Goal: Task Accomplishment & Management: Manage account settings

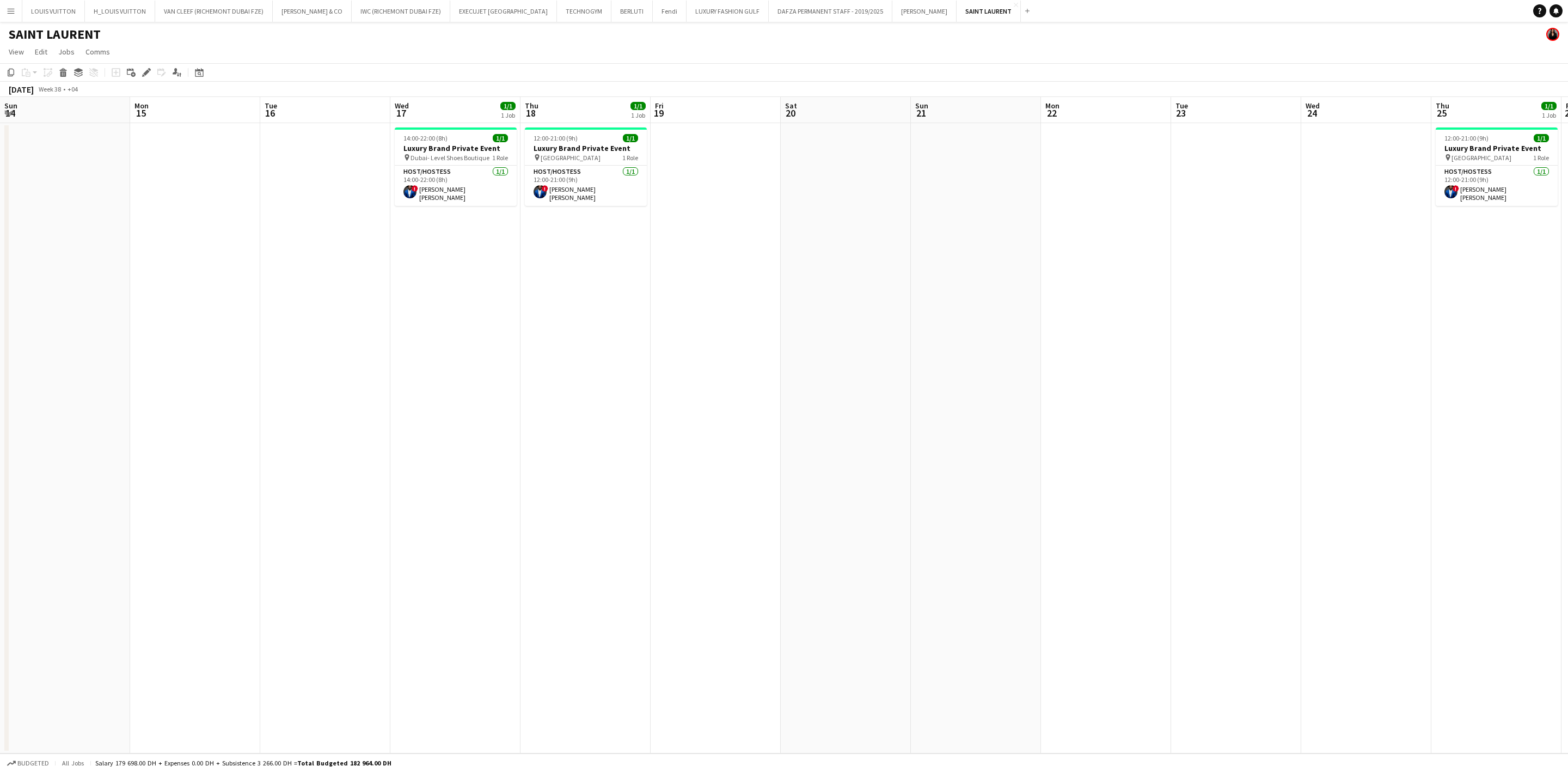
scroll to position [0, 327]
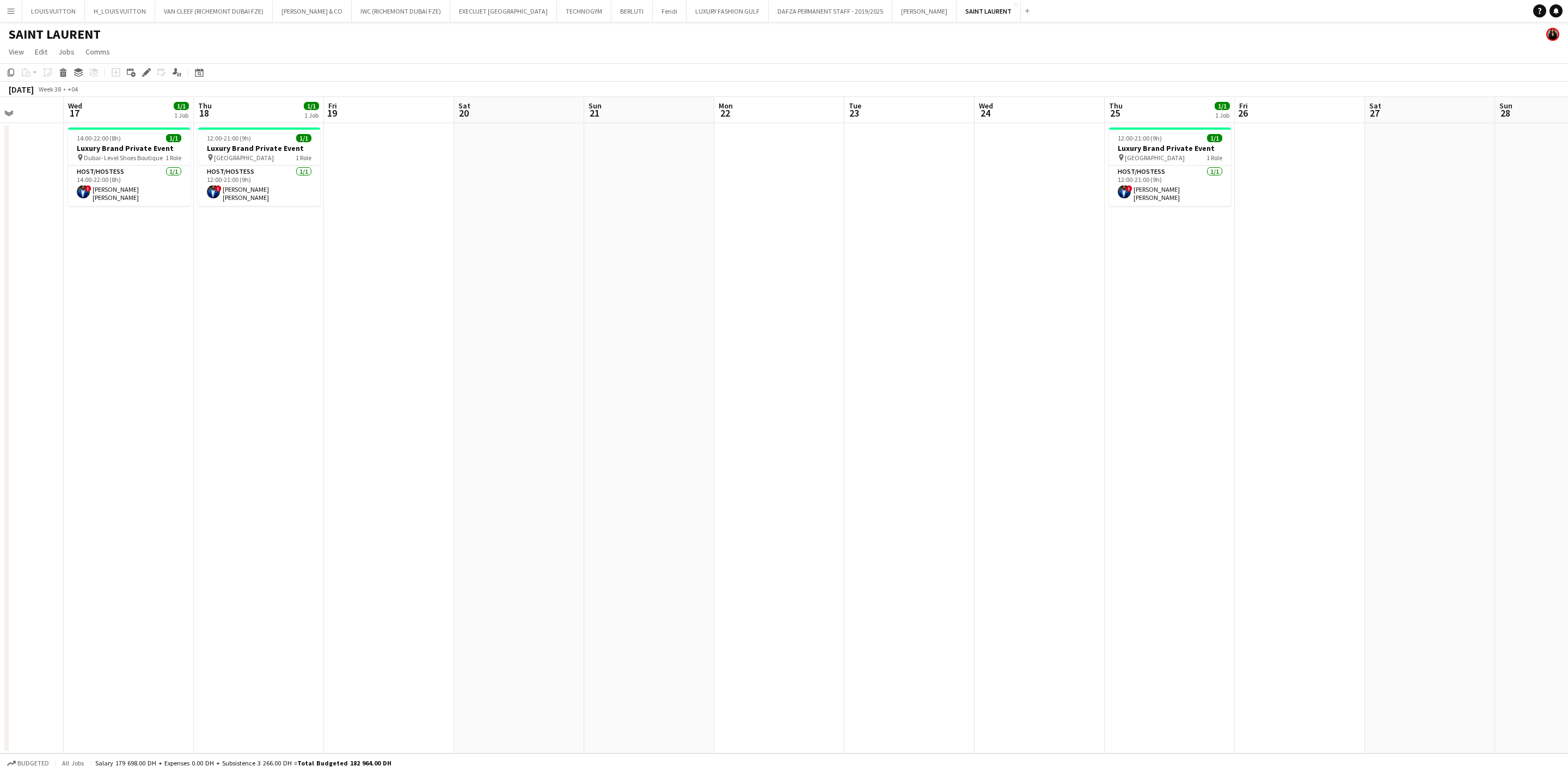
click at [120, 123] on app-date-cell "14:00-22:00 (8h) 1/1 Luxury Brand Private Event pin Dubai- Level Shoes Boutique…" at bounding box center [129, 438] width 130 height 630
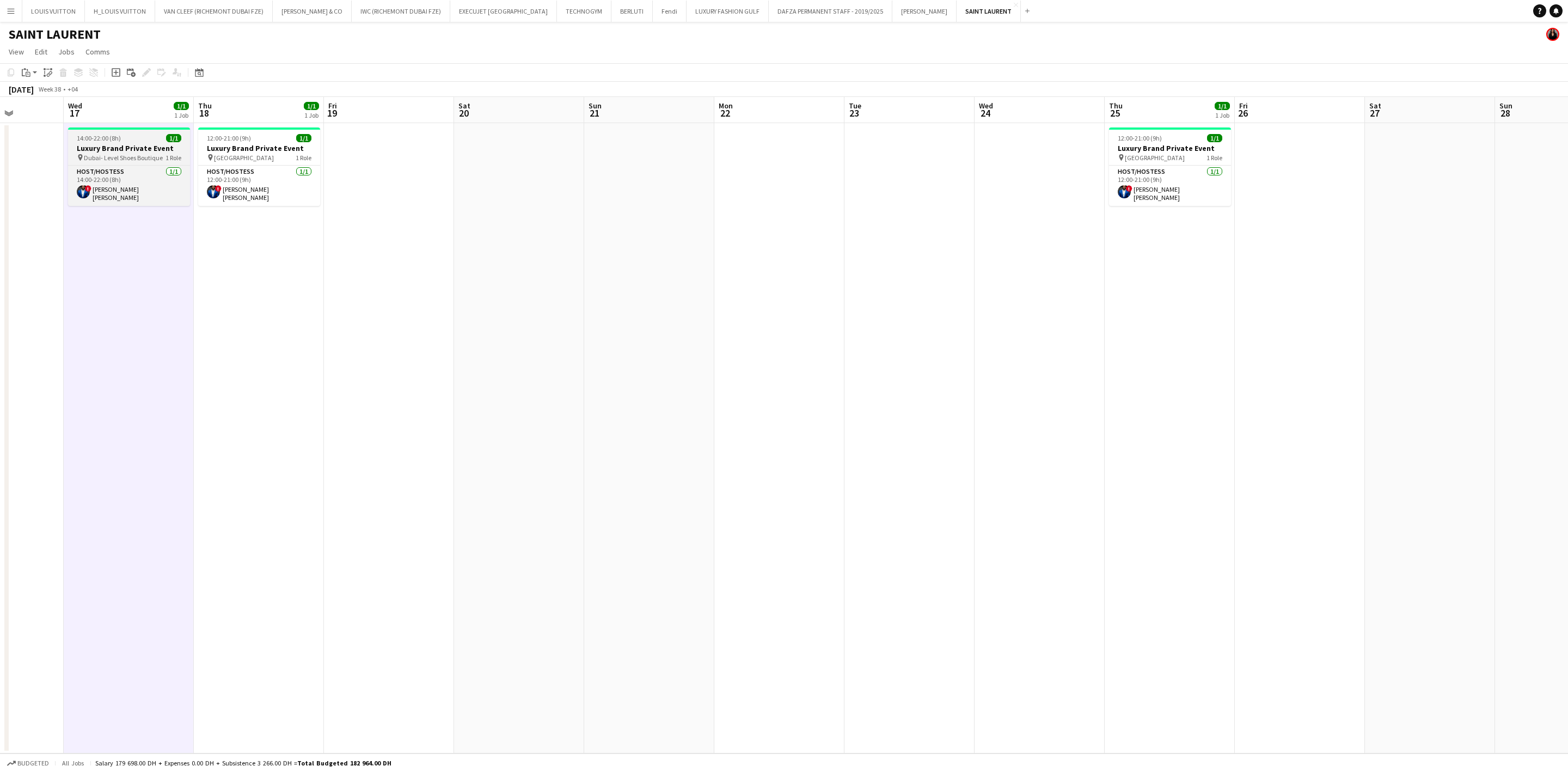
click at [150, 147] on h3 "Luxury Brand Private Event" at bounding box center [129, 148] width 122 height 10
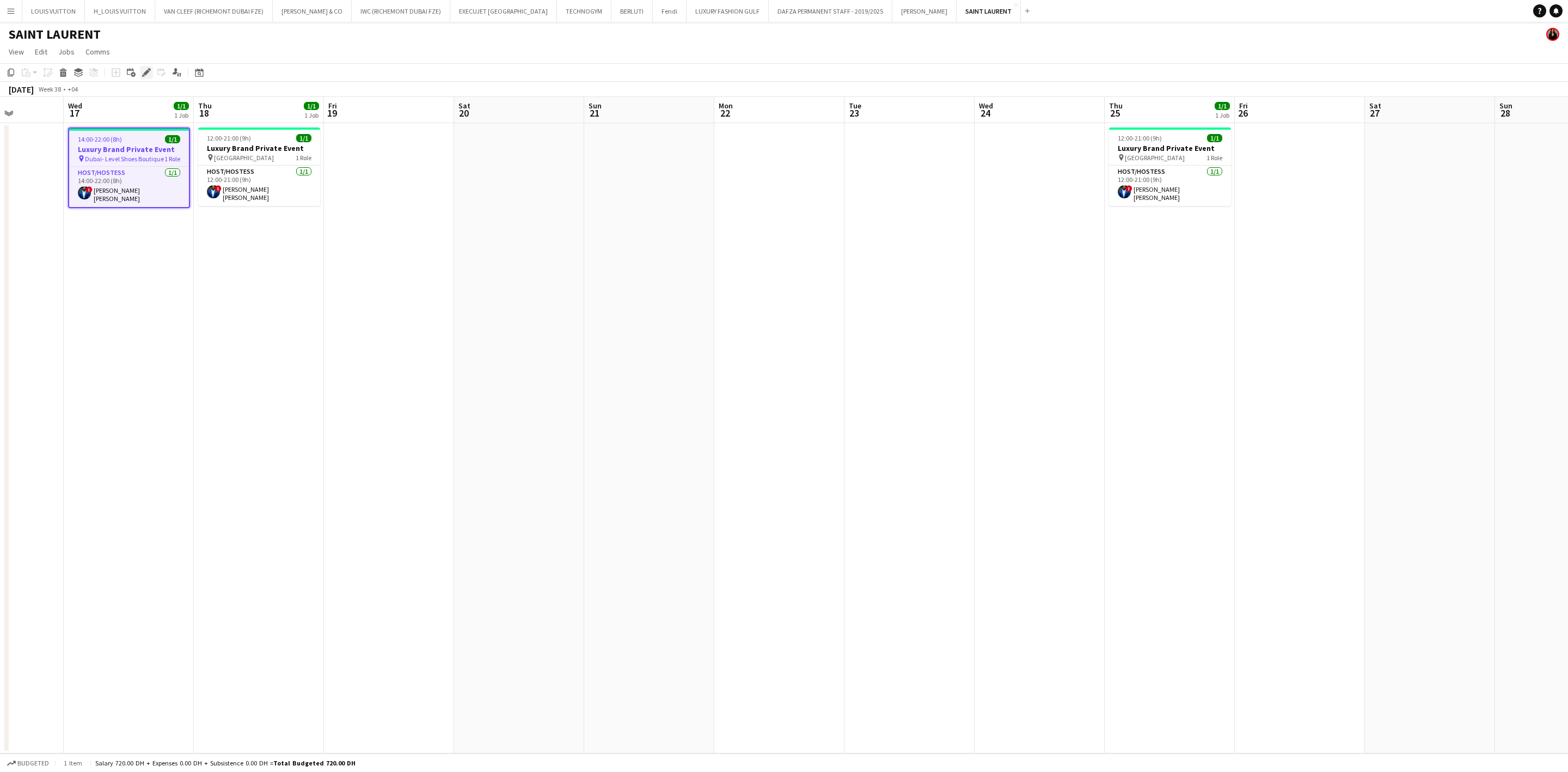
click at [142, 76] on icon at bounding box center [143, 75] width 3 height 3
type input "**********"
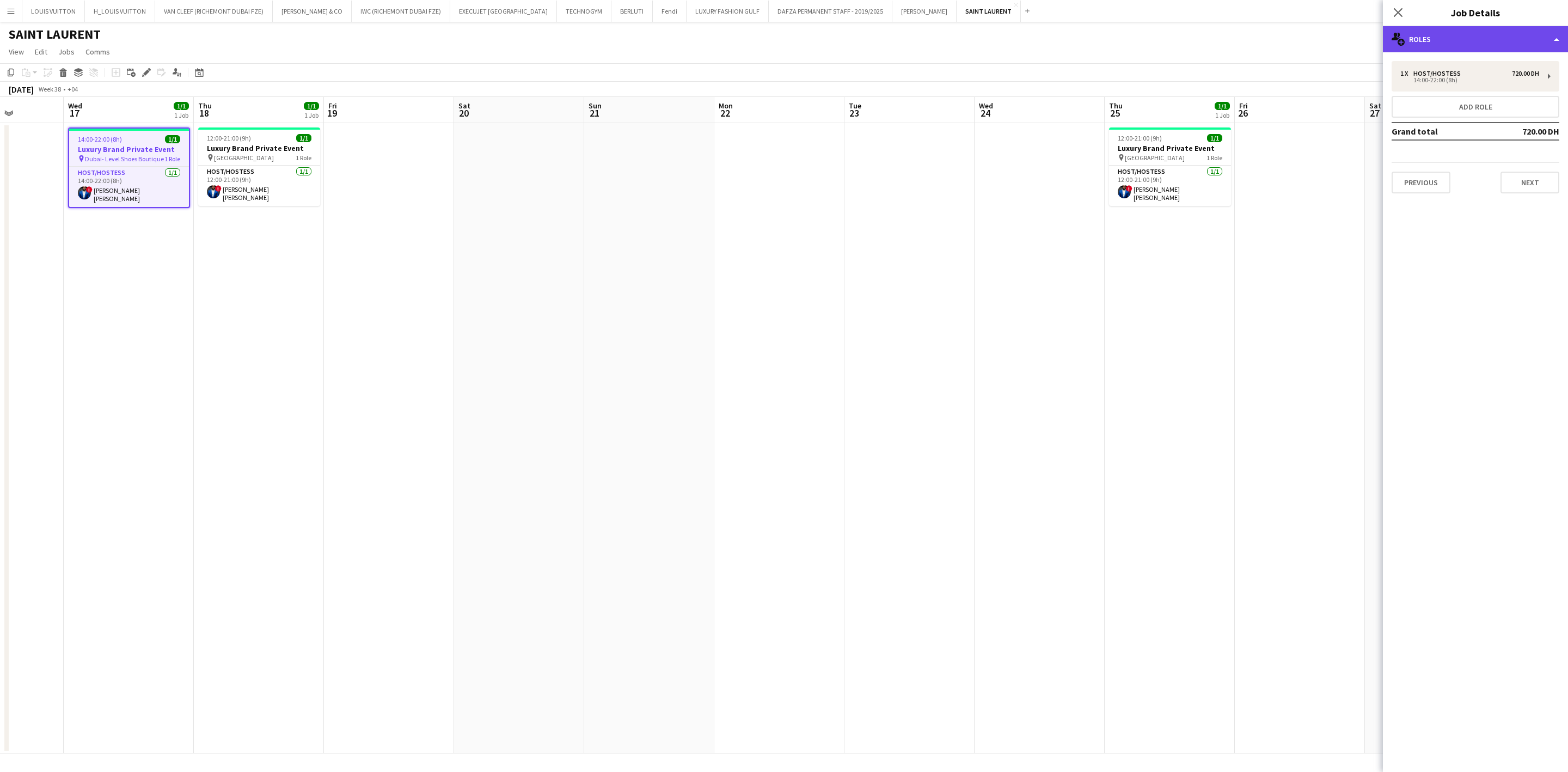
click at [1431, 48] on div "multiple-users-add Roles" at bounding box center [1475, 38] width 185 height 26
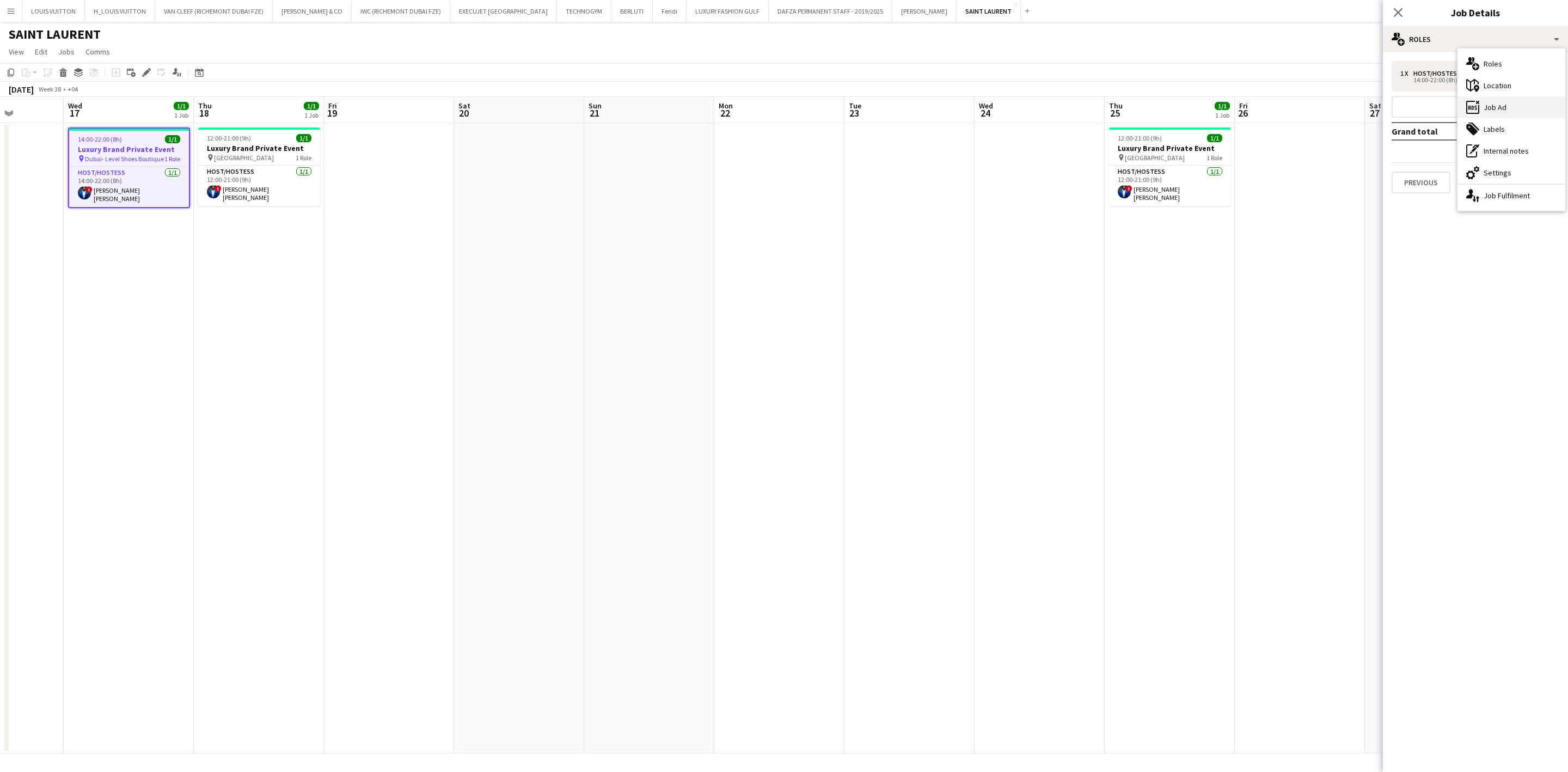
click at [1508, 105] on div "ads-window Job Ad" at bounding box center [1511, 107] width 108 height 22
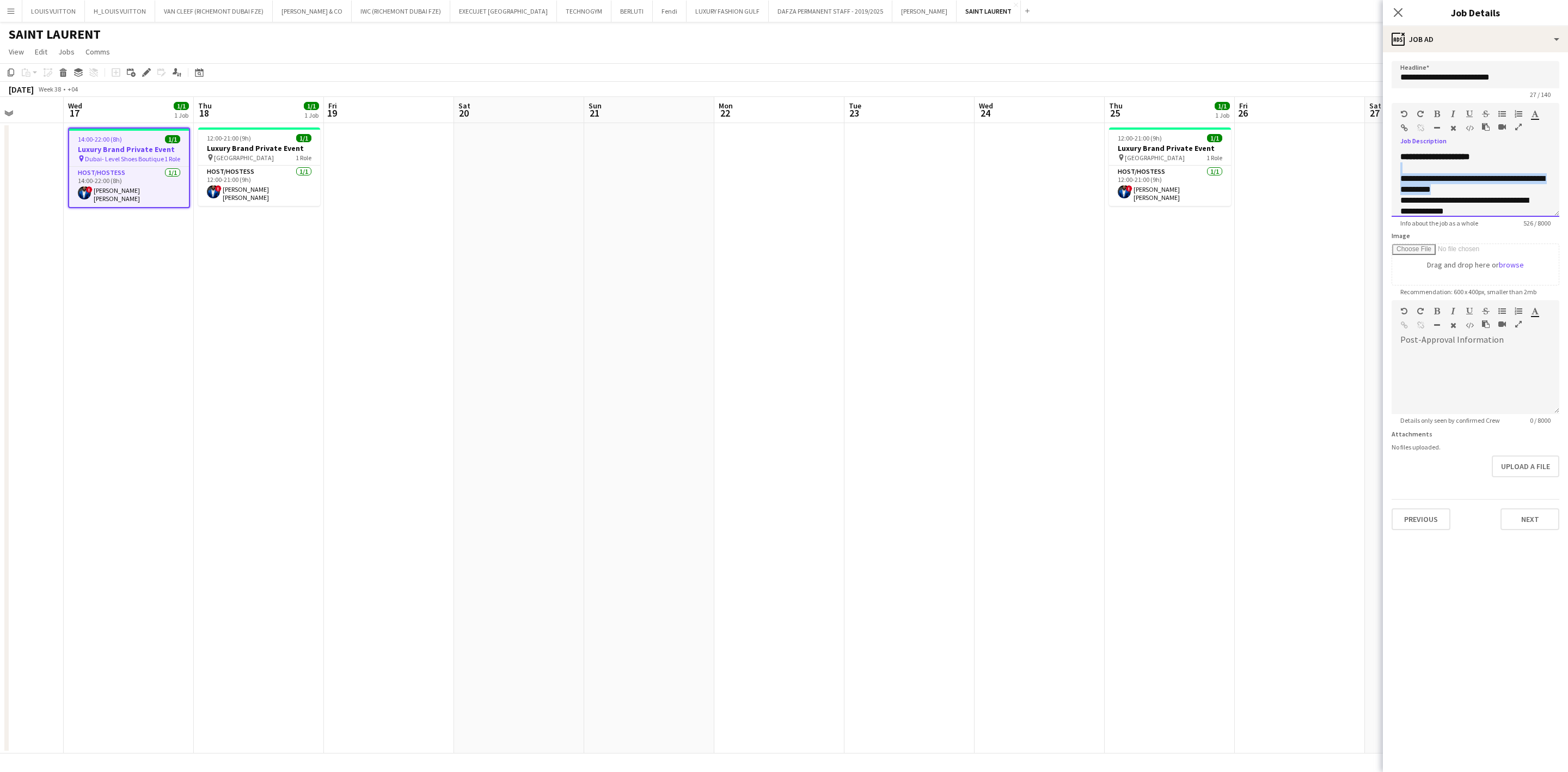
drag, startPoint x: 1402, startPoint y: 171, endPoint x: 1514, endPoint y: 185, distance: 112.9
click at [1514, 185] on div "**********" at bounding box center [1474, 184] width 167 height 65
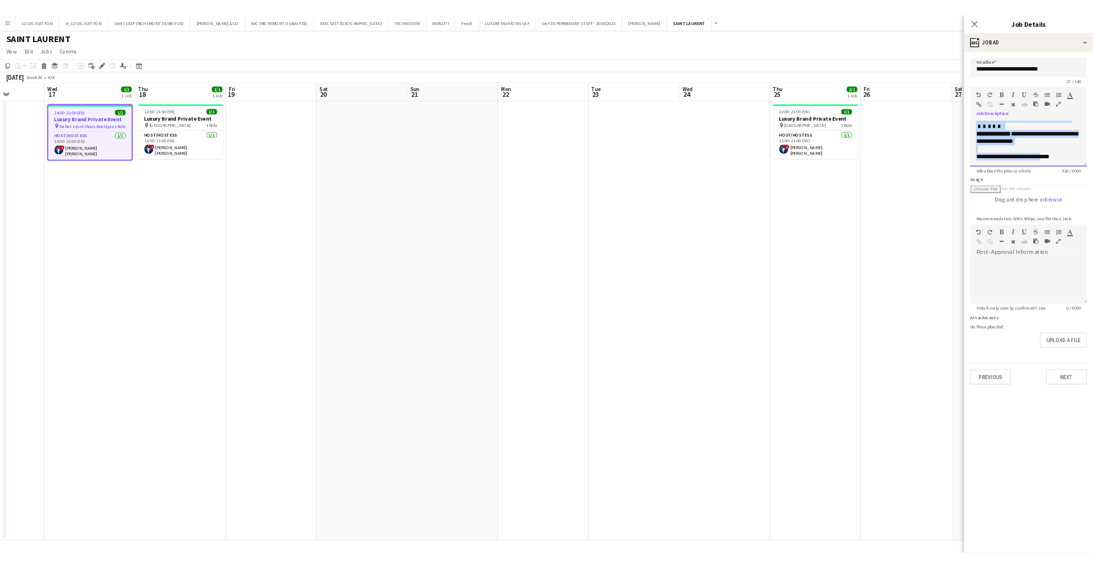
scroll to position [236, 0]
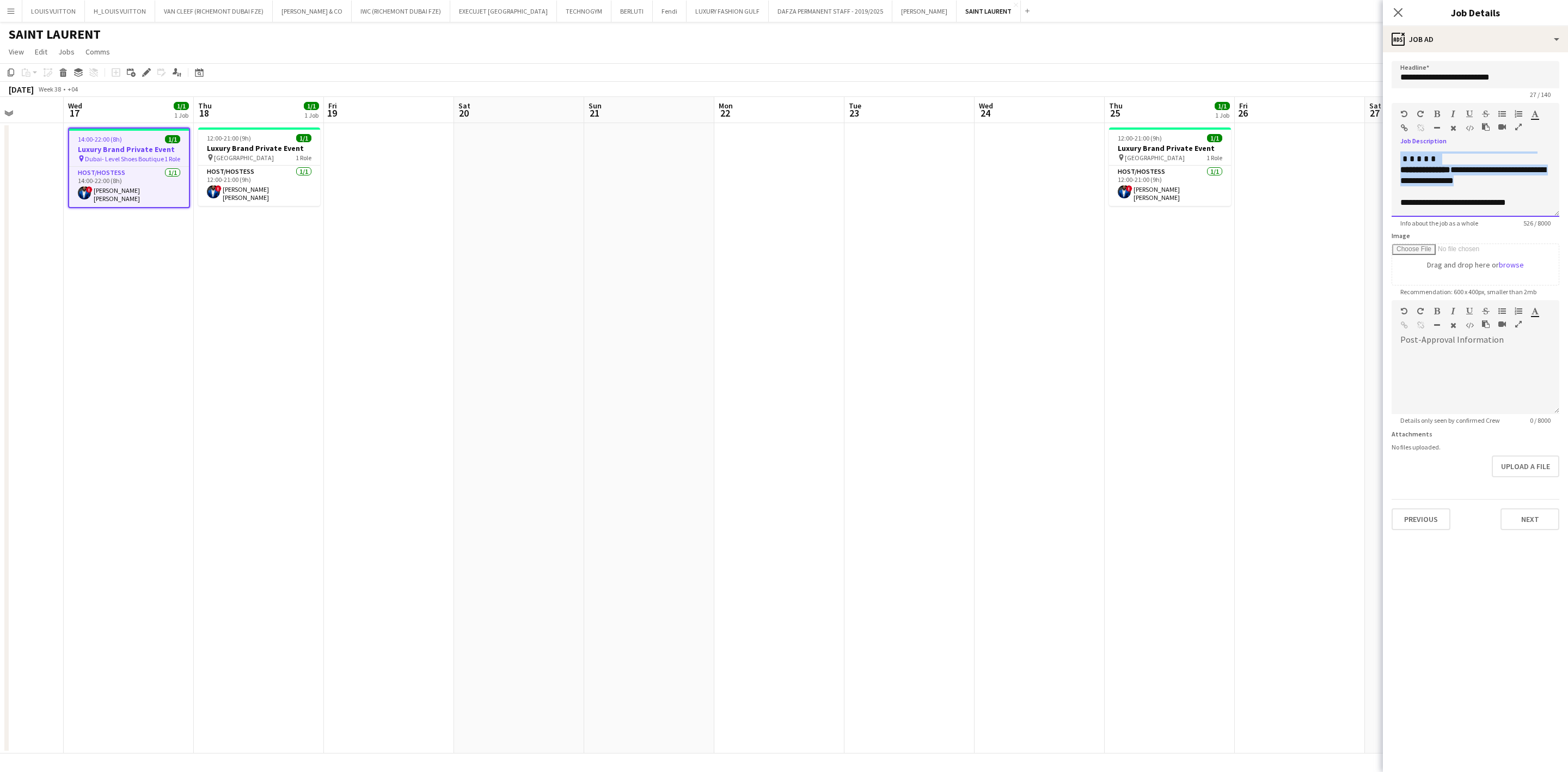
drag, startPoint x: 1402, startPoint y: 170, endPoint x: 1523, endPoint y: 180, distance: 121.4
click at [1523, 180] on div "**********" at bounding box center [1474, 184] width 167 height 65
copy div "**********"
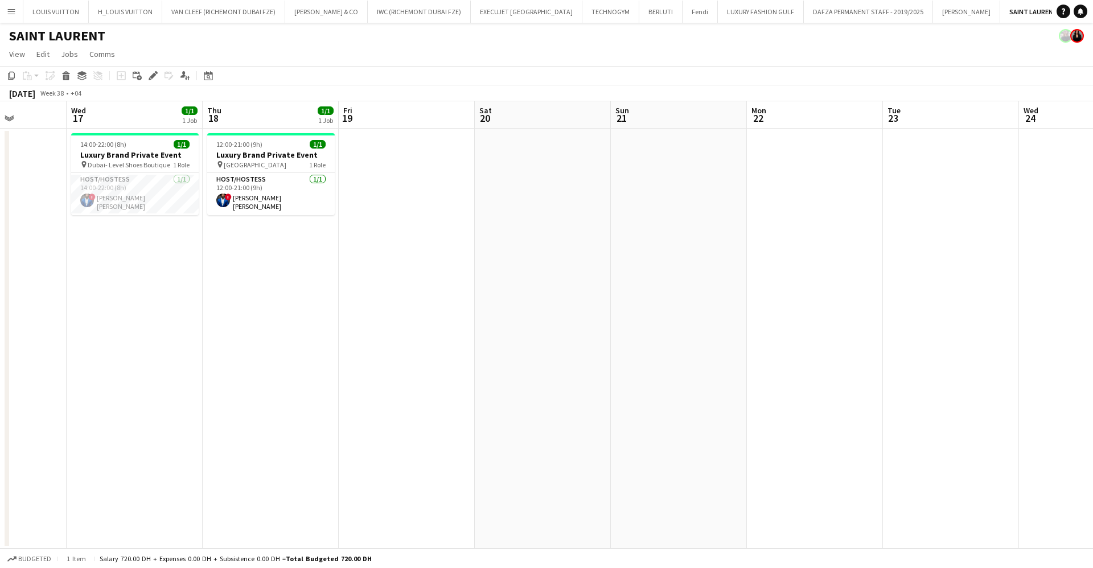
scroll to position [0, 342]
click at [303, 2] on button "TIFFANY & CO Close" at bounding box center [326, 12] width 83 height 22
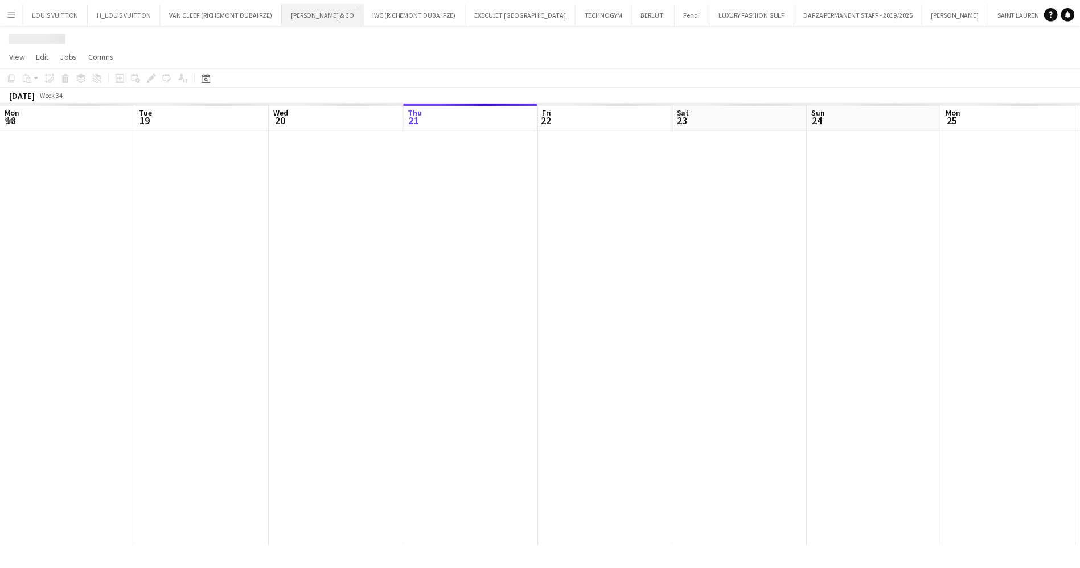
scroll to position [0, 272]
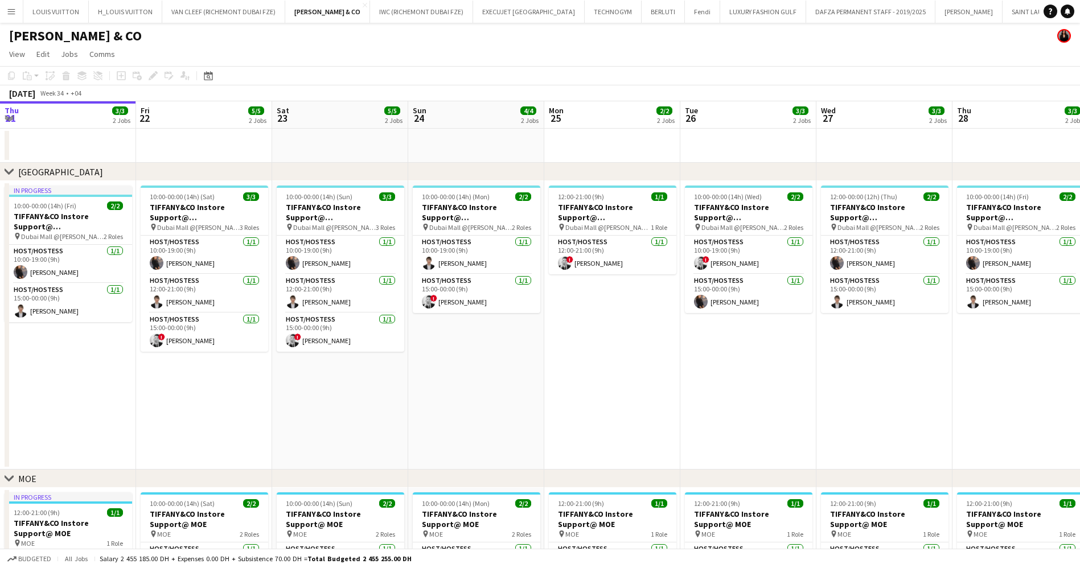
drag, startPoint x: 668, startPoint y: 384, endPoint x: 376, endPoint y: 384, distance: 291.5
click at [381, 384] on app-calendar-viewport "Tue 19 3/3 2 Jobs Wed 20 6/6 3 Jobs Thu 21 3/3 2 Jobs Fri 22 5/5 2 Jobs Sat 23 …" at bounding box center [540, 398] width 1080 height 595
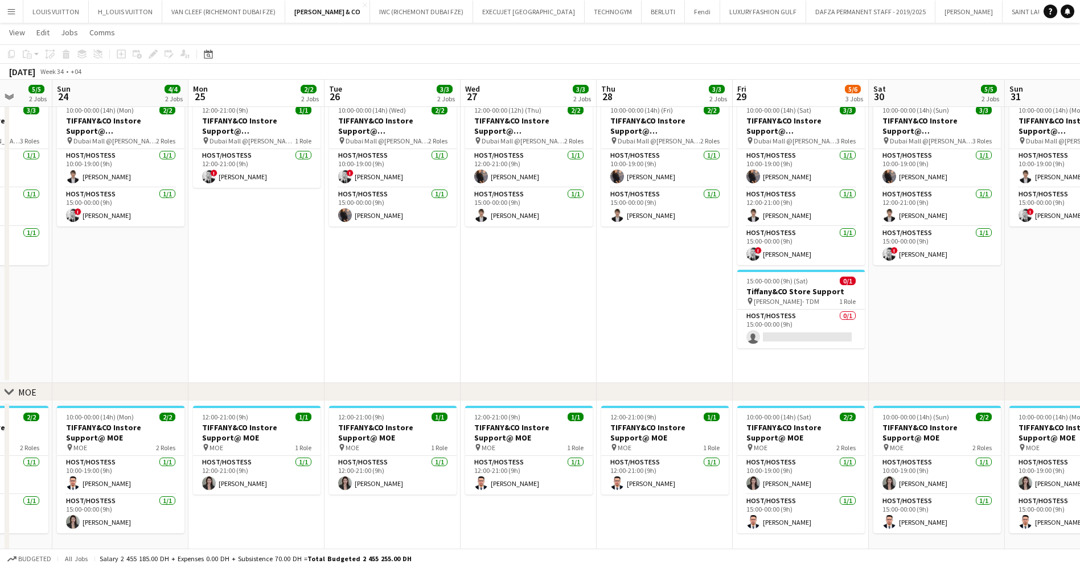
scroll to position [0, 348]
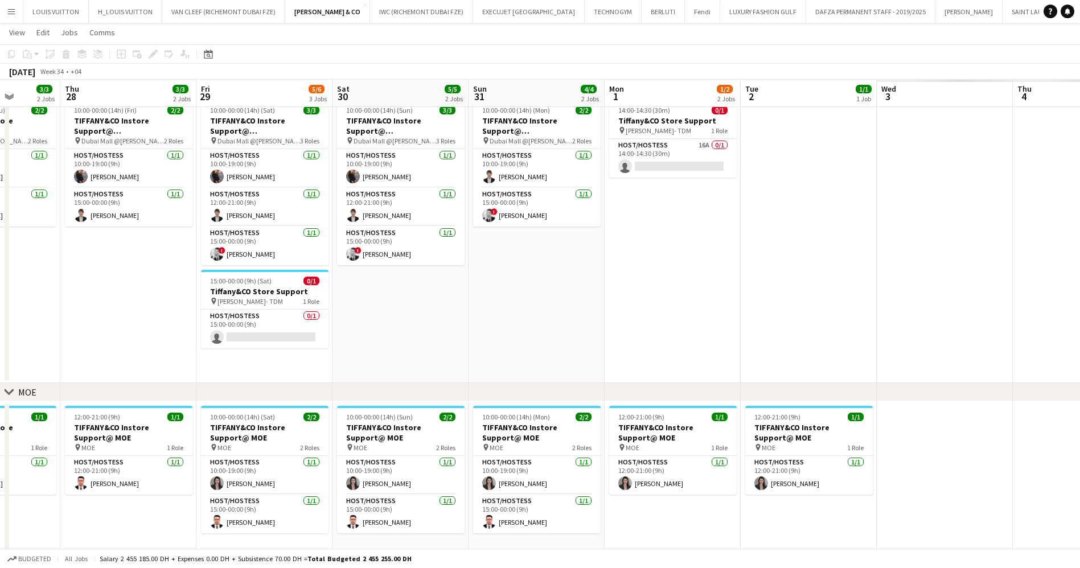
drag, startPoint x: 934, startPoint y: 344, endPoint x: 397, endPoint y: 338, distance: 536.4
click at [397, 338] on app-calendar-viewport "Mon 25 2/2 2 Jobs Tue 26 3/3 2 Jobs Wed 27 3/3 2 Jobs Thu 28 3/3 2 Jobs Fri 29 …" at bounding box center [540, 284] width 1080 height 651
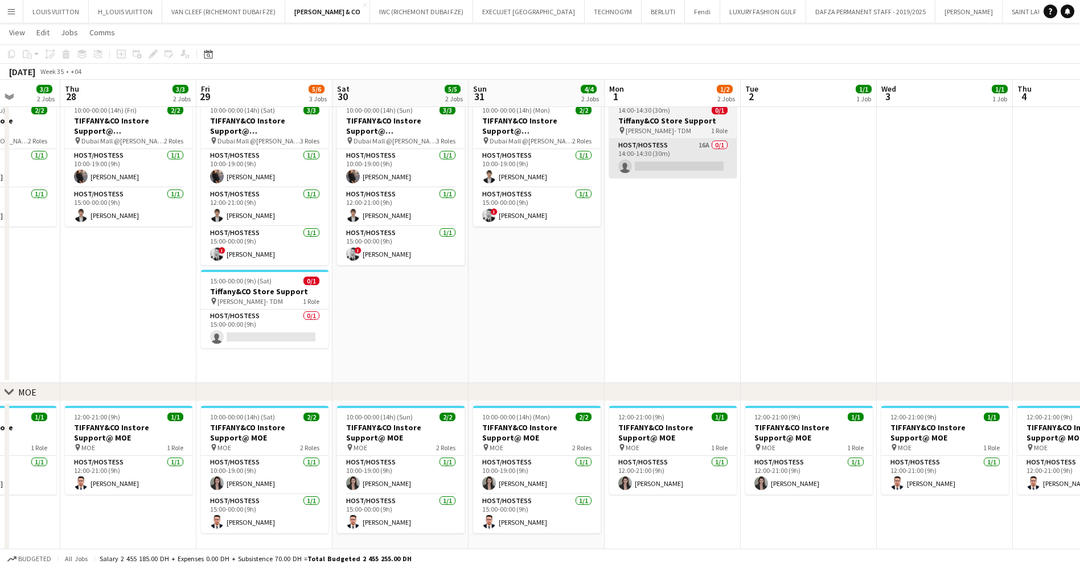
click at [660, 148] on app-card-role "Host/Hostess 16A 0/1 14:00-14:30 (30m) single-neutral-actions" at bounding box center [673, 158] width 128 height 39
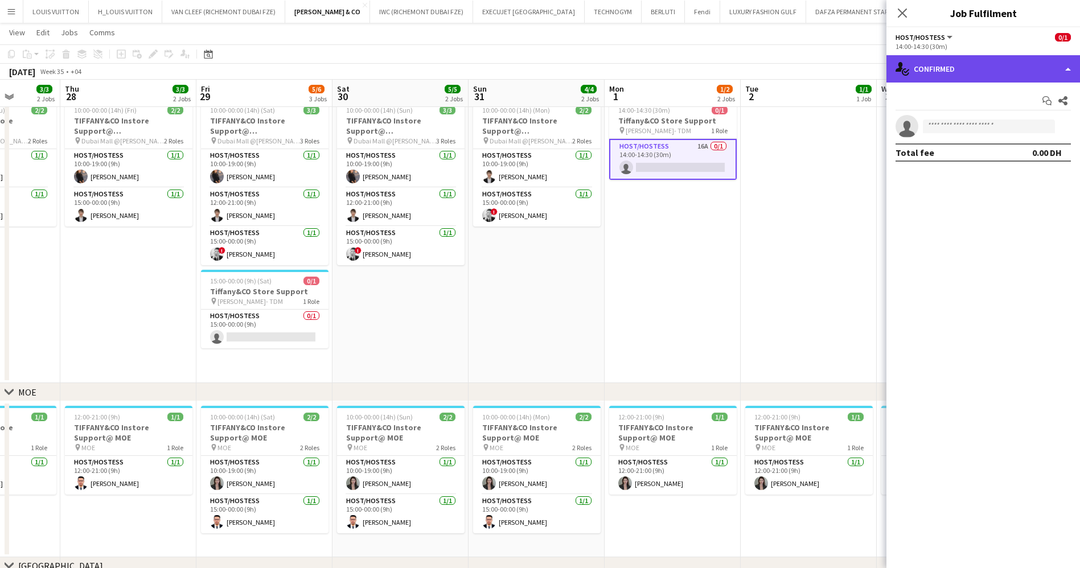
click at [938, 61] on div "single-neutral-actions-check-2 Confirmed" at bounding box center [983, 68] width 194 height 27
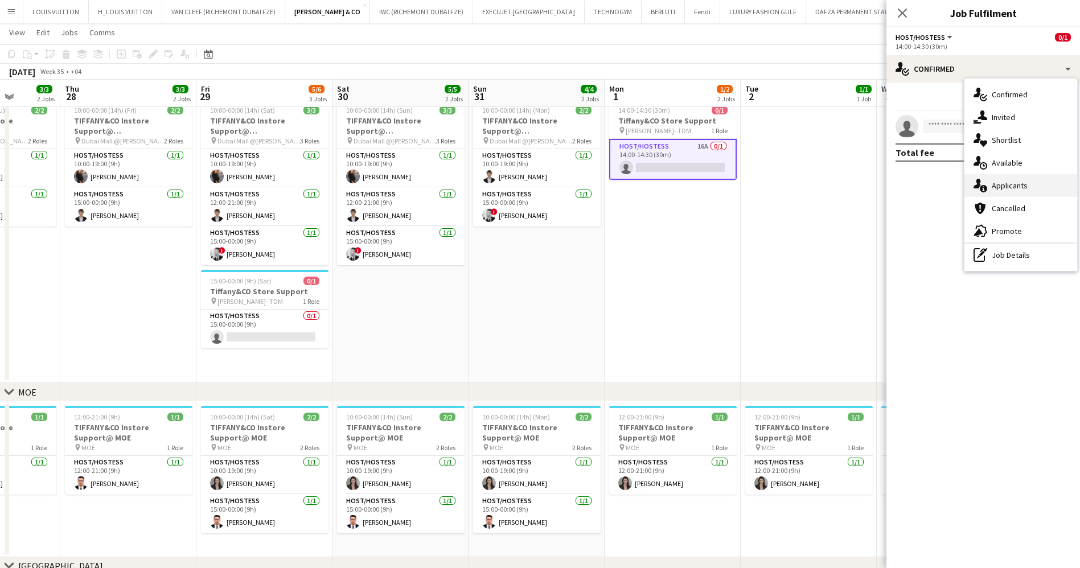
click at [1043, 192] on div "single-neutral-actions-information Applicants" at bounding box center [1020, 185] width 113 height 23
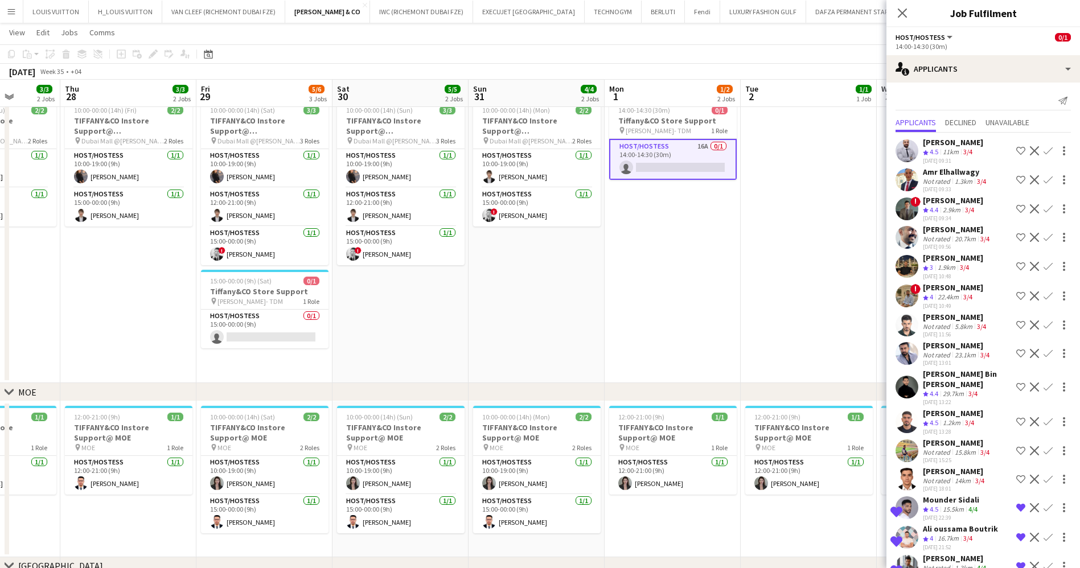
scroll to position [62, 0]
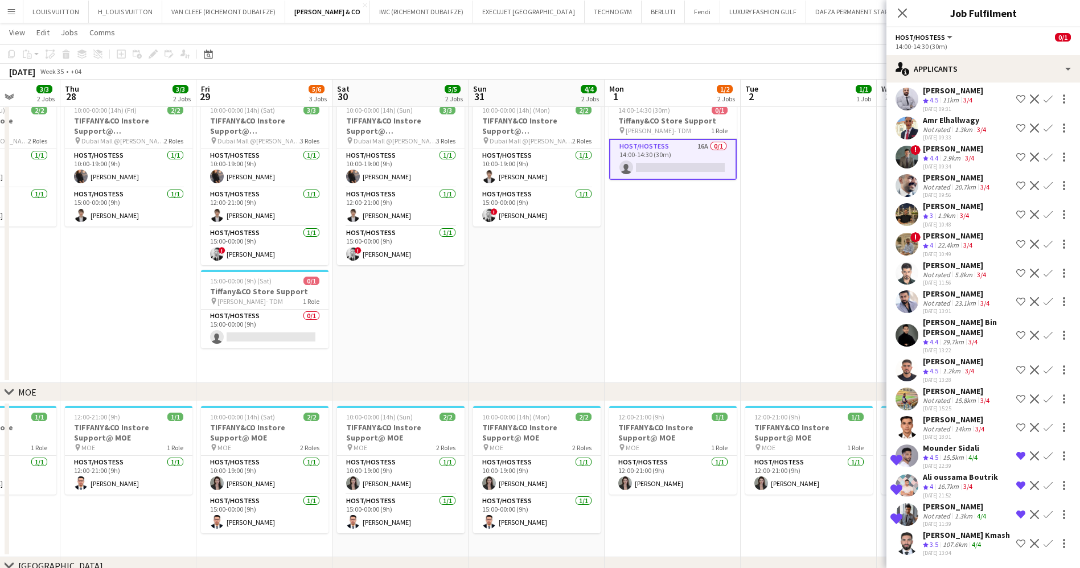
click at [697, 158] on app-card-role "Host/Hostess 16A 0/1 14:00-14:30 (30m) single-neutral-actions" at bounding box center [673, 159] width 128 height 41
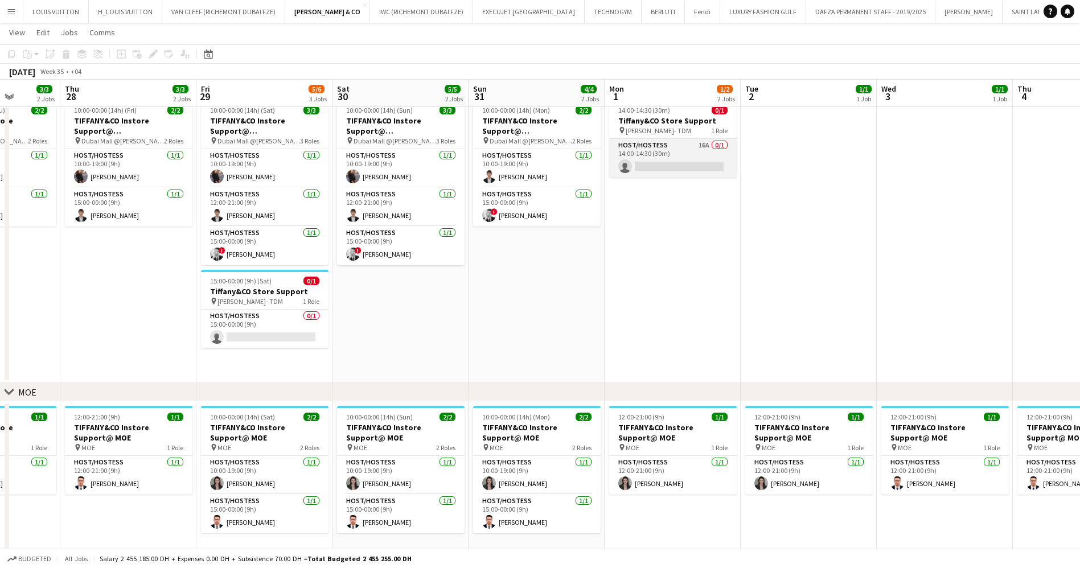
click at [697, 158] on app-card-role "Host/Hostess 16A 0/1 14:00-14:30 (30m) single-neutral-actions" at bounding box center [673, 158] width 128 height 39
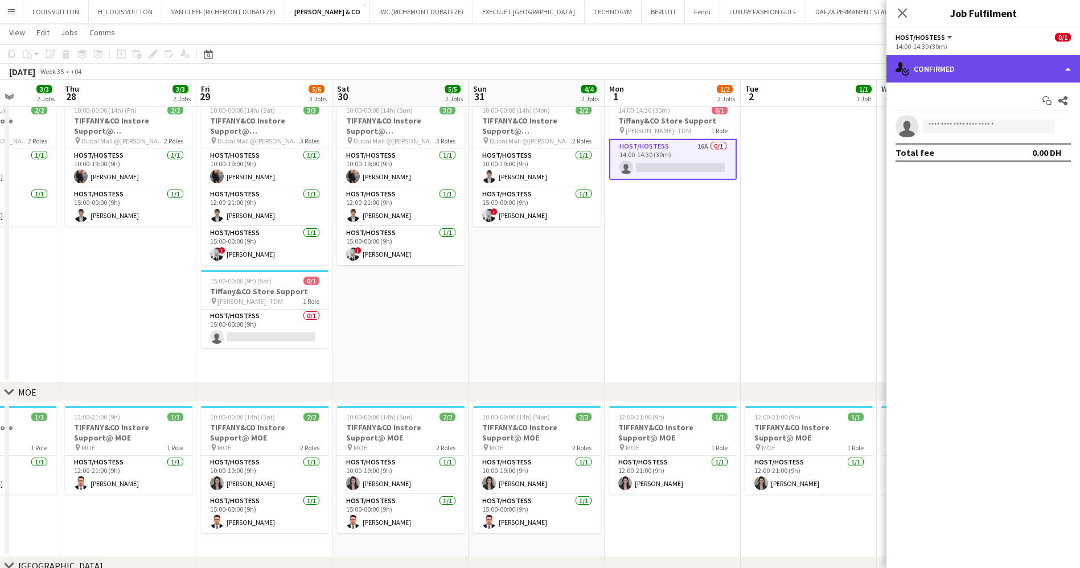
click at [990, 68] on div "single-neutral-actions-check-2 Confirmed" at bounding box center [983, 68] width 194 height 27
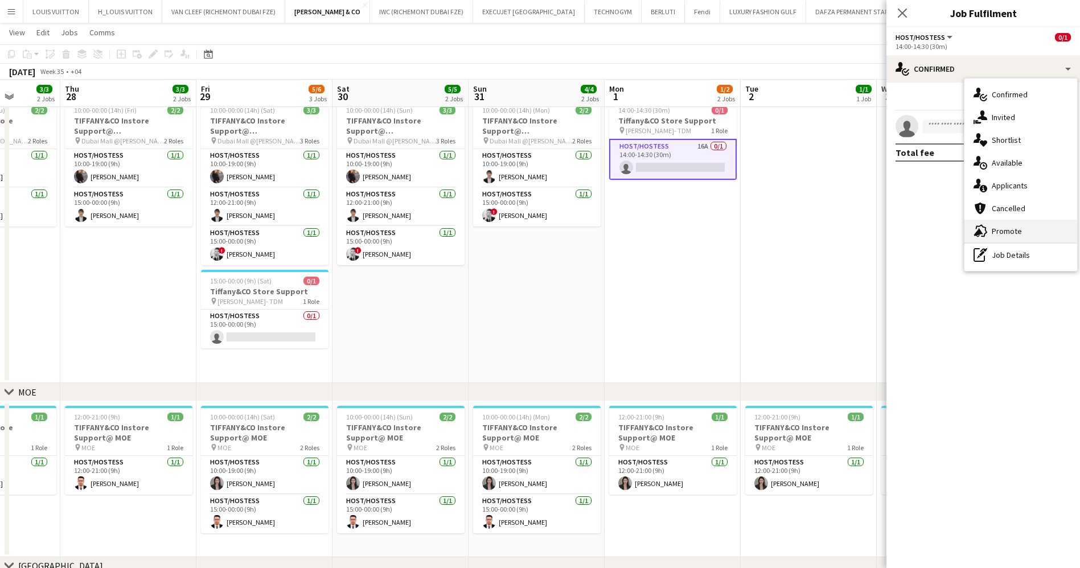
click at [1019, 240] on div "advertising-megaphone Promote" at bounding box center [1020, 231] width 113 height 23
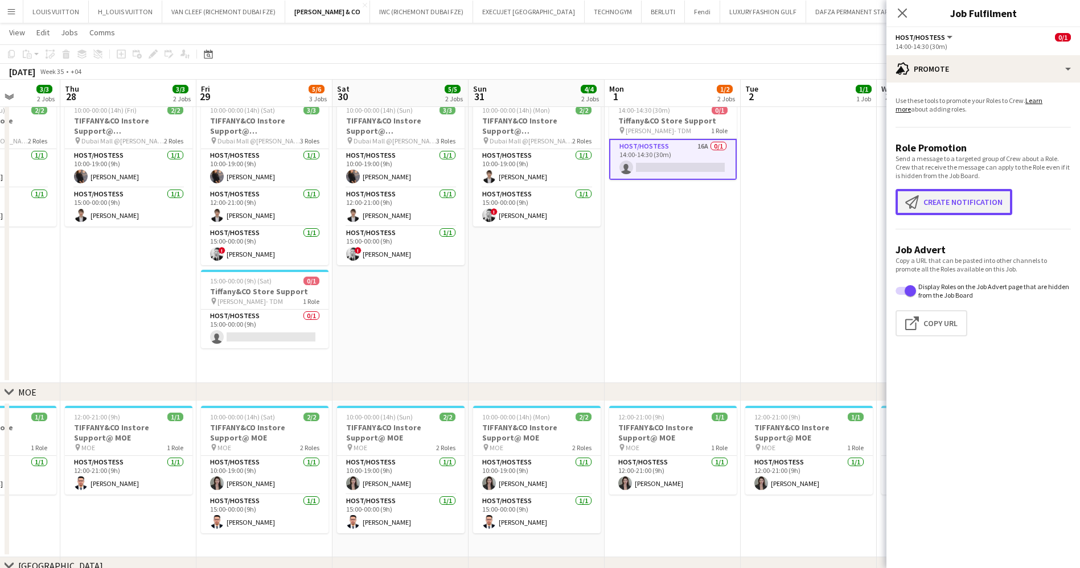
click at [957, 213] on button "Create notification Create notification" at bounding box center [954, 202] width 117 height 26
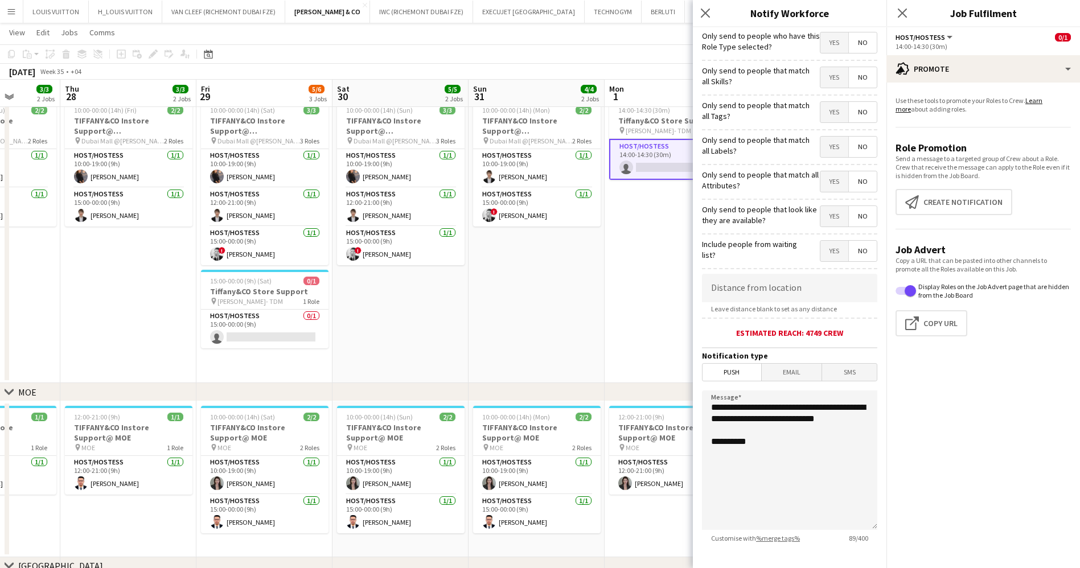
click at [830, 43] on span "Yes" at bounding box center [834, 42] width 28 height 20
click at [827, 81] on span "Yes" at bounding box center [834, 77] width 28 height 20
click at [820, 120] on span "Yes" at bounding box center [834, 112] width 28 height 20
click at [820, 143] on span "Yes" at bounding box center [834, 147] width 28 height 20
click at [817, 166] on div "Only send to people that match all Attributes? Yes No" at bounding box center [789, 180] width 175 height 28
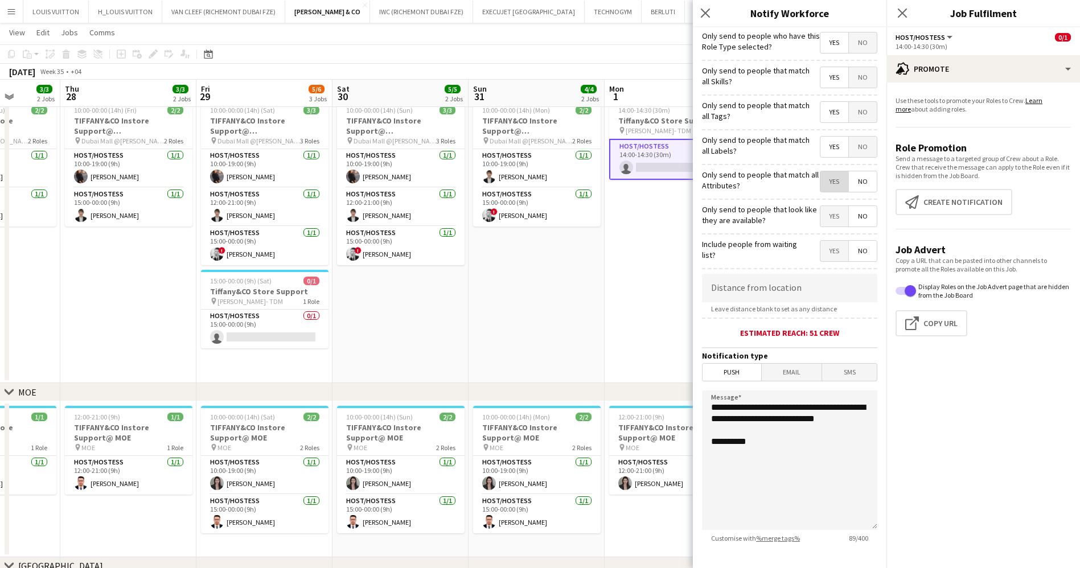
click at [820, 182] on span "Yes" at bounding box center [834, 181] width 28 height 20
click at [824, 214] on span "Yes" at bounding box center [834, 216] width 28 height 20
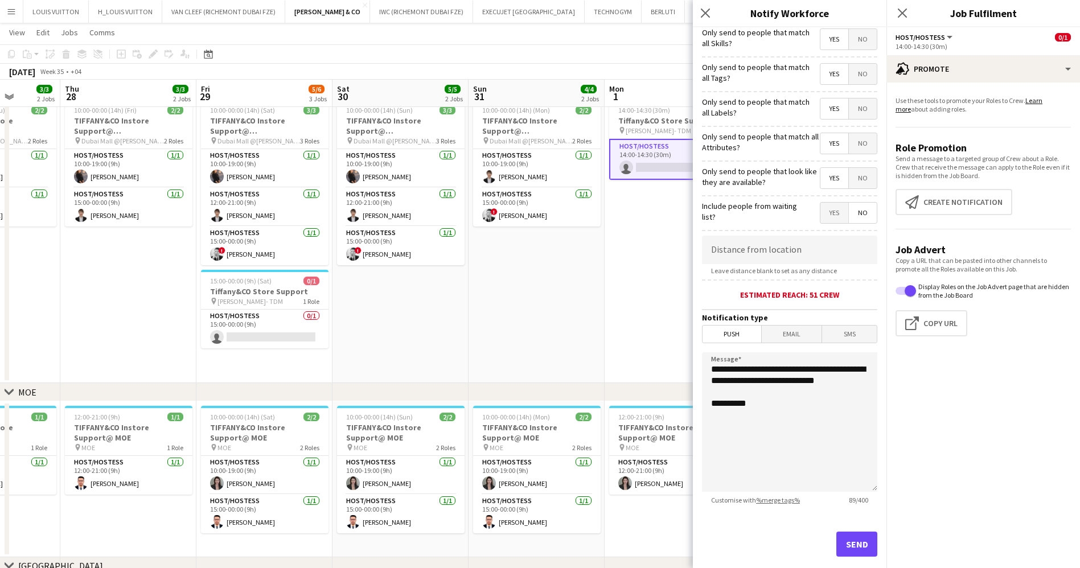
scroll to position [59, 0]
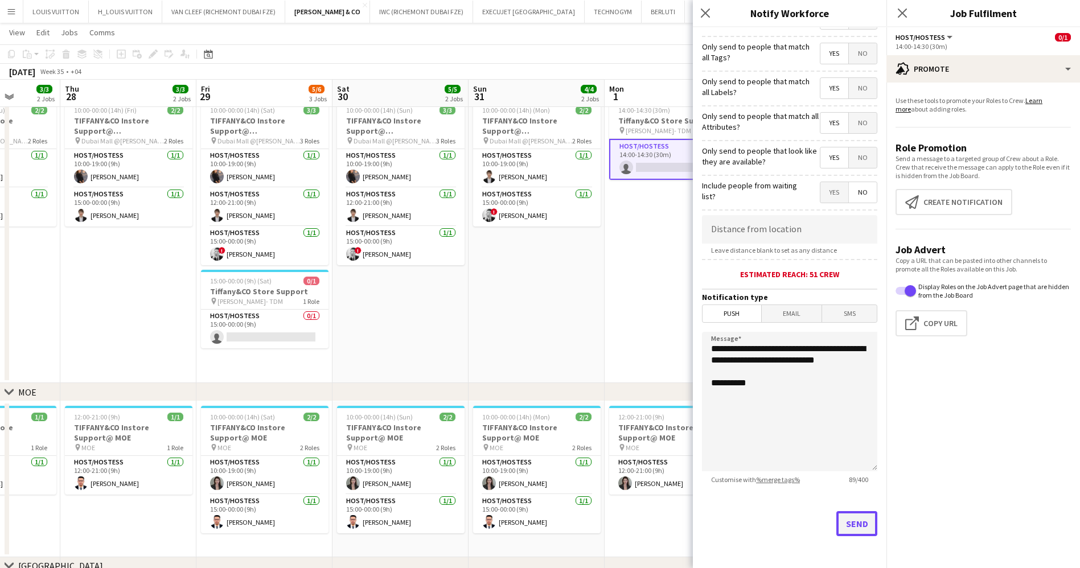
click at [842, 524] on button "Send" at bounding box center [856, 523] width 41 height 25
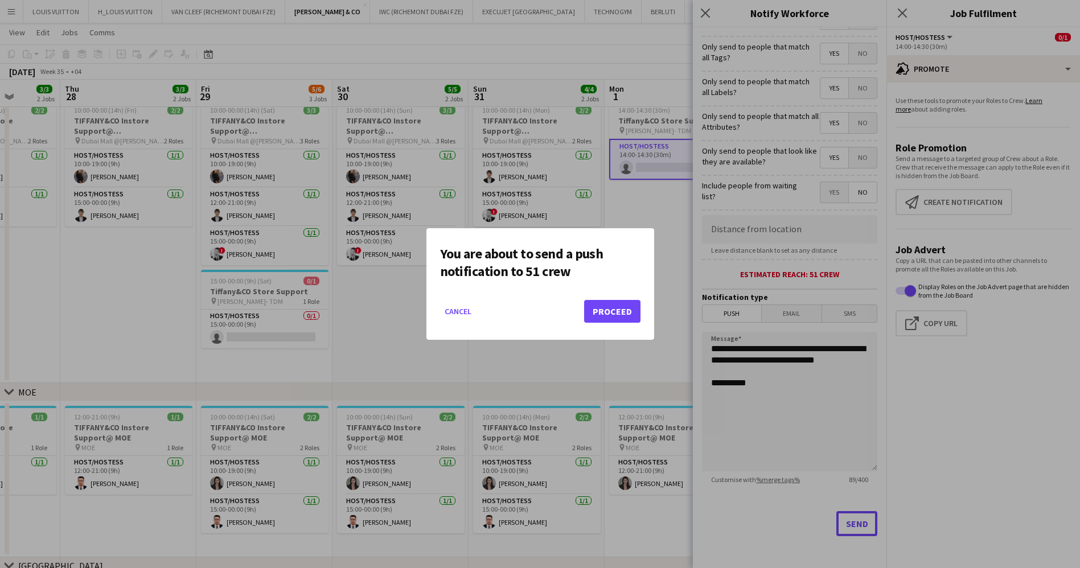
scroll to position [0, 0]
click at [620, 53] on div at bounding box center [540, 284] width 1080 height 568
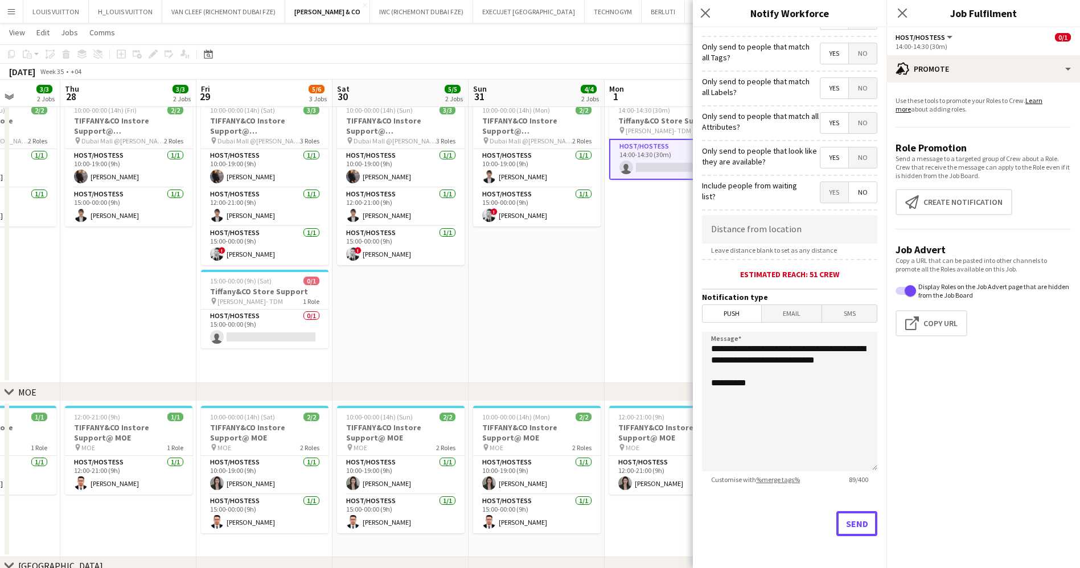
scroll to position [85, 0]
drag, startPoint x: 661, startPoint y: 130, endPoint x: 623, endPoint y: 108, distance: 43.6
click at [659, 130] on span "Tiffany- TDM" at bounding box center [658, 130] width 65 height 9
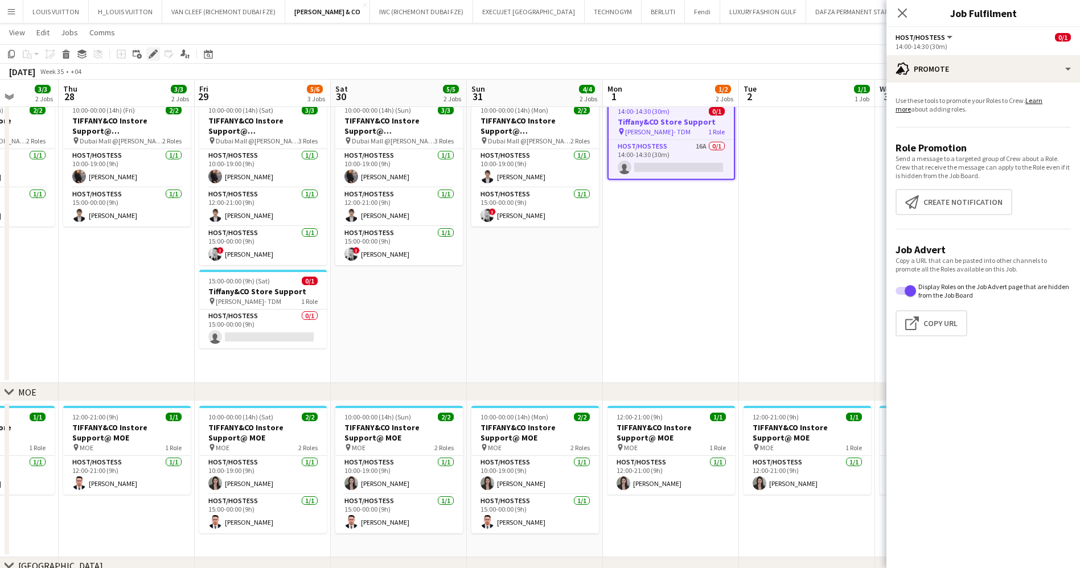
click at [156, 55] on icon "Edit" at bounding box center [153, 54] width 9 height 9
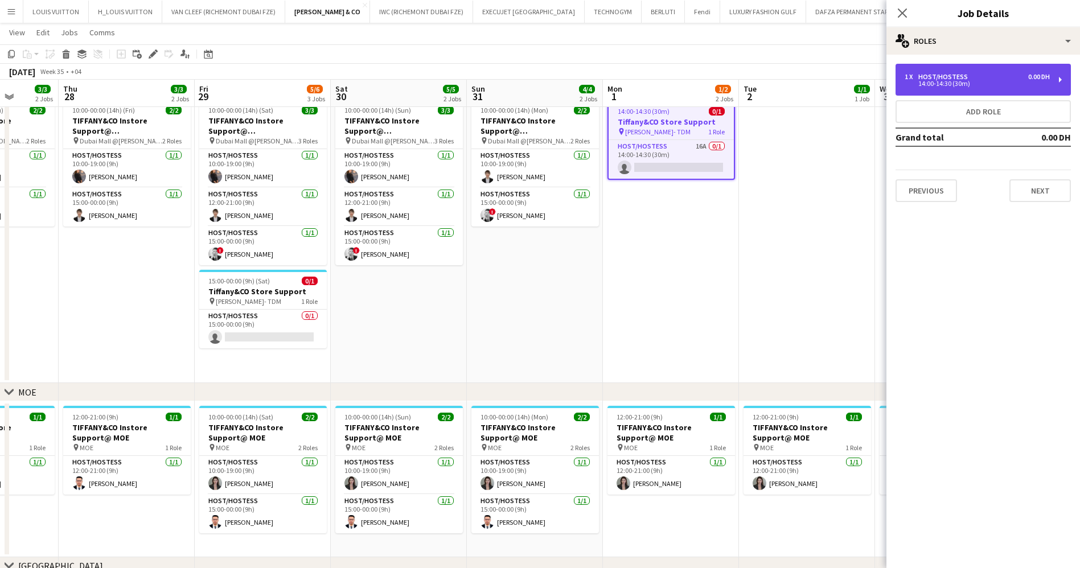
click at [948, 73] on div "Host/Hostess" at bounding box center [945, 77] width 54 height 8
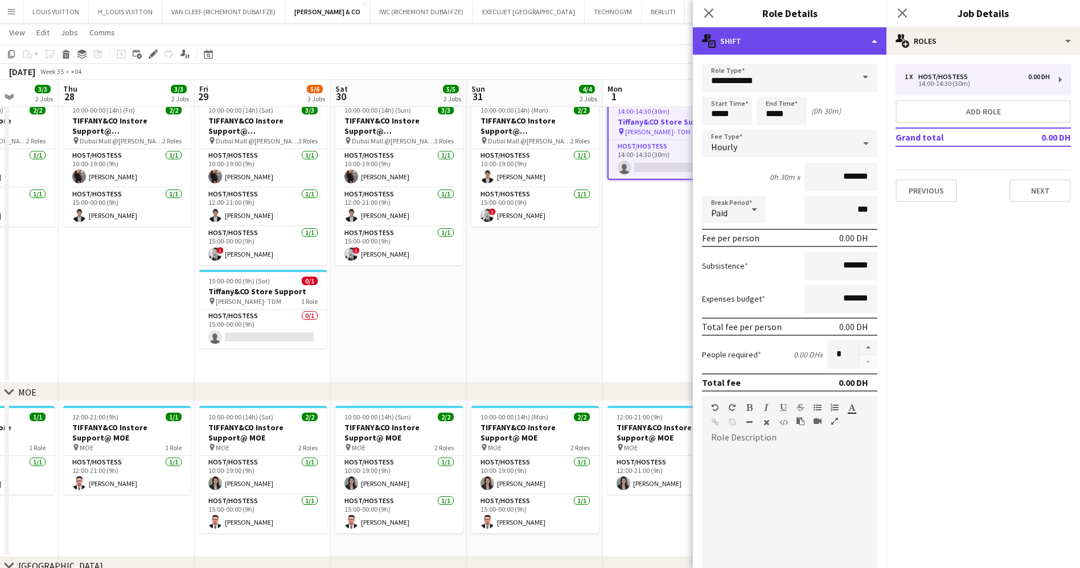
click at [775, 47] on div "multiple-actions-text Shift" at bounding box center [790, 40] width 194 height 27
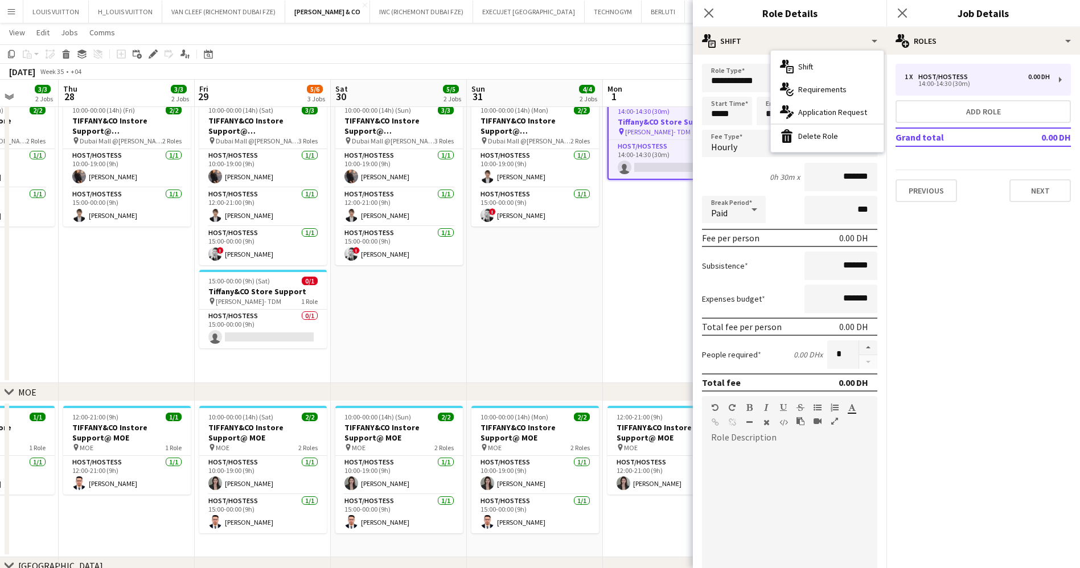
click at [807, 96] on div "multiple-actions-check-2 Requirements" at bounding box center [827, 89] width 113 height 23
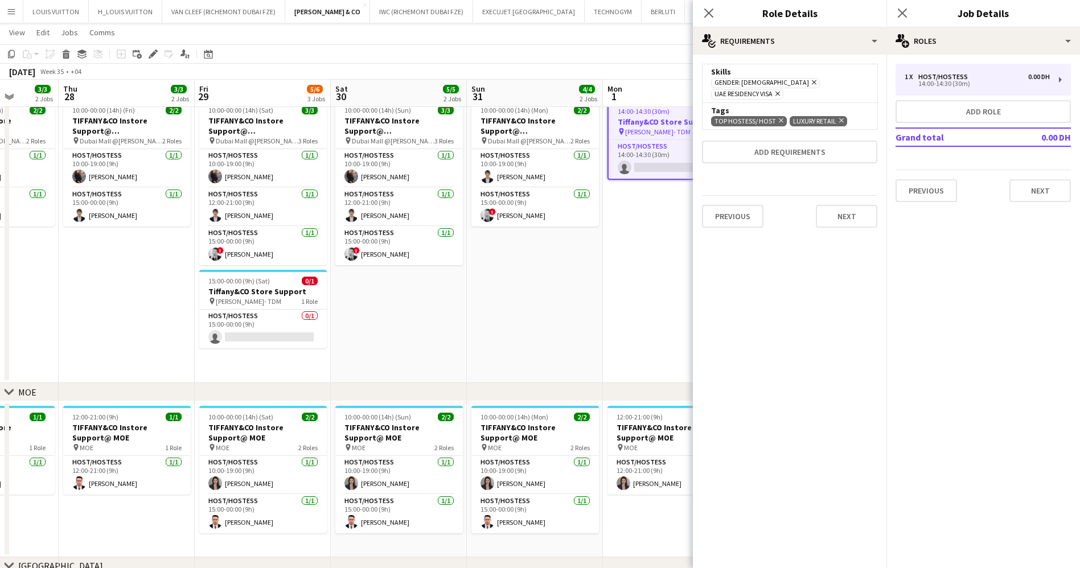
click at [777, 117] on icon "Remove" at bounding box center [779, 120] width 7 height 7
click at [633, 44] on app-toolbar "Copy Paste Paste Ctrl+V Paste with crew Ctrl+Shift+V Paste linked Job Delete Gr…" at bounding box center [540, 53] width 1080 height 19
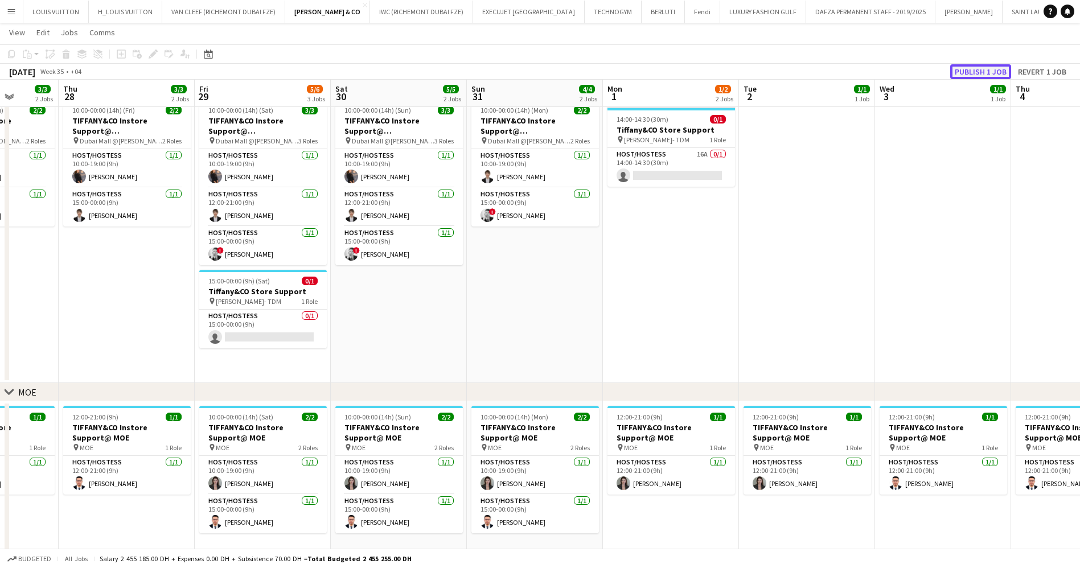
click at [1002, 64] on button "Publish 1 job" at bounding box center [980, 71] width 61 height 15
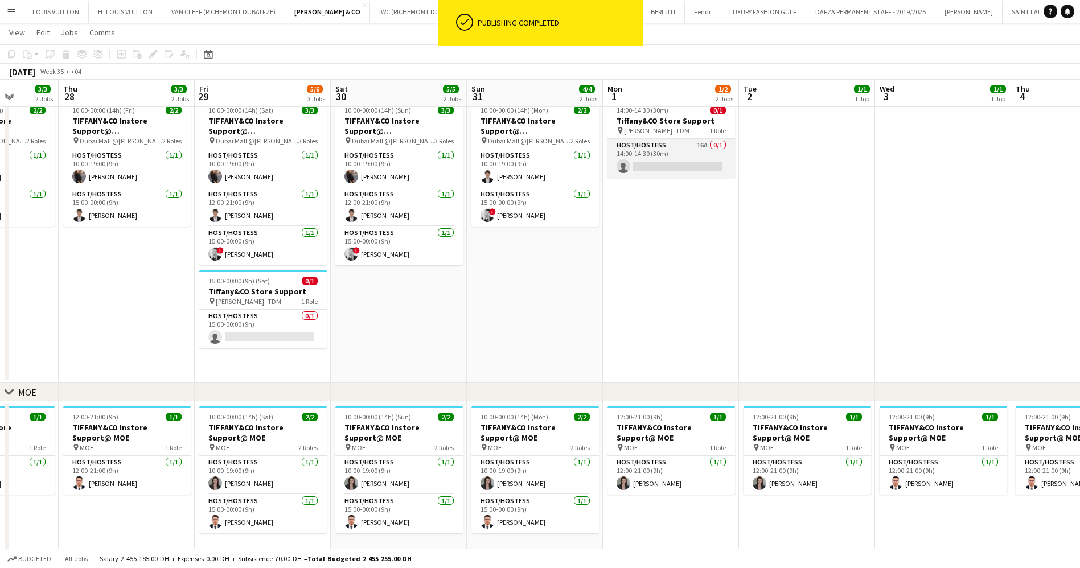
click at [683, 158] on app-card-role "Host/Hostess 16A 0/1 14:00-14:30 (30m) single-neutral-actions" at bounding box center [672, 158] width 128 height 39
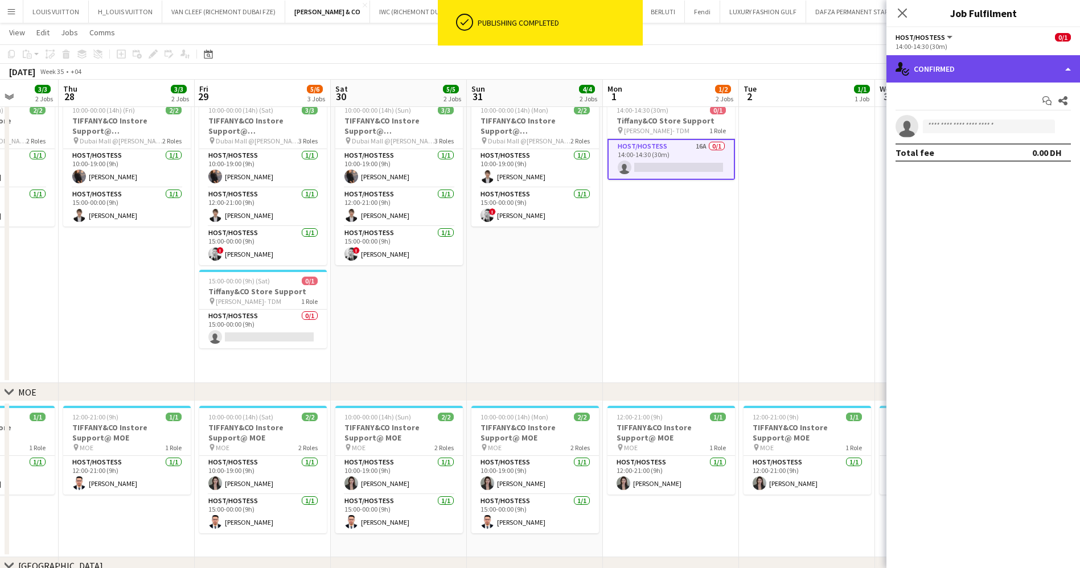
click at [941, 70] on div "single-neutral-actions-check-2 Confirmed" at bounding box center [983, 68] width 194 height 27
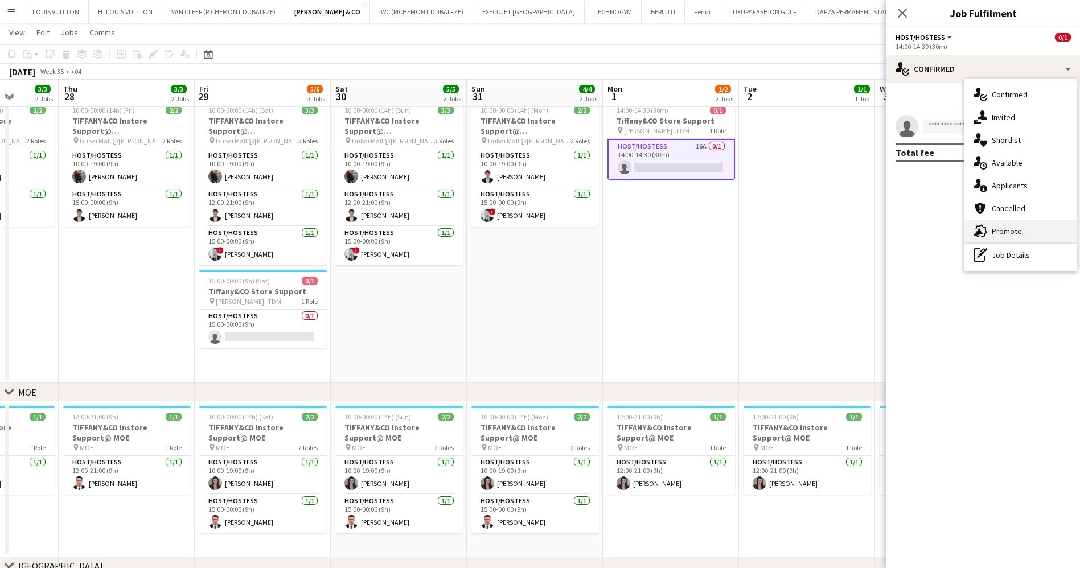
click at [999, 233] on div "advertising-megaphone Promote" at bounding box center [1020, 231] width 113 height 23
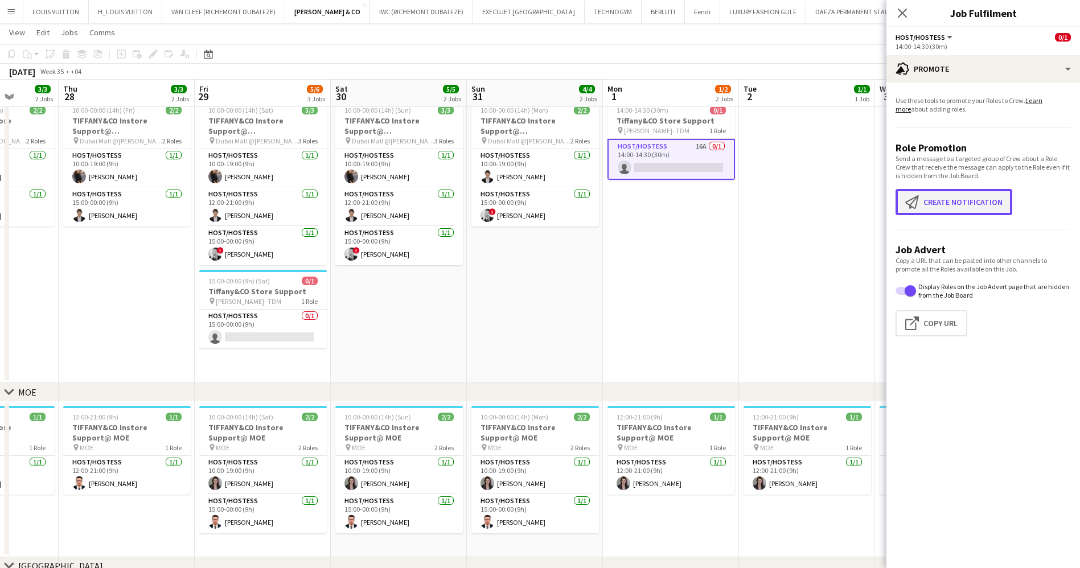
click at [939, 203] on button "Create notification Create notification" at bounding box center [954, 202] width 117 height 26
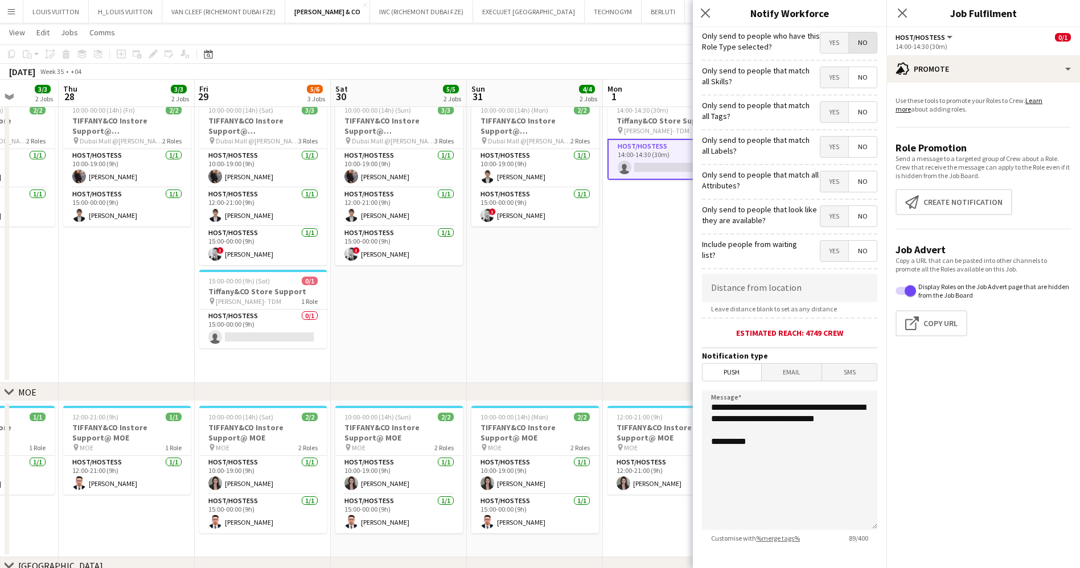
drag, startPoint x: 857, startPoint y: 42, endPoint x: 853, endPoint y: 72, distance: 30.4
click at [856, 42] on span "No" at bounding box center [863, 42] width 28 height 20
click at [830, 72] on span "Yes" at bounding box center [834, 77] width 28 height 20
click at [828, 113] on span "Yes" at bounding box center [834, 112] width 28 height 20
click at [832, 143] on span "Yes" at bounding box center [834, 147] width 28 height 20
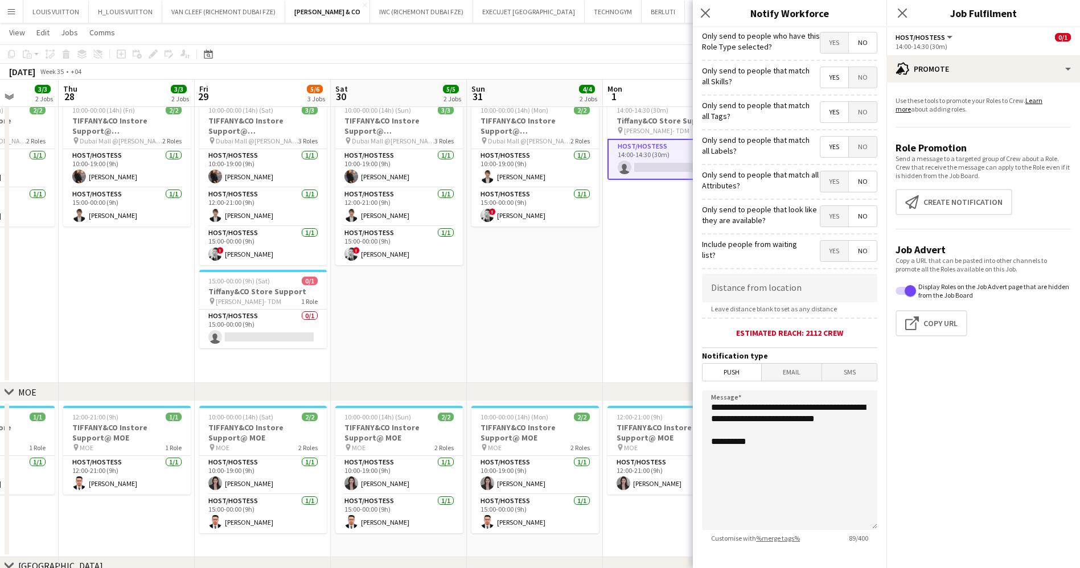
click at [827, 178] on span "Yes" at bounding box center [834, 181] width 28 height 20
click at [826, 212] on span "Yes" at bounding box center [834, 216] width 28 height 20
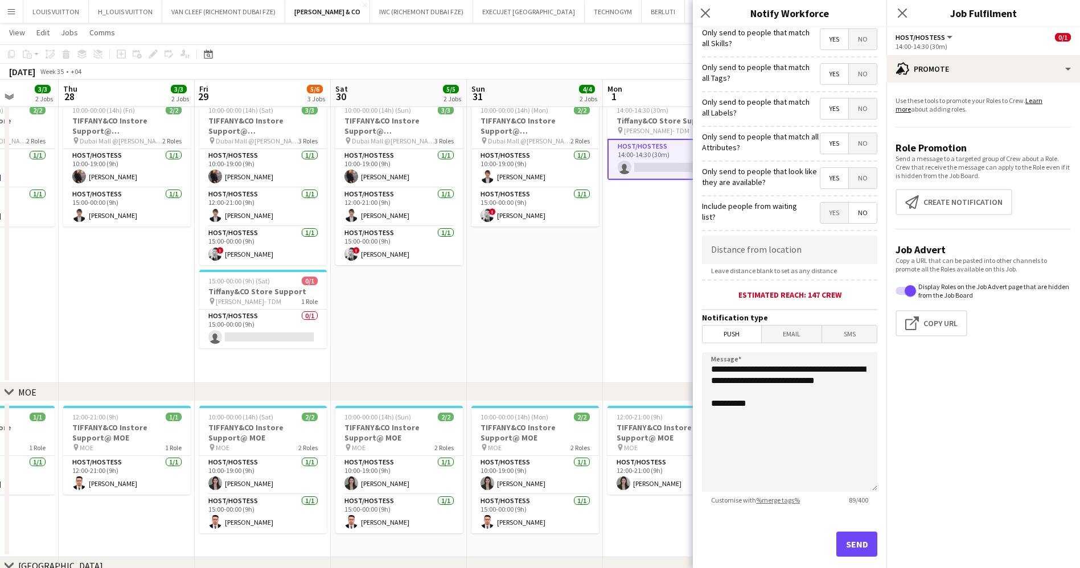
scroll to position [59, 0]
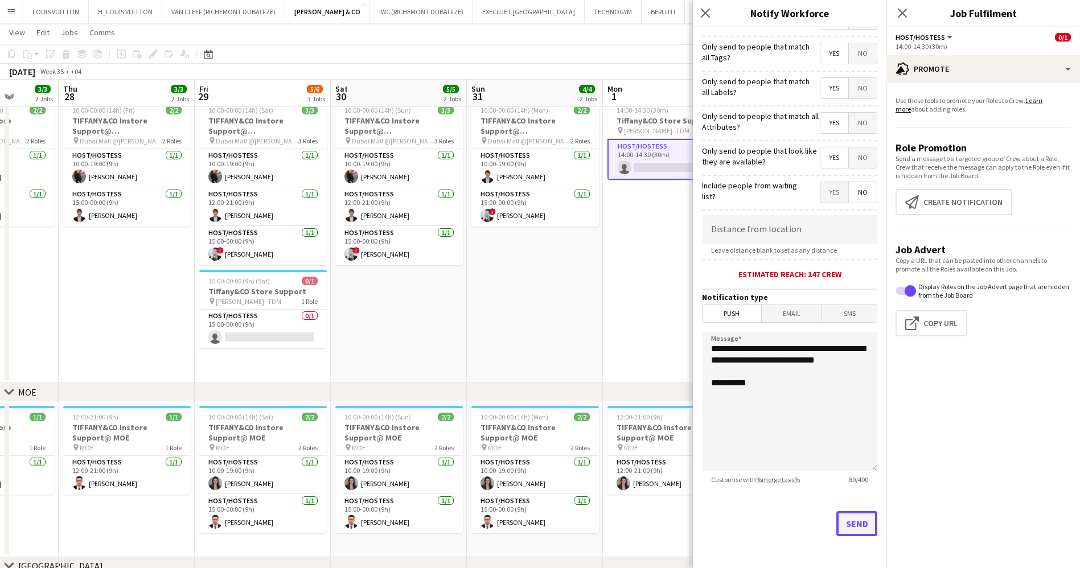
click at [843, 526] on button "Send" at bounding box center [856, 523] width 41 height 25
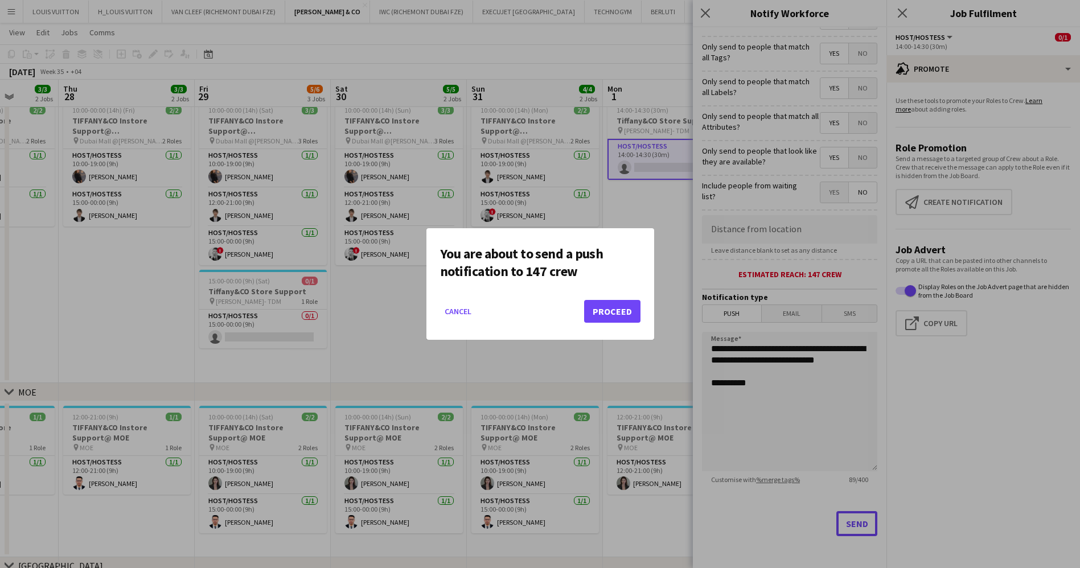
scroll to position [0, 0]
click at [613, 306] on button "Proceed" at bounding box center [612, 311] width 56 height 23
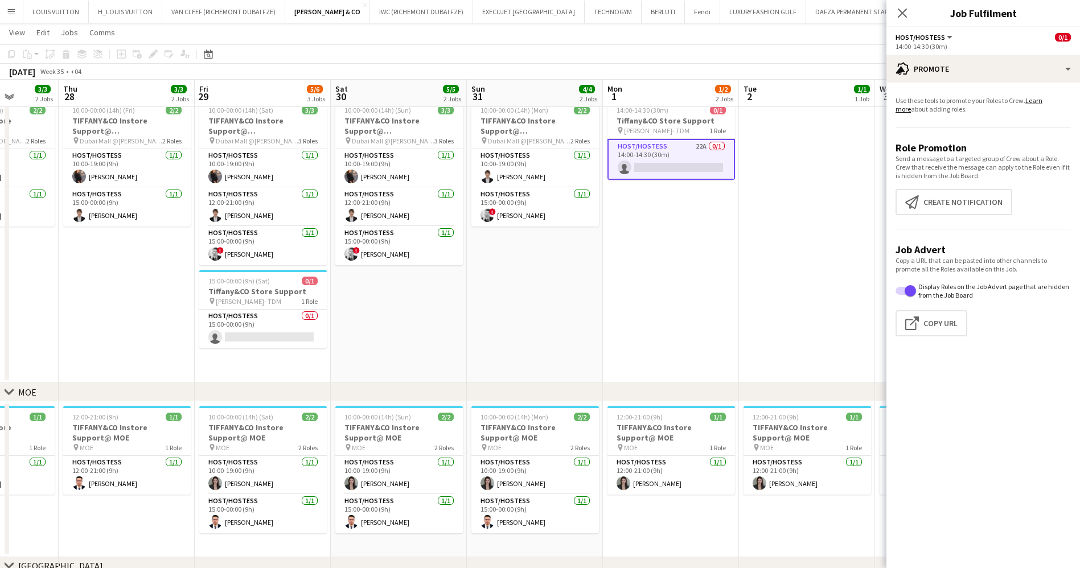
click at [796, 268] on app-date-cell at bounding box center [807, 239] width 136 height 289
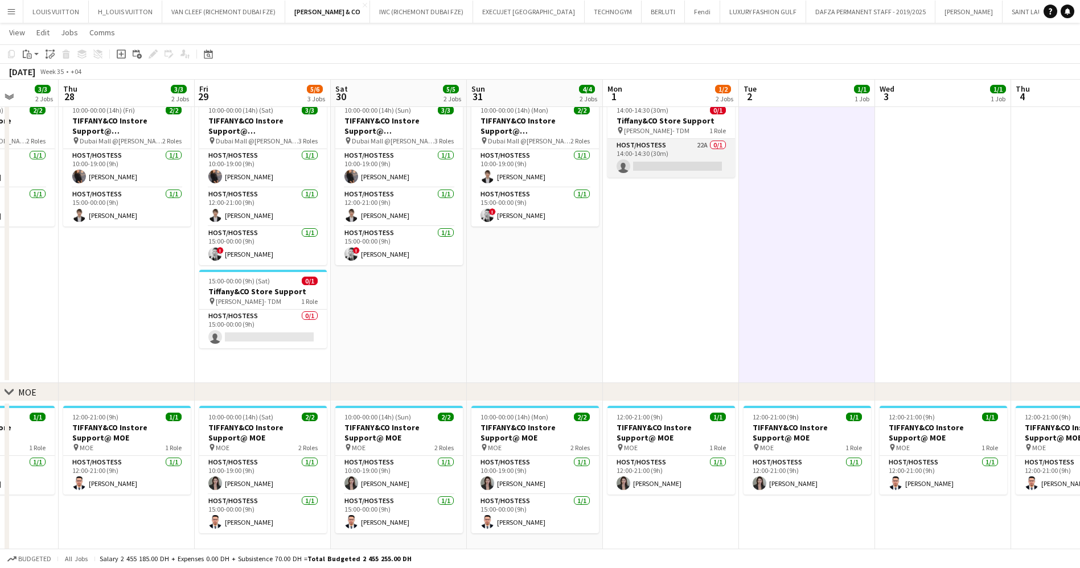
click at [699, 158] on app-card-role "Host/Hostess 22A 0/1 14:00-14:30 (30m) single-neutral-actions" at bounding box center [672, 158] width 128 height 39
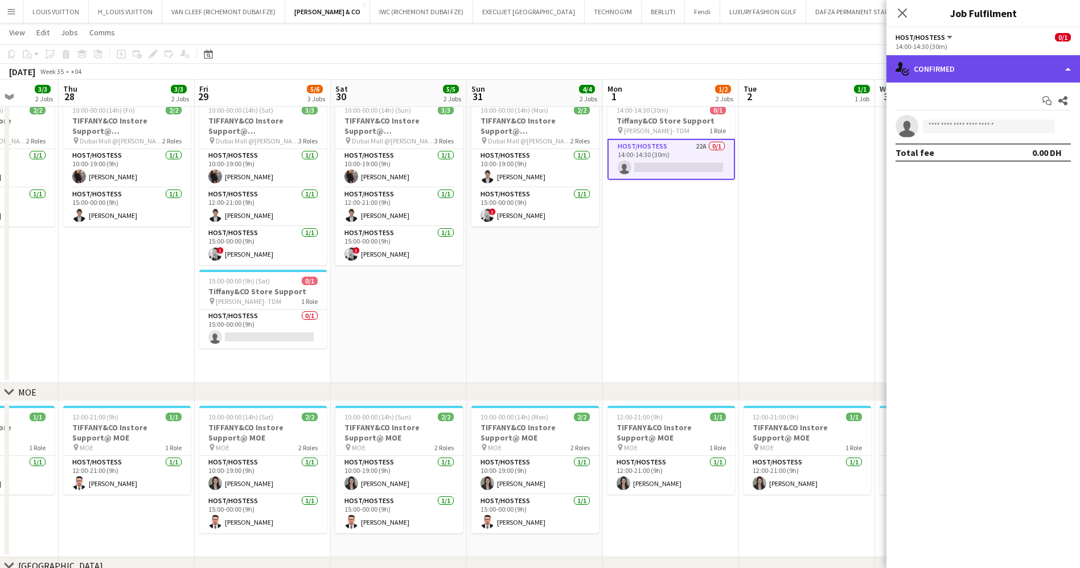
click at [929, 60] on div "single-neutral-actions-check-2 Confirmed" at bounding box center [983, 68] width 194 height 27
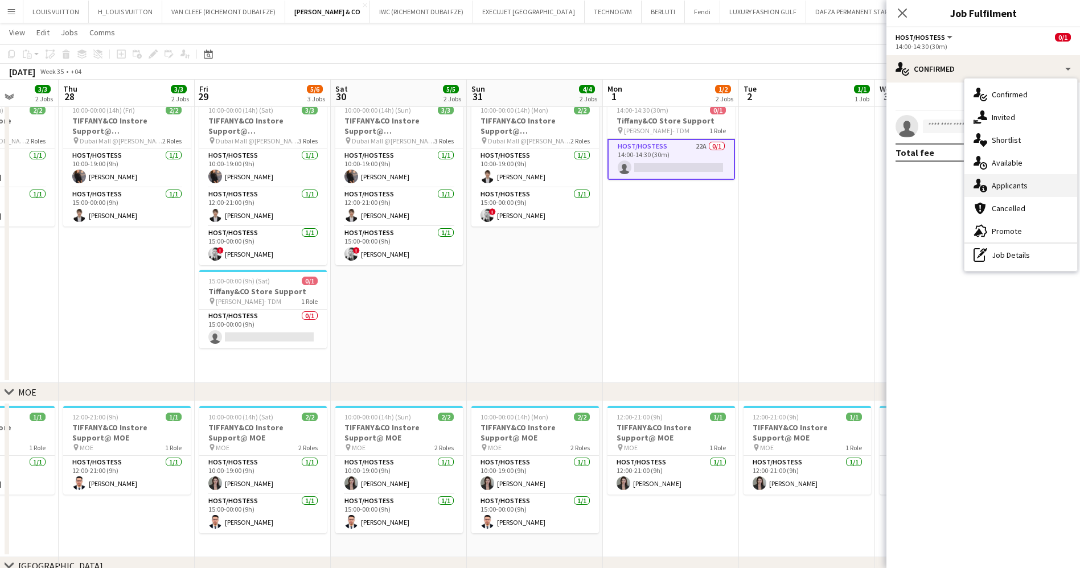
click at [1014, 180] on div "single-neutral-actions-information Applicants" at bounding box center [1020, 185] width 113 height 23
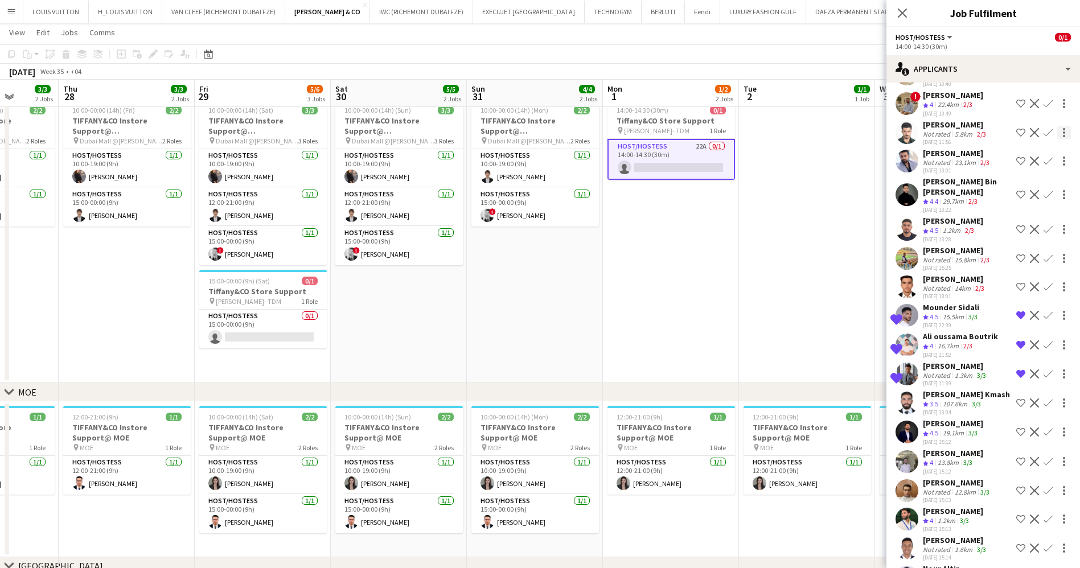
scroll to position [247, 0]
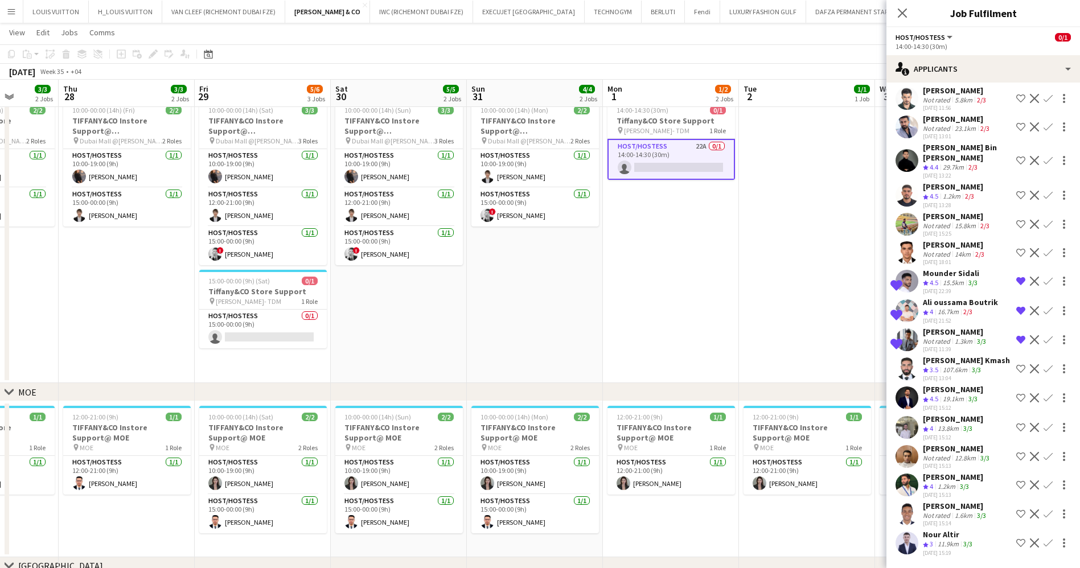
click at [950, 540] on div "11.9km" at bounding box center [948, 545] width 26 height 10
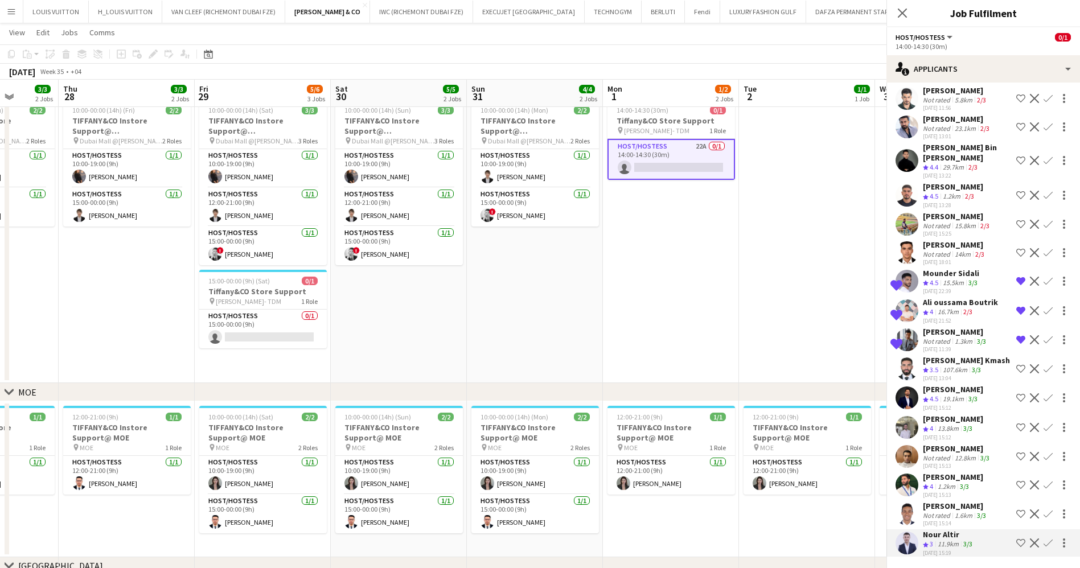
click at [941, 508] on div "Ayo Mene Ejegi" at bounding box center [955, 506] width 65 height 10
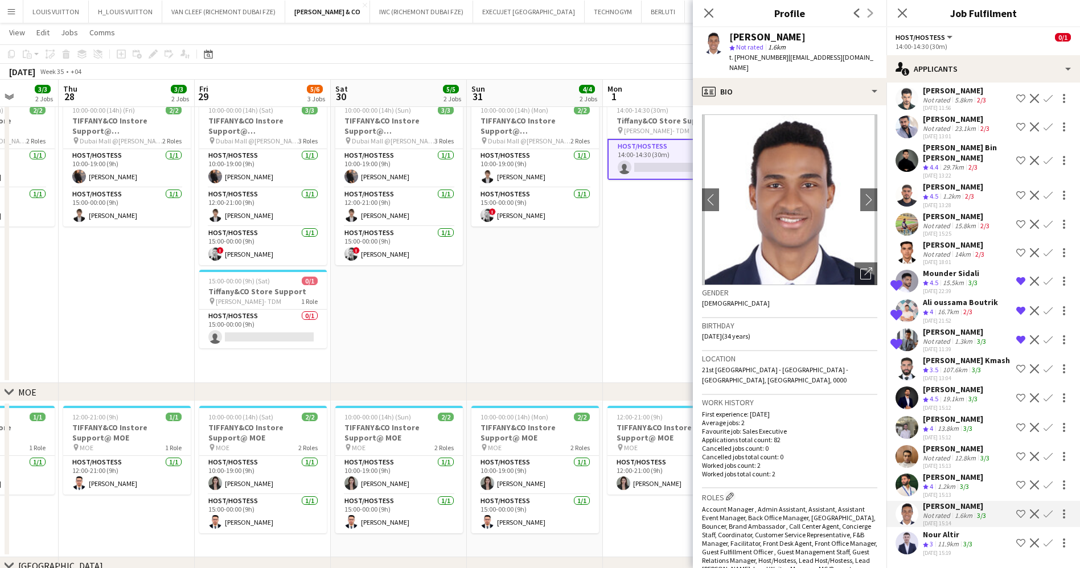
click at [942, 485] on div "1.2km" at bounding box center [946, 487] width 22 height 10
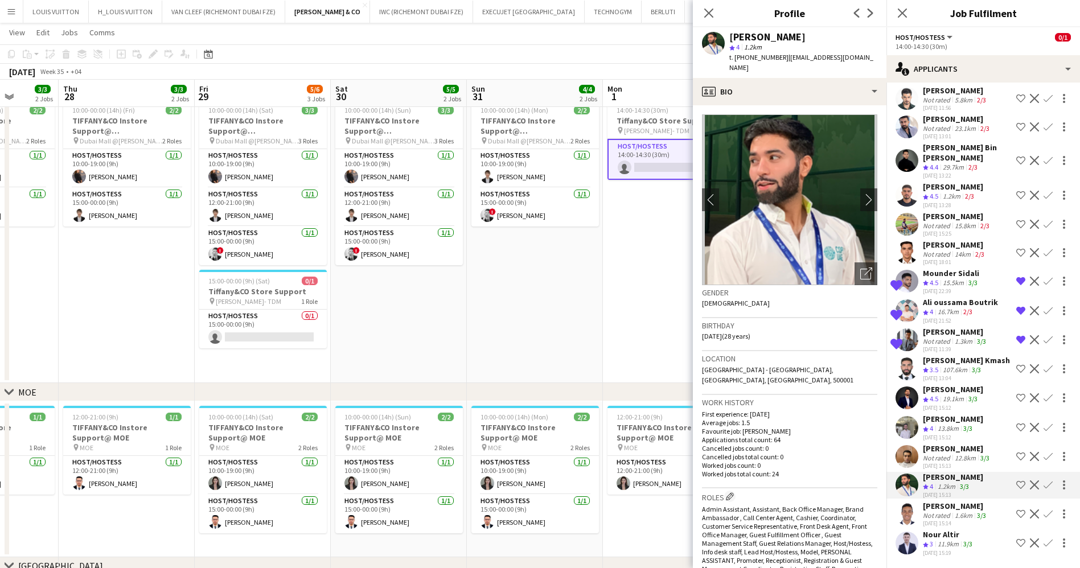
click at [934, 451] on div "Sarvarbek Shermatov" at bounding box center [957, 449] width 69 height 10
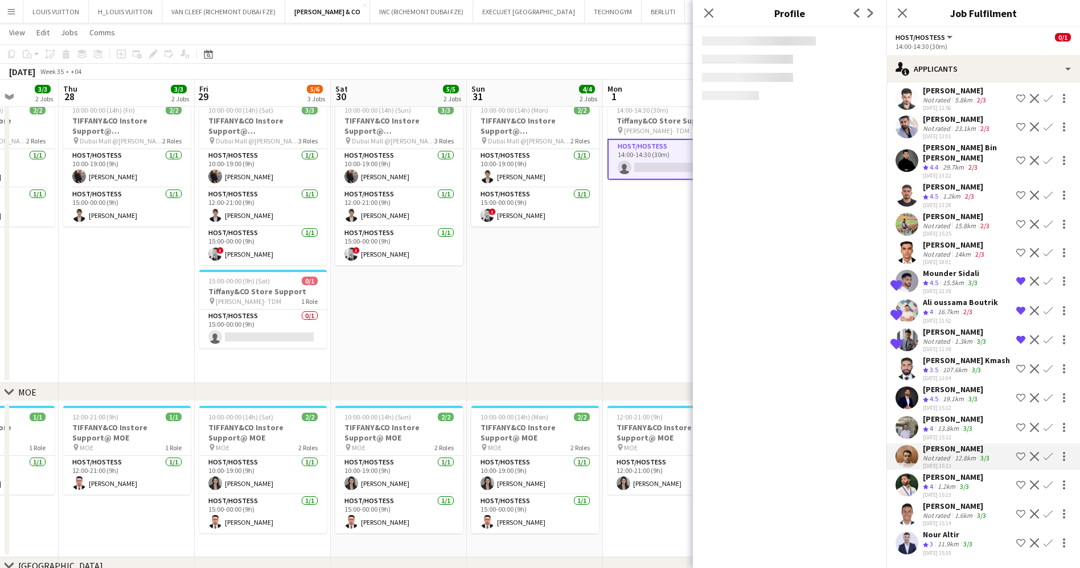
click at [935, 414] on div "Amro Mansour" at bounding box center [953, 419] width 60 height 10
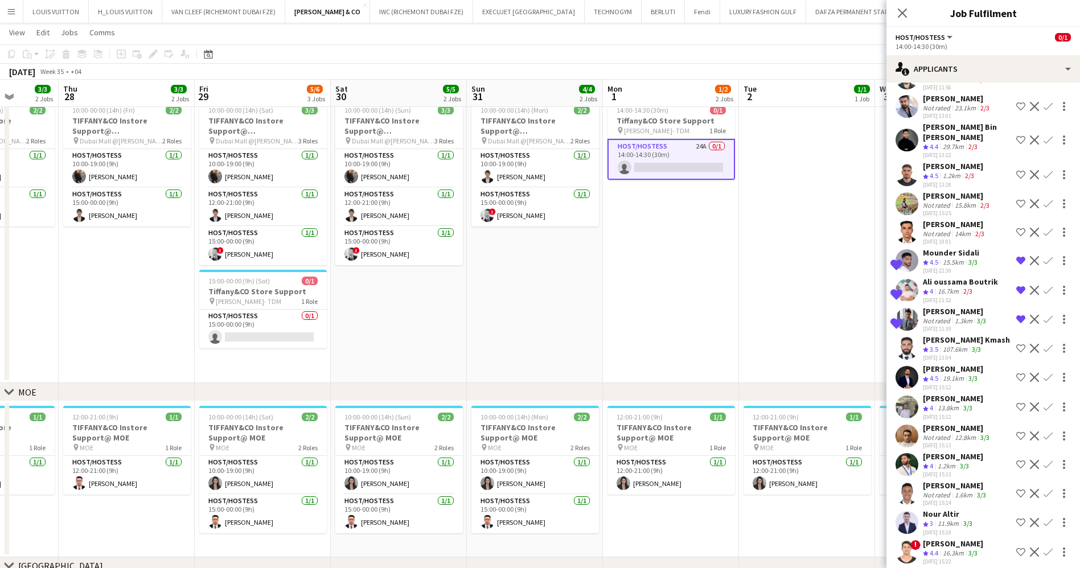
click at [685, 155] on app-card-role "Host/Hostess 24A 0/1 14:00-14:30 (30m) single-neutral-actions" at bounding box center [672, 159] width 128 height 41
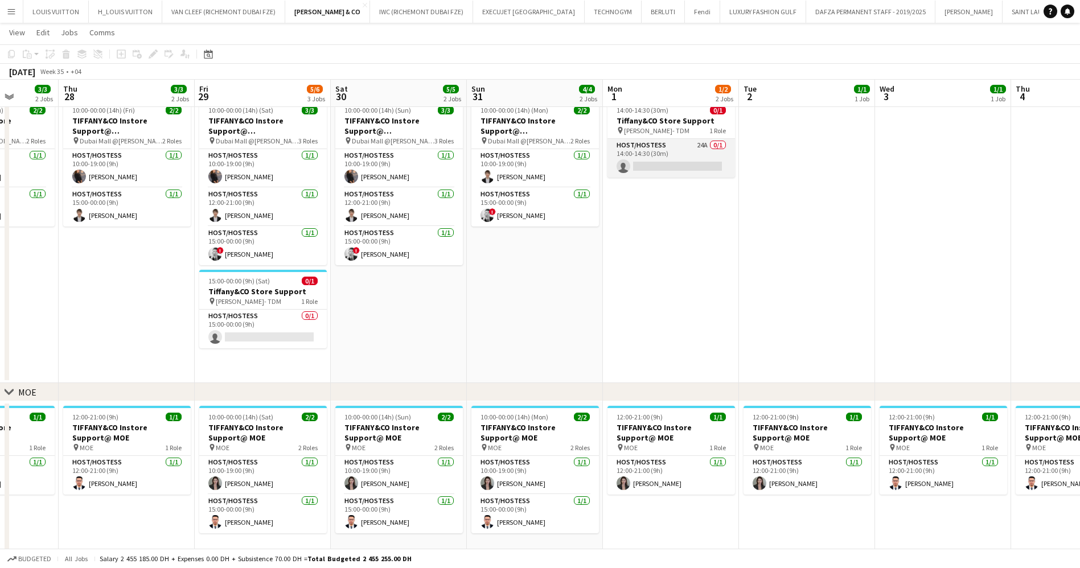
click at [685, 155] on app-card-role "Host/Hostess 24A 0/1 14:00-14:30 (30m) single-neutral-actions" at bounding box center [672, 158] width 128 height 39
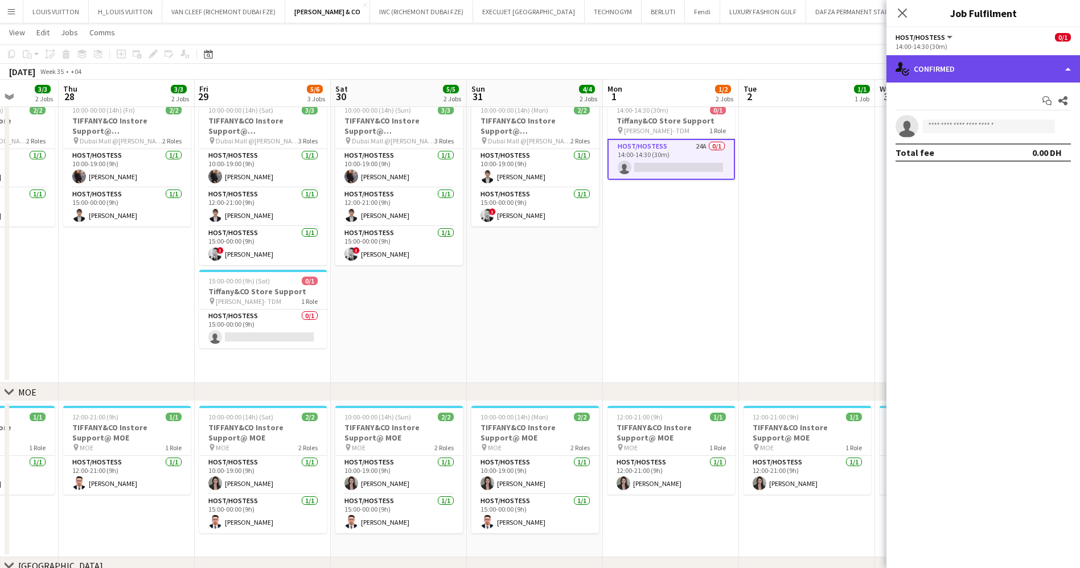
click at [970, 60] on div "single-neutral-actions-check-2 Confirmed" at bounding box center [983, 68] width 194 height 27
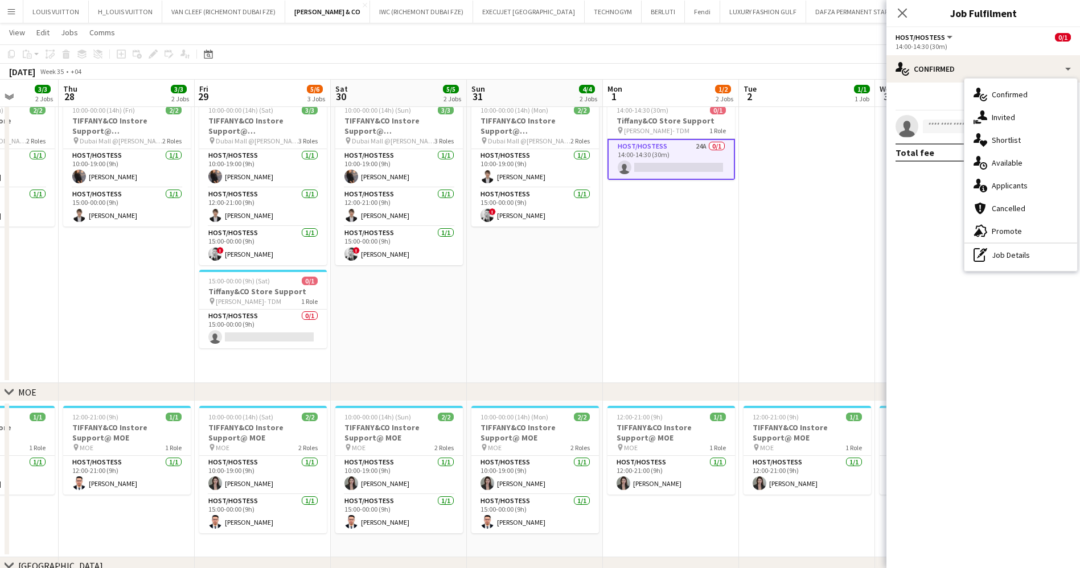
click at [1027, 178] on div "single-neutral-actions-information Applicants" at bounding box center [1020, 185] width 113 height 23
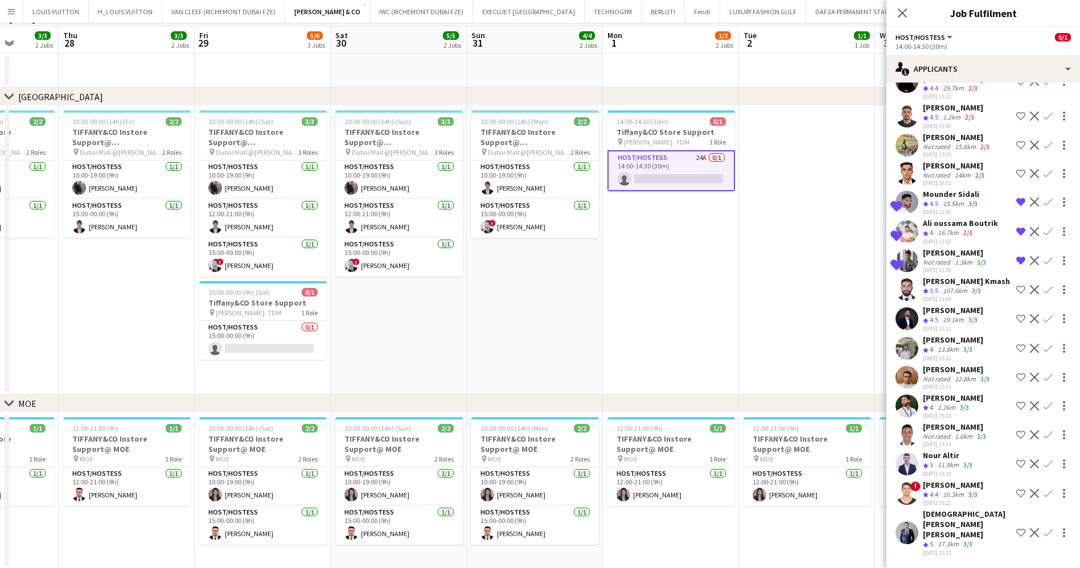
scroll to position [0, 0]
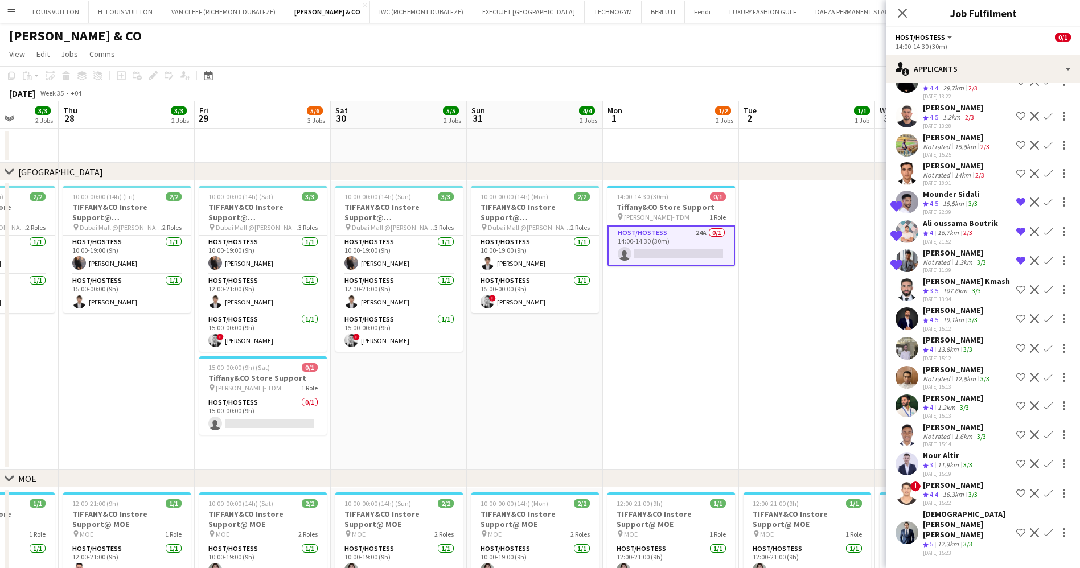
click at [953, 527] on div "Mohammed ridha boubertakh" at bounding box center [967, 524] width 89 height 31
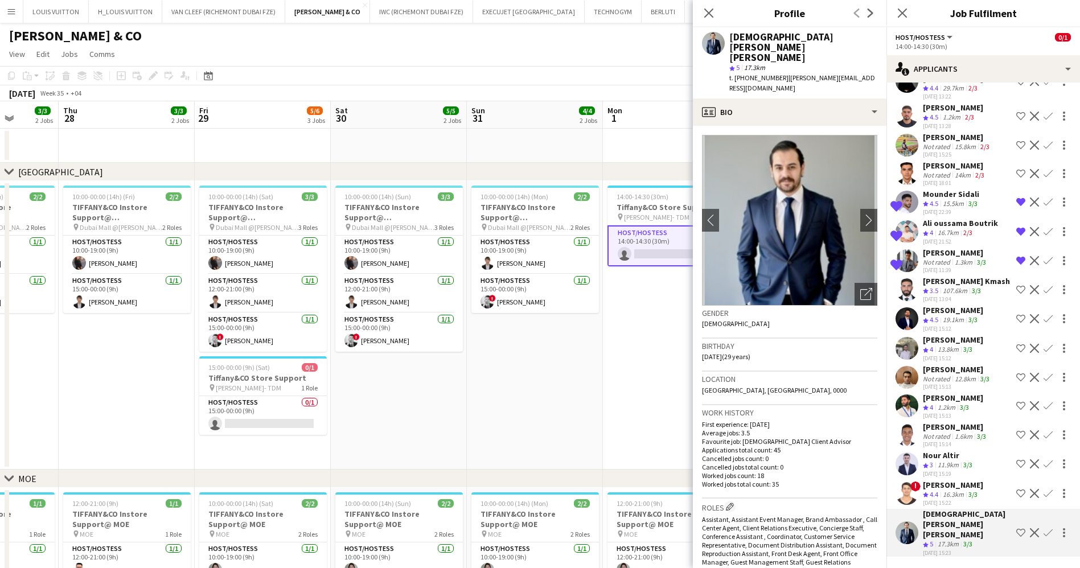
click at [1016, 537] on app-icon "Shortlist crew" at bounding box center [1020, 532] width 9 height 9
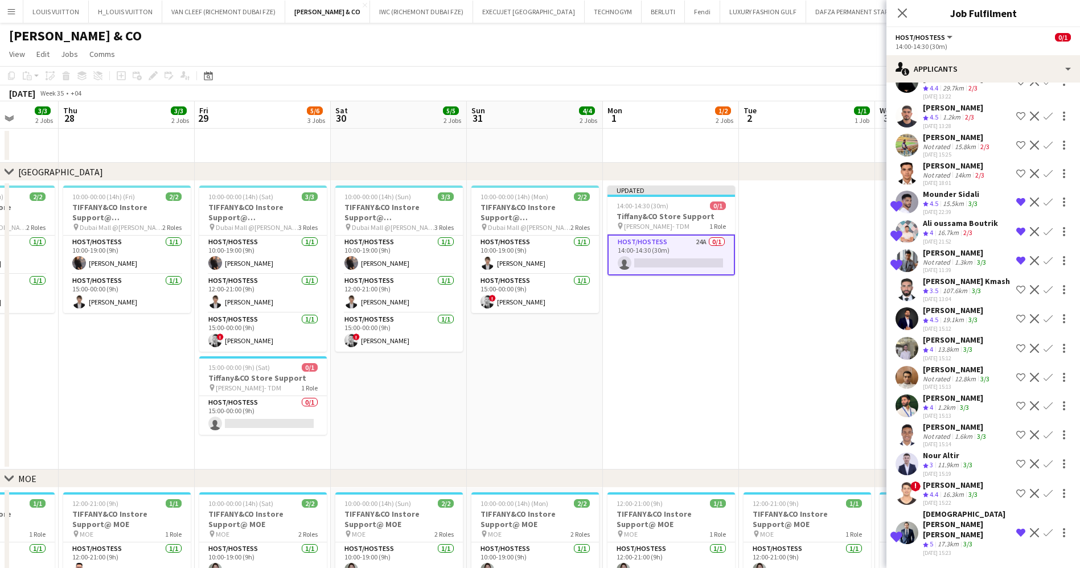
click at [955, 536] on div "Mohammed ridha boubertakh" at bounding box center [967, 524] width 89 height 31
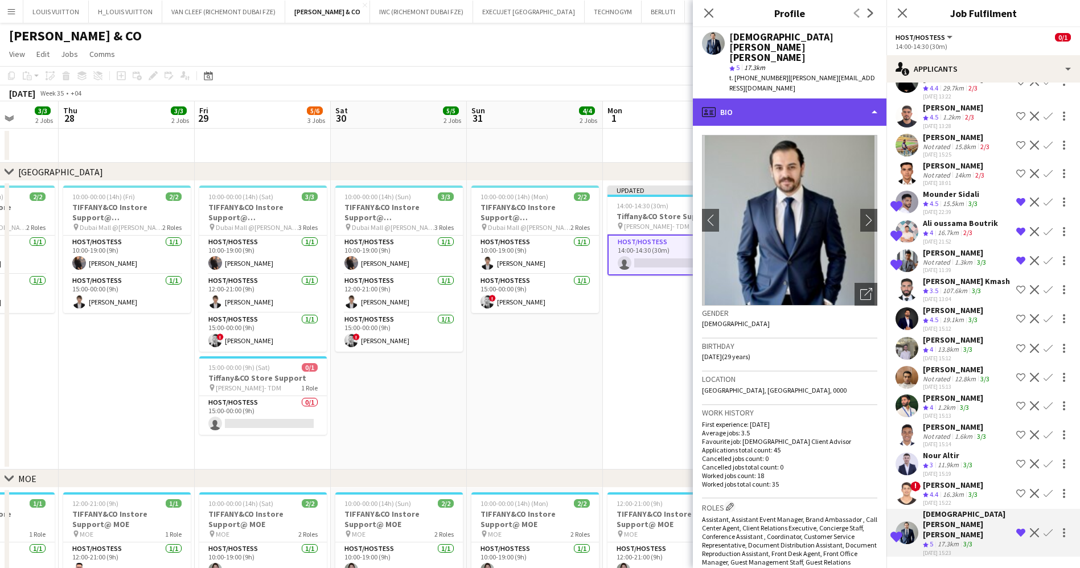
click at [775, 98] on div "profile Bio" at bounding box center [790, 111] width 194 height 27
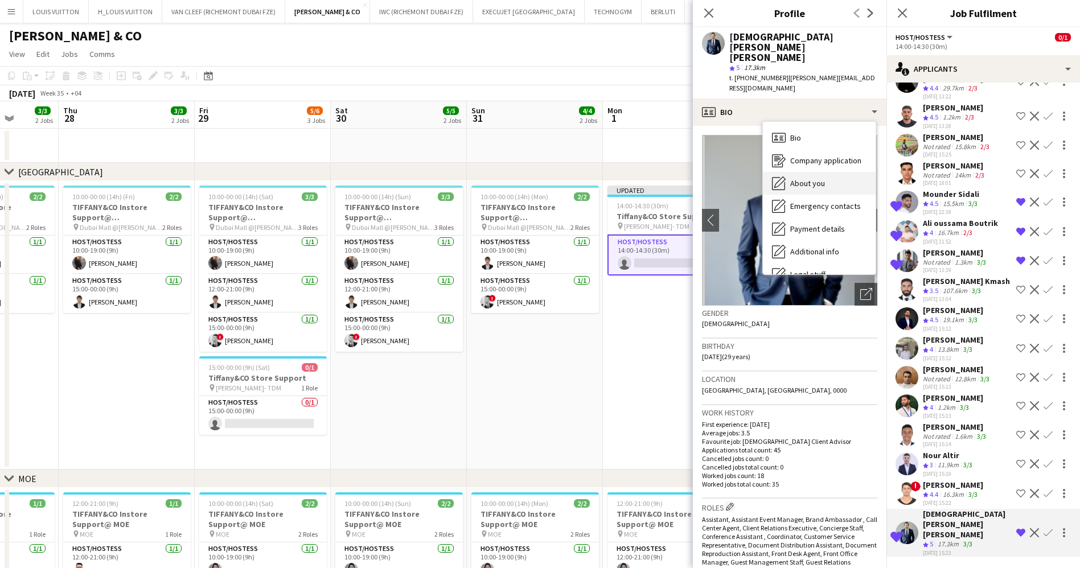
click at [799, 172] on div "About you About you" at bounding box center [819, 183] width 113 height 23
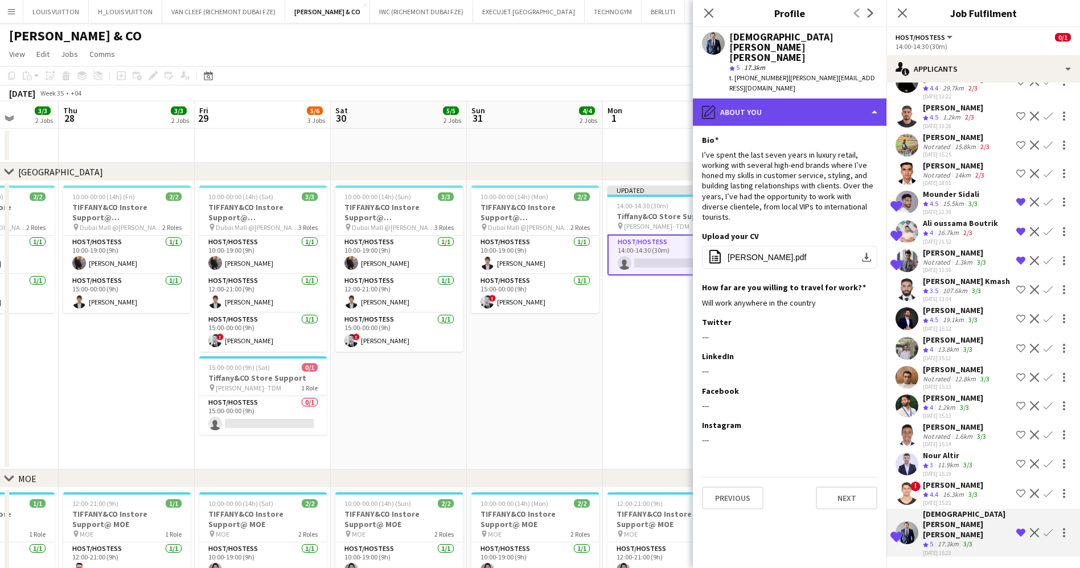
drag, startPoint x: 799, startPoint y: 79, endPoint x: 792, endPoint y: 78, distance: 7.4
click at [799, 98] on div "pencil4 About you" at bounding box center [790, 111] width 194 height 27
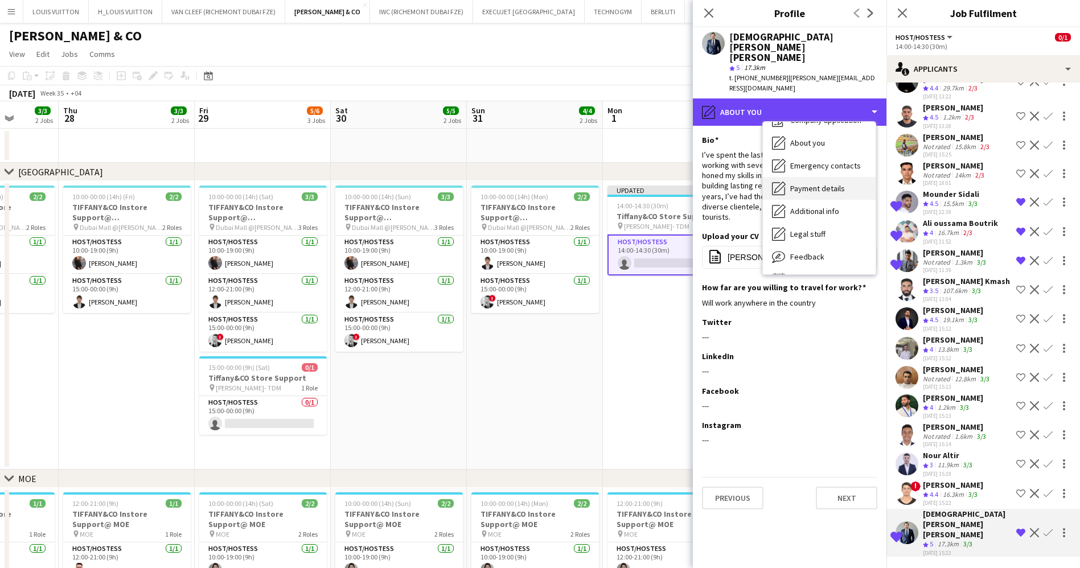
scroll to position [61, 0]
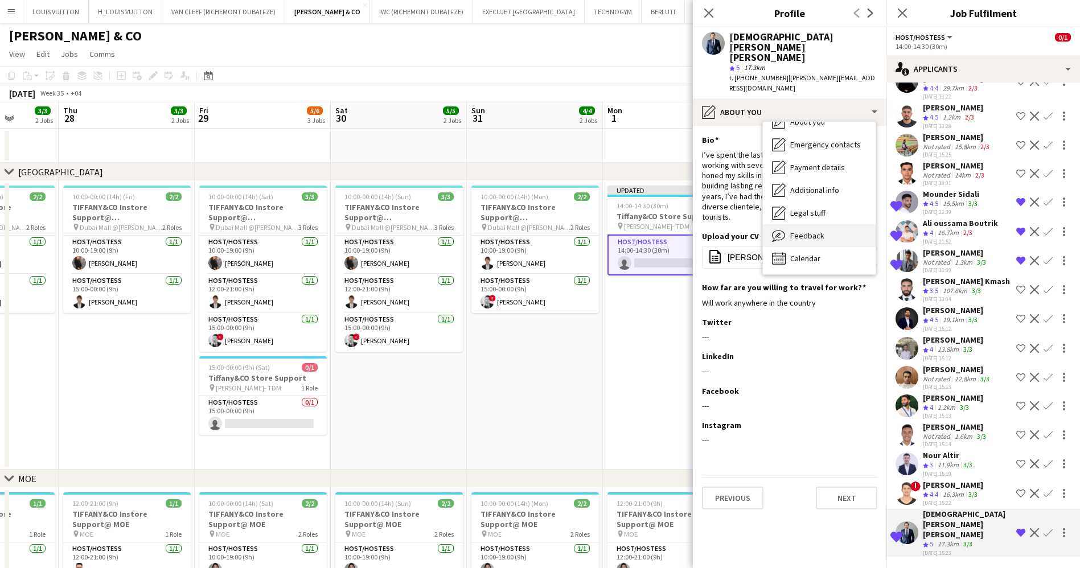
click at [823, 224] on div "Feedback Feedback" at bounding box center [819, 235] width 113 height 23
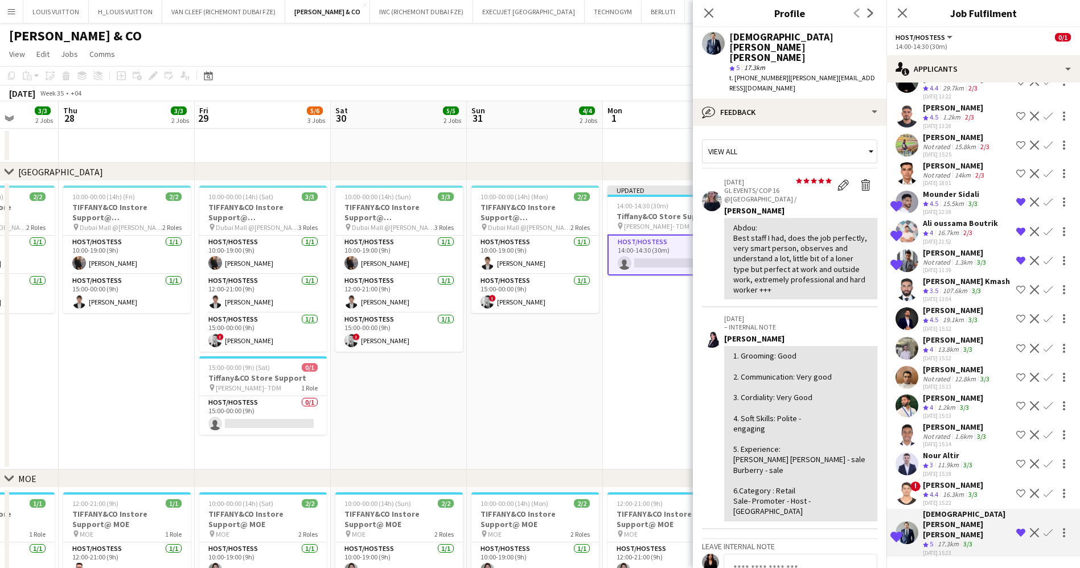
click at [958, 500] on div "16.3km" at bounding box center [954, 495] width 26 height 10
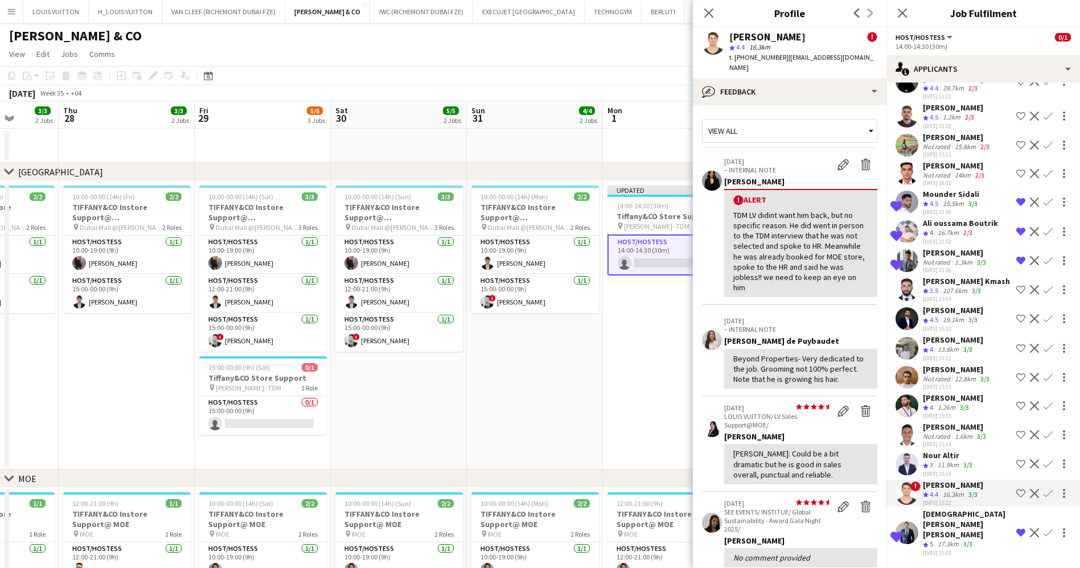
click at [1014, 500] on button "Shortlist crew" at bounding box center [1021, 494] width 14 height 14
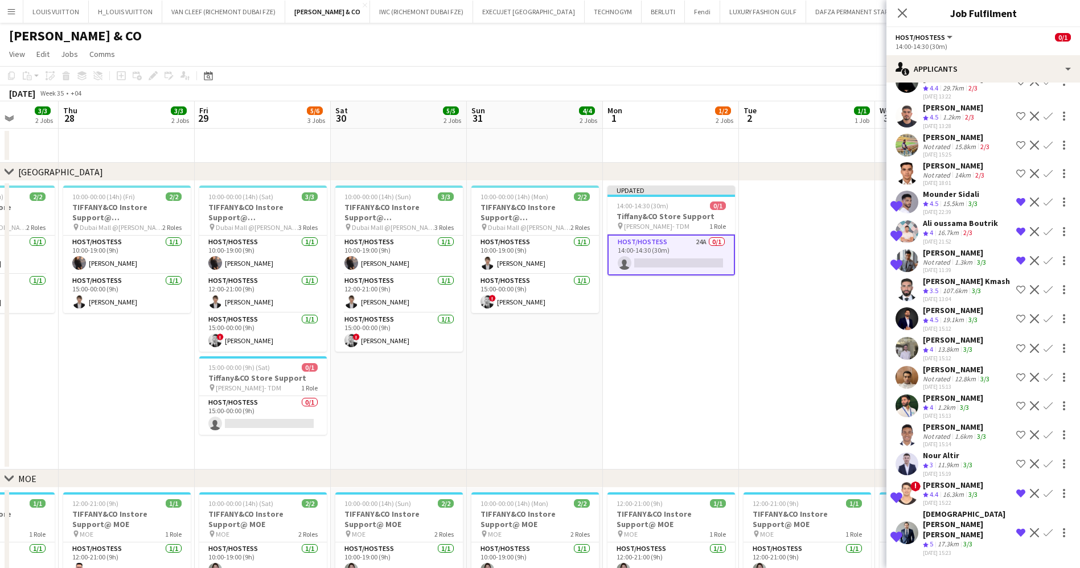
drag, startPoint x: 797, startPoint y: 76, endPoint x: 786, endPoint y: 72, distance: 11.5
click at [795, 76] on app-toolbar "Copy Paste Paste Ctrl+V Paste with crew Ctrl+Shift+V Paste linked Job Delete Gr…" at bounding box center [540, 75] width 1080 height 19
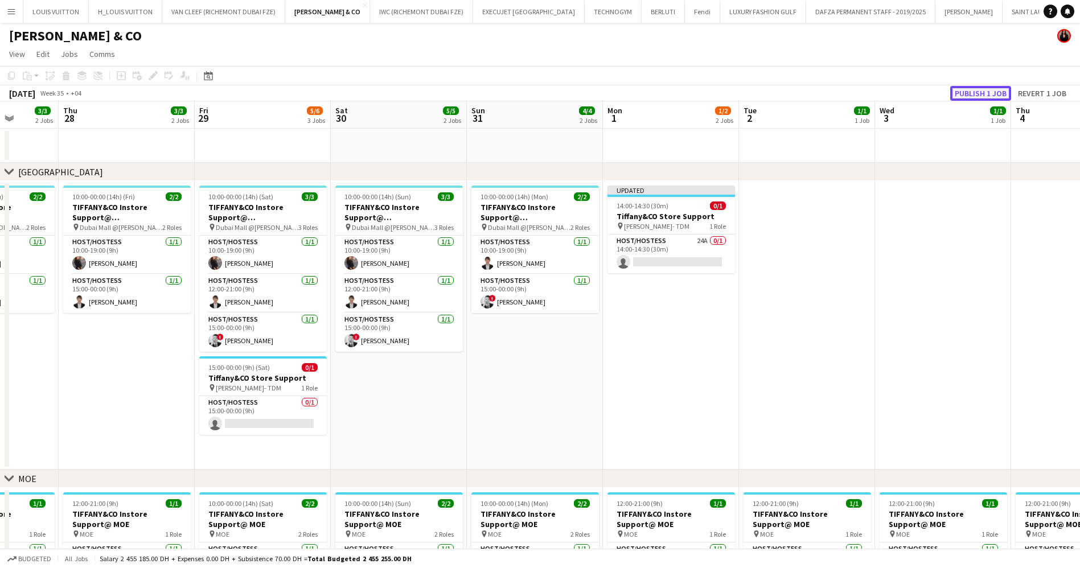
click at [969, 99] on button "Publish 1 job" at bounding box center [980, 93] width 61 height 15
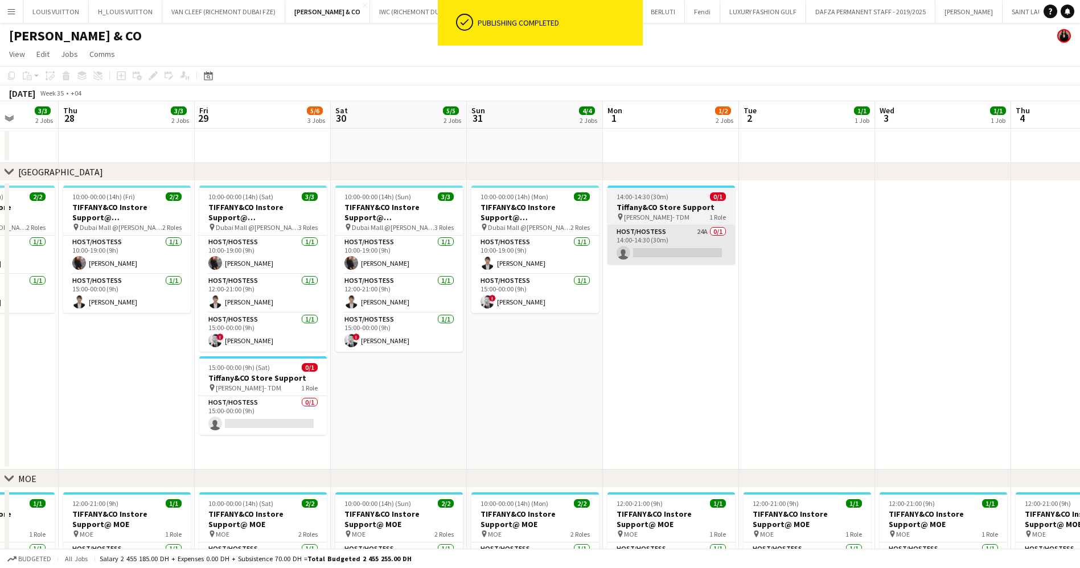
click at [725, 251] on app-card-role "Host/Hostess 24A 0/1 14:00-14:30 (30m) single-neutral-actions" at bounding box center [672, 244] width 128 height 39
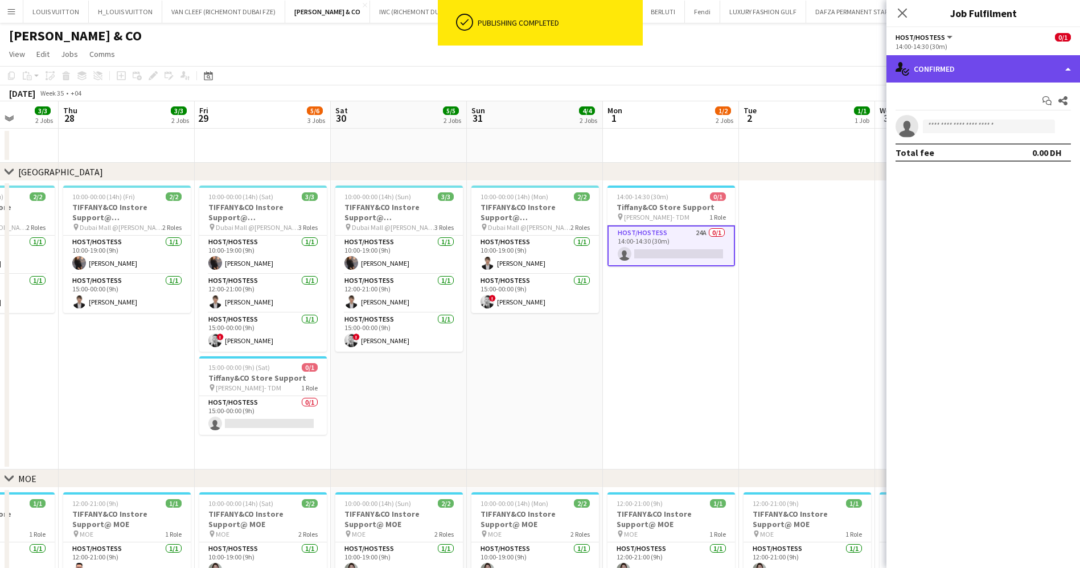
click at [941, 79] on div "single-neutral-actions-check-2 Confirmed" at bounding box center [983, 68] width 194 height 27
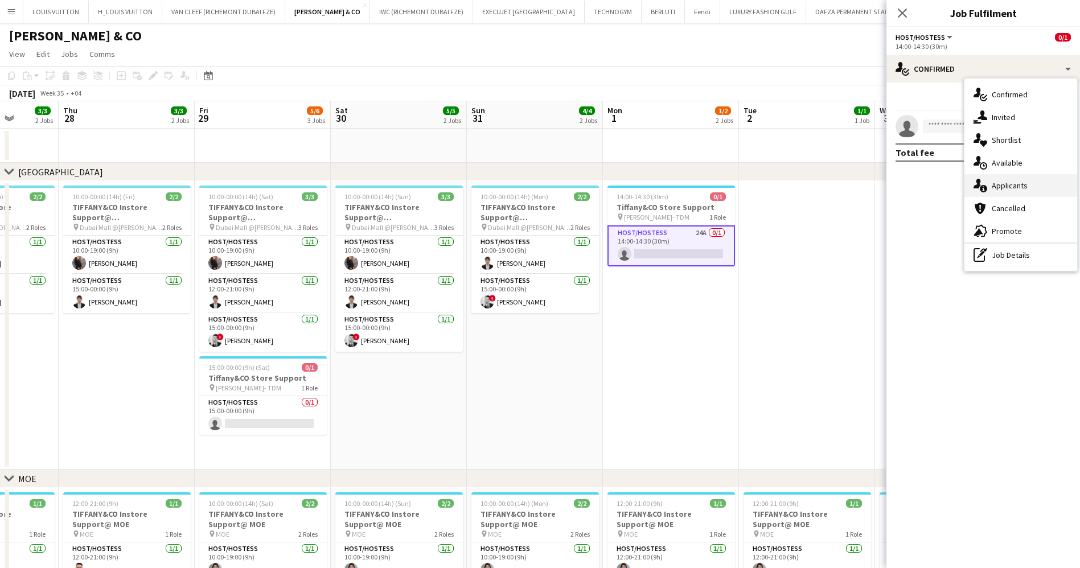
click at [1023, 190] on div "single-neutral-actions-information Applicants" at bounding box center [1020, 185] width 113 height 23
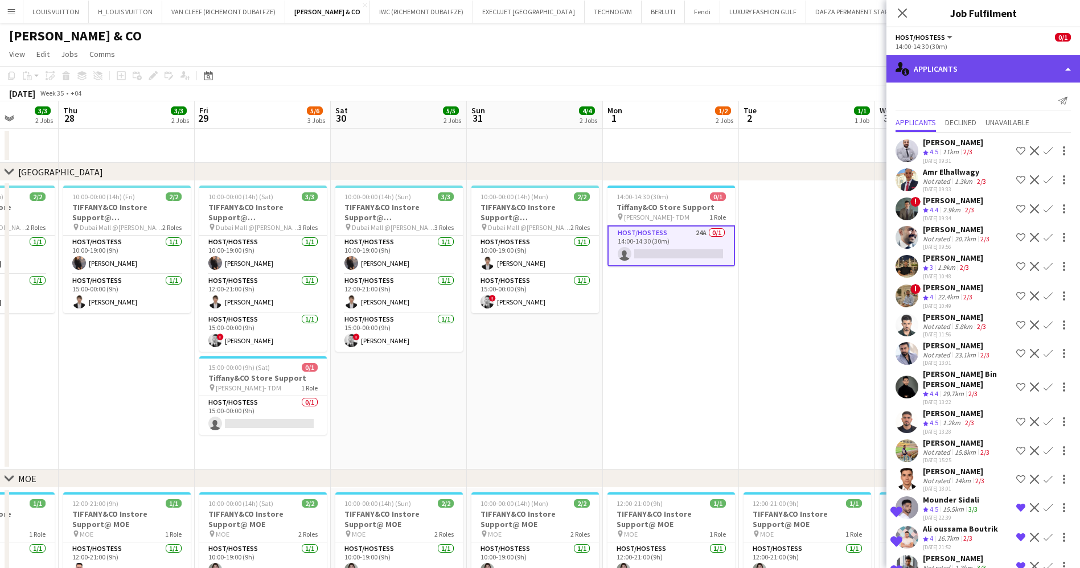
click at [988, 73] on div "single-neutral-actions-information Applicants" at bounding box center [983, 68] width 194 height 27
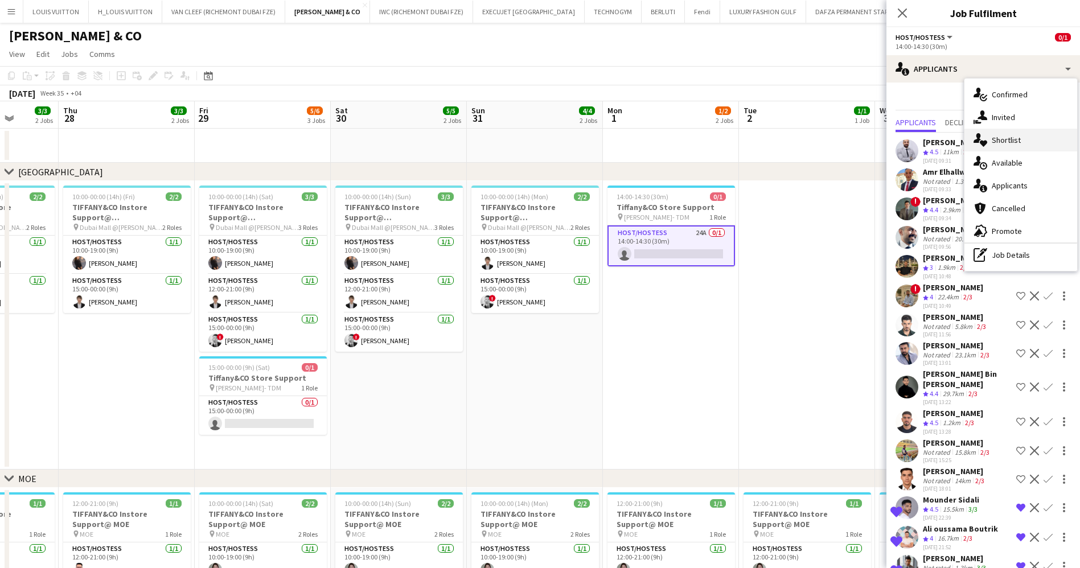
click at [1012, 129] on div "single-neutral-actions-heart Shortlist" at bounding box center [1020, 140] width 113 height 23
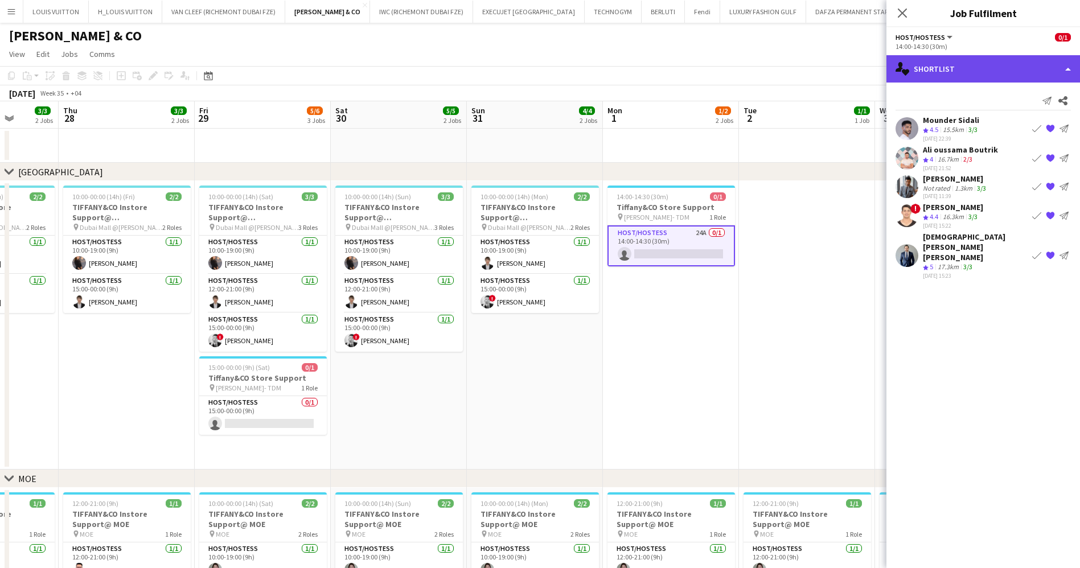
click at [992, 64] on div "single-neutral-actions-heart Shortlist" at bounding box center [983, 68] width 194 height 27
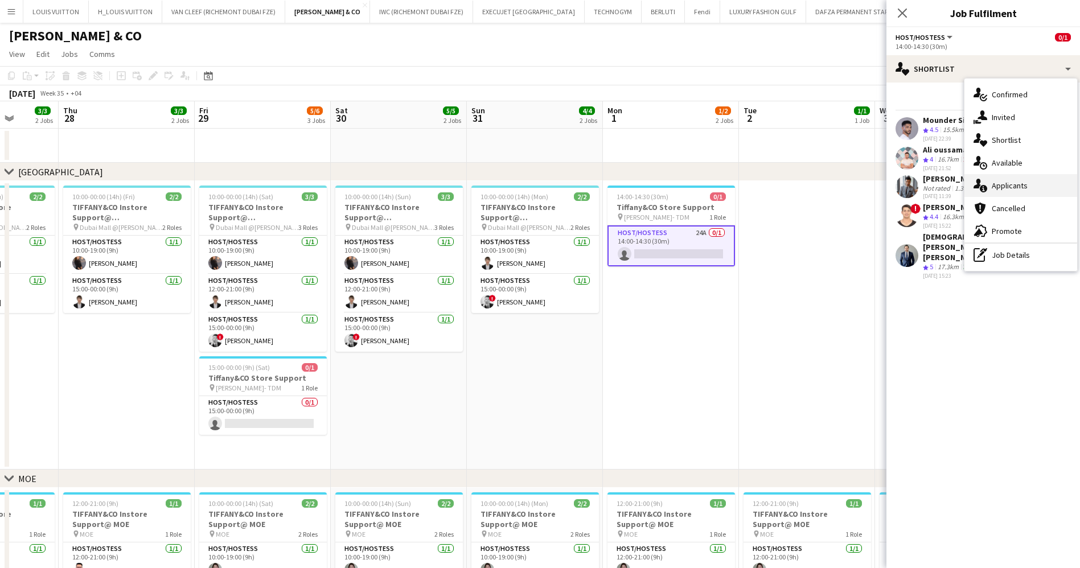
click at [1035, 179] on div "single-neutral-actions-information Applicants" at bounding box center [1020, 185] width 113 height 23
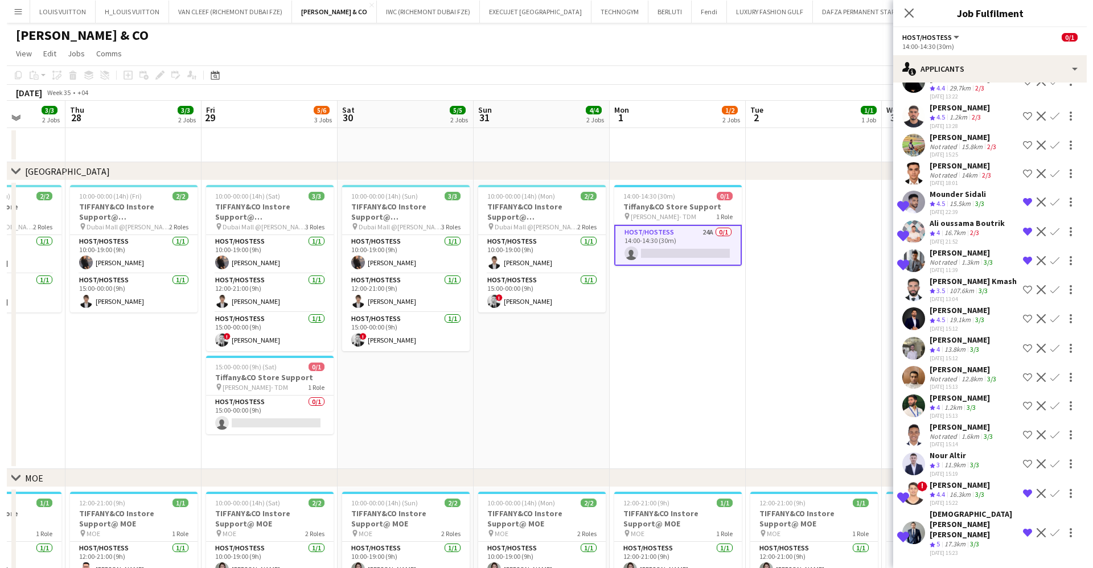
scroll to position [0, 0]
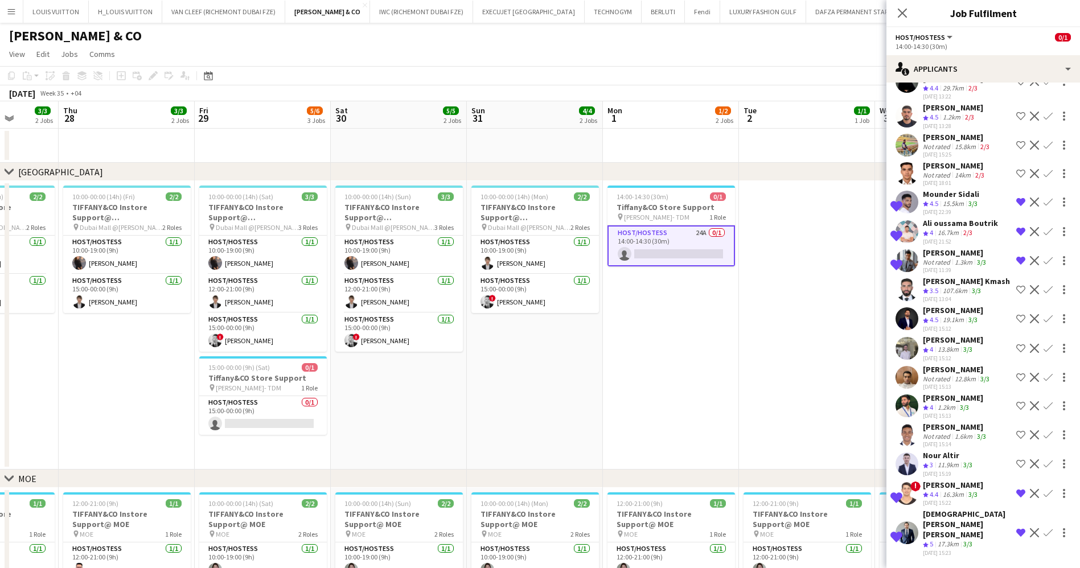
click at [455, 58] on app-page-menu "View Day view expanded Day view collapsed Month view Date picker Jump to today …" at bounding box center [540, 55] width 1080 height 22
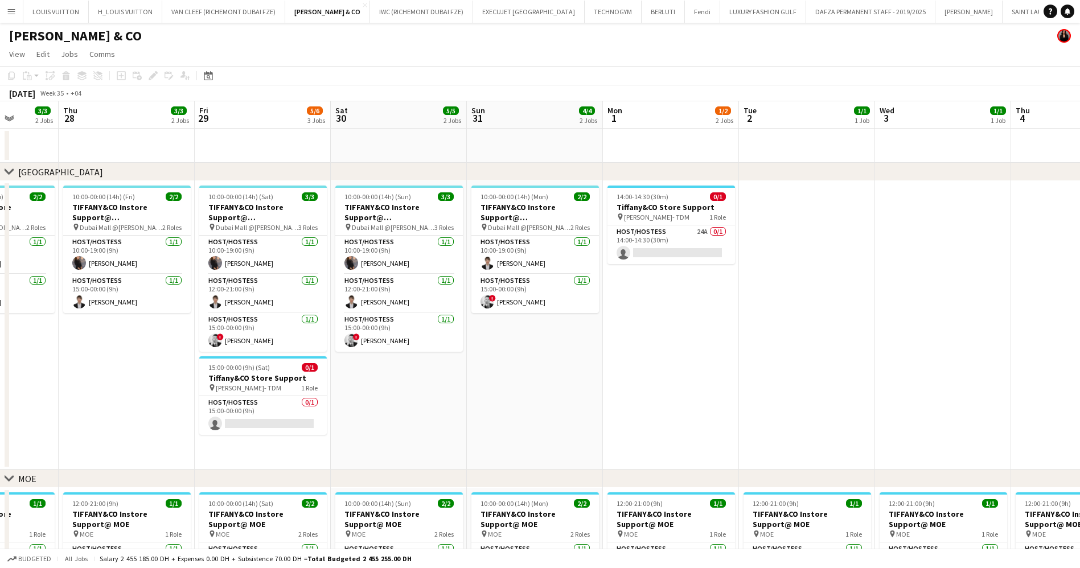
click at [1070, 9] on button "Add" at bounding box center [1074, 11] width 9 height 9
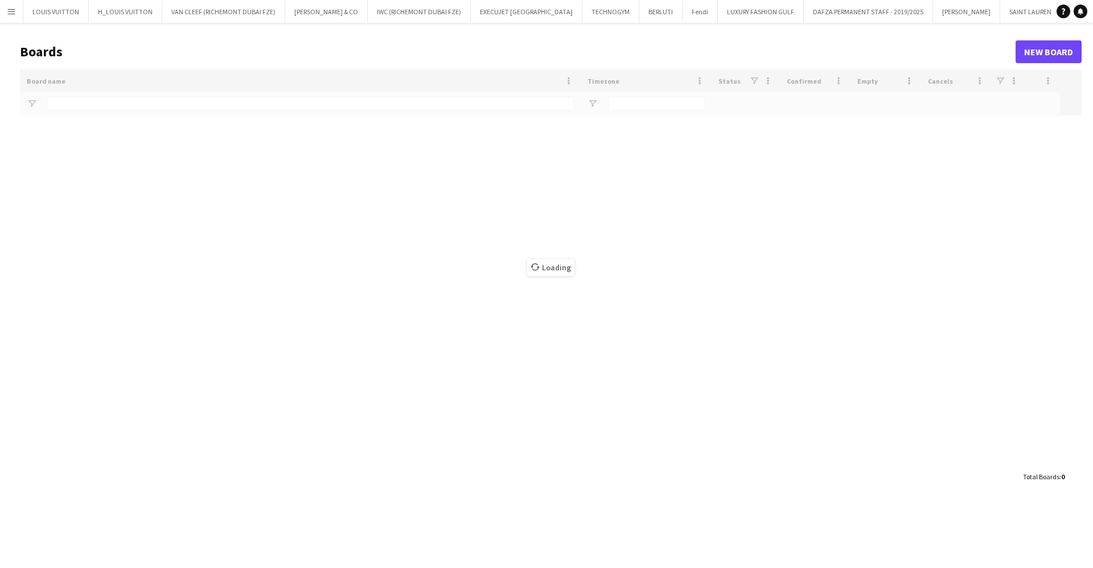
type input "***"
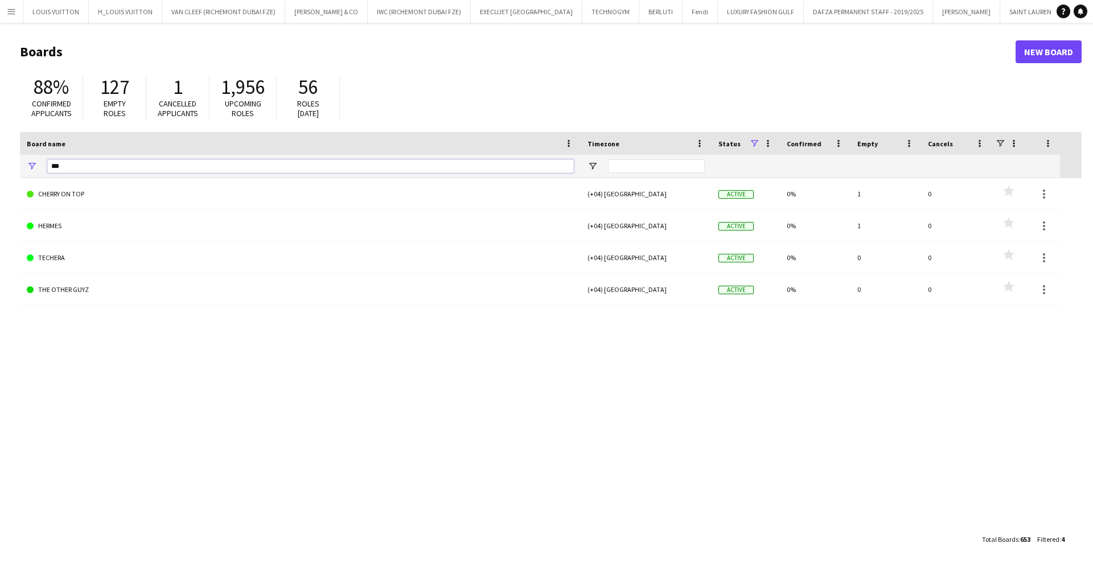
click at [84, 165] on input "***" at bounding box center [310, 166] width 527 height 14
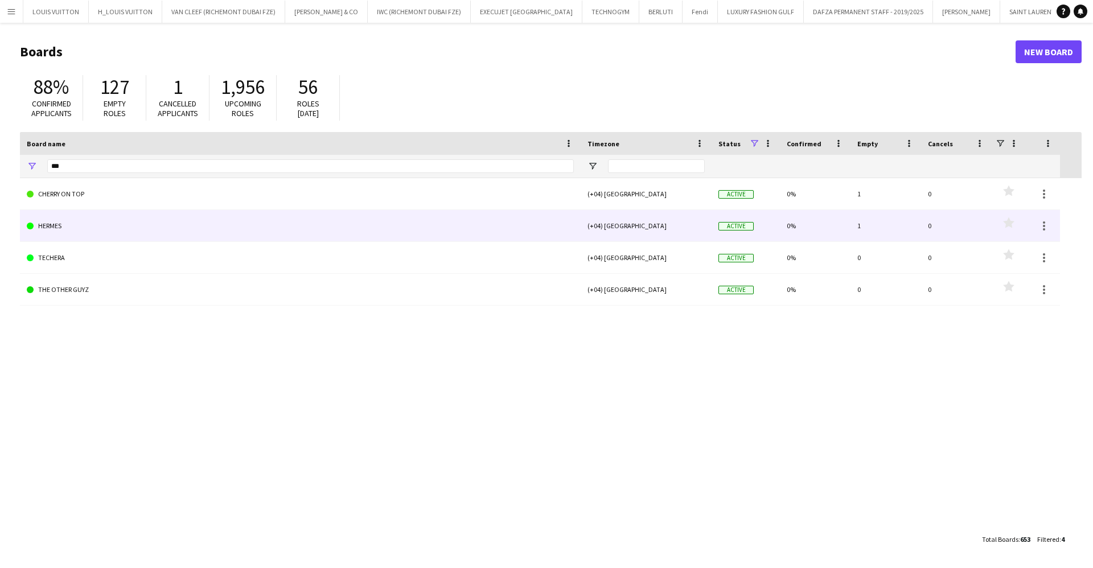
click at [80, 232] on link "HERMES" at bounding box center [300, 226] width 547 height 32
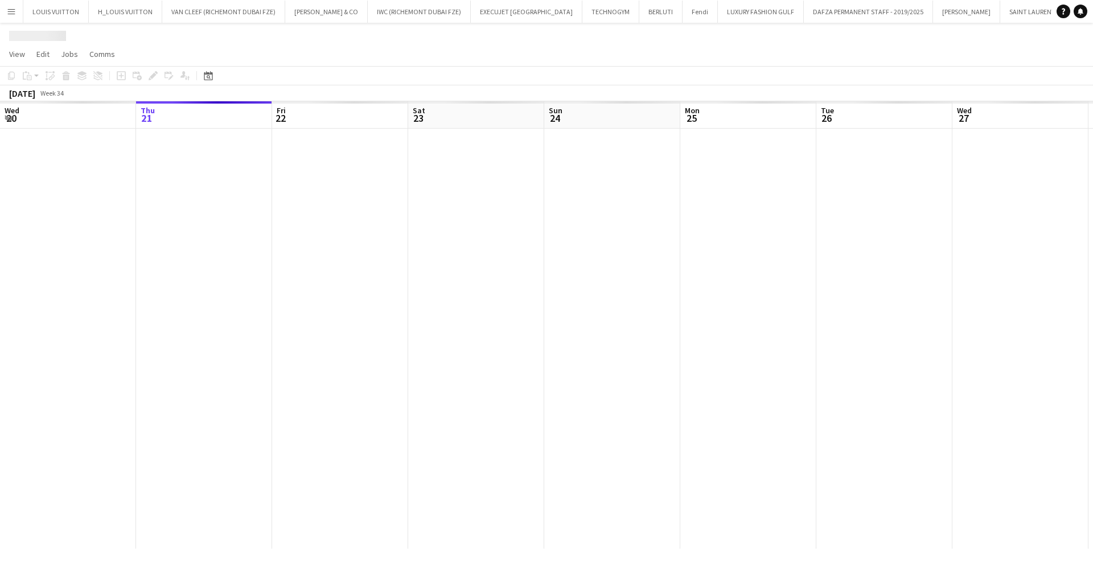
scroll to position [0, 1]
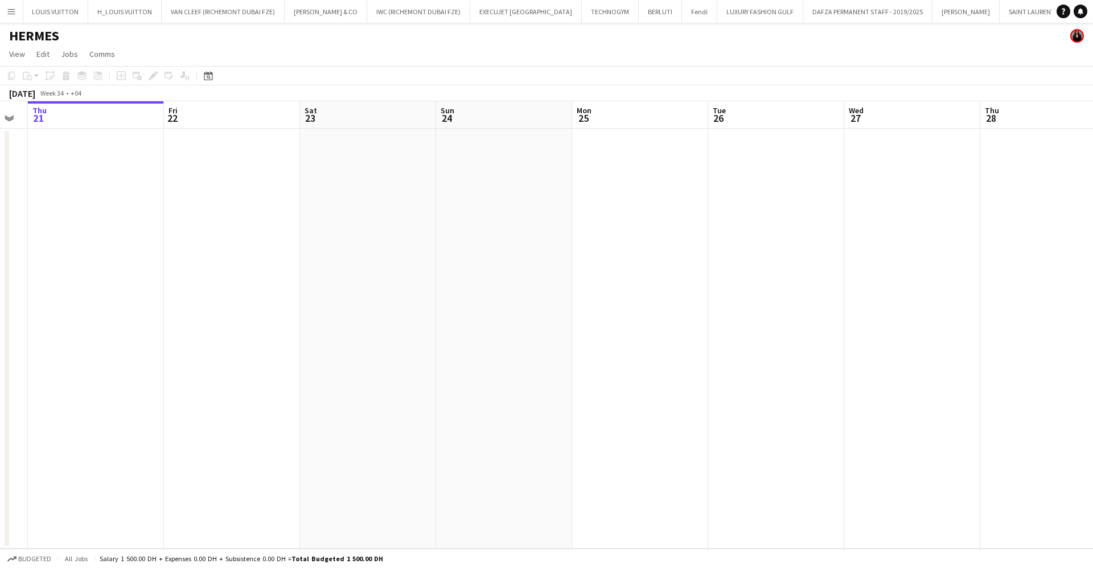
drag, startPoint x: 386, startPoint y: 303, endPoint x: 224, endPoint y: 303, distance: 161.7
click at [227, 303] on app-calendar-viewport "Mon 18 Tue 19 Wed 20 Thu 21 Fri 22 Sat 23 Sun 24 Mon 25 Tue 26 Wed 27 Thu 28 Fr…" at bounding box center [546, 325] width 1093 height 448
drag, startPoint x: 241, startPoint y: 317, endPoint x: 24, endPoint y: 316, distance: 216.4
click at [37, 316] on app-calendar-viewport "Mon 25 Tue 26 Wed 27 Thu 28 Fri 29 Sat 30 Sun 31 Mon 1 Tue 2 Wed 3 Thu 4 Fri 5 …" at bounding box center [546, 325] width 1093 height 448
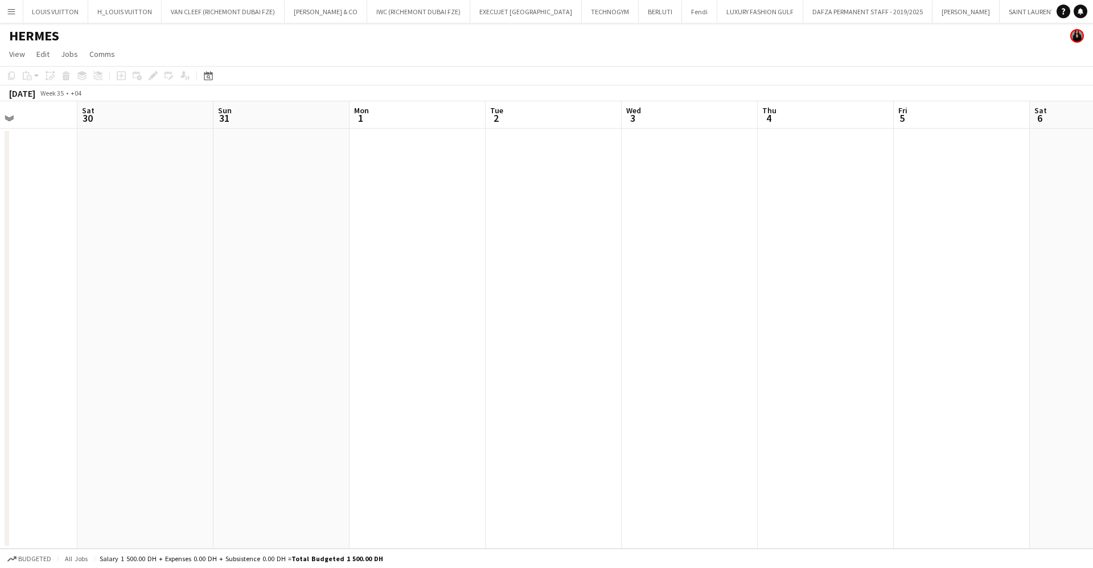
drag, startPoint x: 769, startPoint y: 335, endPoint x: 136, endPoint y: 331, distance: 633.1
click at [139, 331] on app-calendar-viewport "Wed 27 Thu 28 Fri 29 Sat 30 Sun 31 Mon 1 Tue 2 Wed 3 Thu 4 Fri 5 Sat 6 Sun 7 Mo…" at bounding box center [546, 325] width 1093 height 448
click at [113, 331] on app-calendar-viewport "Mon 1 Tue 2 Wed 3 Thu 4 Fri 5 Sat 6 Sun 7 Mon 8 Tue 9 Wed 10 Thu 11 Fri 12 Sat …" at bounding box center [546, 325] width 1093 height 448
drag, startPoint x: 780, startPoint y: 352, endPoint x: 2, endPoint y: 348, distance: 777.8
click at [14, 350] on app-calendar-viewport "Sun 7 Mon 8 Tue 9 Wed 10 Thu 11 Fri 12 Sat 13 Sun 14 Mon 15 Tue 16 Wed 17 Thu 1…" at bounding box center [546, 325] width 1093 height 448
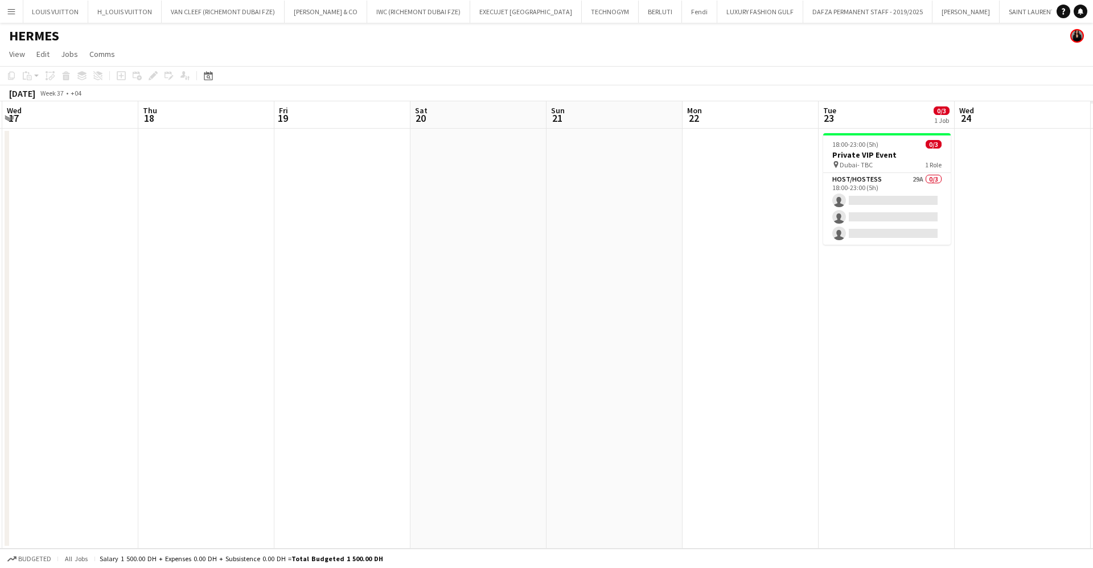
drag, startPoint x: 439, startPoint y: 351, endPoint x: 24, endPoint y: 348, distance: 414.5
click at [28, 348] on app-calendar-viewport "Sun 14 Mon 15 Tue 16 Wed 17 Thu 18 Fri 19 Sat 20 Sun 21 Mon 22 Tue 23 0/3 1 Job…" at bounding box center [546, 325] width 1093 height 448
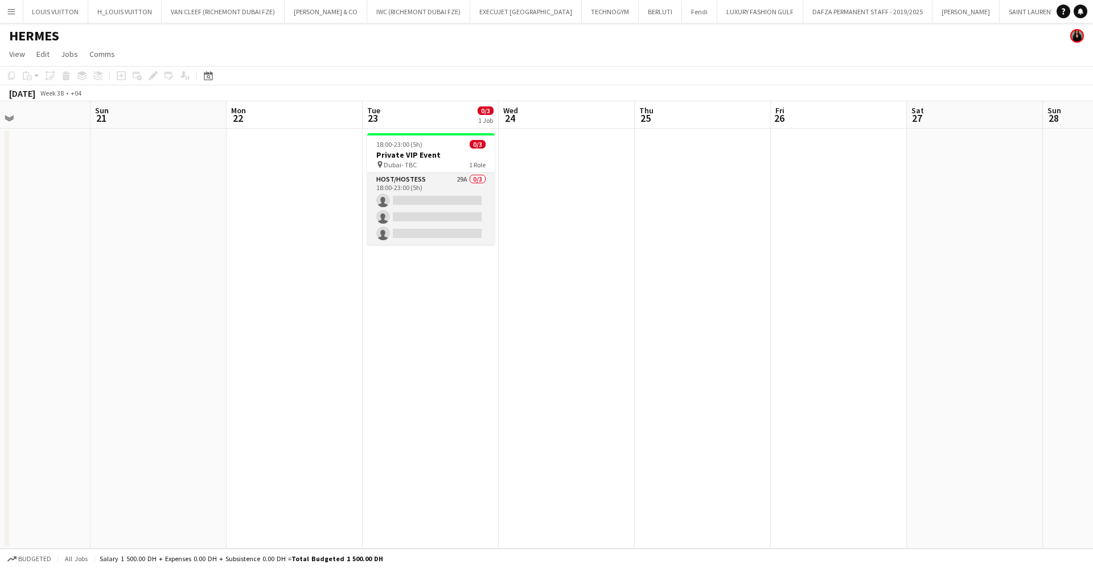
click at [438, 181] on app-card-role "Host/Hostess 29A 0/3 18:00-23:00 (5h) single-neutral-actions single-neutral-act…" at bounding box center [431, 209] width 128 height 72
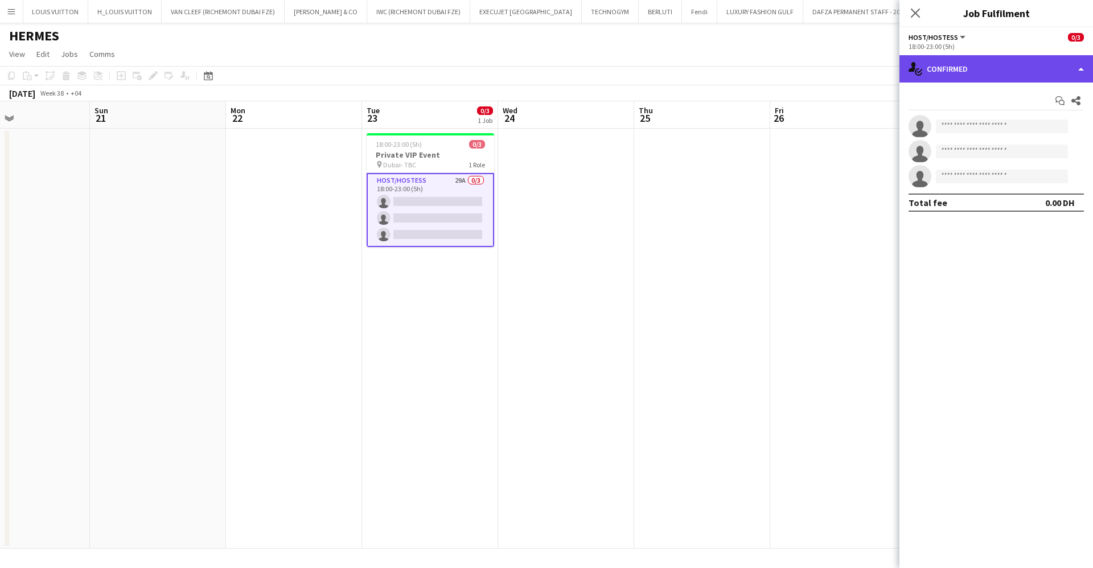
click at [955, 75] on div "single-neutral-actions-check-2 Confirmed" at bounding box center [997, 68] width 194 height 27
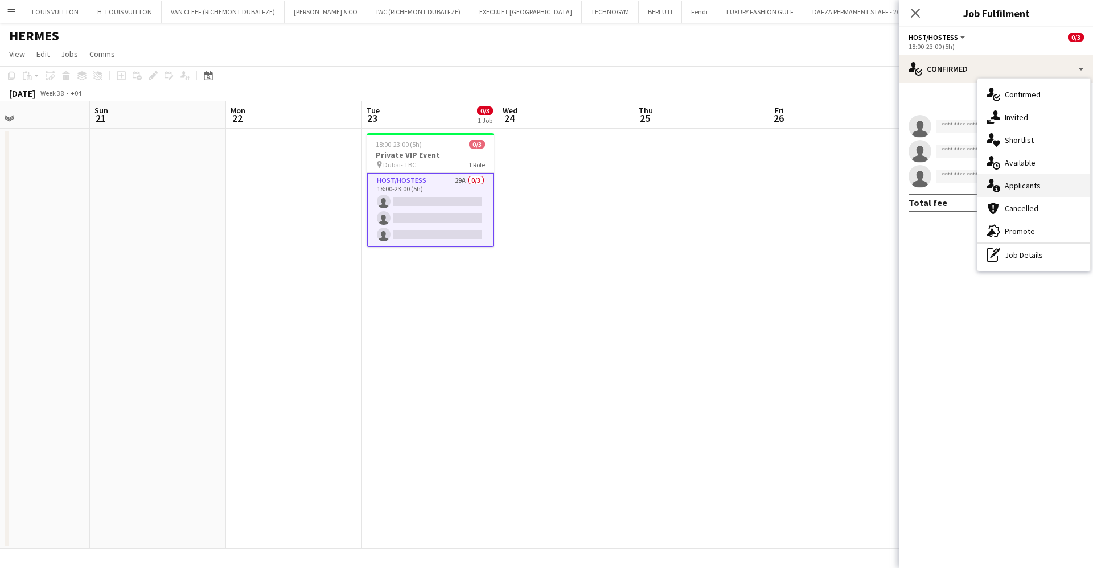
click at [1035, 177] on div "single-neutral-actions-information Applicants" at bounding box center [1034, 185] width 113 height 23
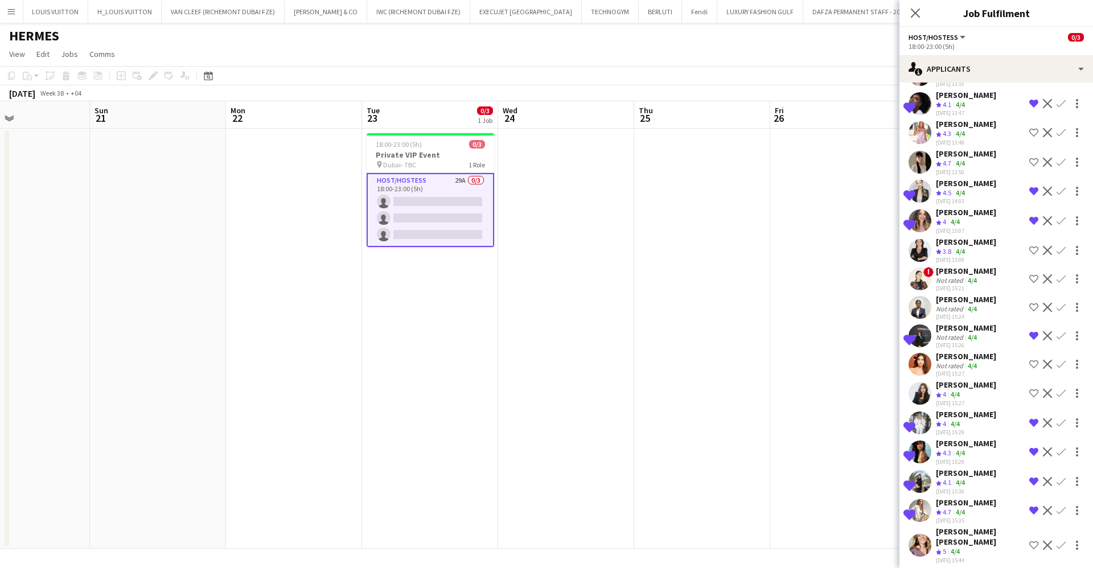
scroll to position [404, 0]
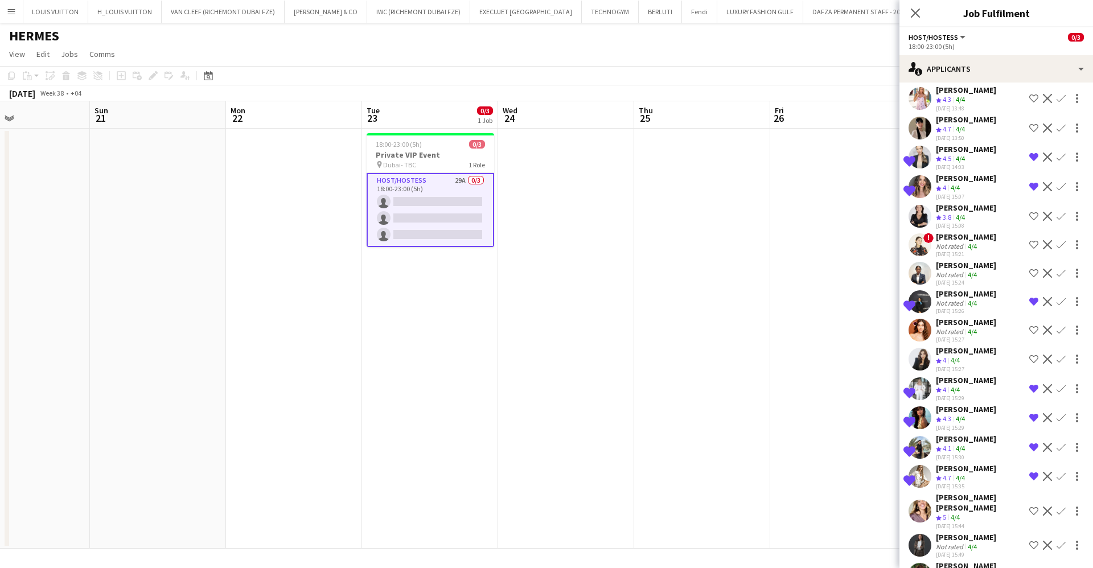
click at [979, 561] on div "Karise Piasecki" at bounding box center [966, 566] width 60 height 10
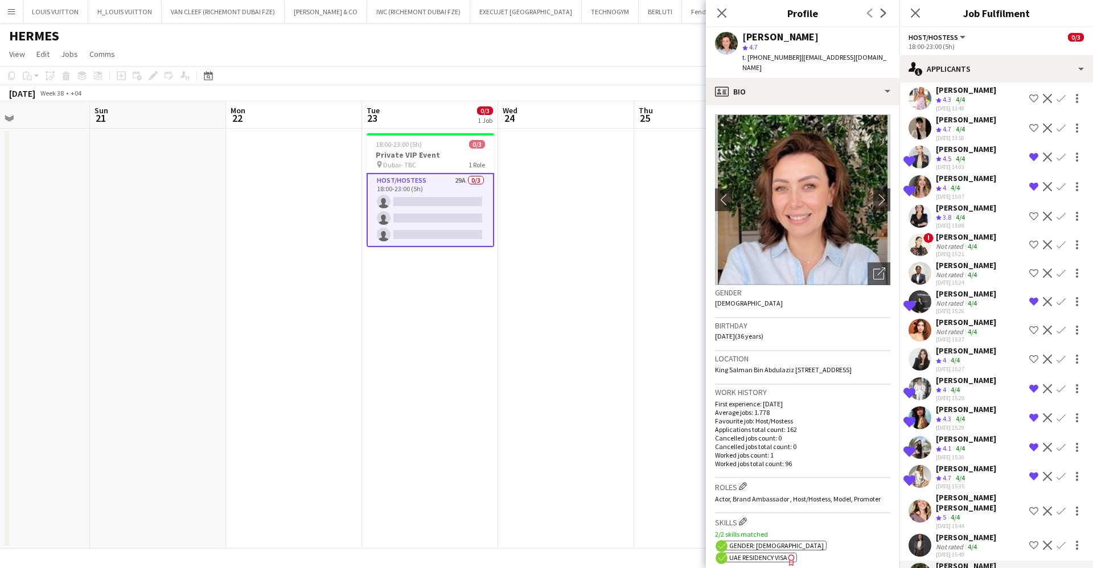
click at [974, 513] on div "Crew rating 5 4/4" at bounding box center [980, 518] width 89 height 10
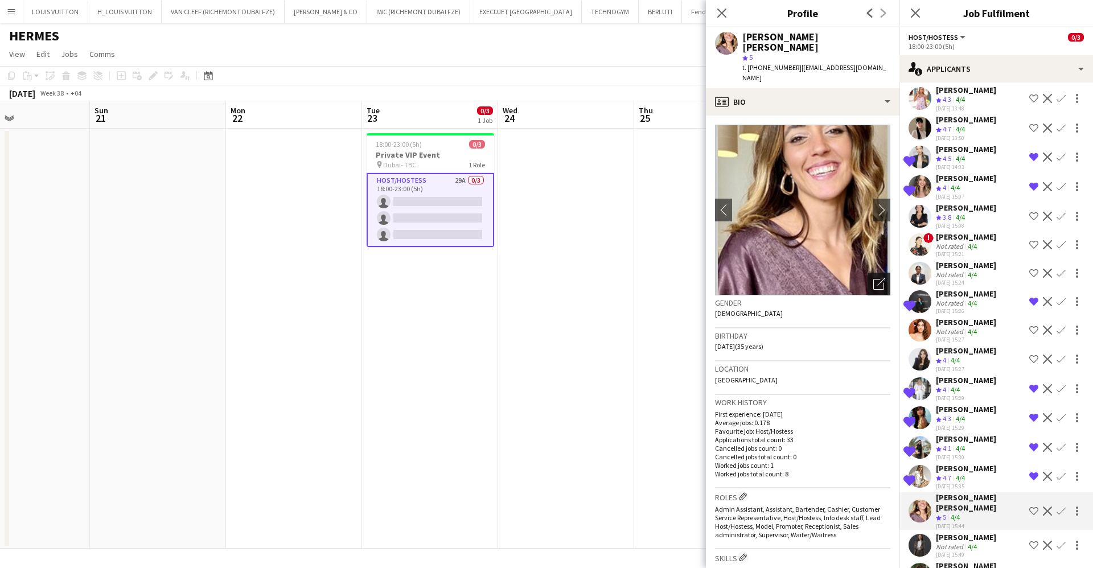
click at [868, 273] on div "Open photos pop-in" at bounding box center [879, 284] width 23 height 23
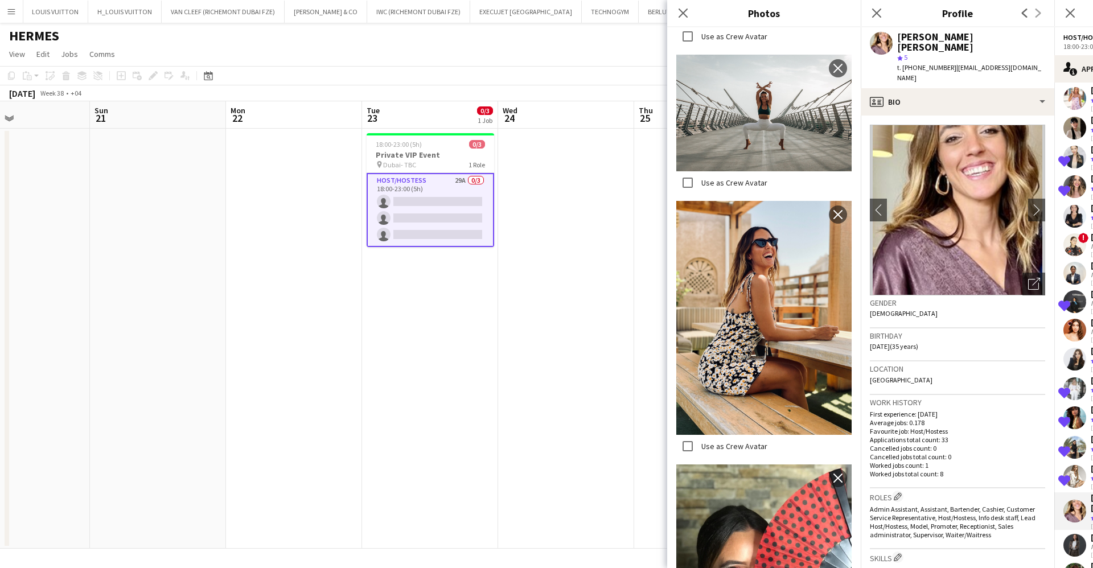
scroll to position [2263, 0]
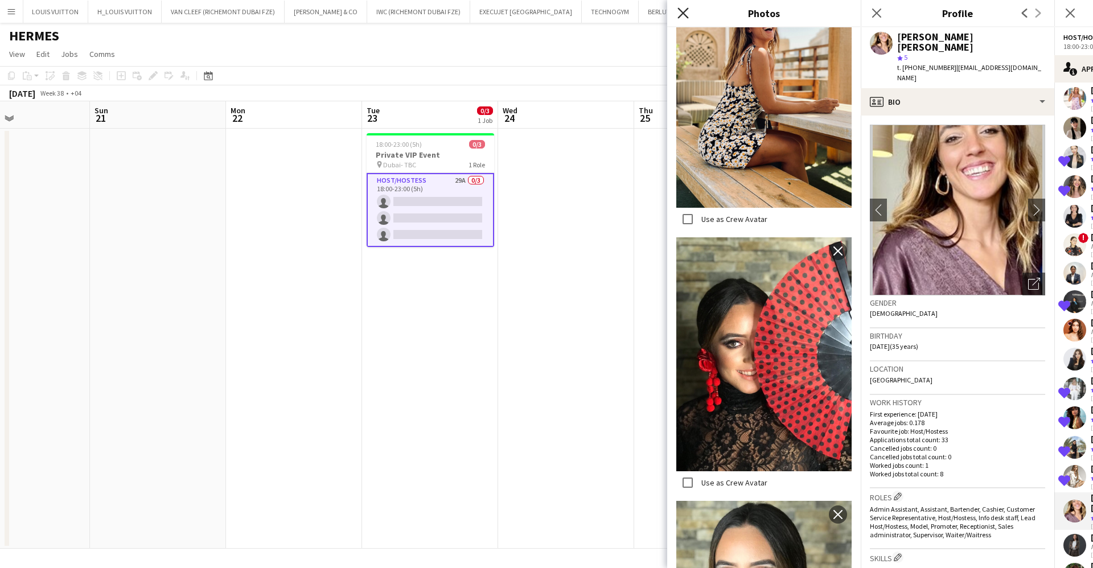
click at [682, 11] on icon at bounding box center [683, 12] width 11 height 11
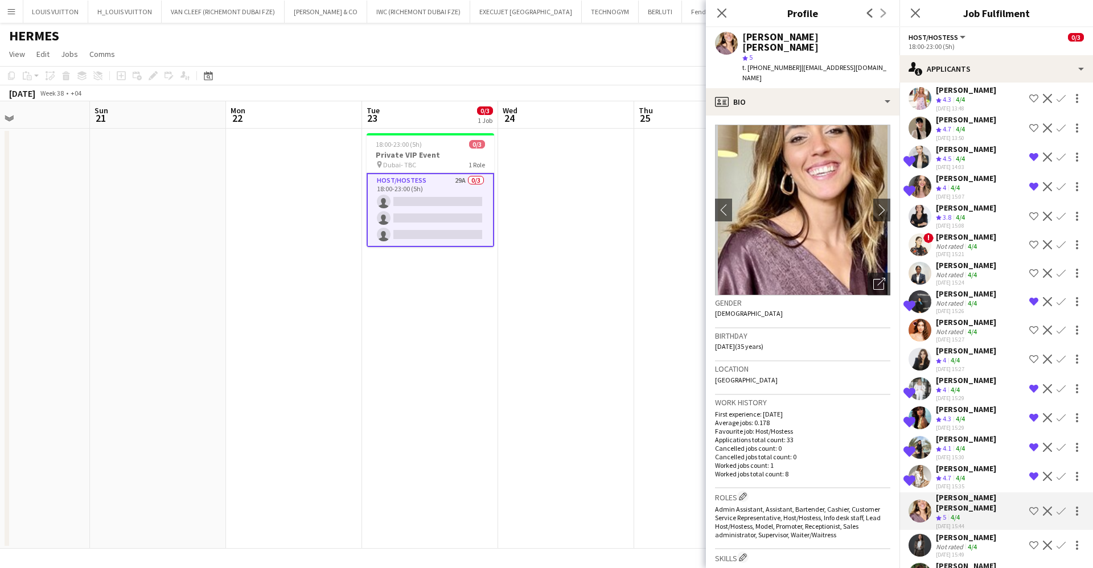
click at [963, 571] on app-skills-label "4/4" at bounding box center [960, 575] width 9 height 9
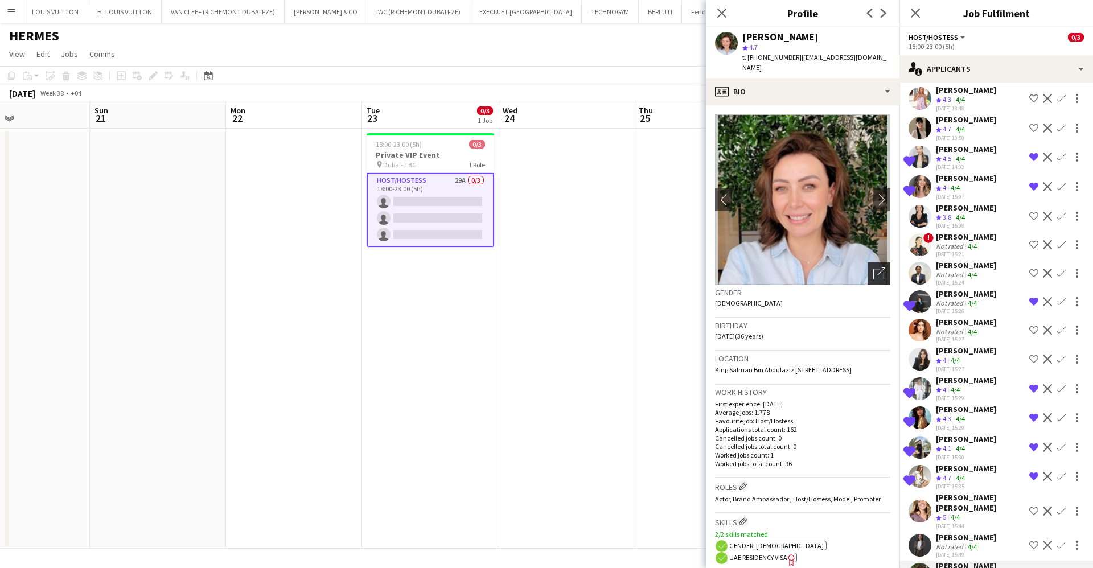
click at [873, 268] on icon "Open photos pop-in" at bounding box center [879, 274] width 12 height 12
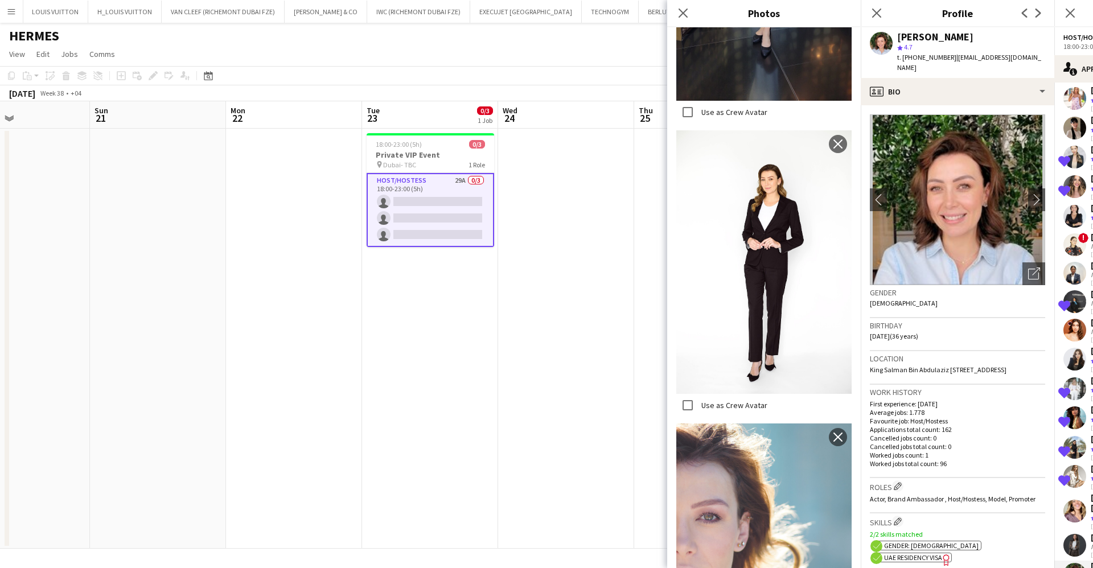
scroll to position [2730, 0]
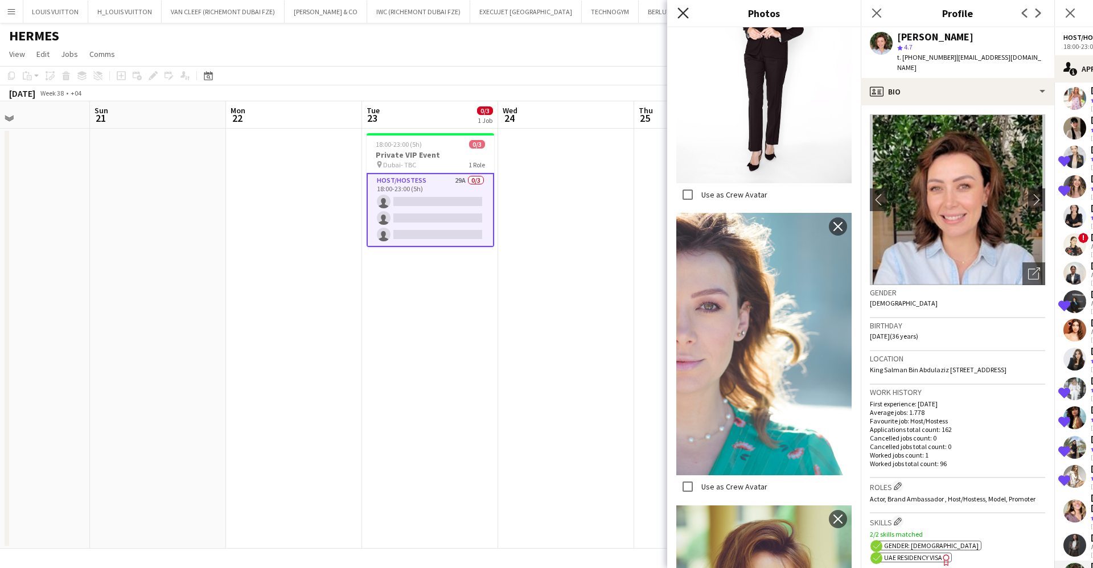
click at [682, 16] on icon "Close pop-in" at bounding box center [683, 12] width 11 height 11
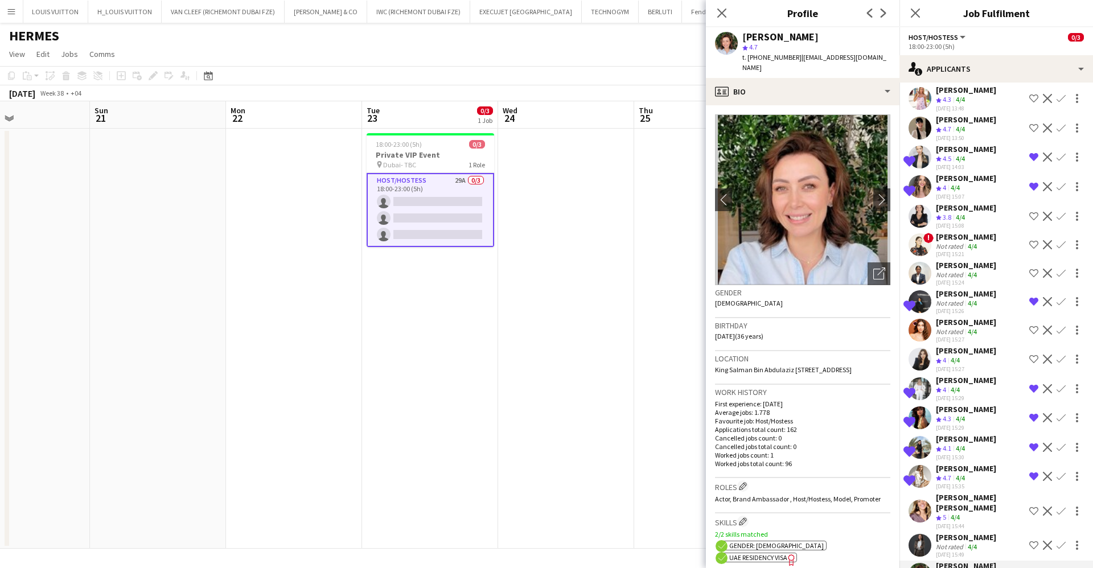
click at [611, 85] on div "September 2025 Week 38 • +04" at bounding box center [546, 93] width 1093 height 16
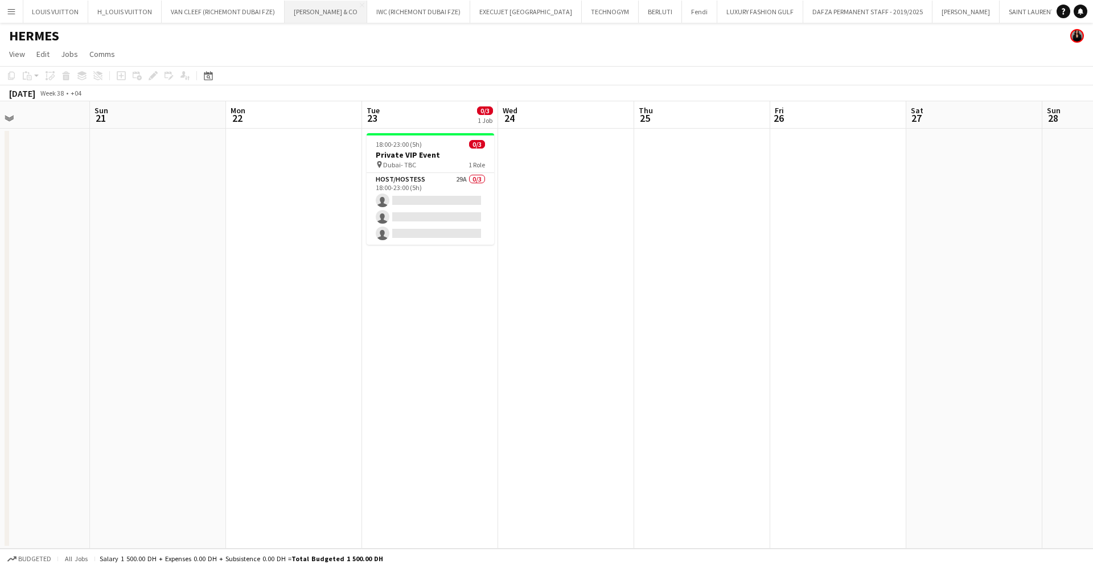
click at [301, 14] on button "TIFFANY & CO Close" at bounding box center [326, 12] width 83 height 22
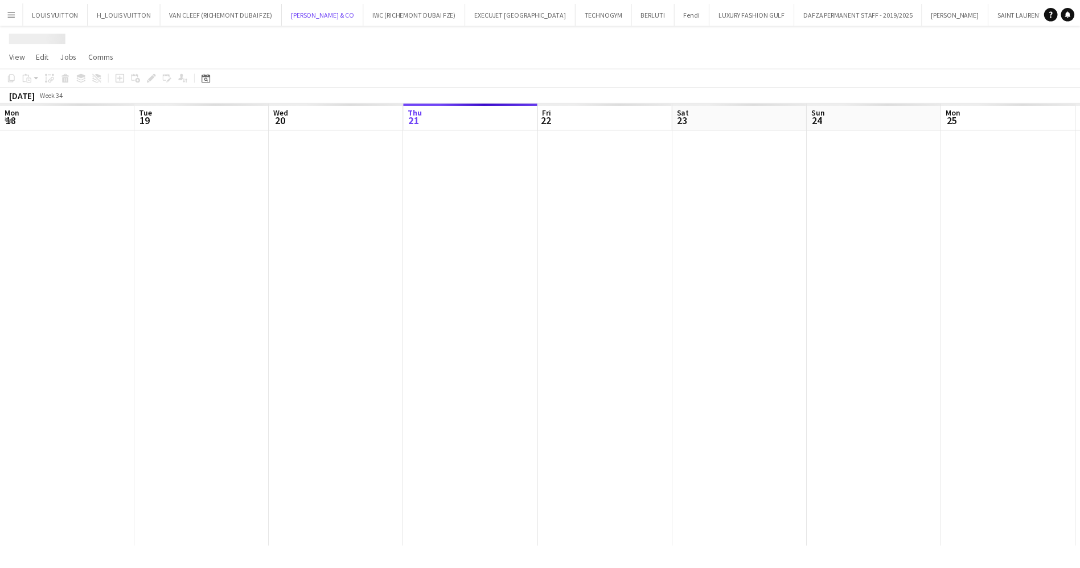
scroll to position [0, 272]
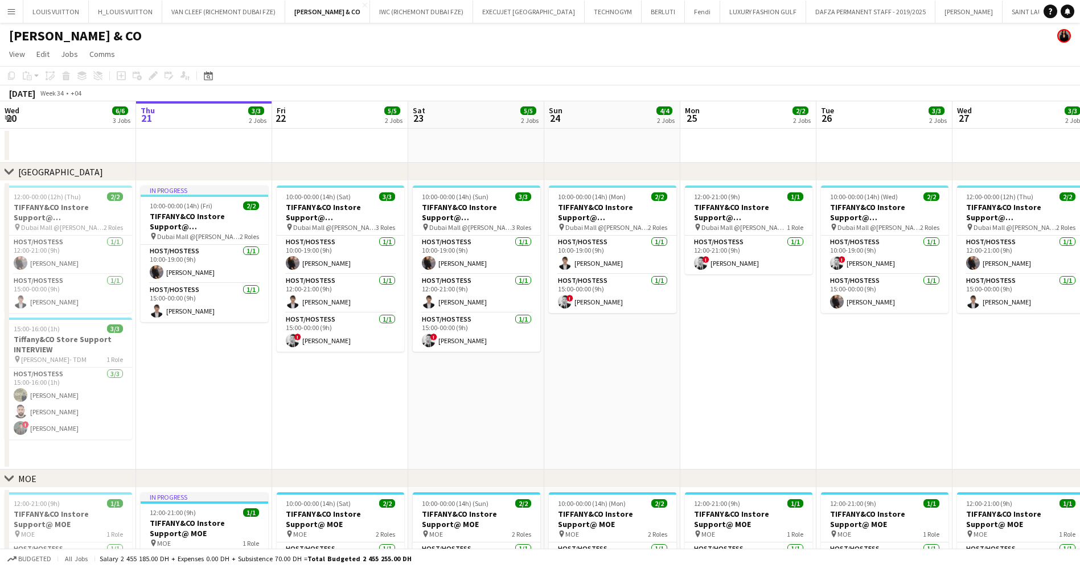
drag, startPoint x: 493, startPoint y: 360, endPoint x: 237, endPoint y: 376, distance: 256.2
click at [270, 369] on app-calendar-viewport "Mon 18 2/2 2 Jobs Tue 19 3/3 2 Jobs Wed 20 6/6 3 Jobs Thu 21 3/3 2 Jobs Fri 22 …" at bounding box center [540, 398] width 1080 height 595
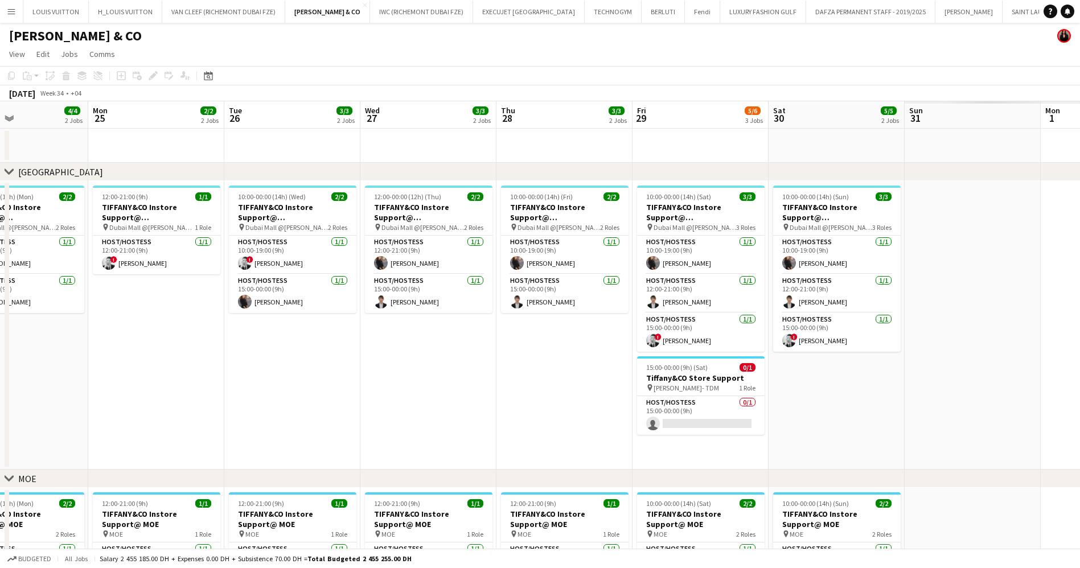
drag, startPoint x: 598, startPoint y: 381, endPoint x: 408, endPoint y: 382, distance: 190.7
click at [429, 381] on app-calendar-viewport "Thu 21 3/3 2 Jobs Fri 22 5/5 2 Jobs Sat 23 5/5 2 Jobs Sun 24 4/4 2 Jobs Mon 25 …" at bounding box center [540, 398] width 1080 height 595
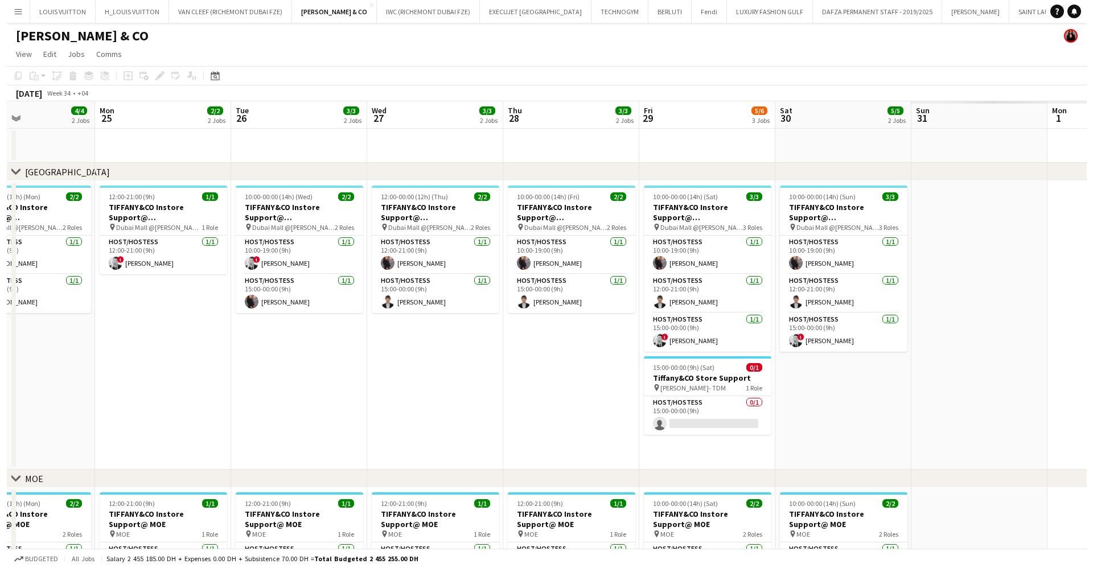
scroll to position [0, 461]
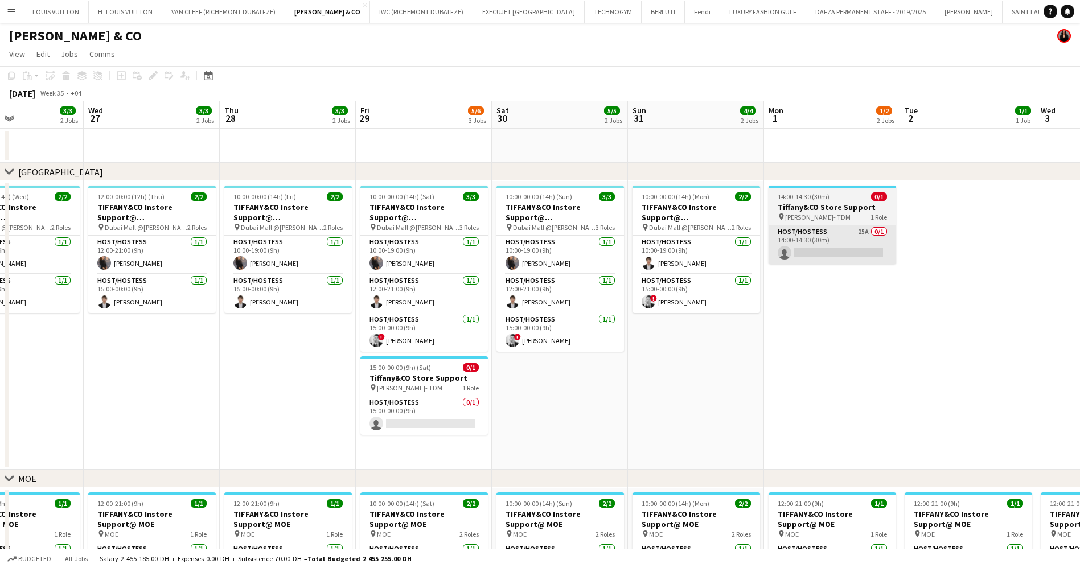
click at [810, 258] on app-card-role "Host/Hostess 25A 0/1 14:00-14:30 (30m) single-neutral-actions" at bounding box center [833, 244] width 128 height 39
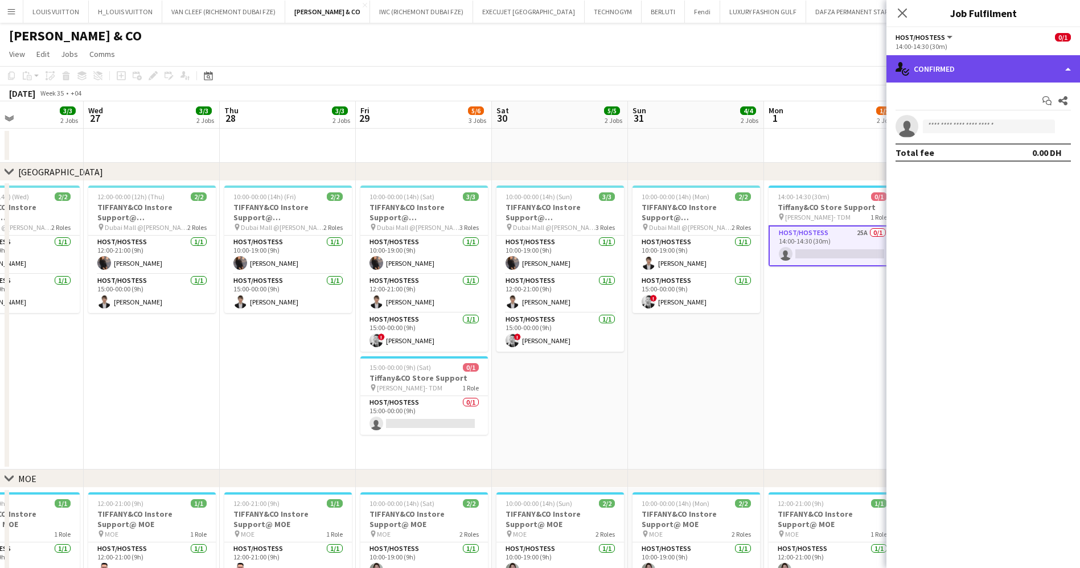
click at [989, 70] on div "single-neutral-actions-check-2 Confirmed" at bounding box center [983, 68] width 194 height 27
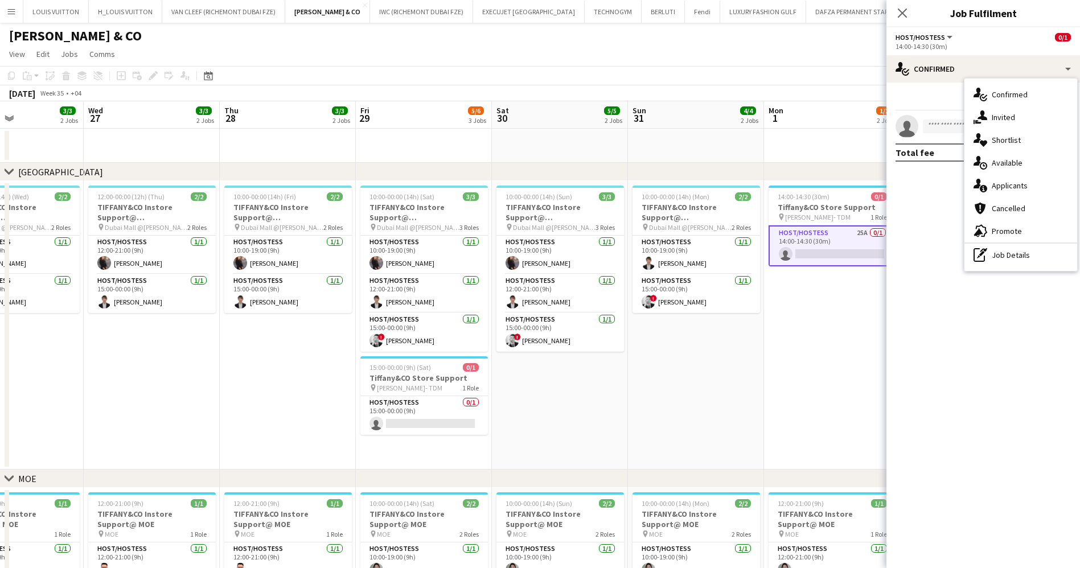
click at [1027, 139] on div "single-neutral-actions-heart Shortlist" at bounding box center [1020, 140] width 113 height 23
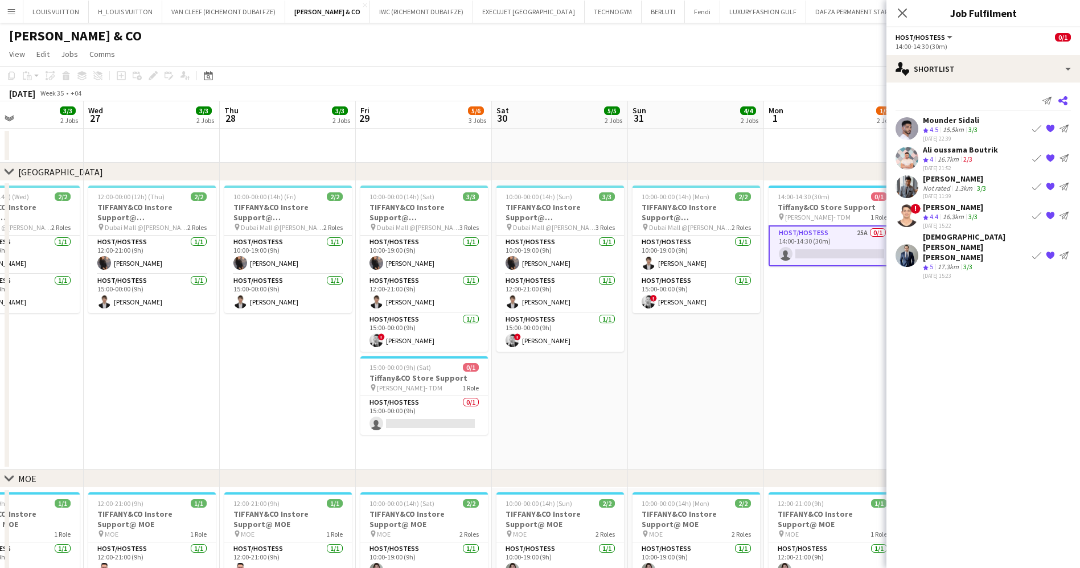
click at [1066, 98] on icon at bounding box center [1062, 100] width 9 height 9
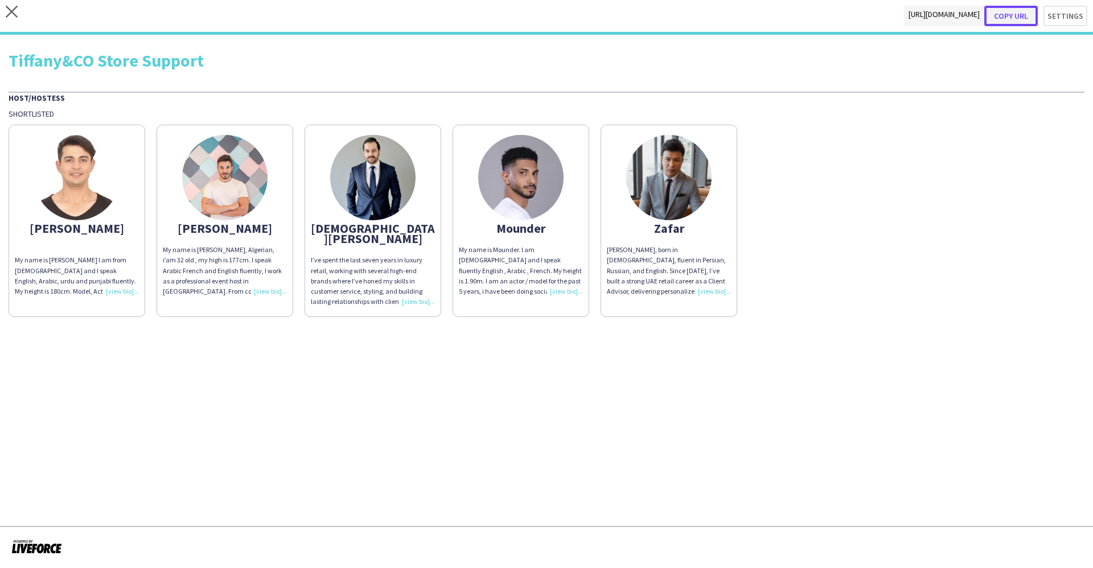
click at [1019, 15] on button "Copy url" at bounding box center [1011, 16] width 54 height 20
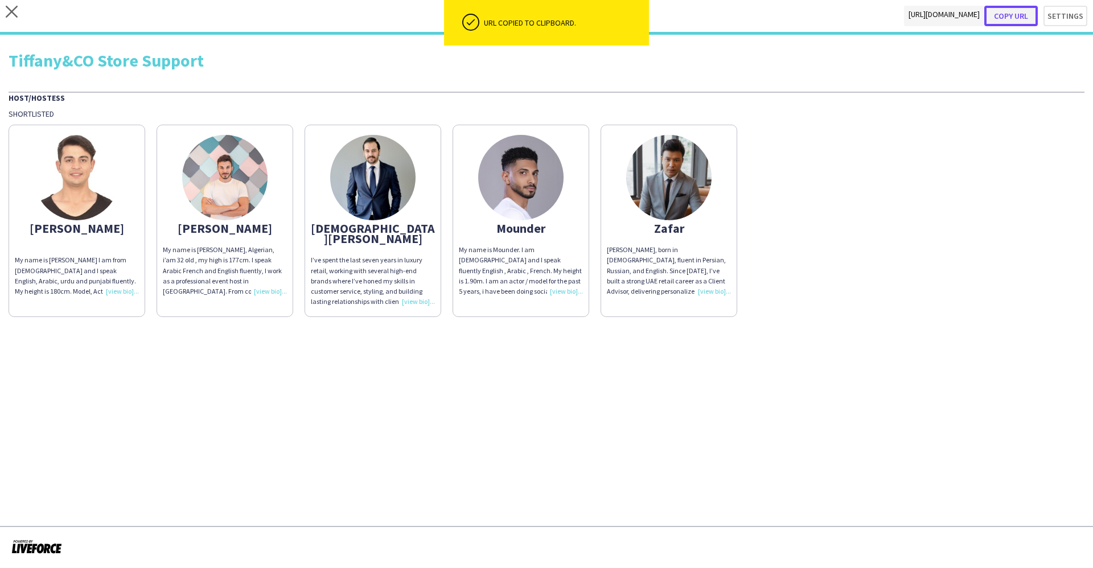
click at [1024, 11] on button "Copy url" at bounding box center [1011, 16] width 54 height 20
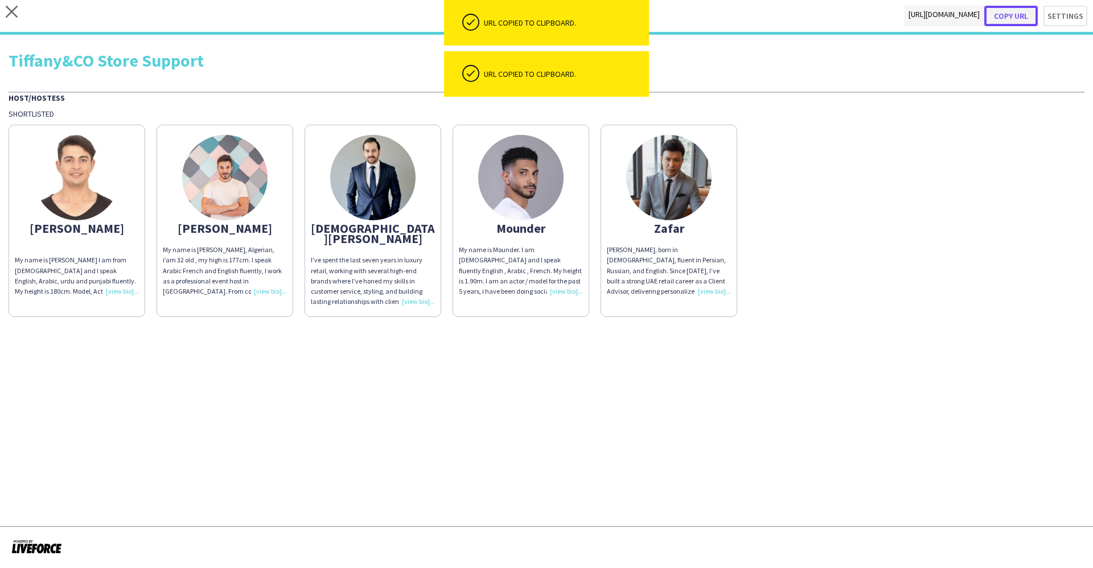
click at [1024, 12] on button "Copy url" at bounding box center [1011, 16] width 54 height 20
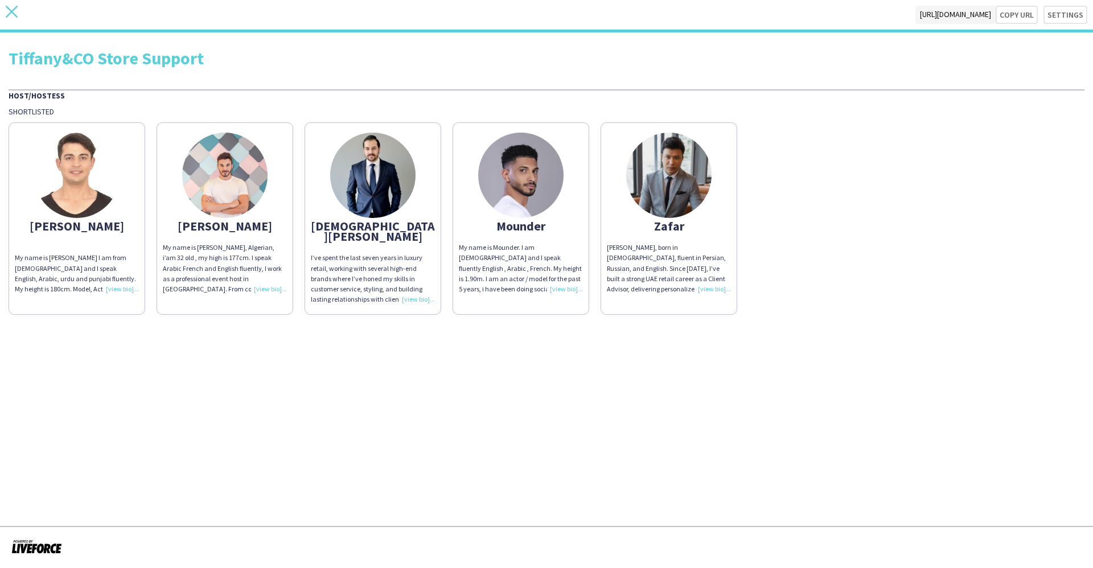
click at [11, 13] on icon "close" at bounding box center [12, 12] width 12 height 12
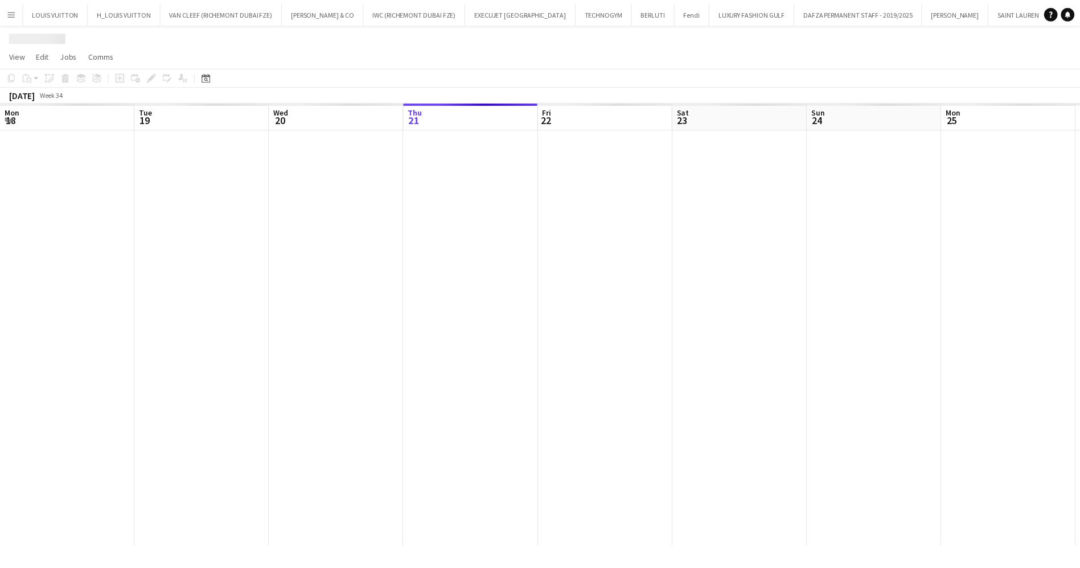
scroll to position [0, 272]
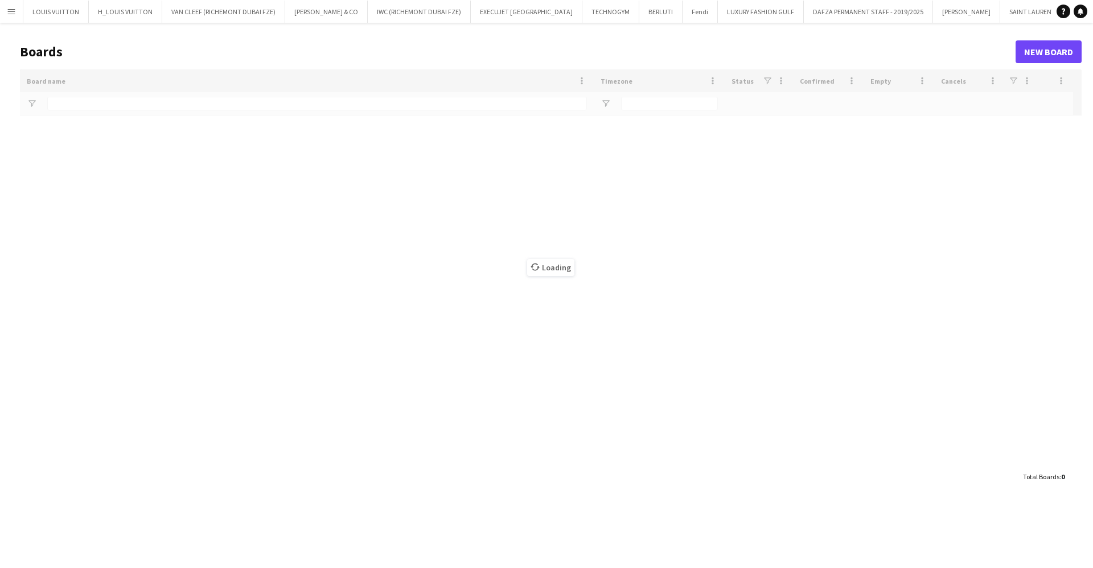
type input "****"
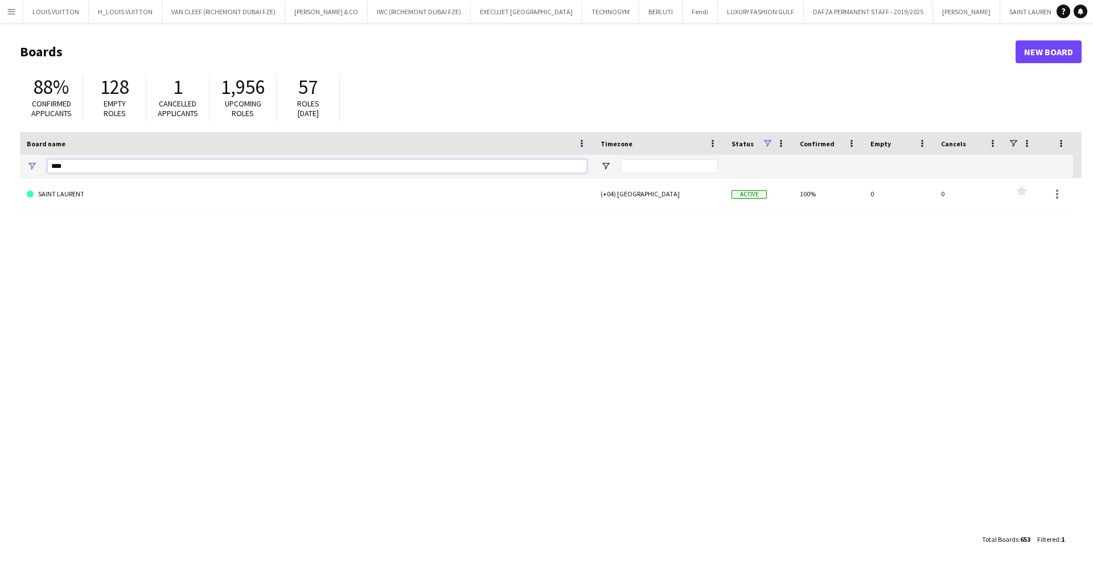
drag, startPoint x: 79, startPoint y: 159, endPoint x: 49, endPoint y: 159, distance: 29.6
click at [49, 159] on input "****" at bounding box center [317, 166] width 540 height 14
type input "***"
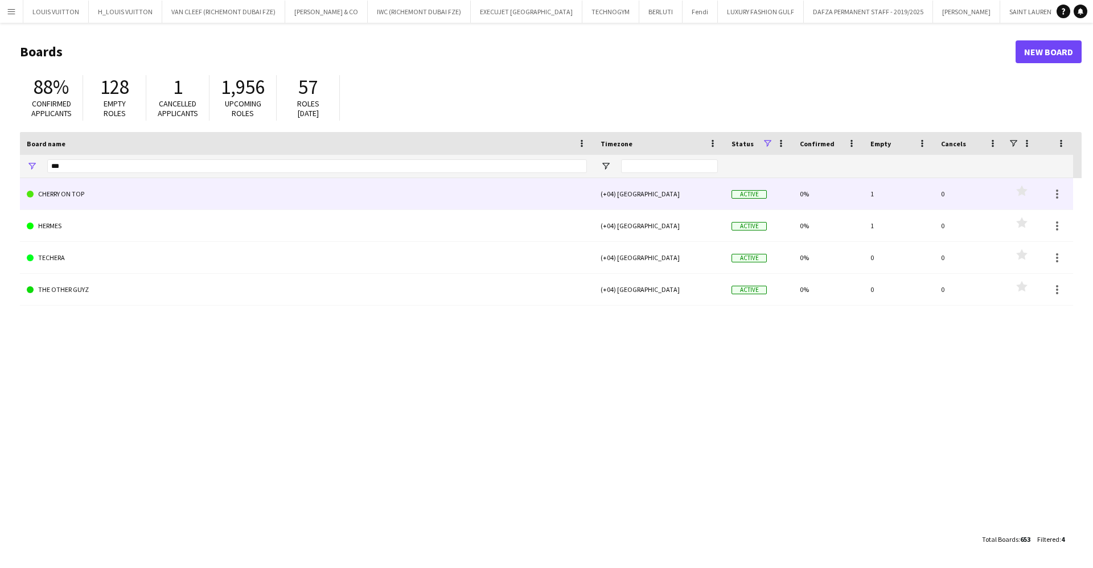
click at [121, 208] on link "CHERRY ON TOP" at bounding box center [307, 194] width 560 height 32
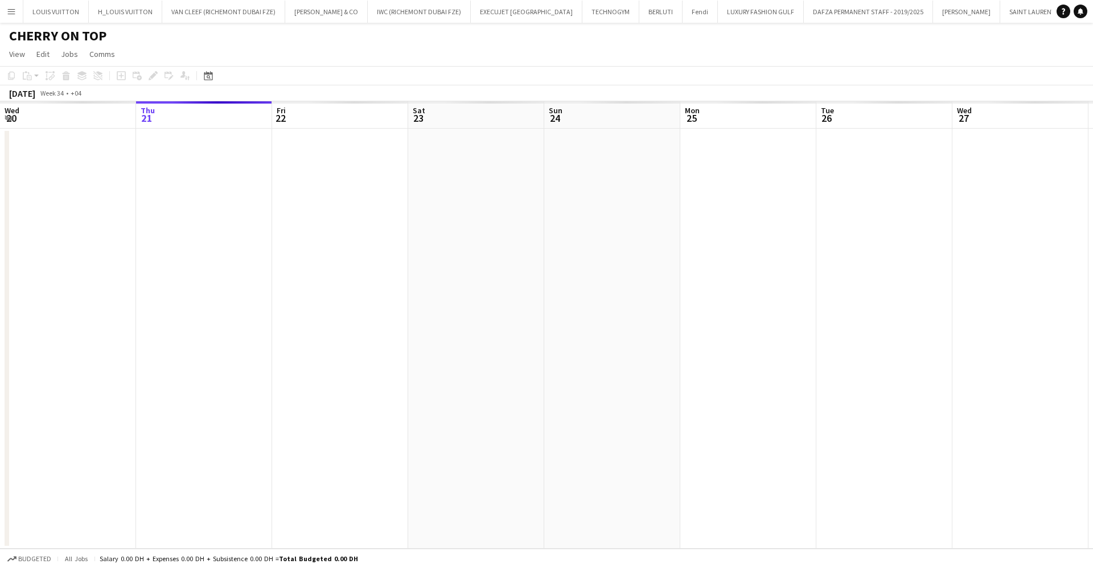
scroll to position [0, 23]
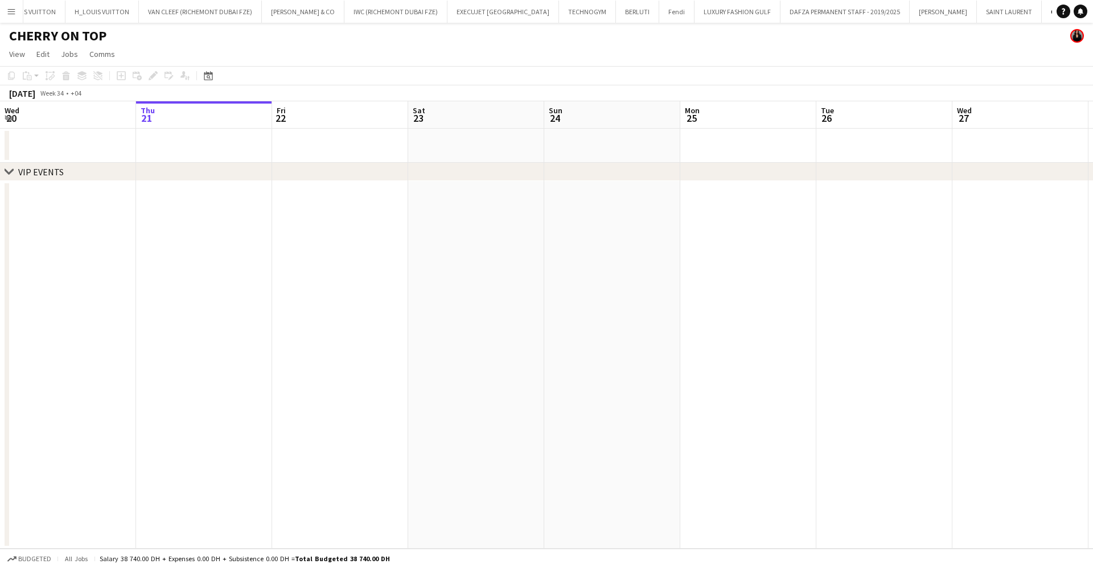
click at [9, 14] on app-icon "Menu" at bounding box center [11, 11] width 9 height 9
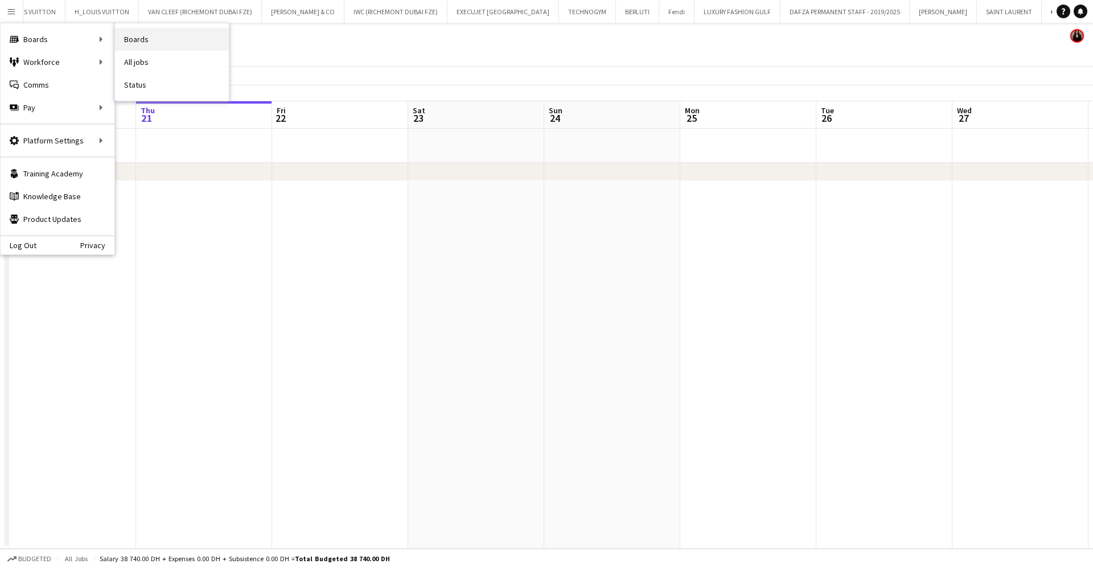
click at [181, 38] on link "Boards" at bounding box center [172, 39] width 114 height 23
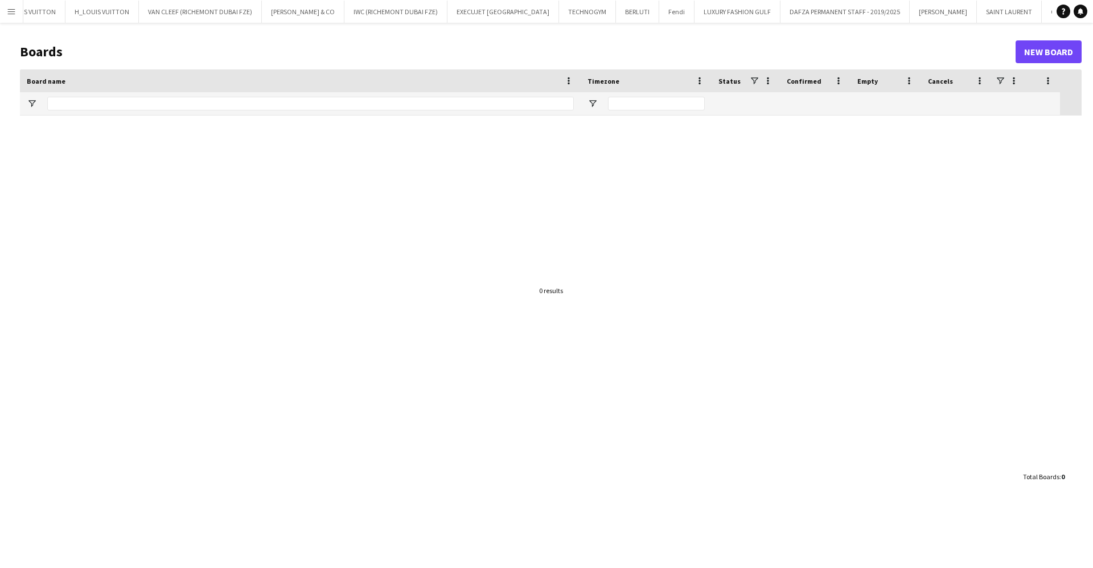
scroll to position [0, 23]
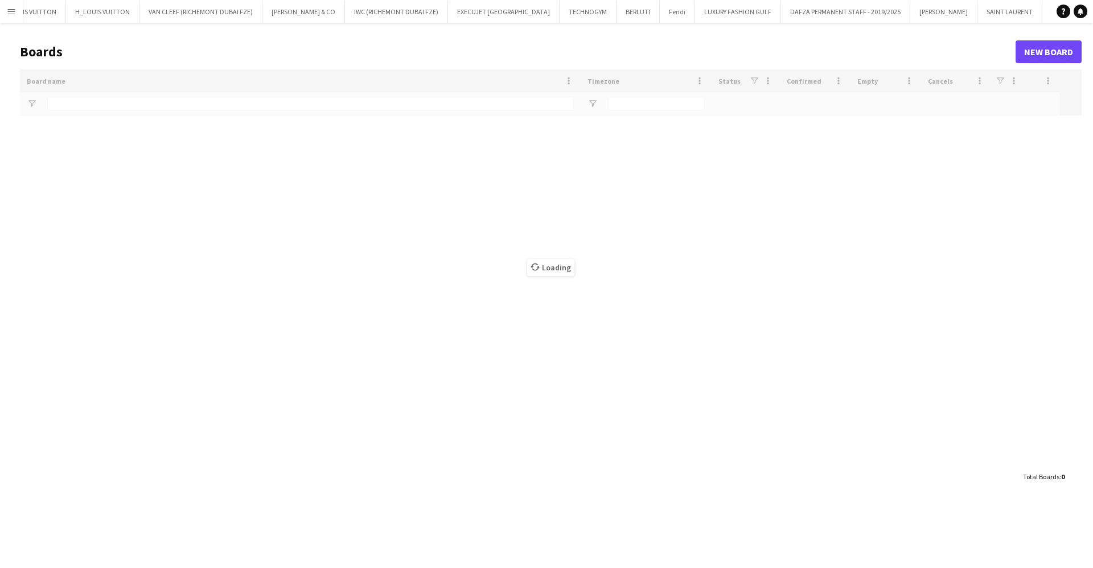
type input "***"
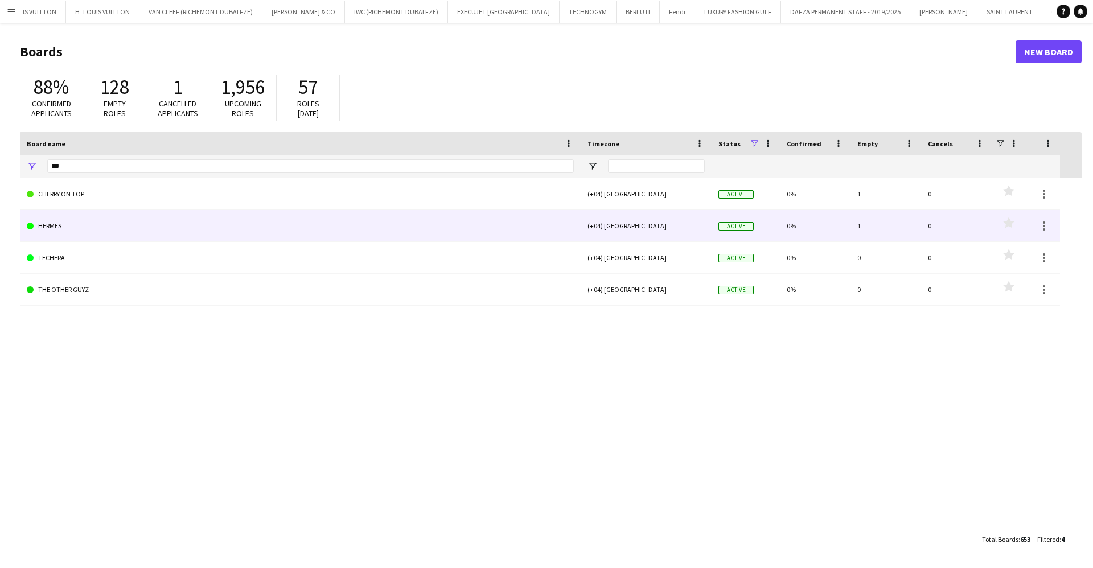
click at [75, 215] on link "HERMES" at bounding box center [300, 226] width 547 height 32
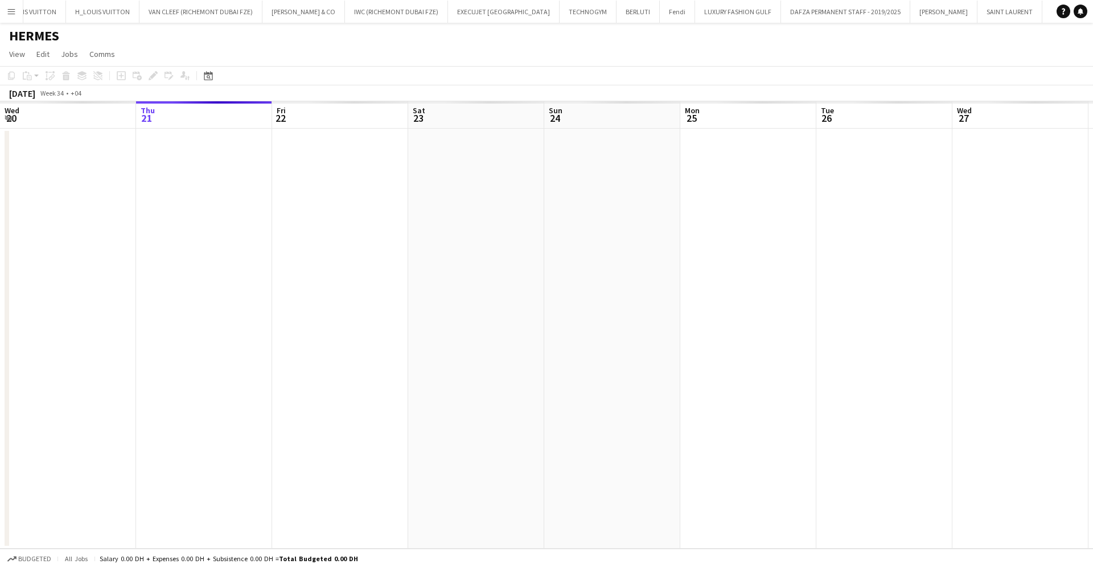
scroll to position [0, 66]
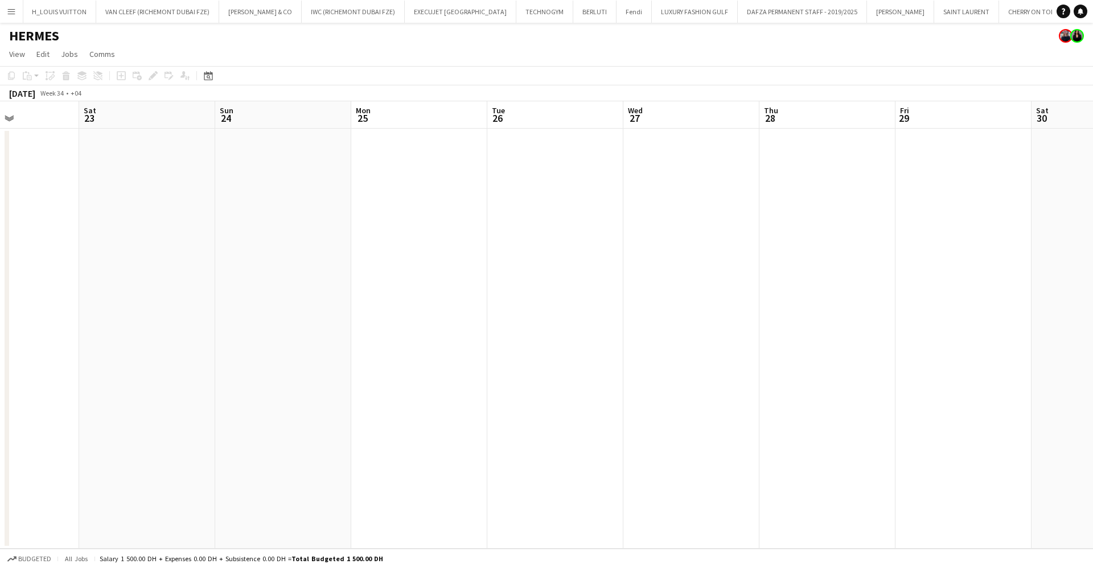
drag, startPoint x: 638, startPoint y: 304, endPoint x: 400, endPoint y: 306, distance: 238.0
click at [386, 303] on app-calendar-viewport "Tue 19 Wed 20 Thu 21 Fri 22 Sat 23 Sun 24 Mon 25 Tue 26 Wed 27 Thu 28 Fri 29 Sa…" at bounding box center [546, 325] width 1093 height 448
drag, startPoint x: 785, startPoint y: 312, endPoint x: 477, endPoint y: 296, distance: 308.4
click at [485, 285] on app-calendar-viewport "Wed 20 Thu 21 Fri 22 Sat 23 Sun 24 Mon 25 Tue 26 Wed 27 Thu 28 Fri 29 Sat 30 Su…" at bounding box center [546, 325] width 1093 height 448
drag, startPoint x: 855, startPoint y: 302, endPoint x: 526, endPoint y: 285, distance: 329.0
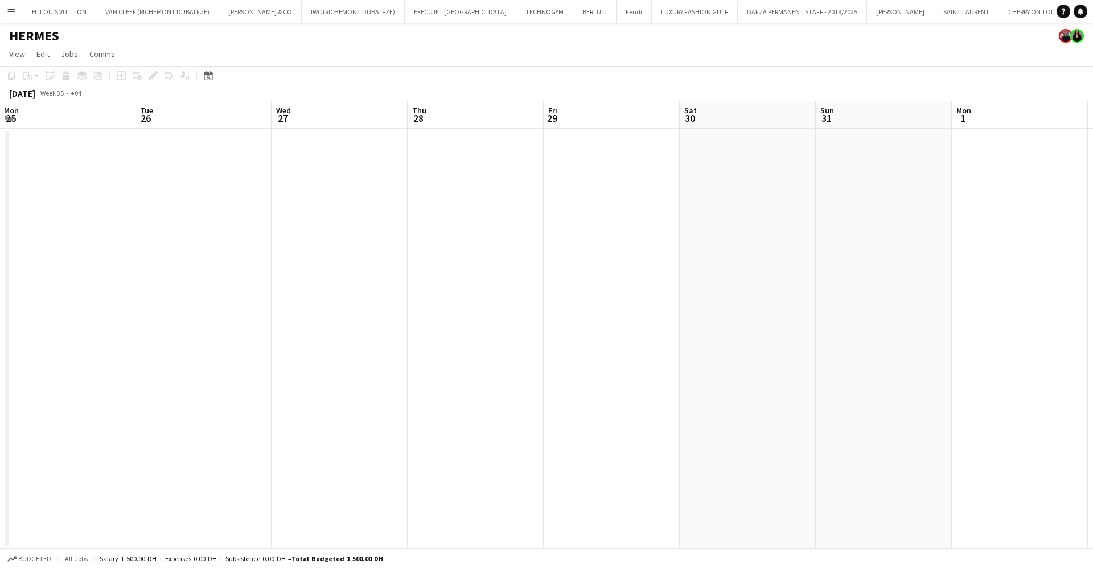
click at [411, 276] on app-calendar-viewport "Fri 22 Sat 23 Sun 24 Mon 25 Tue 26 Wed 27 Thu 28 Fri 29 Sat 30 Sun 31 Mon 1 Tue…" at bounding box center [546, 325] width 1093 height 448
drag, startPoint x: 571, startPoint y: 286, endPoint x: 414, endPoint y: 281, distance: 156.6
click at [305, 269] on app-calendar-viewport "Mon 25 Tue 26 Wed 27 Thu 28 Fri 29 Sat 30 Sun 31 Mon 1 Tue 2 Wed 3 Thu 4 Fri 5 …" at bounding box center [546, 325] width 1093 height 448
drag, startPoint x: 330, startPoint y: 225, endPoint x: 255, endPoint y: 221, distance: 74.7
click at [260, 219] on app-calendar-viewport "Sat 30 Sun 31 Mon 1 Tue 2 Wed 3 Thu 4 Fri 5 Sat 6 Sun 7 Mon 8 Tue 9 Wed 10 Thu …" at bounding box center [546, 325] width 1093 height 448
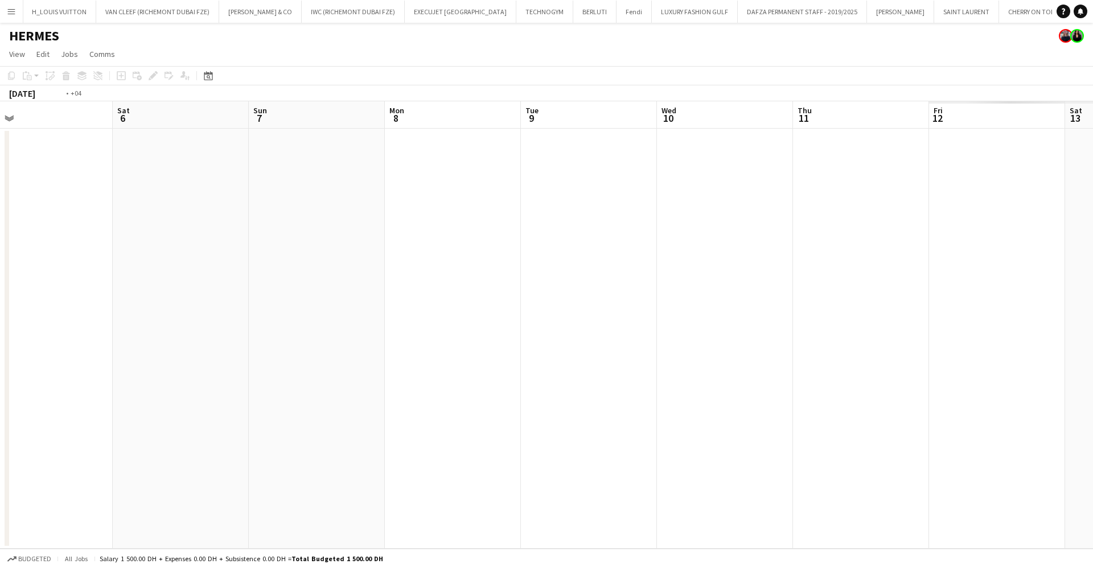
click at [72, 202] on app-calendar-viewport "Tue 2 Wed 3 Thu 4 Fri 5 Sat 6 Sun 7 Mon 8 Tue 9 Wed 10 Thu 11 Fri 12 Sat 13 Sun…" at bounding box center [546, 325] width 1093 height 448
drag, startPoint x: 697, startPoint y: 268, endPoint x: 266, endPoint y: 230, distance: 432.6
click at [280, 225] on app-calendar-viewport "Sun 7 Mon 8 Tue 9 Wed 10 Thu 11 Fri 12 Sat 13 Sun 14 Mon 15 Tue 16 Wed 17 Thu 1…" at bounding box center [546, 325] width 1093 height 448
drag, startPoint x: 876, startPoint y: 313, endPoint x: 342, endPoint y: 320, distance: 534.1
click at [346, 320] on app-calendar-viewport "Wed 10 Thu 11 Fri 12 Sat 13 Sun 14 Mon 15 Tue 16 Wed 17 Thu 18 Fri 19 Sat 20 Su…" at bounding box center [546, 325] width 1093 height 448
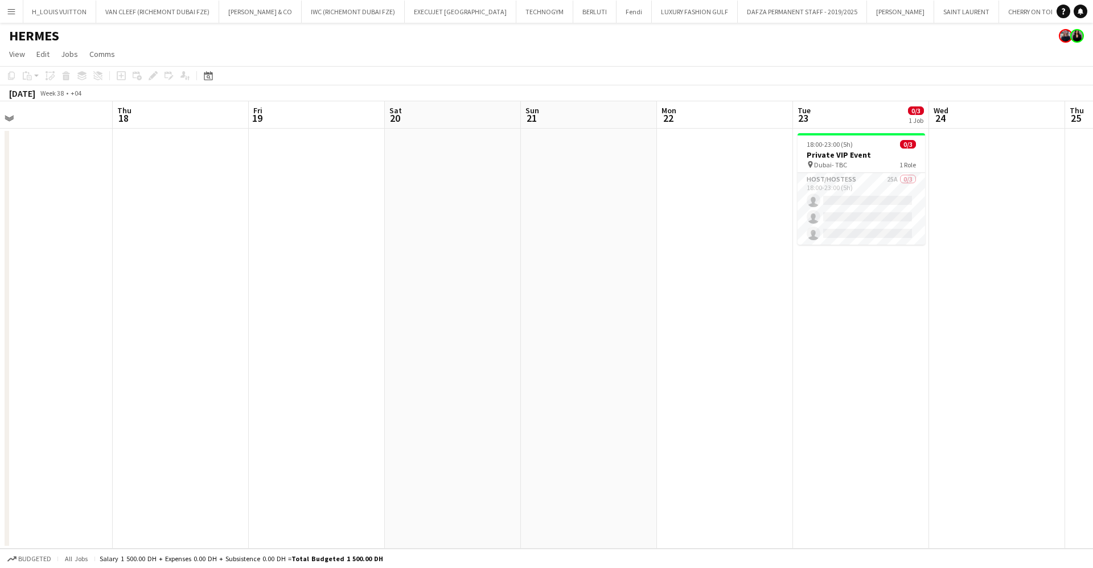
drag, startPoint x: 860, startPoint y: 335, endPoint x: 649, endPoint y: 335, distance: 211.8
click at [649, 335] on app-calendar-viewport "Sun 14 Mon 15 Tue 16 Wed 17 Thu 18 Fri 19 Sat 20 Sun 21 Mon 22 Tue 23 0/3 1 Job…" at bounding box center [546, 325] width 1093 height 448
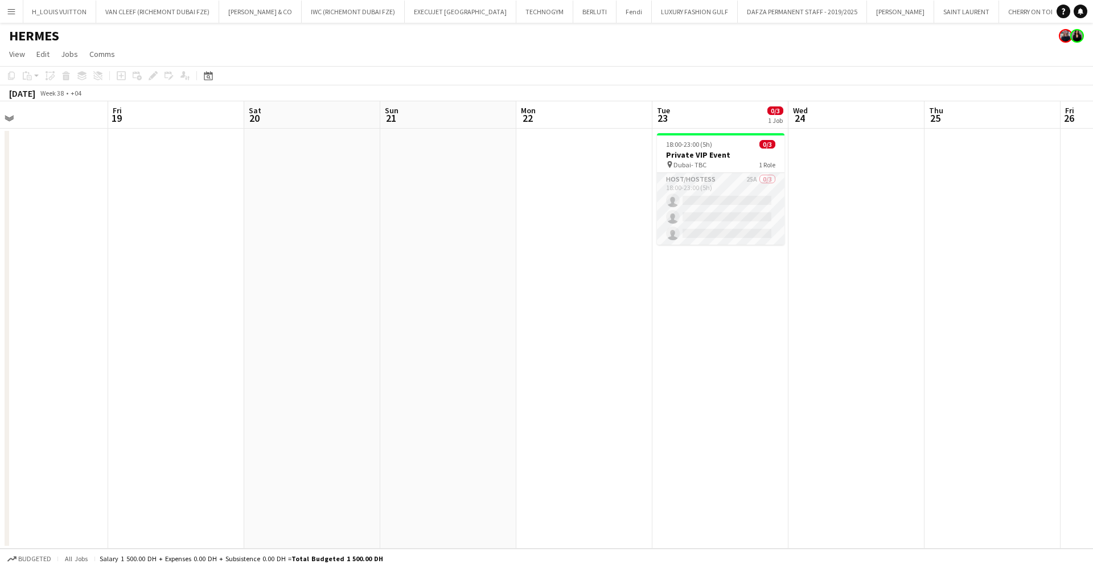
click at [727, 192] on app-card-role "Host/Hostess 25A 0/3 18:00-23:00 (5h) single-neutral-actions single-neutral-act…" at bounding box center [721, 209] width 128 height 72
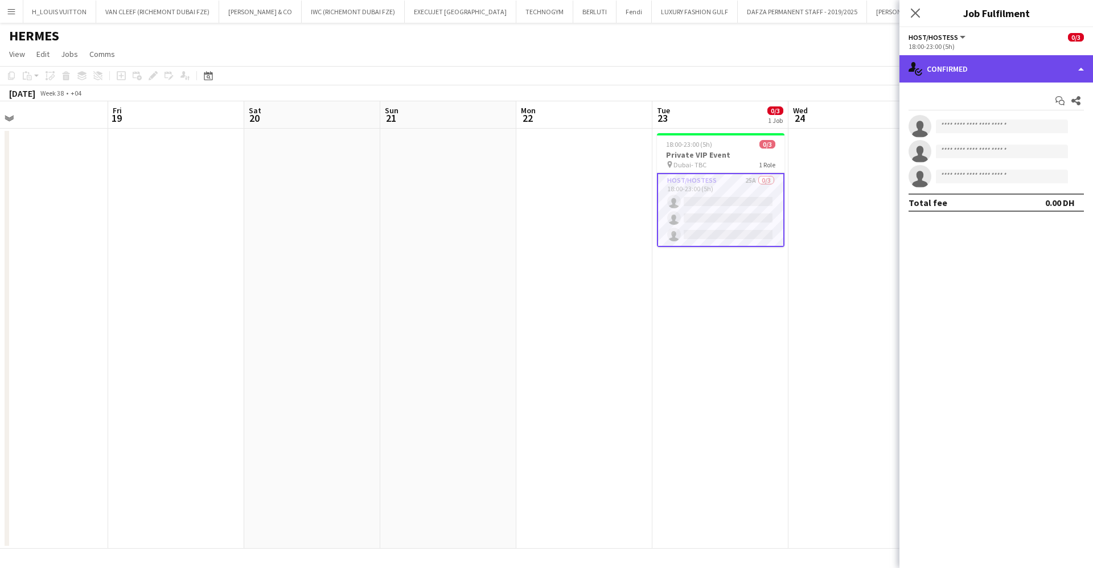
click at [970, 68] on div "single-neutral-actions-check-2 Confirmed" at bounding box center [997, 68] width 194 height 27
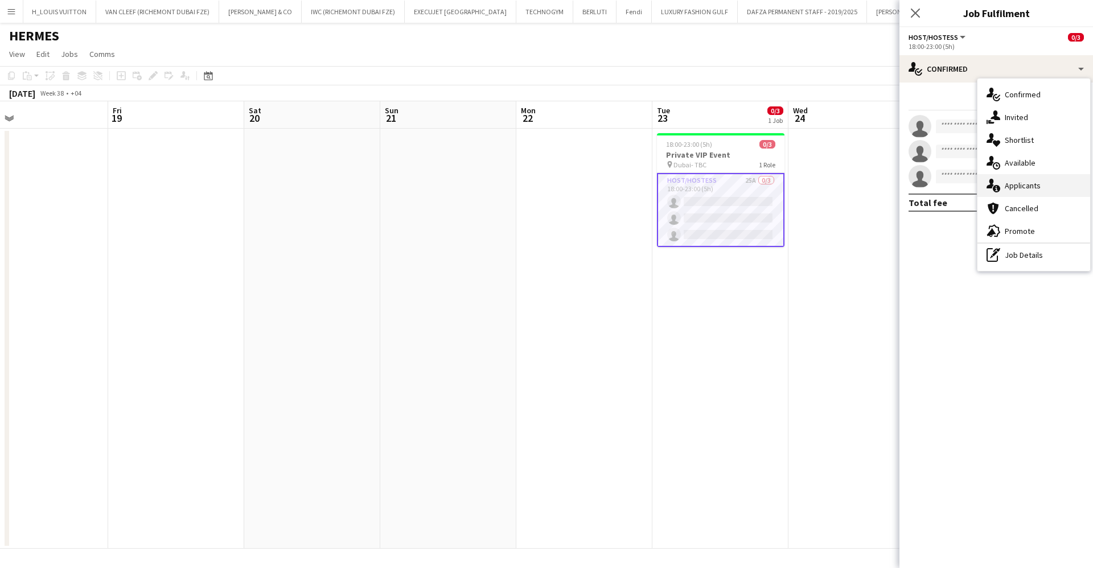
click at [1038, 186] on div "single-neutral-actions-information Applicants" at bounding box center [1034, 185] width 113 height 23
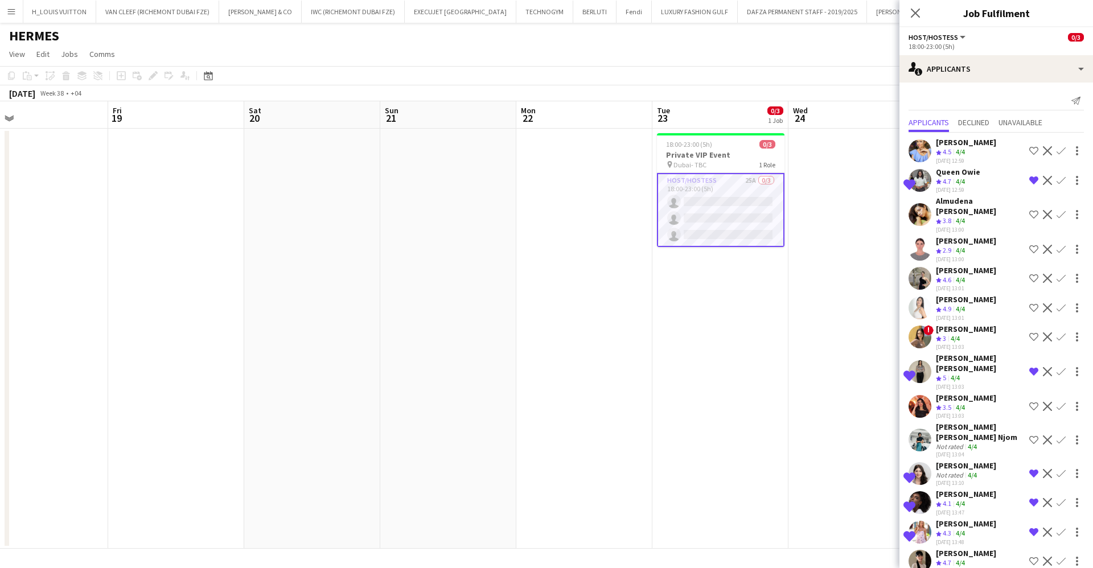
scroll to position [390, 0]
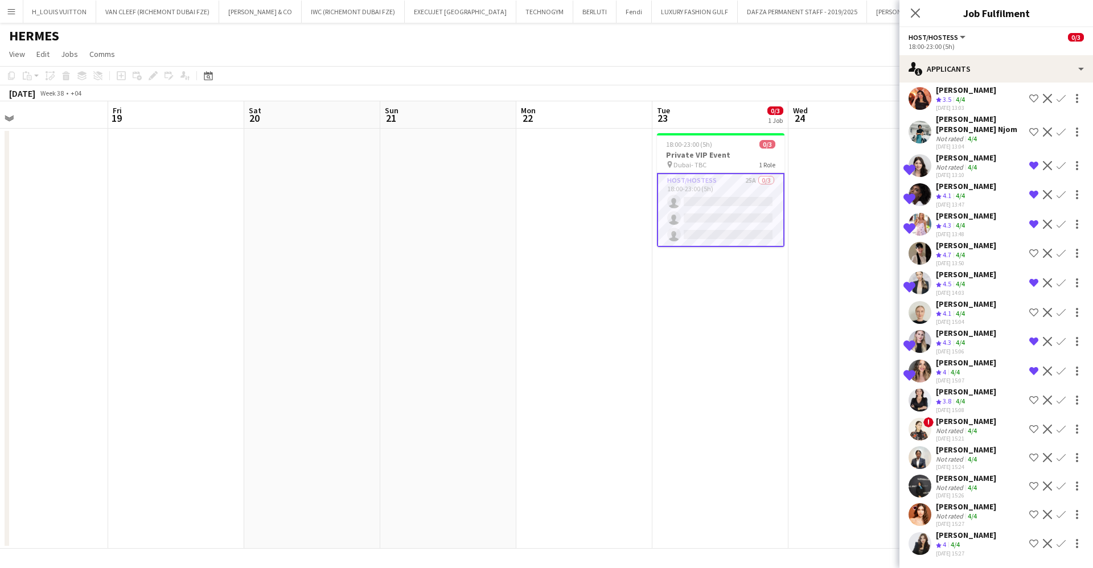
click at [963, 530] on div "Fadoua Sokrate" at bounding box center [966, 535] width 60 height 10
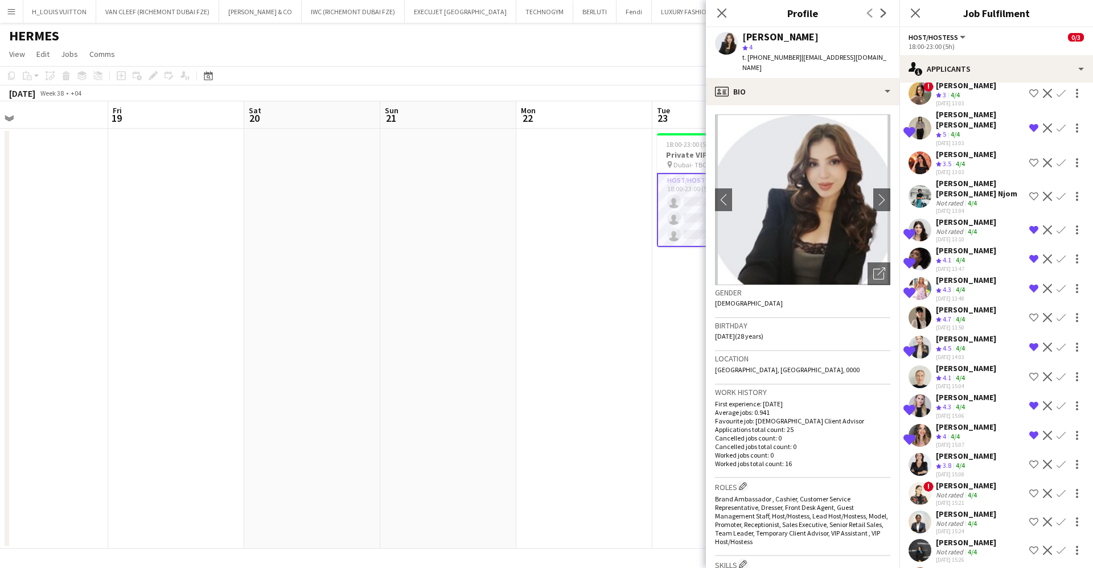
scroll to position [219, 0]
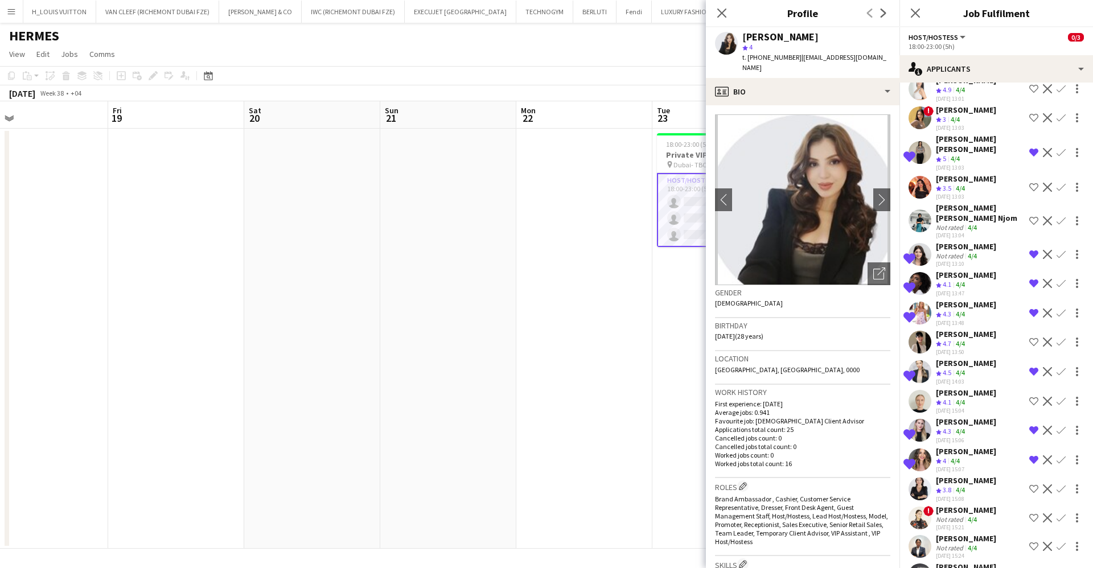
click at [962, 278] on div "Yana Lazareva Crew rating 4.5 4/4 21-08-2025 12:59 Shortlist crew Decline Confi…" at bounding box center [997, 280] width 194 height 734
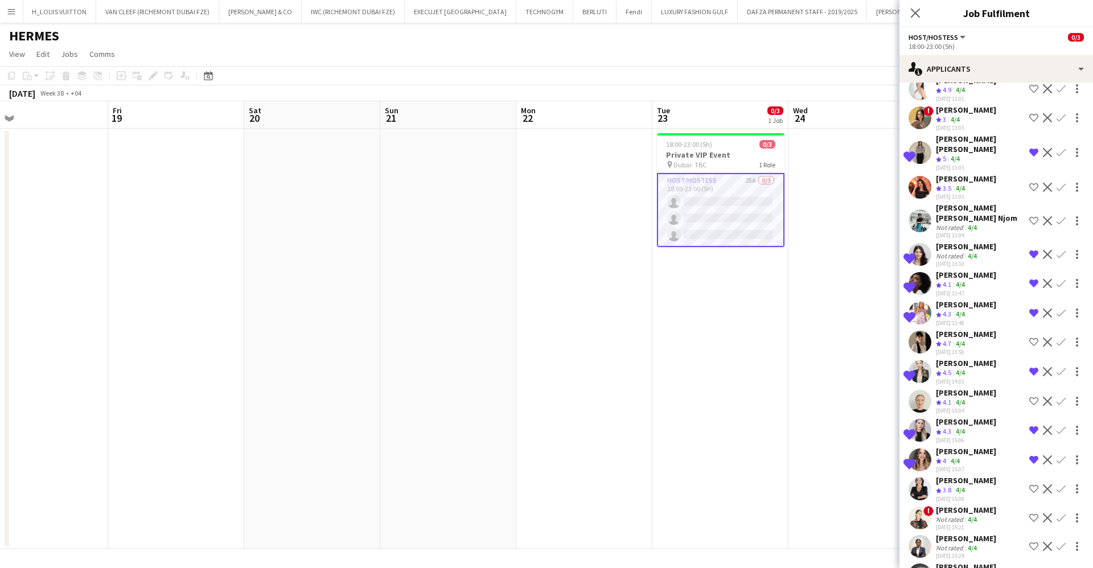
click at [961, 299] on div "Maryna Tsypar" at bounding box center [966, 304] width 60 height 10
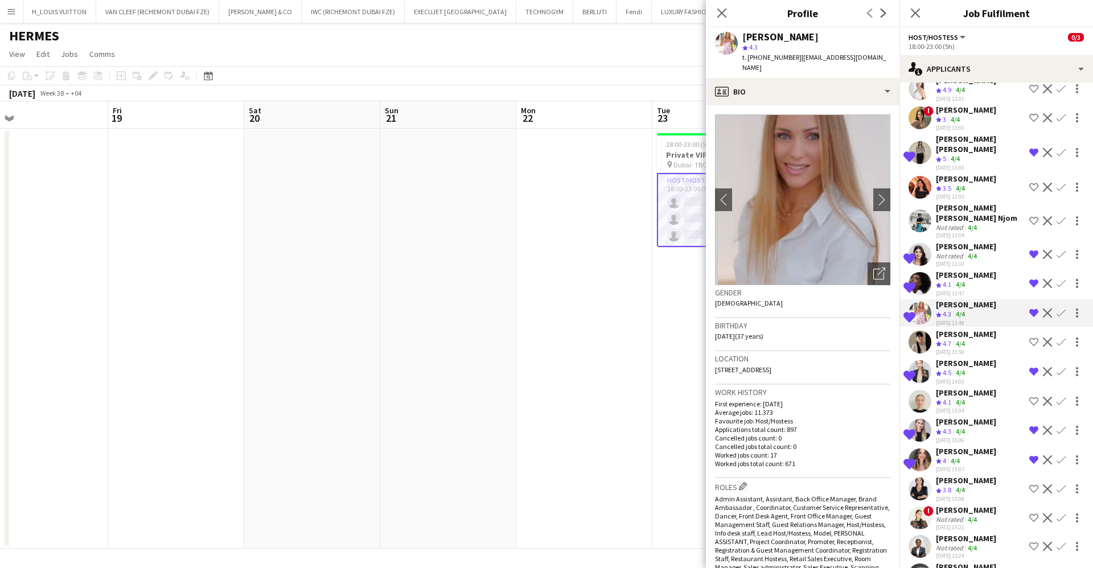
click at [1029, 309] on app-icon "Remove crew from shortlist" at bounding box center [1033, 313] width 9 height 9
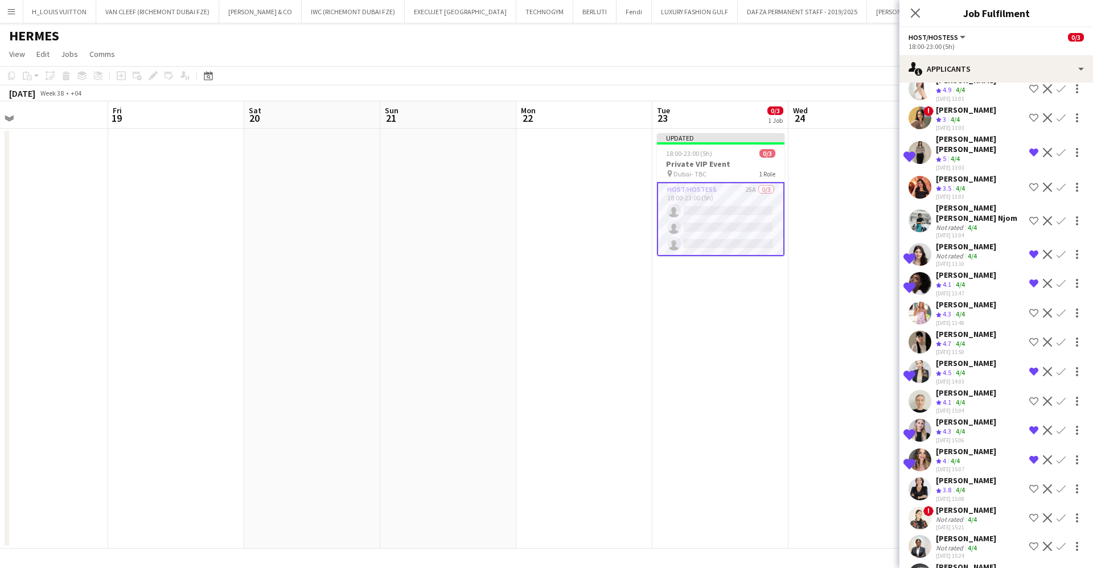
click at [967, 270] on div "Nour Yahya" at bounding box center [966, 275] width 60 height 10
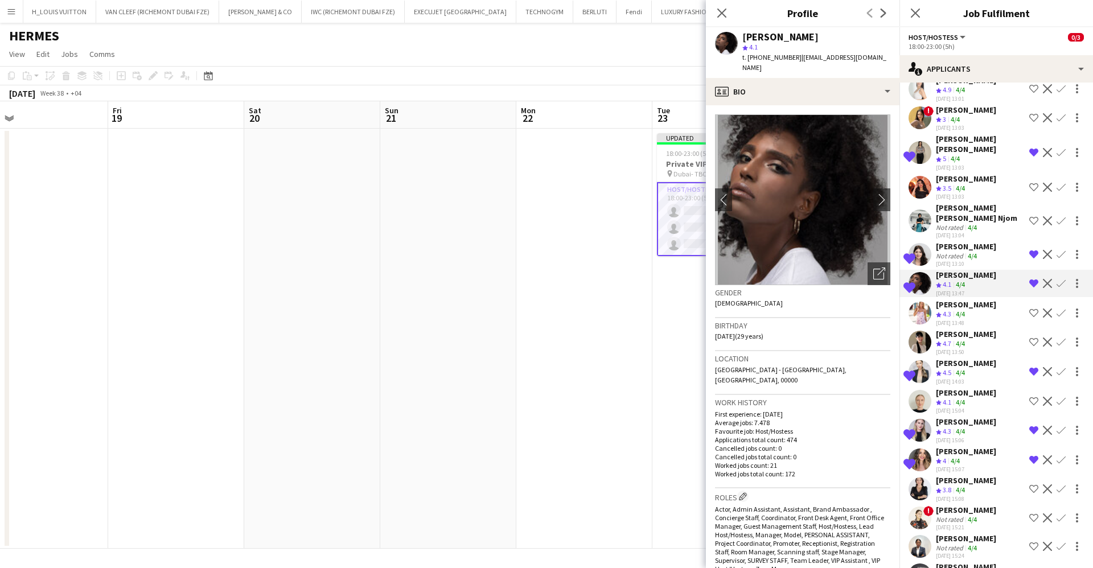
click at [964, 241] on div "Otilia Sari" at bounding box center [966, 246] width 60 height 10
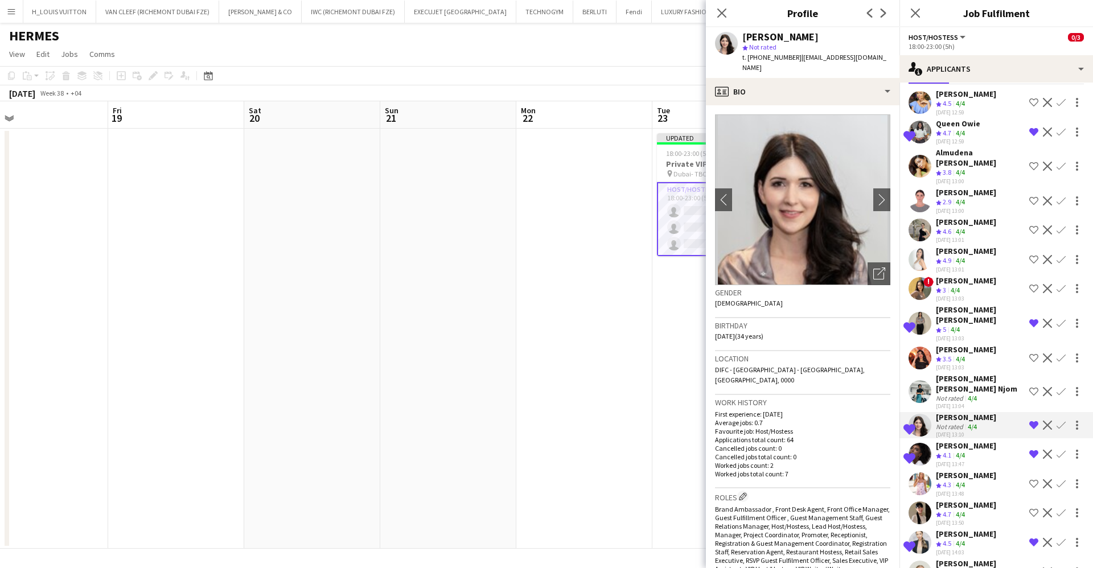
scroll to position [0, 0]
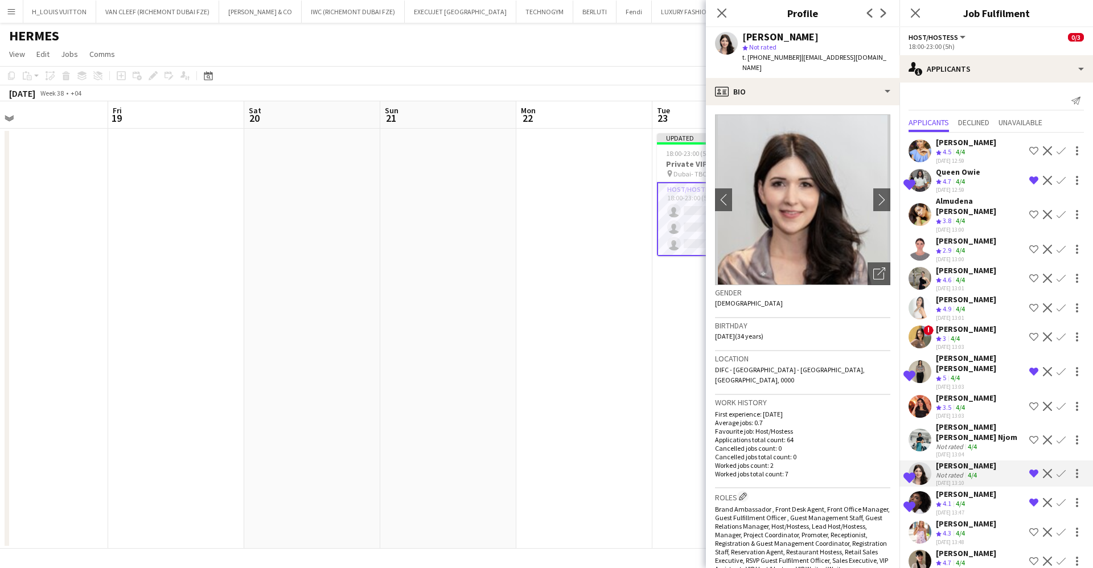
click at [963, 146] on div "Yana Lazareva" at bounding box center [966, 142] width 60 height 10
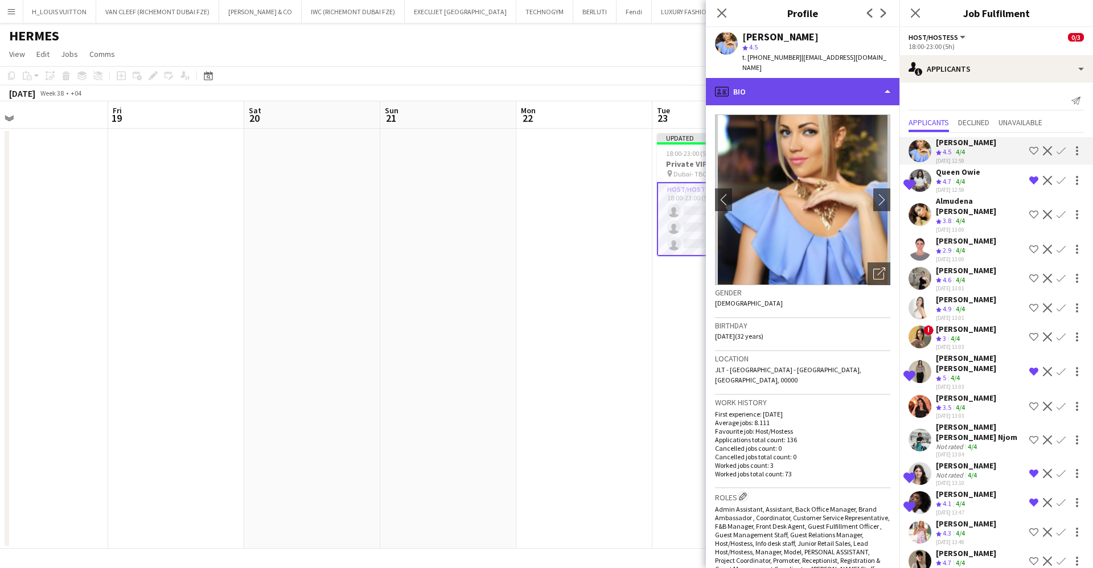
click at [800, 78] on div "profile Bio" at bounding box center [803, 91] width 194 height 27
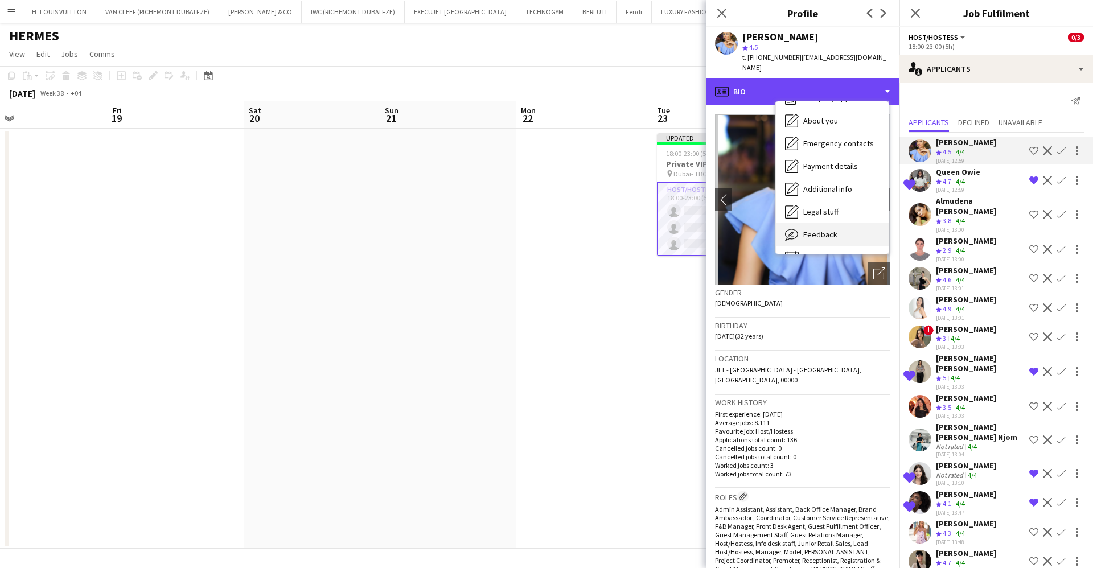
scroll to position [61, 0]
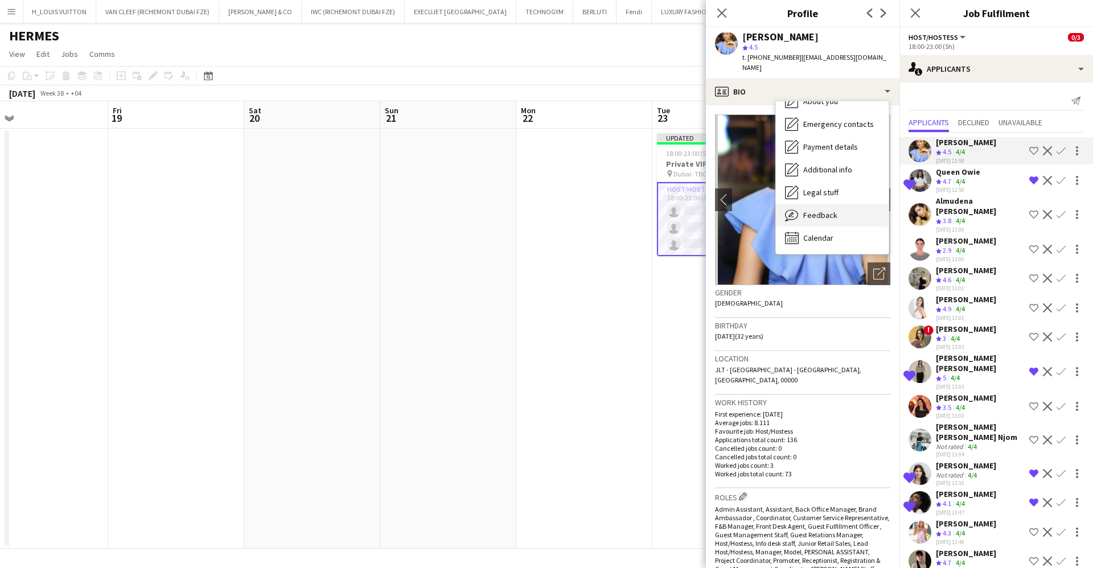
click at [843, 208] on div "Feedback Feedback" at bounding box center [832, 215] width 113 height 23
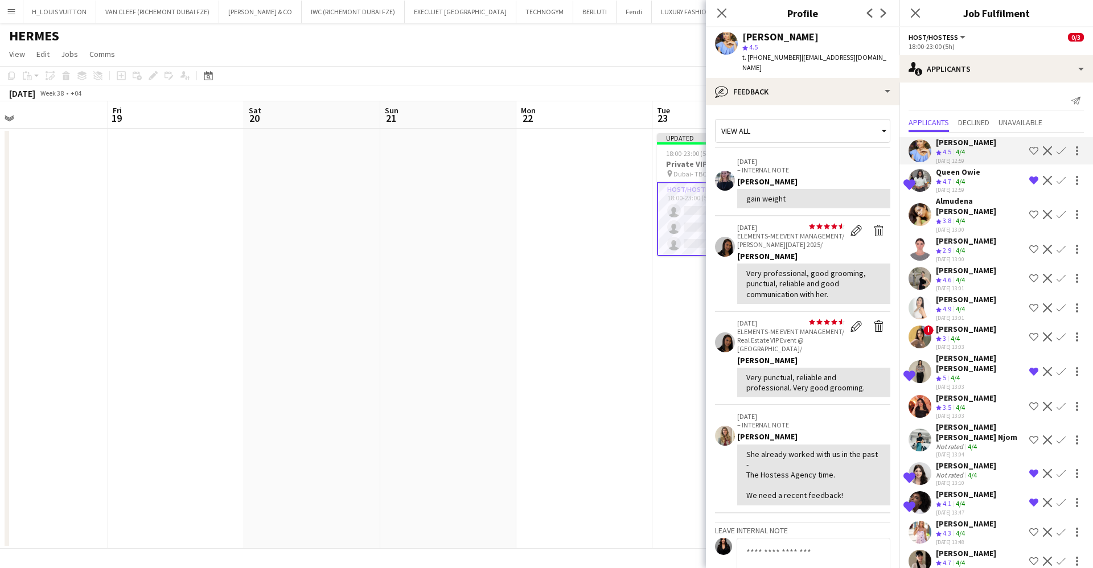
click at [658, 60] on app-page-menu "View Day view expanded Day view collapsed Month view Date picker Jump to today …" at bounding box center [546, 55] width 1093 height 22
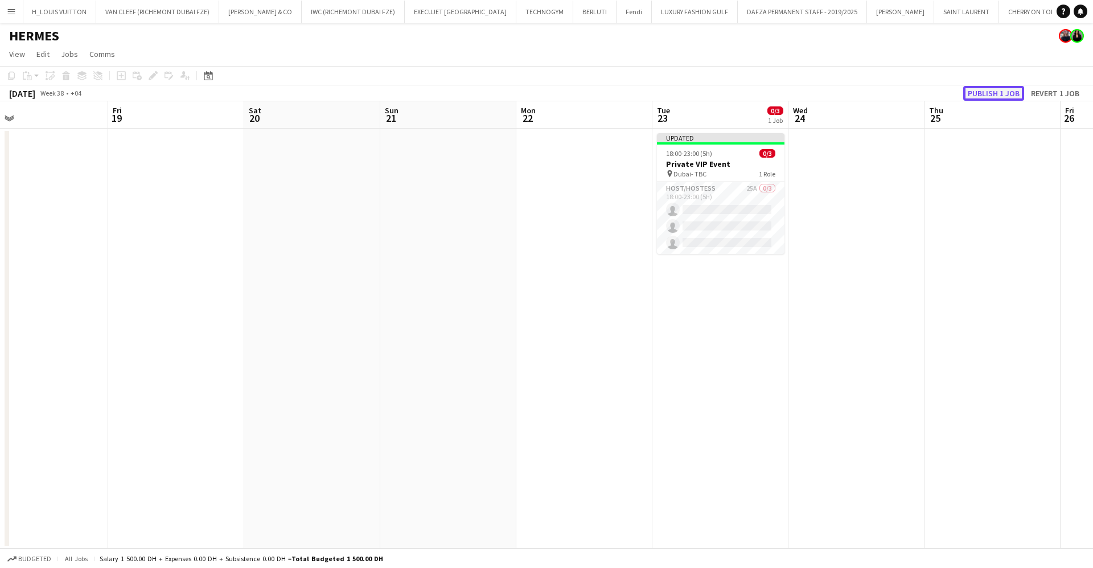
click at [984, 93] on button "Publish 1 job" at bounding box center [993, 93] width 61 height 15
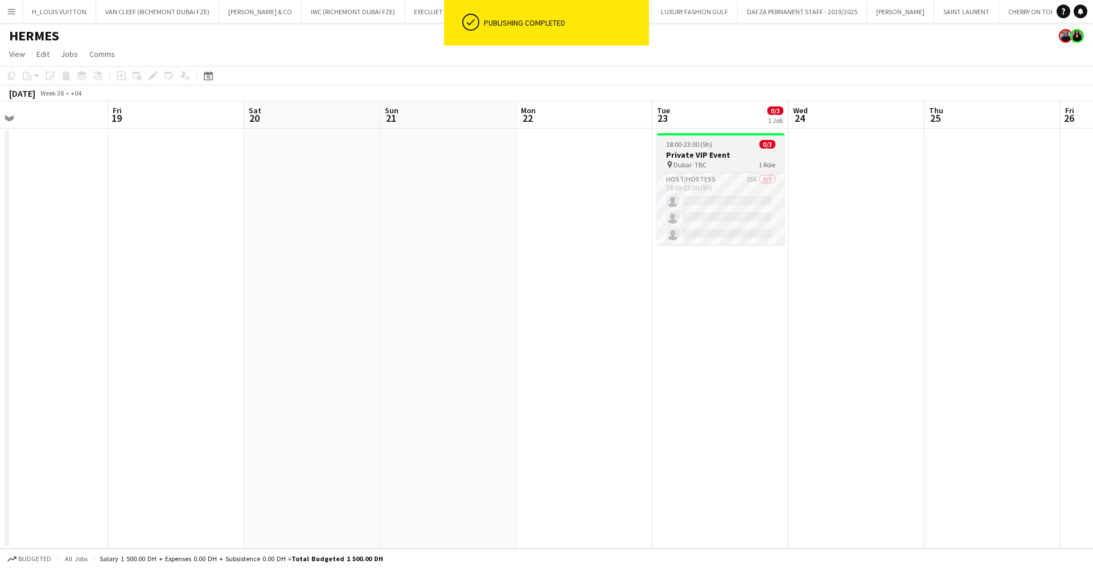
click at [748, 147] on div "18:00-23:00 (5h) 0/3" at bounding box center [721, 144] width 128 height 9
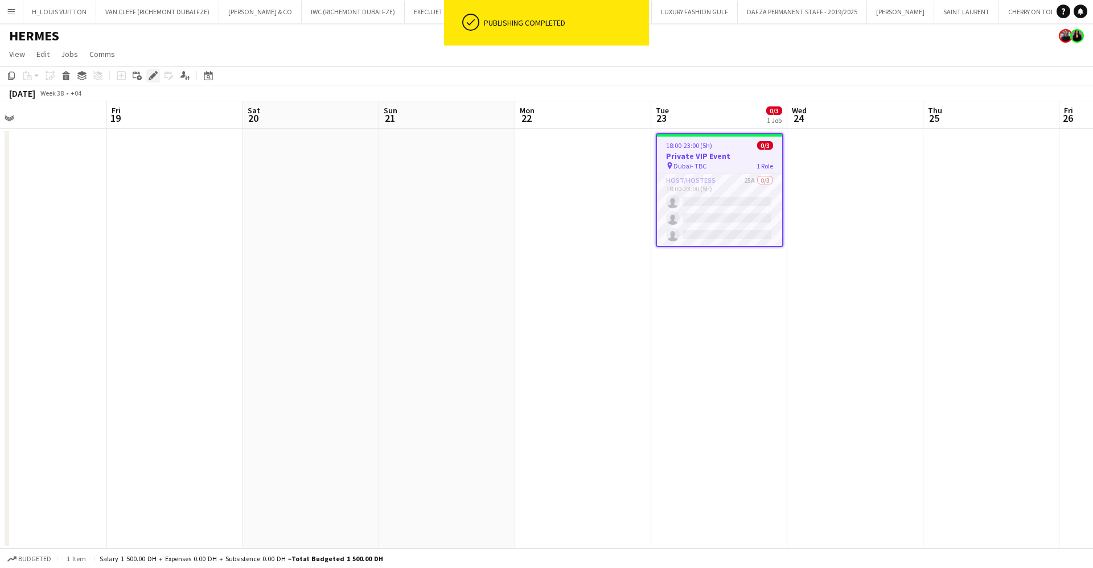
click at [151, 77] on icon at bounding box center [153, 76] width 6 height 6
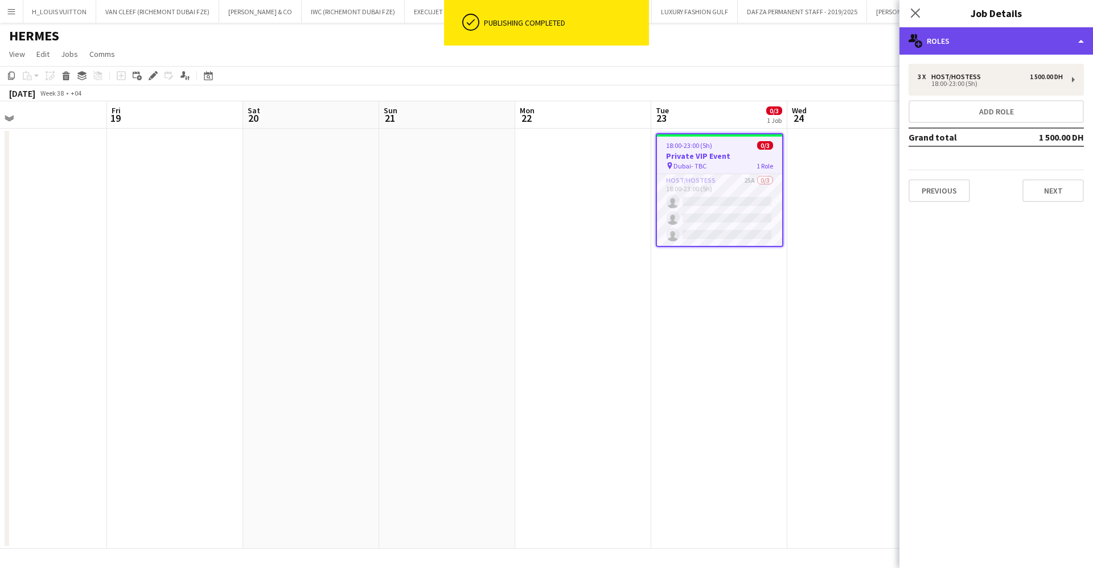
click at [947, 37] on div "multiple-users-add Roles" at bounding box center [997, 40] width 194 height 27
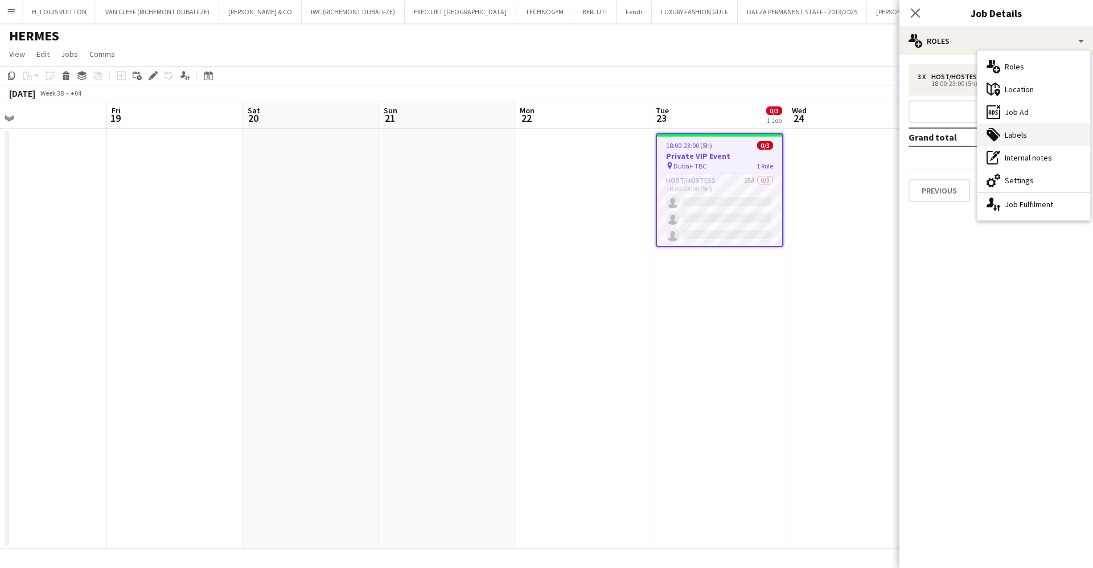
click at [1049, 129] on div "tags-double Labels" at bounding box center [1034, 135] width 113 height 23
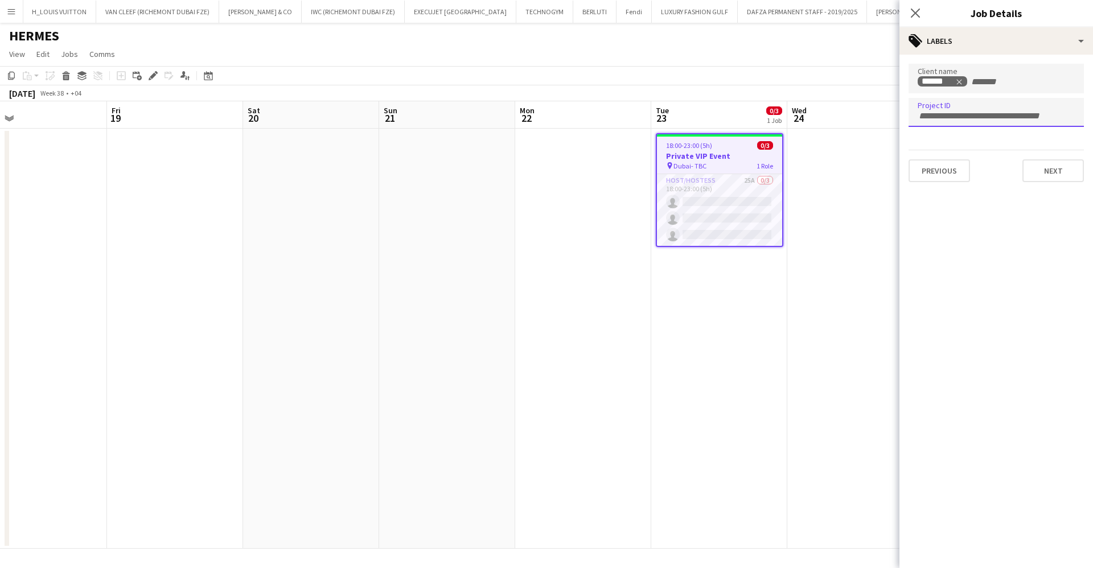
click at [966, 105] on div at bounding box center [996, 112] width 175 height 29
paste input "**********"
type input "**********"
click at [859, 53] on app-page-menu "View Day view expanded Day view collapsed Month view Date picker Jump to today …" at bounding box center [546, 55] width 1093 height 22
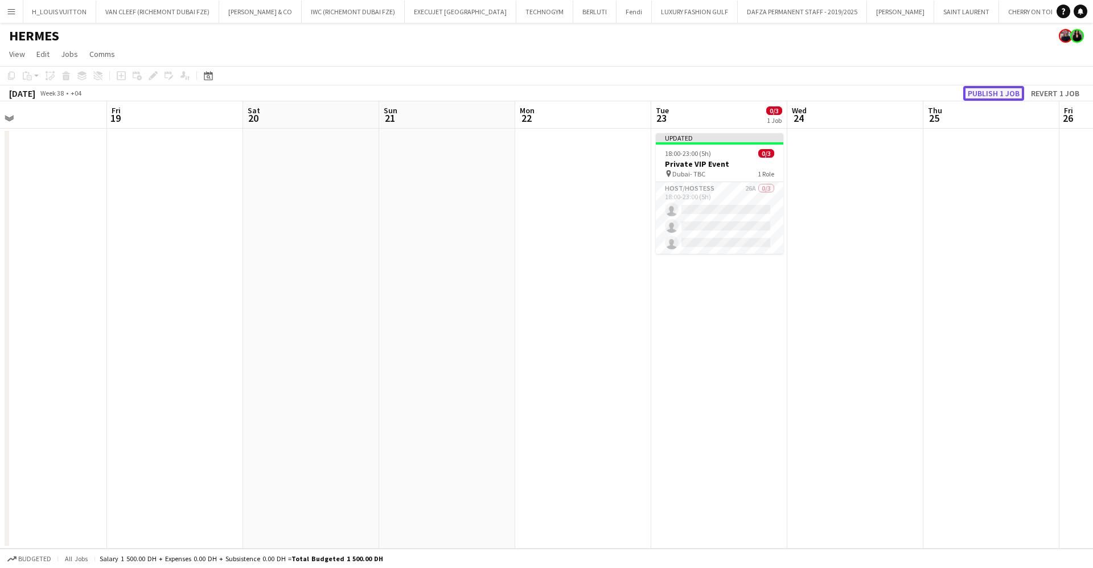
click at [984, 91] on button "Publish 1 job" at bounding box center [993, 93] width 61 height 15
click at [730, 214] on app-card-role "Host/Hostess 27A 0/3 18:00-23:00 (5h) single-neutral-actions single-neutral-act…" at bounding box center [720, 209] width 128 height 72
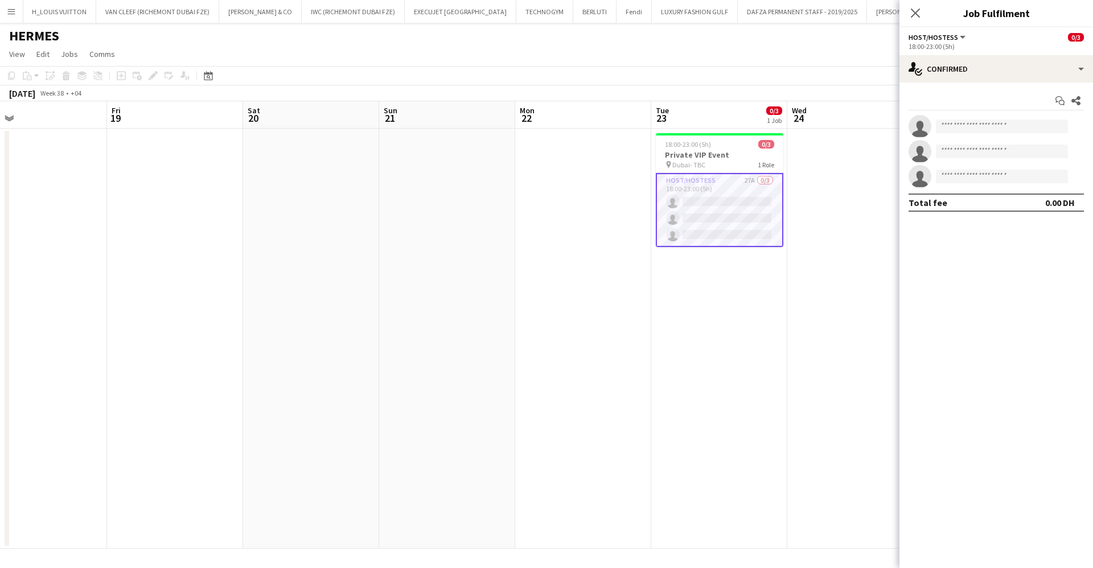
click at [957, 50] on div "18:00-23:00 (5h)" at bounding box center [996, 46] width 175 height 9
click at [962, 73] on div "single-neutral-actions-check-2 Confirmed" at bounding box center [997, 68] width 194 height 27
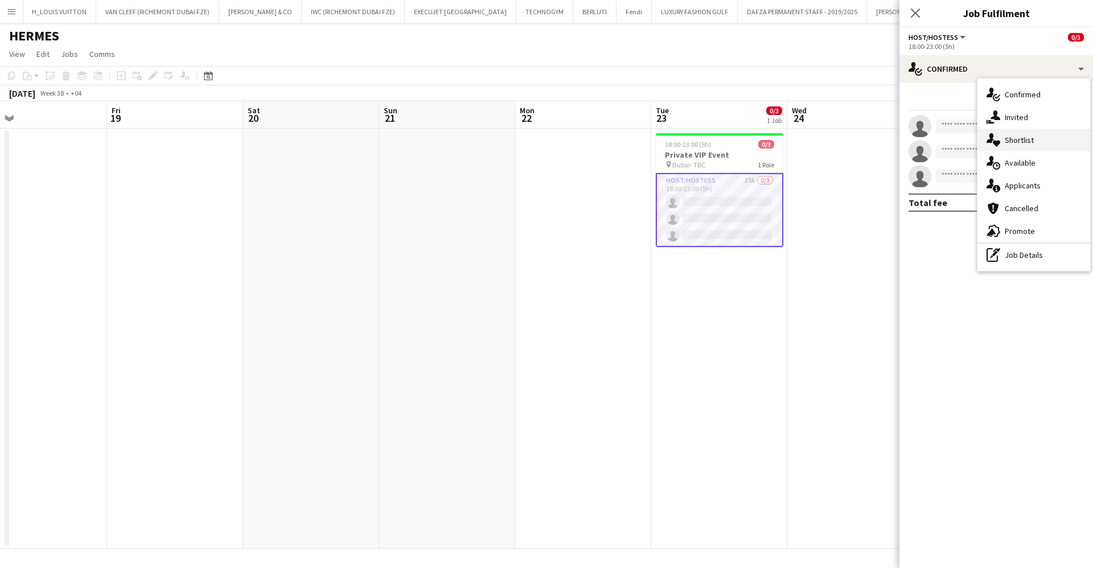
click at [1015, 144] on div "single-neutral-actions-heart Shortlist" at bounding box center [1034, 140] width 113 height 23
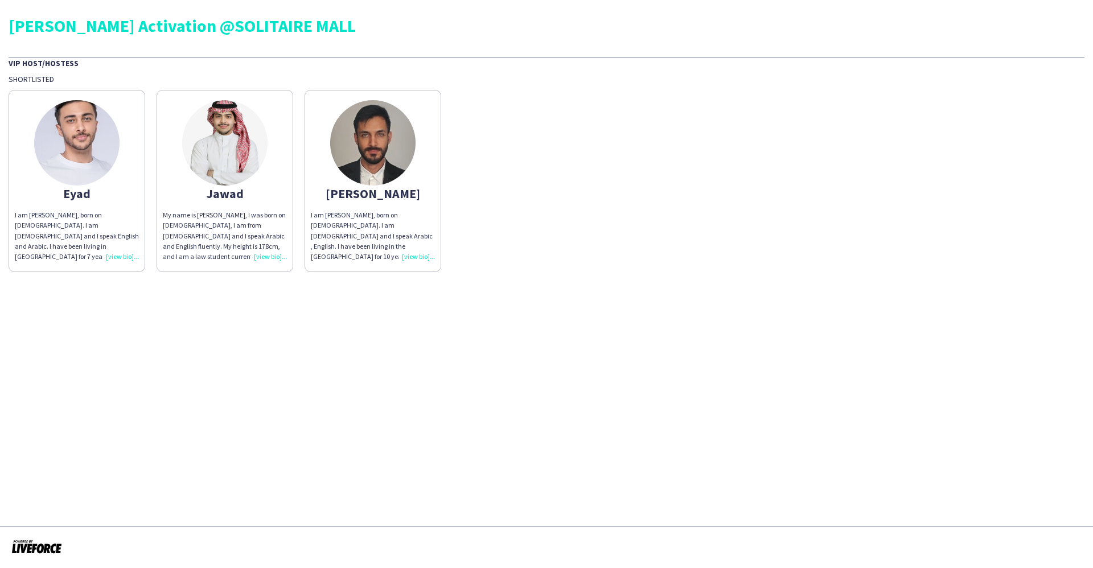
click at [124, 259] on div "I am [PERSON_NAME], born on [DEMOGRAPHIC_DATA]. I am [DEMOGRAPHIC_DATA] and I s…" at bounding box center [77, 236] width 124 height 52
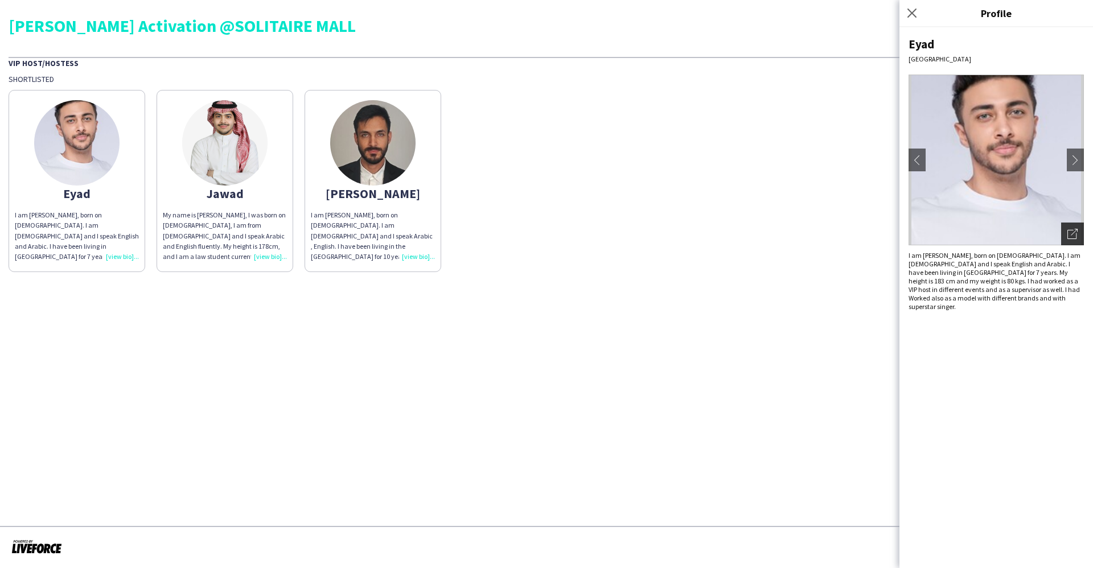
click at [1074, 239] on div "Open photos pop-in" at bounding box center [1072, 234] width 23 height 23
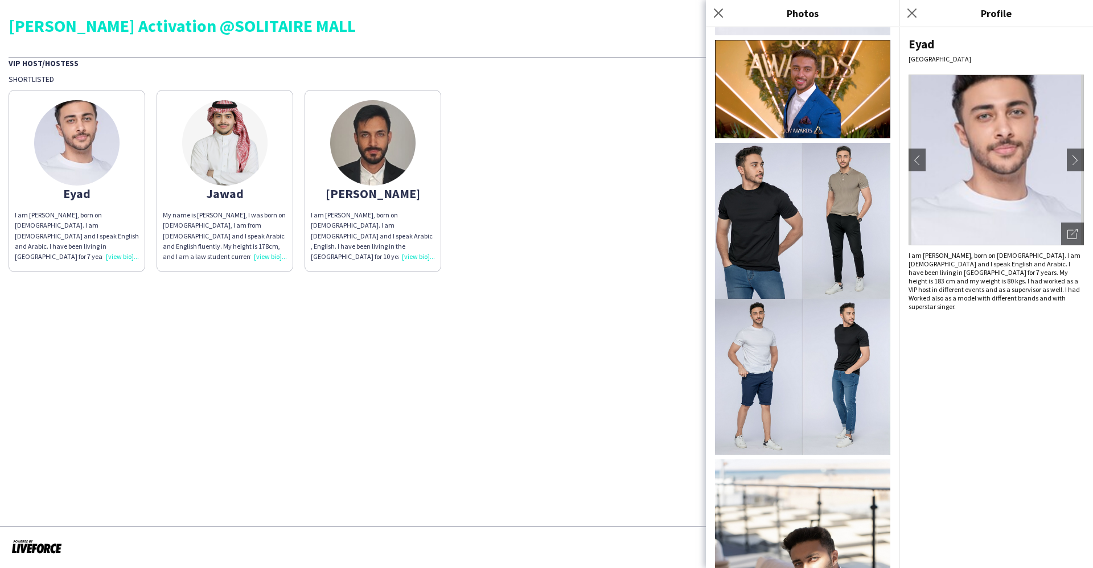
scroll to position [263, 0]
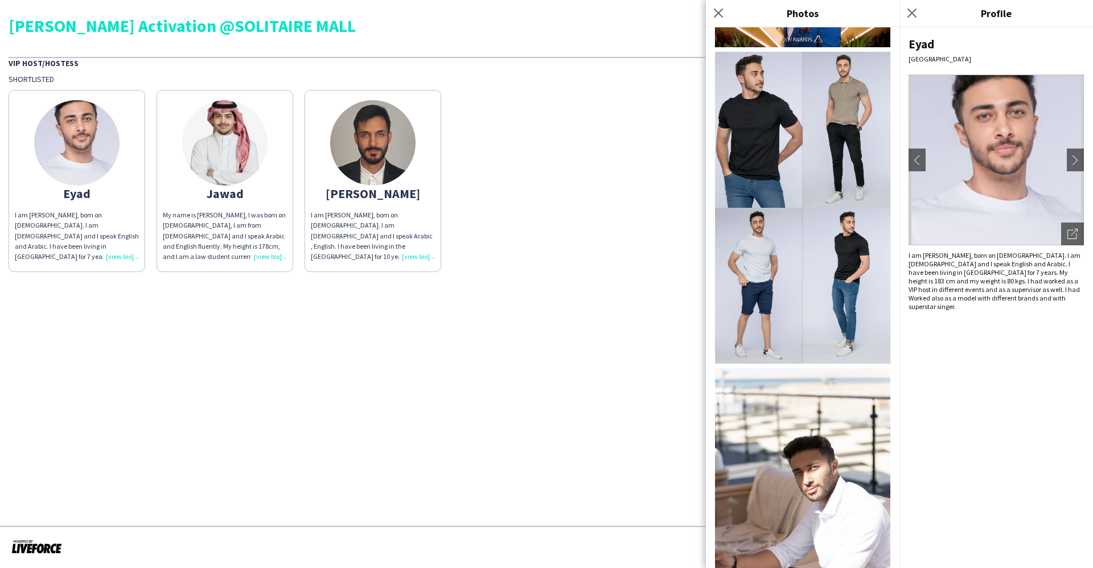
click at [272, 262] on app-share-pages-crew-card "[PERSON_NAME] My name is [PERSON_NAME], I was born on [DEMOGRAPHIC_DATA], I am …" at bounding box center [225, 181] width 137 height 182
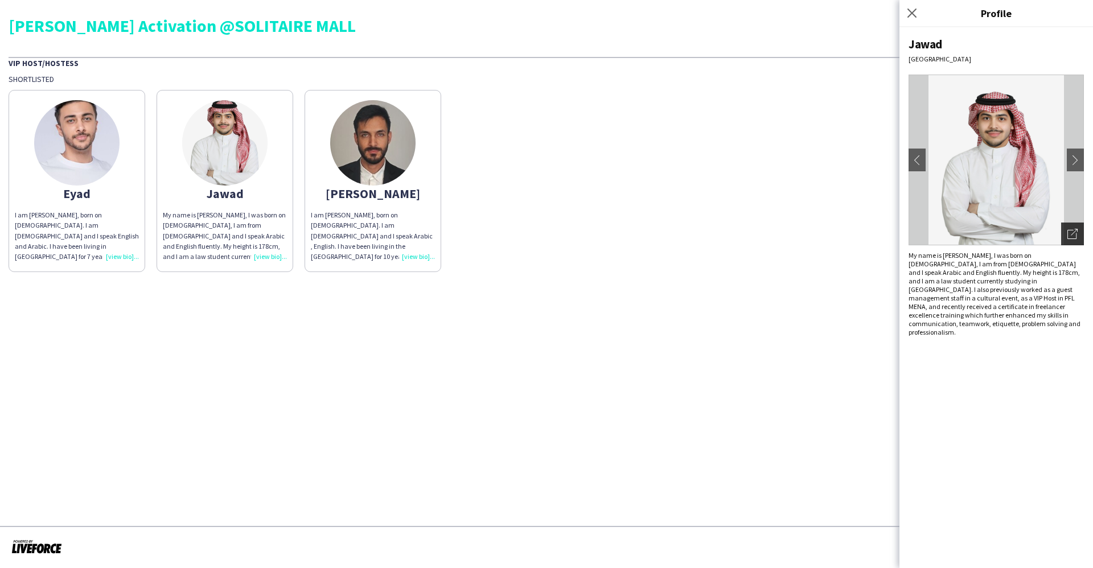
click at [1076, 229] on icon "Open photos pop-in" at bounding box center [1073, 234] width 10 height 10
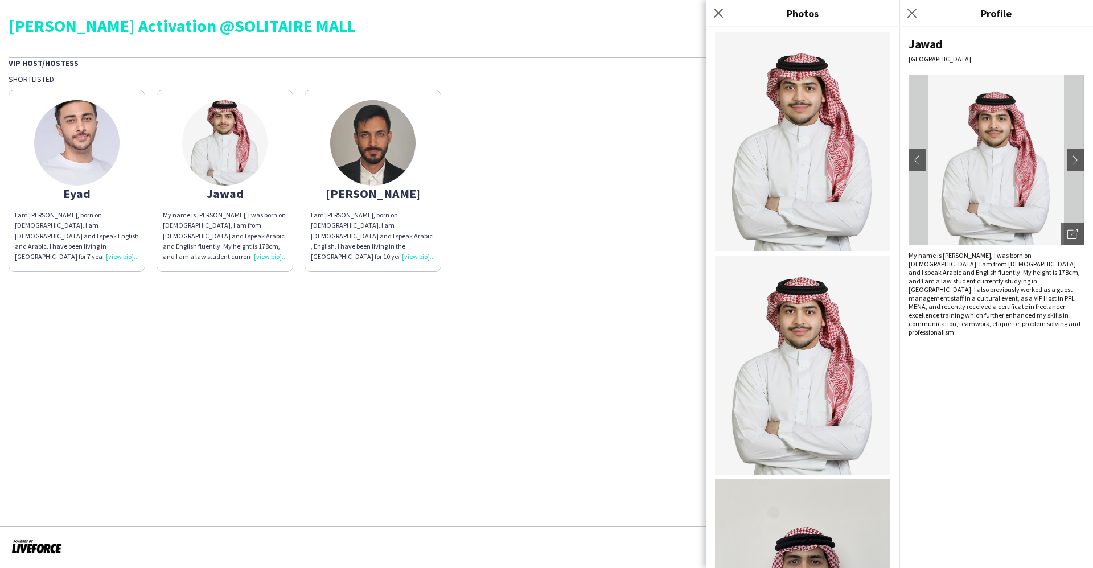
scroll to position [95, 0]
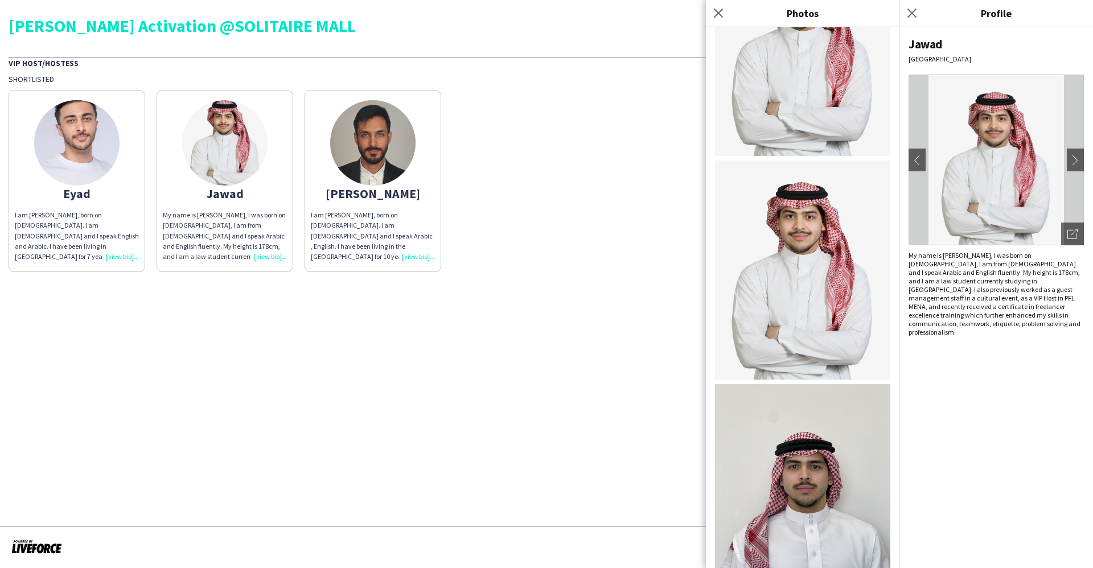
click at [411, 256] on div "I am [PERSON_NAME], born on [DEMOGRAPHIC_DATA]. I am [DEMOGRAPHIC_DATA] and I s…" at bounding box center [373, 236] width 124 height 52
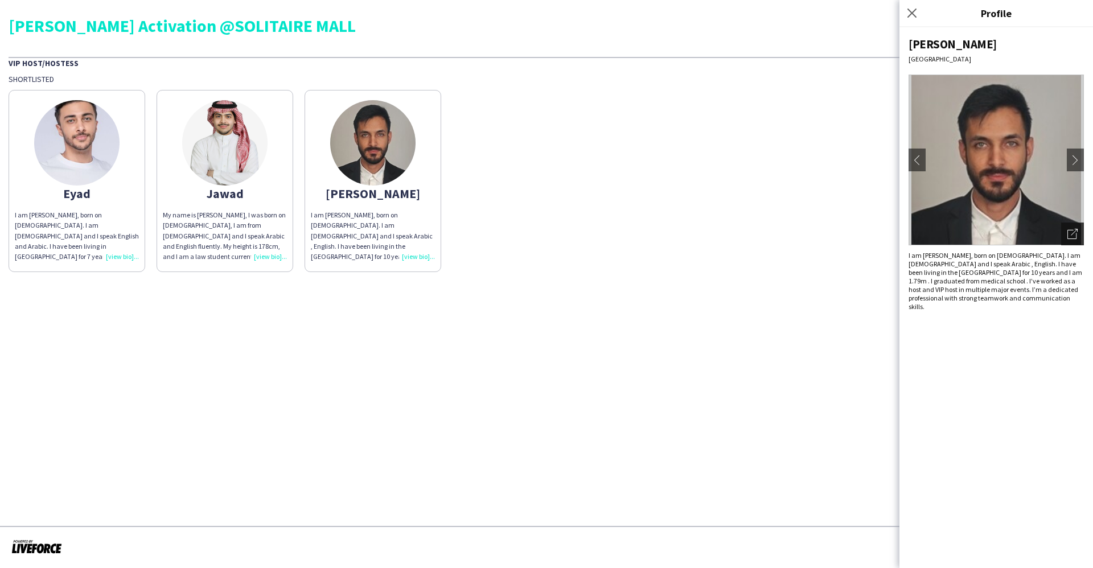
click at [1072, 233] on icon "Open photos pop-in" at bounding box center [1073, 234] width 10 height 10
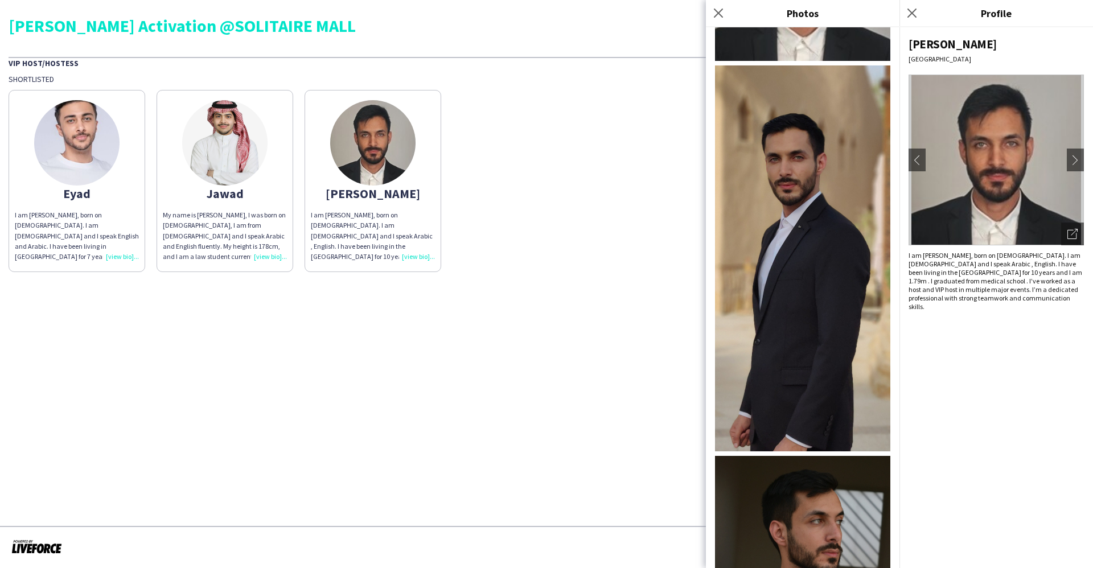
scroll to position [0, 0]
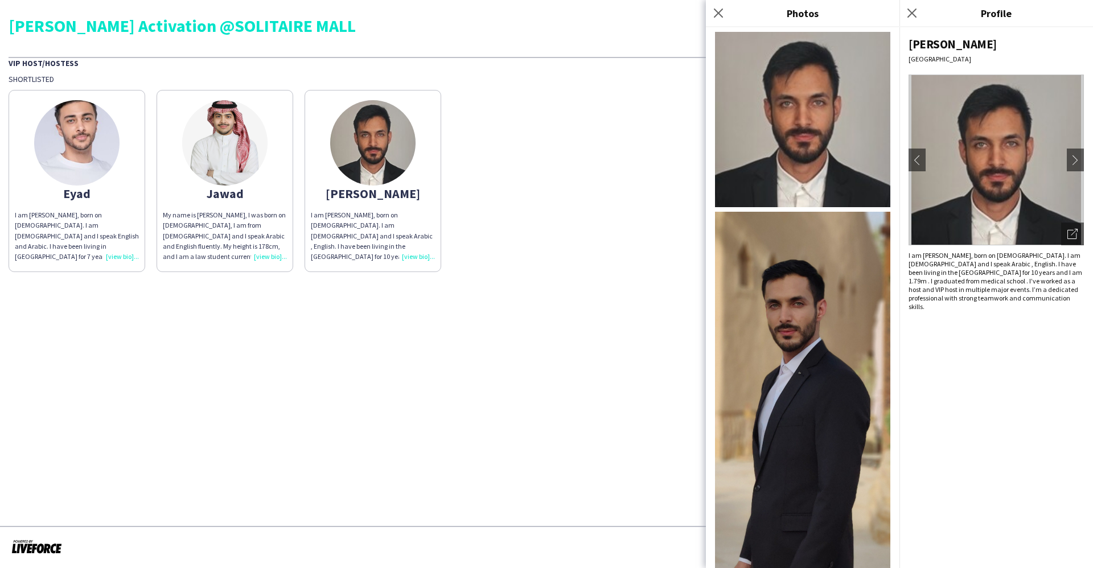
click at [621, 153] on div "[PERSON_NAME] am [PERSON_NAME], born on [DEMOGRAPHIC_DATA]. I am [DEMOGRAPHIC_D…" at bounding box center [547, 178] width 1076 height 188
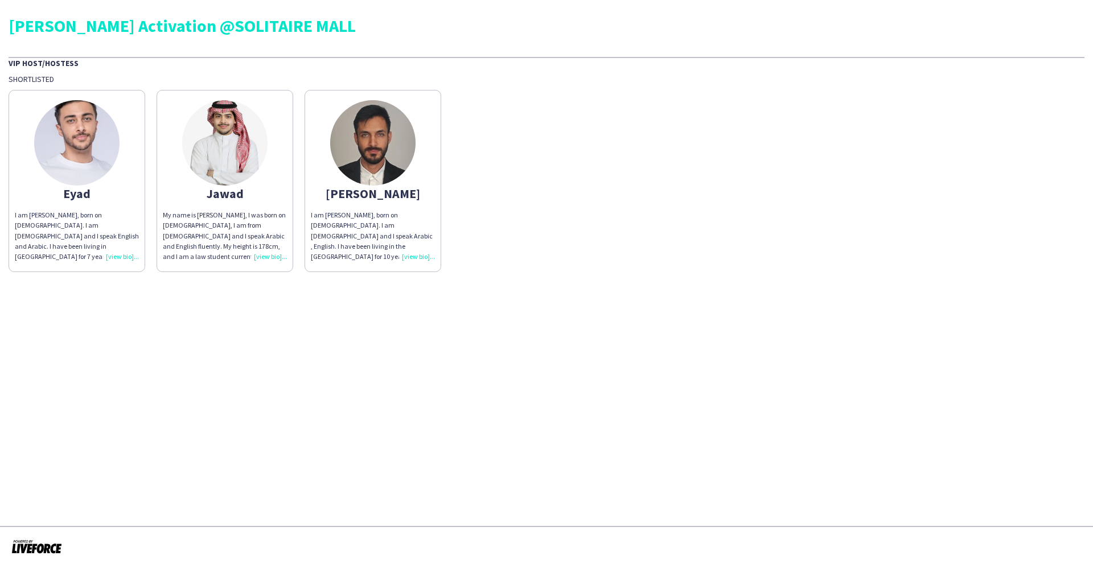
click div "[PERSON_NAME] am [PERSON_NAME], born on [DEMOGRAPHIC_DATA]. I am [DEMOGRAPHIC_D…"
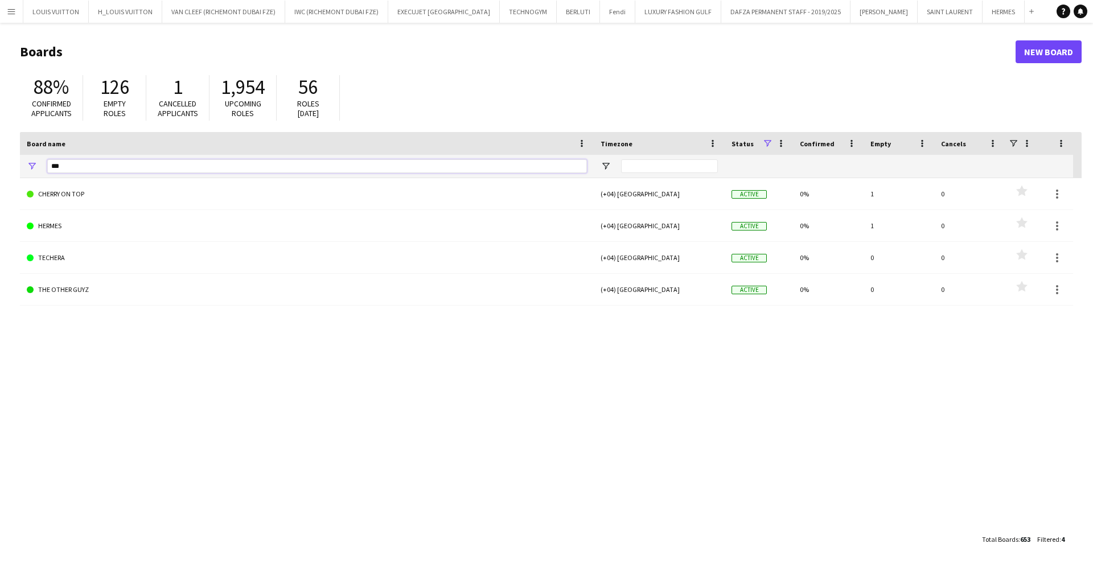
click at [84, 167] on input "***" at bounding box center [317, 166] width 540 height 14
type input "*"
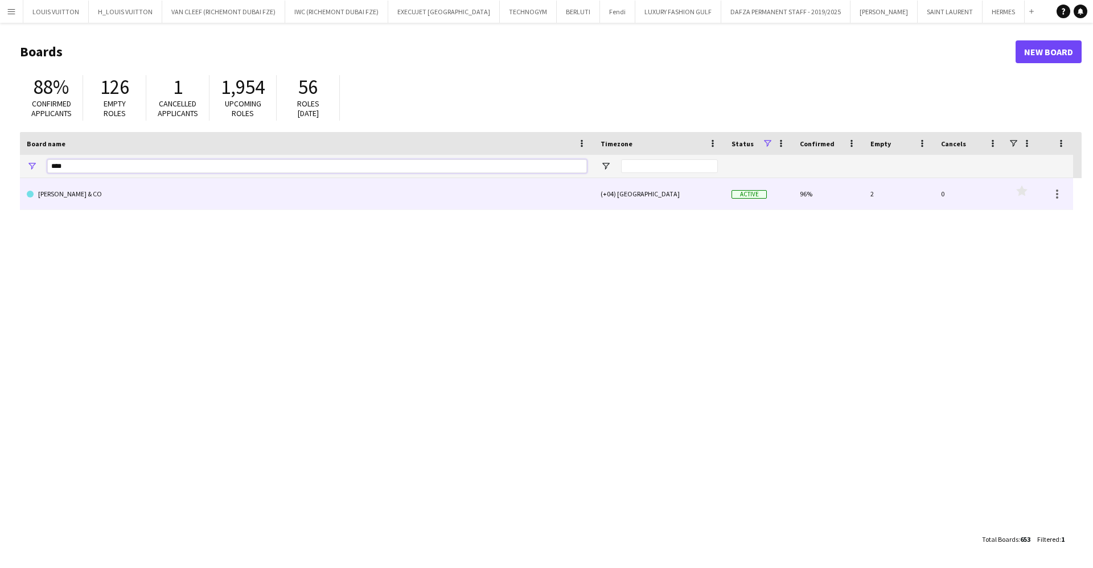
type input "****"
click at [105, 200] on link "[PERSON_NAME] & CO" at bounding box center [307, 194] width 560 height 32
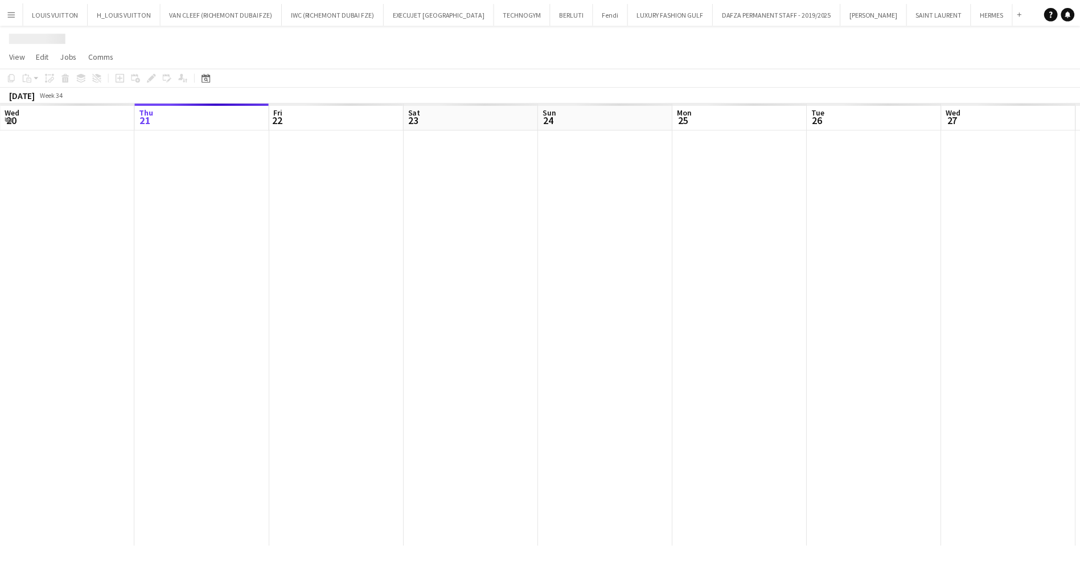
scroll to position [0, 1]
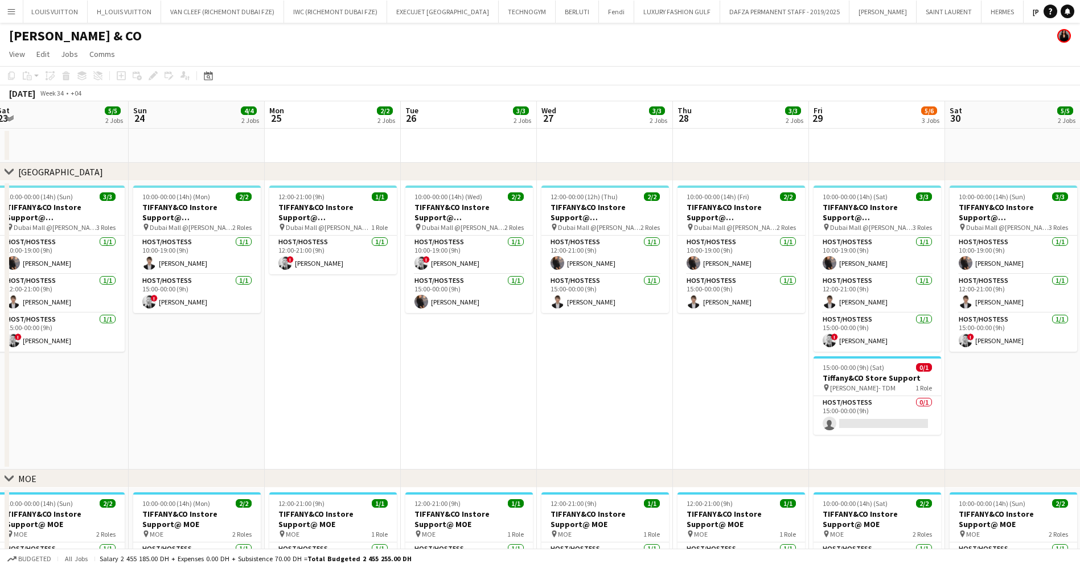
drag, startPoint x: 756, startPoint y: 214, endPoint x: 384, endPoint y: 215, distance: 371.8
click at [383, 215] on app-calendar-viewport "Wed 20 6/6 3 Jobs Thu 21 3/3 2 Jobs Fri 22 5/5 2 Jobs Sat 23 5/5 2 Jobs Sun 24 …" at bounding box center [540, 398] width 1080 height 595
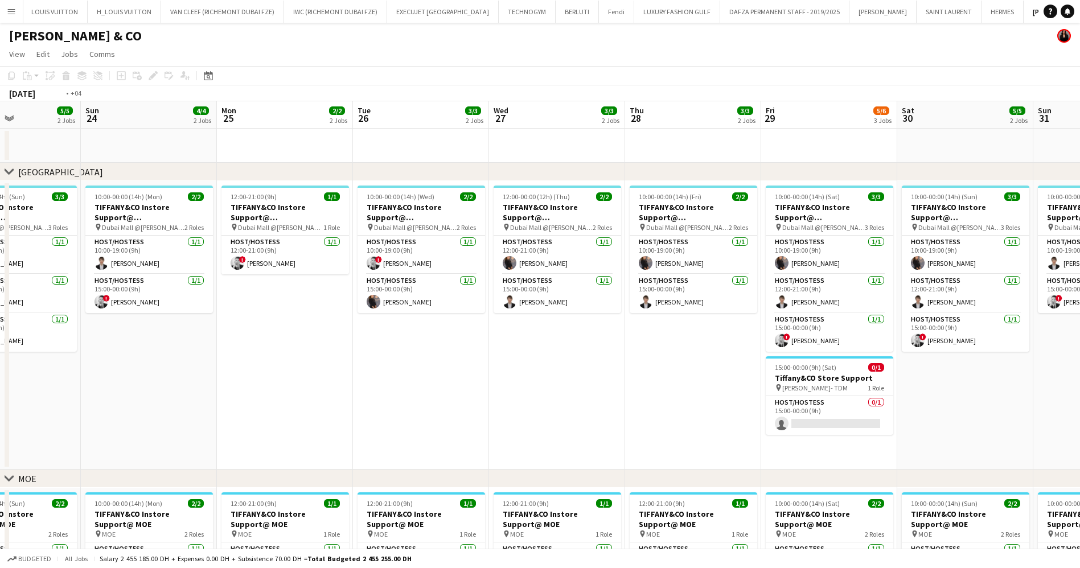
drag, startPoint x: 530, startPoint y: 341, endPoint x: 513, endPoint y: 343, distance: 16.6
click at [514, 343] on app-calendar-viewport "Wed 20 6/6 3 Jobs Thu 21 3/3 2 Jobs Fri 22 5/5 2 Jobs Sat 23 5/5 2 Jobs Sun 24 …" at bounding box center [540, 398] width 1080 height 595
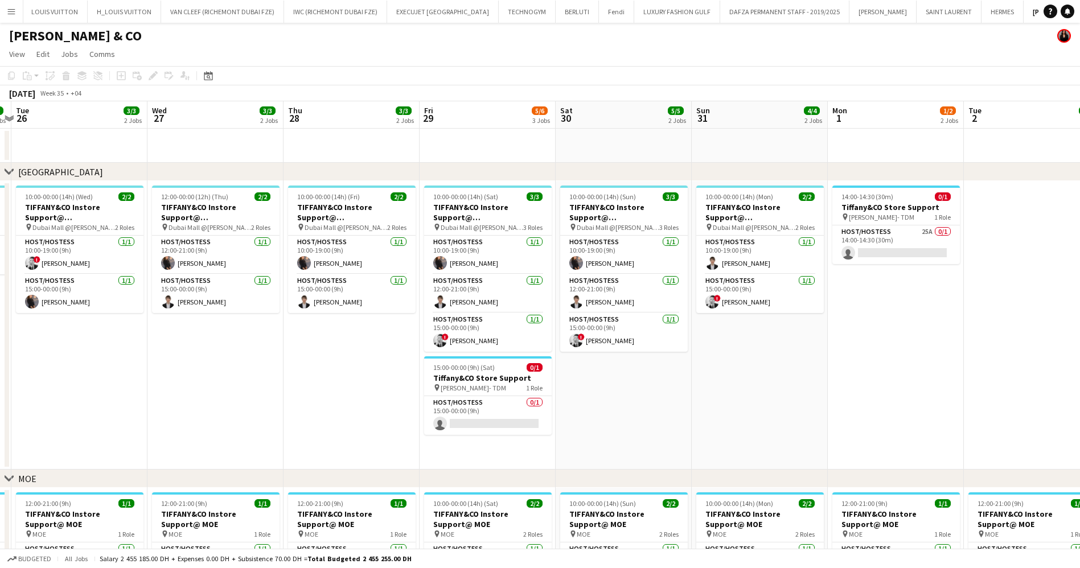
drag, startPoint x: 825, startPoint y: 388, endPoint x: 487, endPoint y: 391, distance: 337.6
click at [487, 391] on app-calendar-viewport "Sat 23 5/5 2 Jobs Sun 24 4/4 2 Jobs Mon 25 2/2 2 Jobs Tue 26 3/3 2 Jobs Wed 27 …" at bounding box center [540, 398] width 1080 height 595
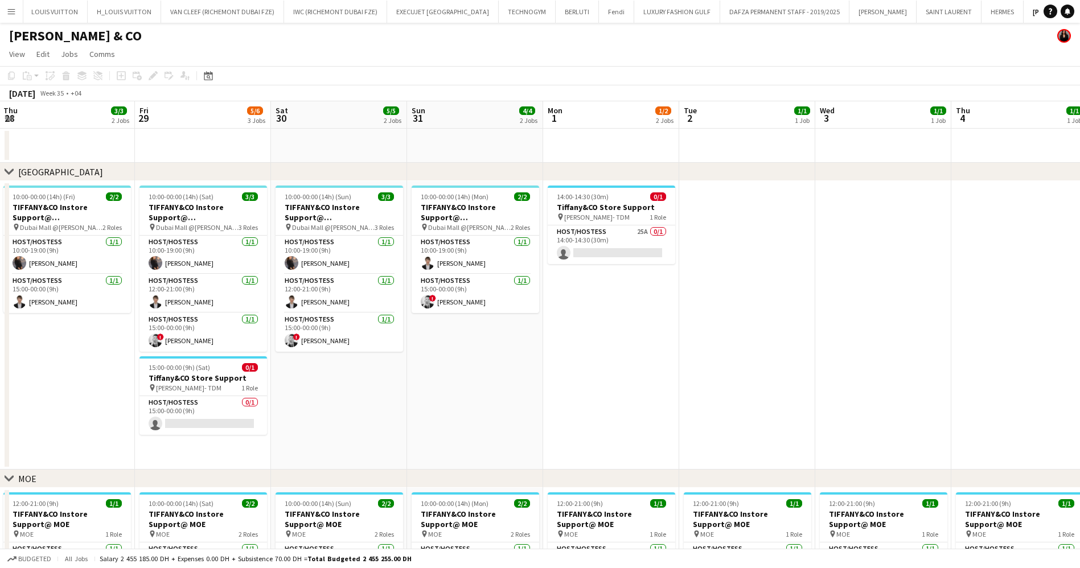
drag, startPoint x: 786, startPoint y: 385, endPoint x: 619, endPoint y: 384, distance: 166.3
click at [622, 384] on app-calendar-viewport "Mon 25 2/2 2 Jobs Tue 26 3/3 2 Jobs Wed 27 3/3 2 Jobs Thu 28 3/3 2 Jobs Fri 29 …" at bounding box center [540, 398] width 1080 height 595
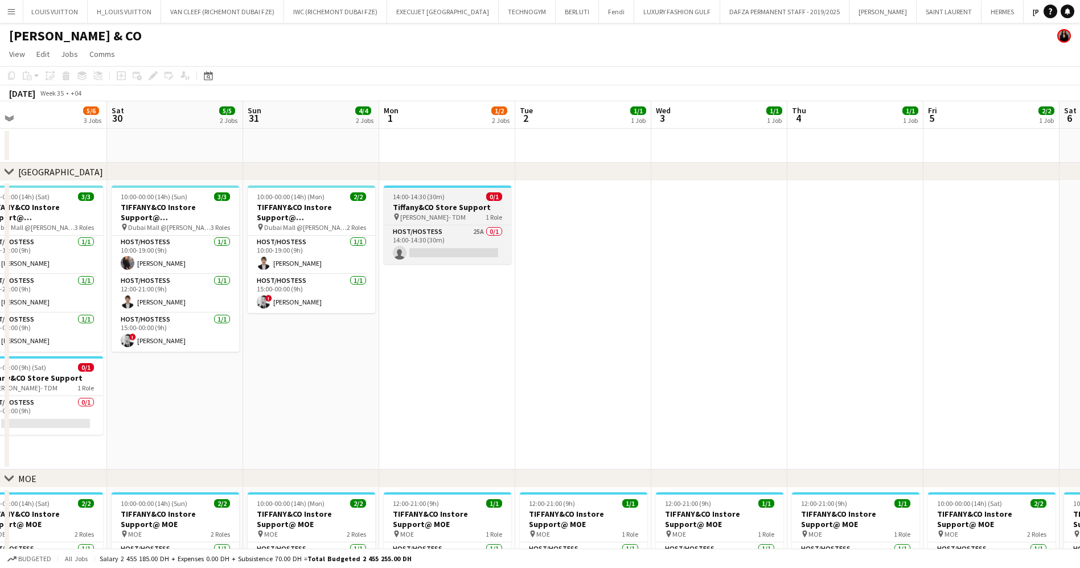
click at [477, 225] on div "Host/Hostess 25A 0/1 14:00-14:30 (30m) single-neutral-actions" at bounding box center [448, 244] width 128 height 39
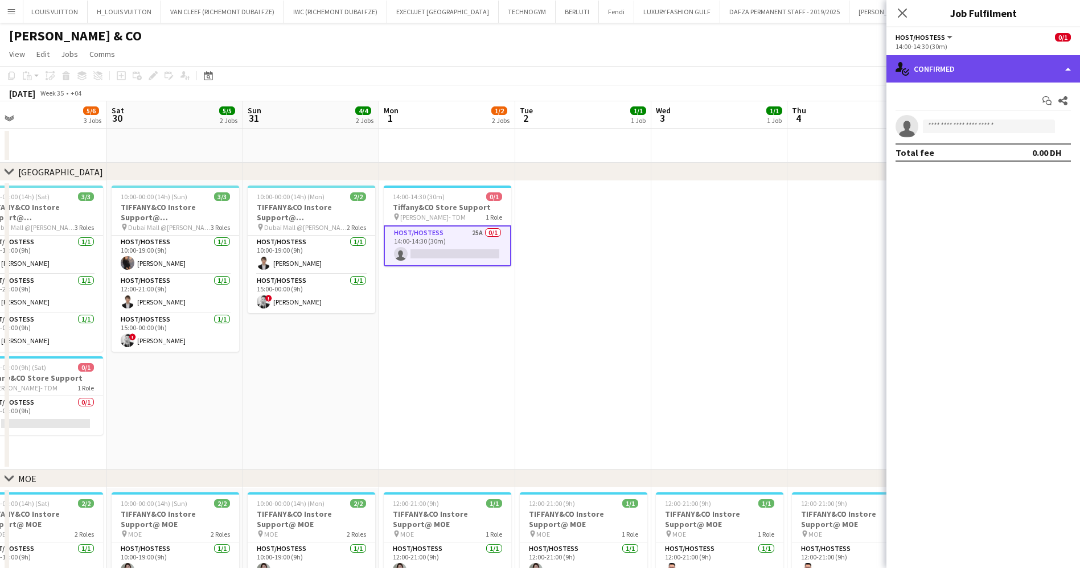
click at [962, 69] on div "single-neutral-actions-check-2 Confirmed" at bounding box center [983, 68] width 194 height 27
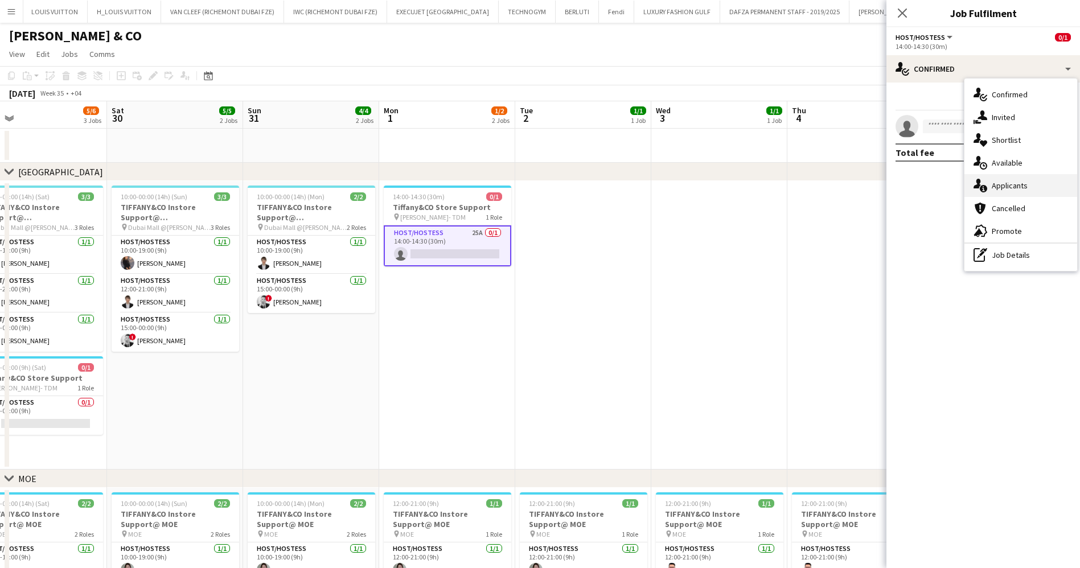
click at [1021, 186] on div "single-neutral-actions-information Applicants" at bounding box center [1020, 185] width 113 height 23
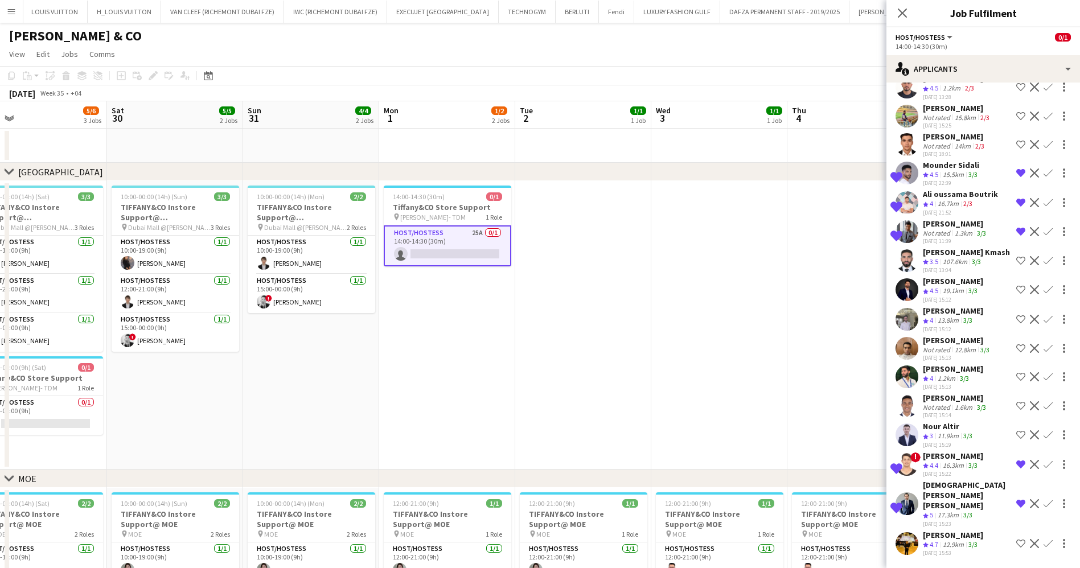
scroll to position [89, 0]
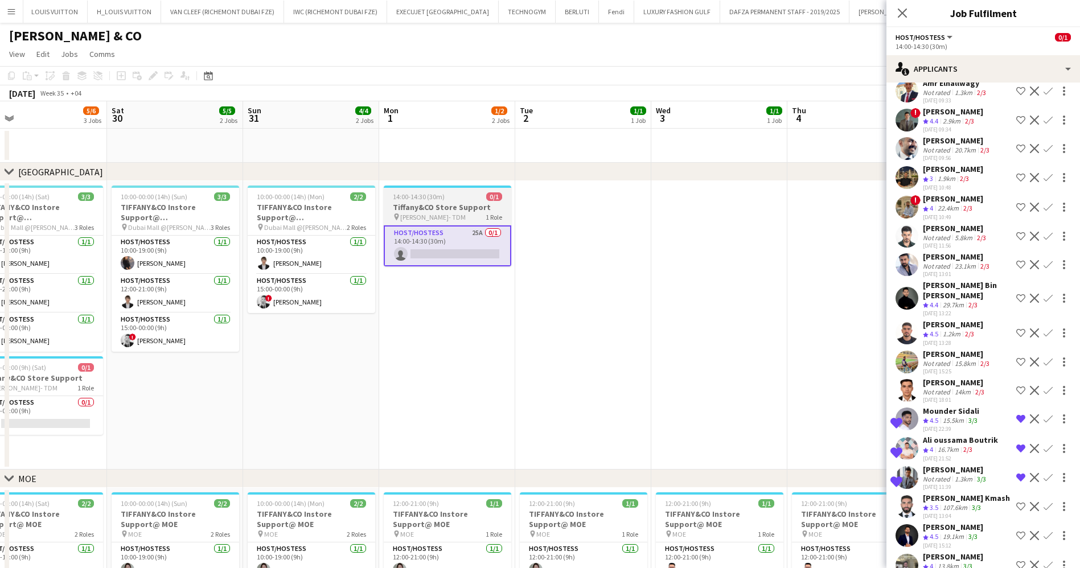
click at [490, 206] on h3 "Tiffany&CO Store Support" at bounding box center [448, 207] width 128 height 10
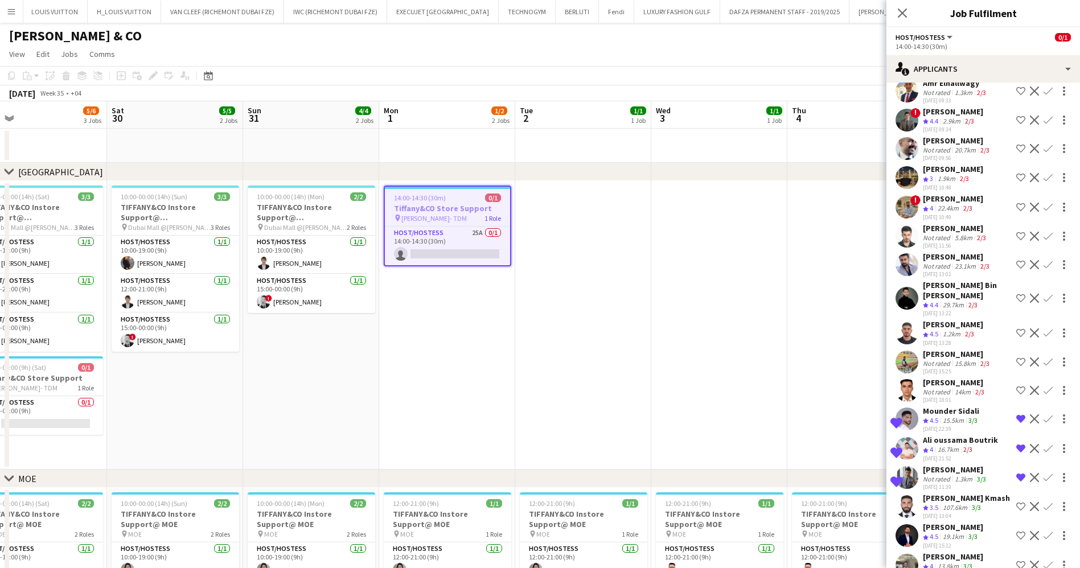
scroll to position [0, 438]
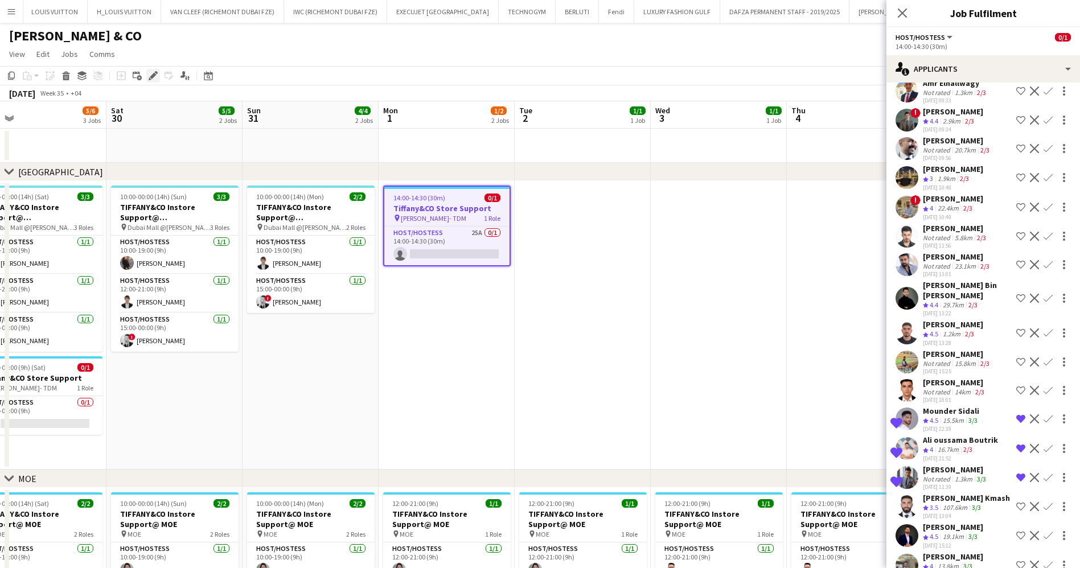
click at [154, 80] on div "Edit" at bounding box center [153, 76] width 14 height 14
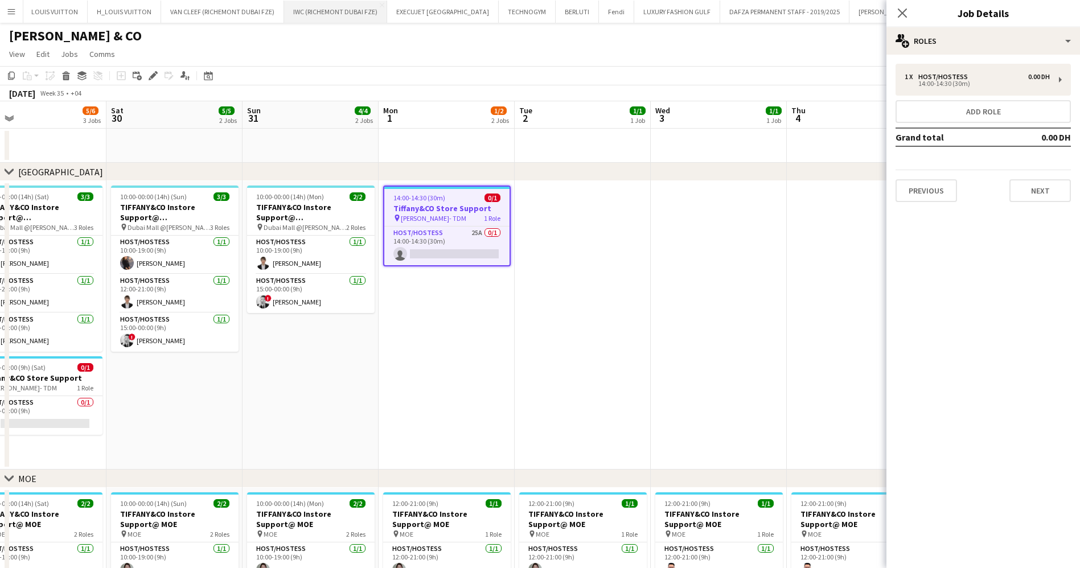
scroll to position [0, 0]
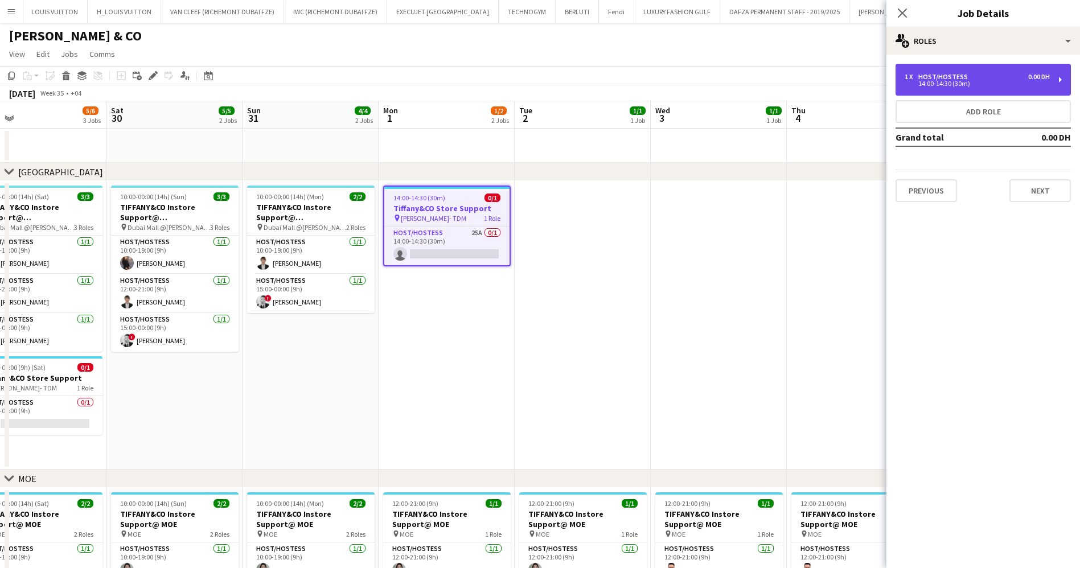
click at [932, 73] on div "Host/Hostess" at bounding box center [945, 77] width 54 height 8
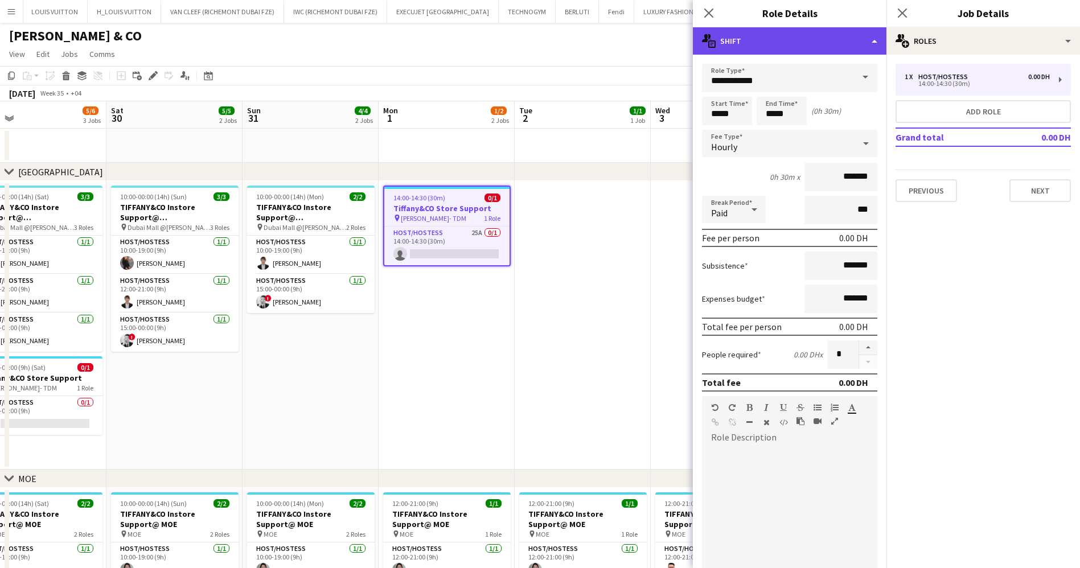
click at [811, 32] on div "multiple-actions-text Shift" at bounding box center [790, 40] width 194 height 27
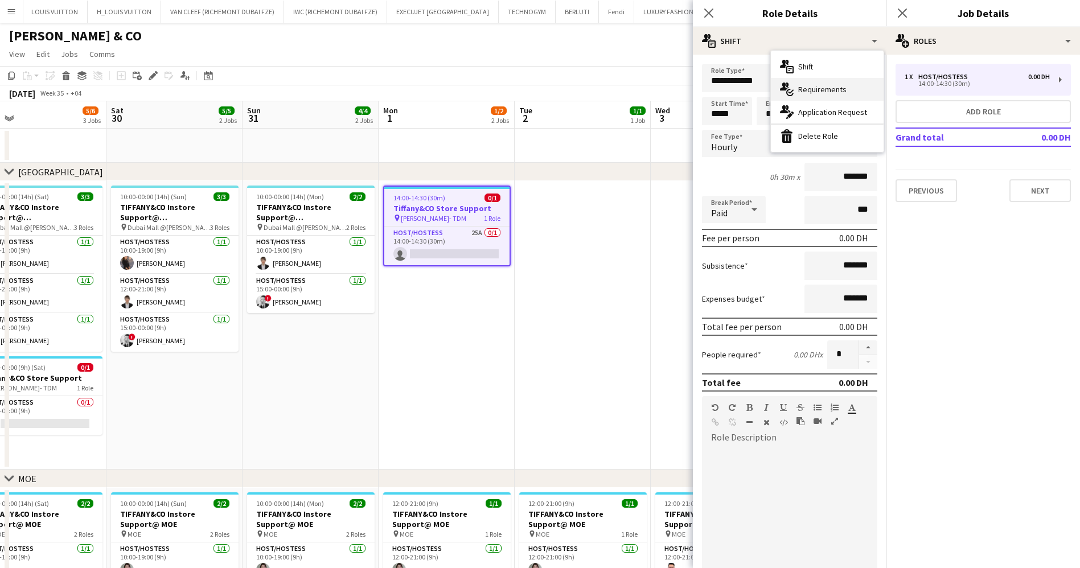
click at [834, 84] on div "multiple-actions-check-2 Requirements" at bounding box center [827, 89] width 113 height 23
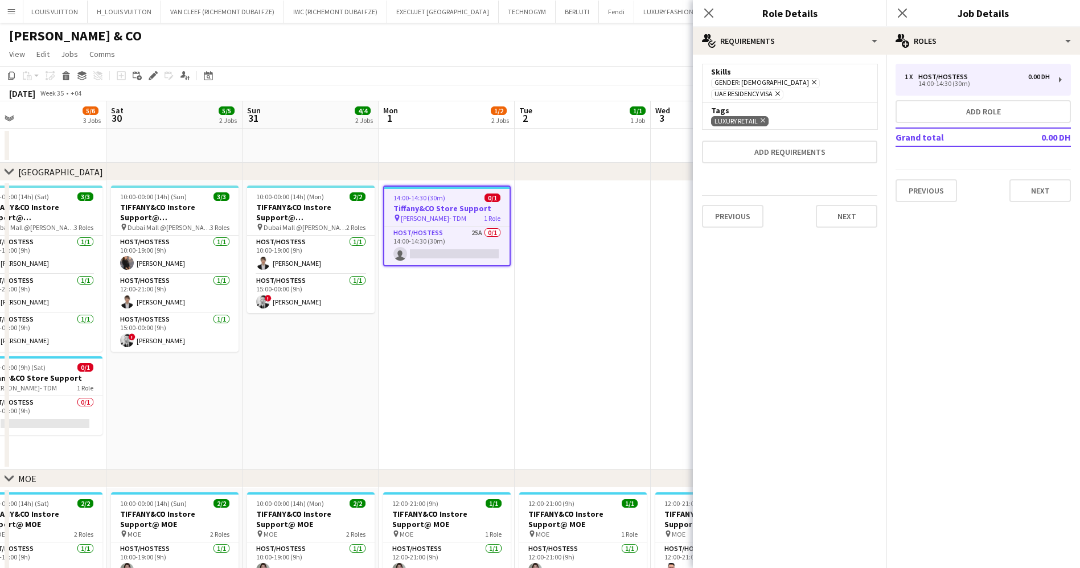
click at [762, 117] on icon "Remove" at bounding box center [761, 120] width 7 height 7
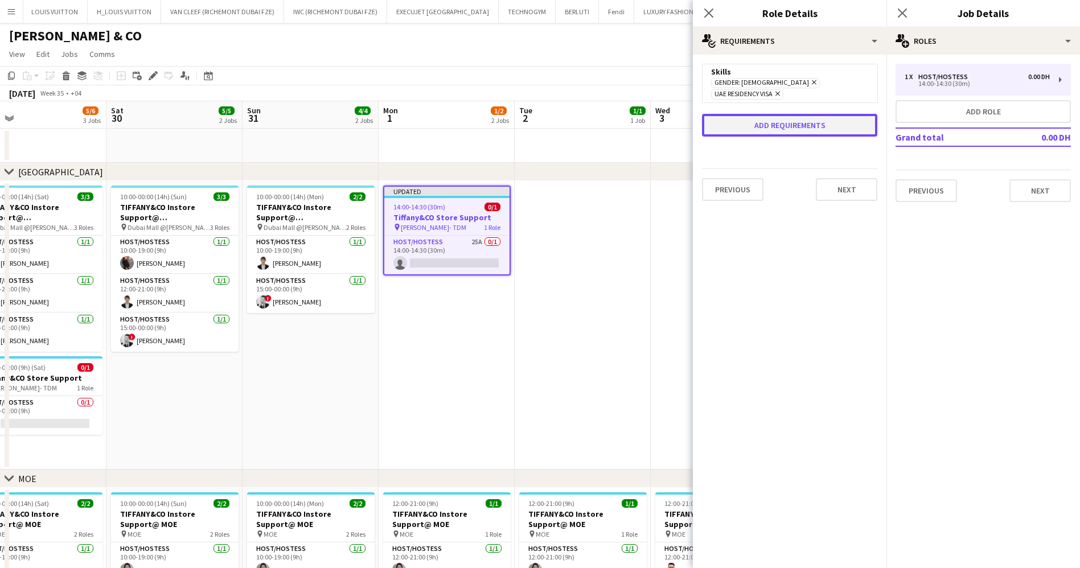
click at [761, 114] on button "Add requirements" at bounding box center [789, 125] width 175 height 23
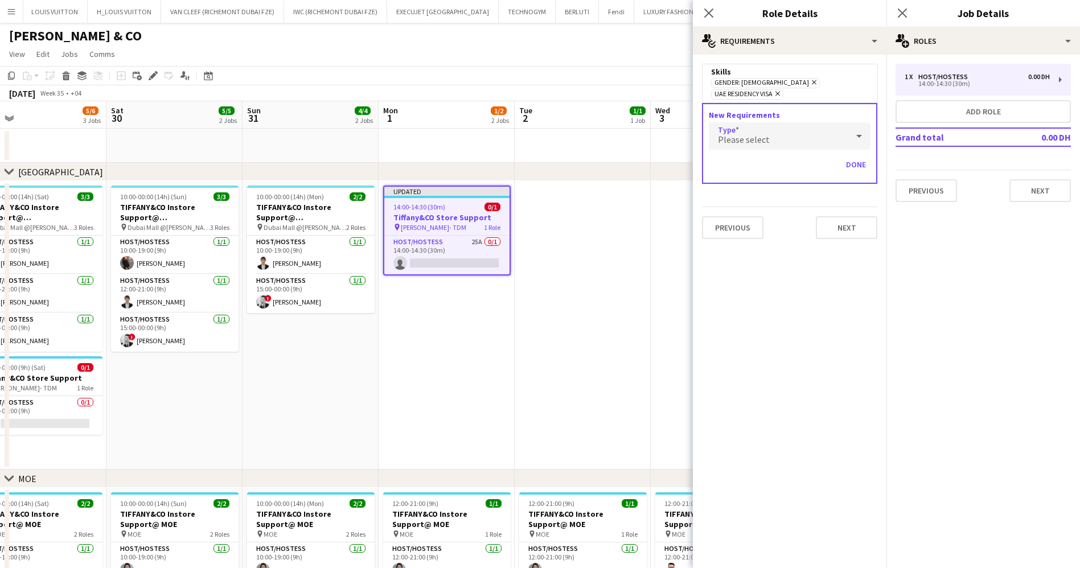
click at [768, 128] on div "Please select" at bounding box center [778, 135] width 139 height 27
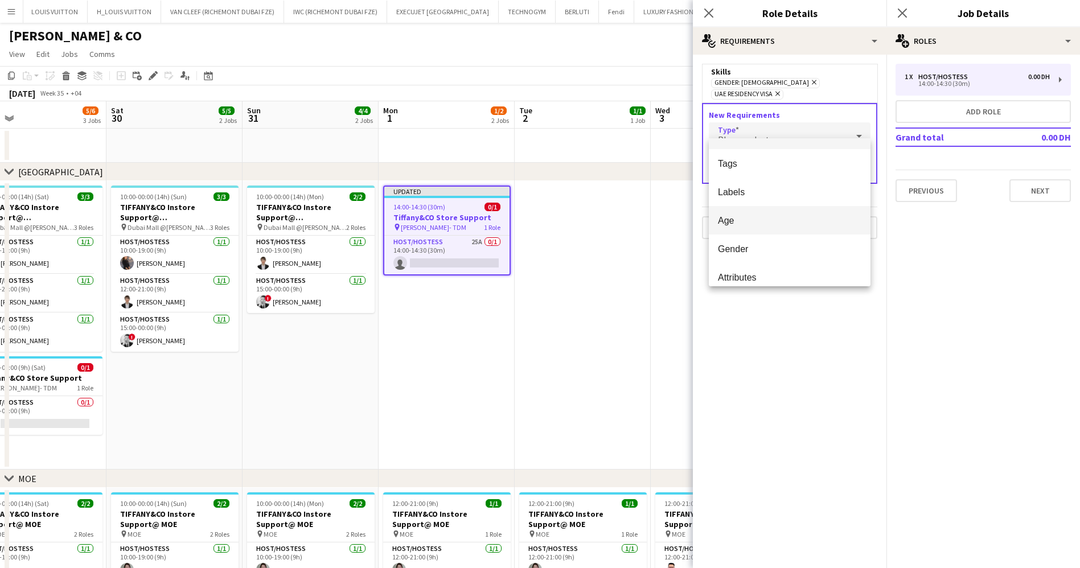
scroll to position [32, 0]
click at [762, 266] on span "Attributes" at bounding box center [789, 267] width 143 height 11
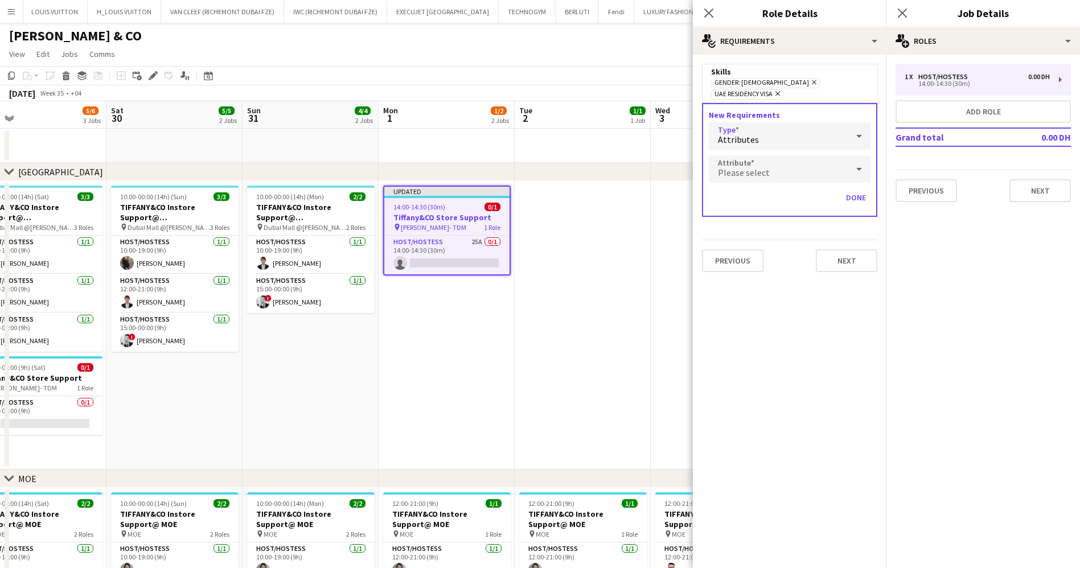
click at [796, 160] on div "Please select" at bounding box center [778, 168] width 139 height 27
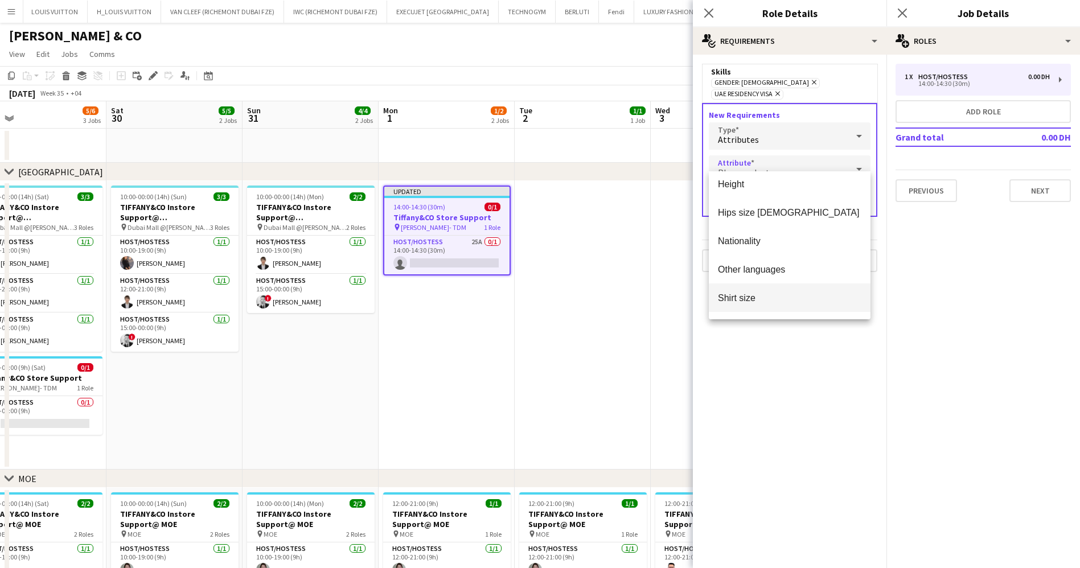
scroll to position [342, 0]
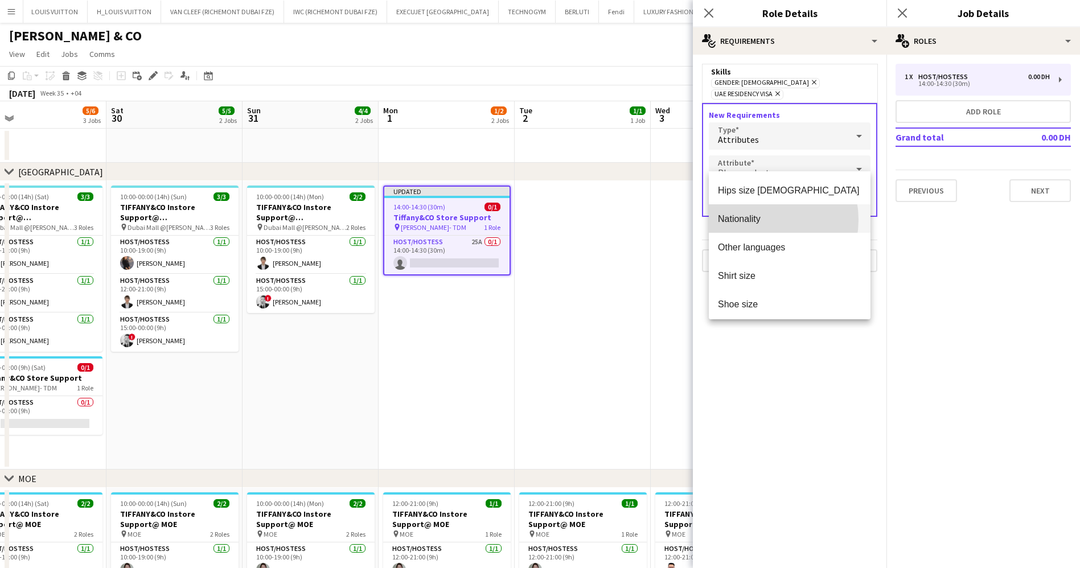
click at [760, 220] on span "Nationality" at bounding box center [789, 219] width 143 height 11
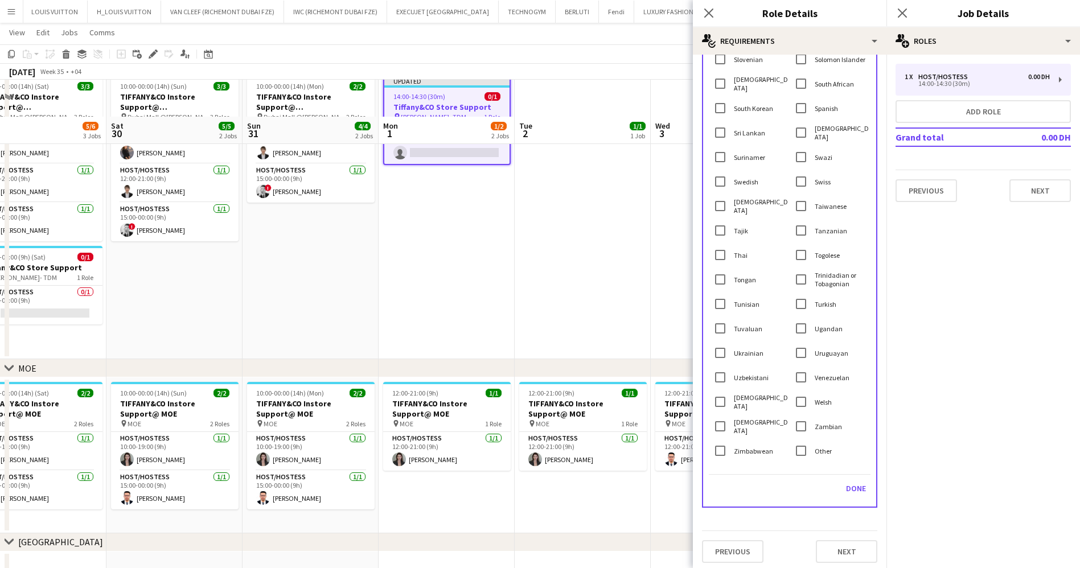
scroll to position [146, 0]
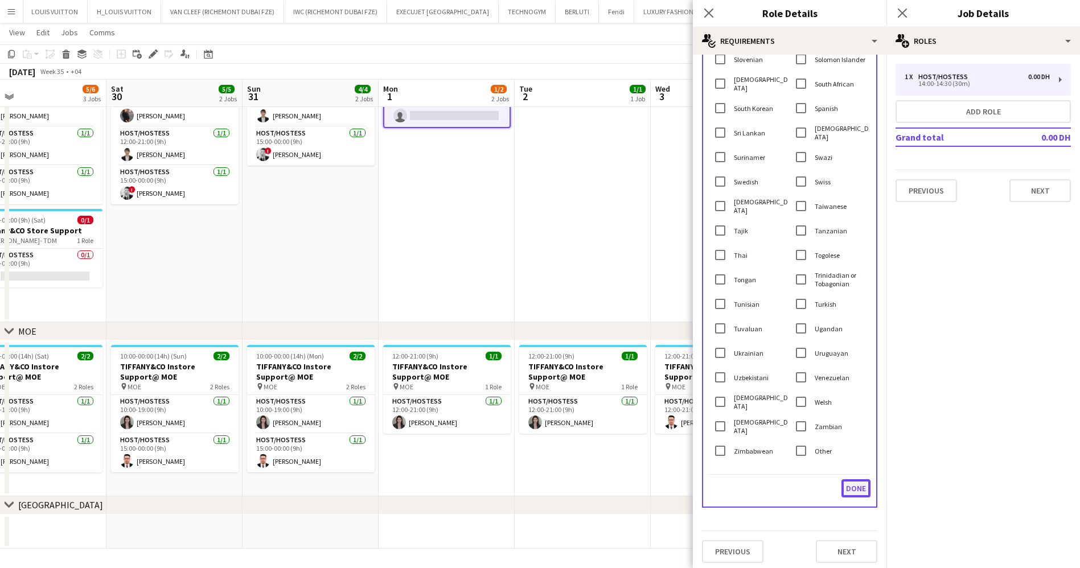
click at [844, 489] on button "Done" at bounding box center [856, 488] width 29 height 18
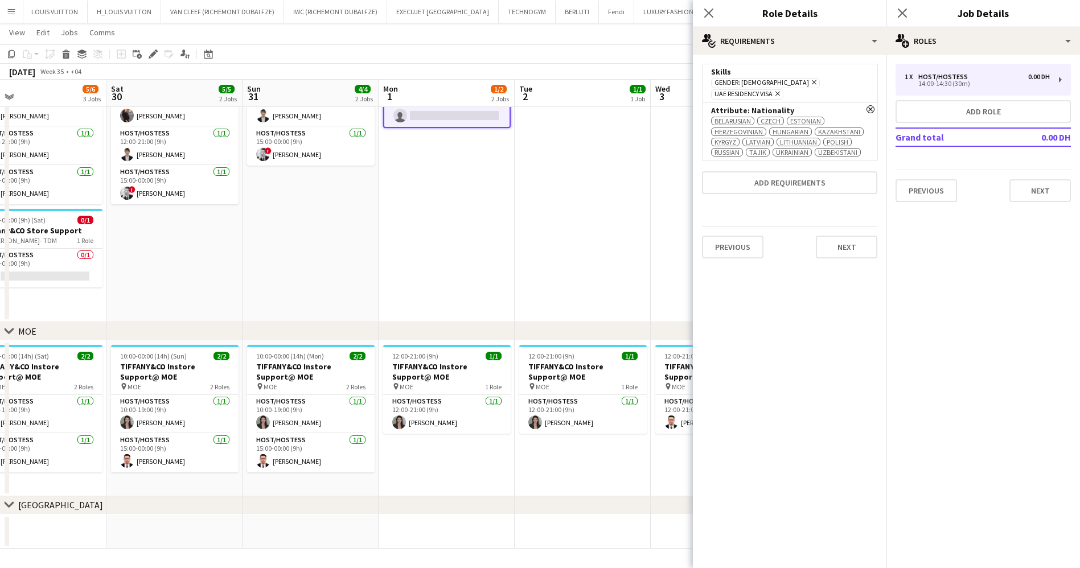
scroll to position [0, 0]
click at [608, 178] on app-date-cell at bounding box center [583, 178] width 136 height 289
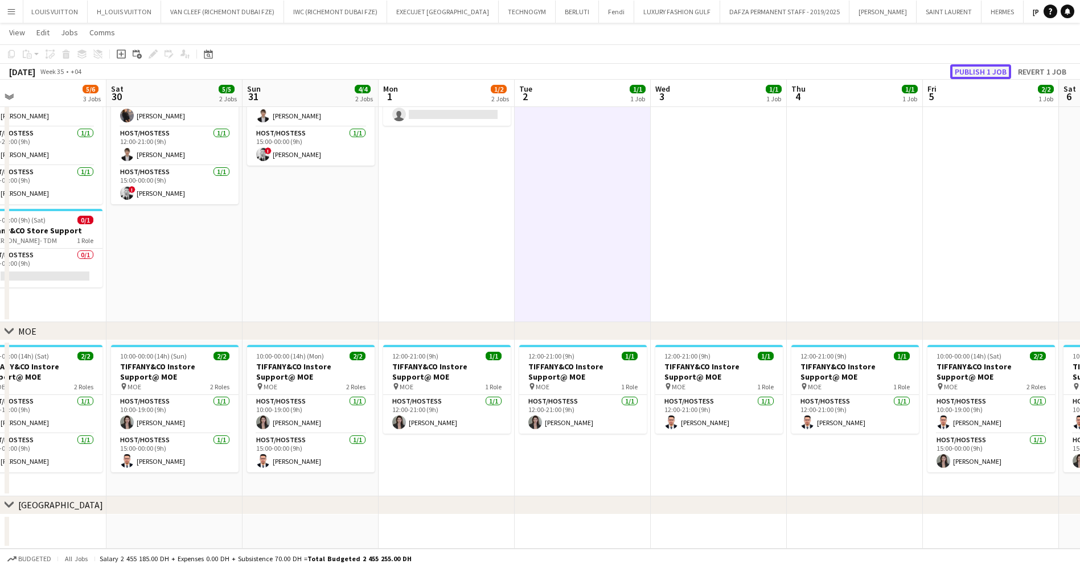
click at [982, 72] on button "Publish 1 job" at bounding box center [980, 71] width 61 height 15
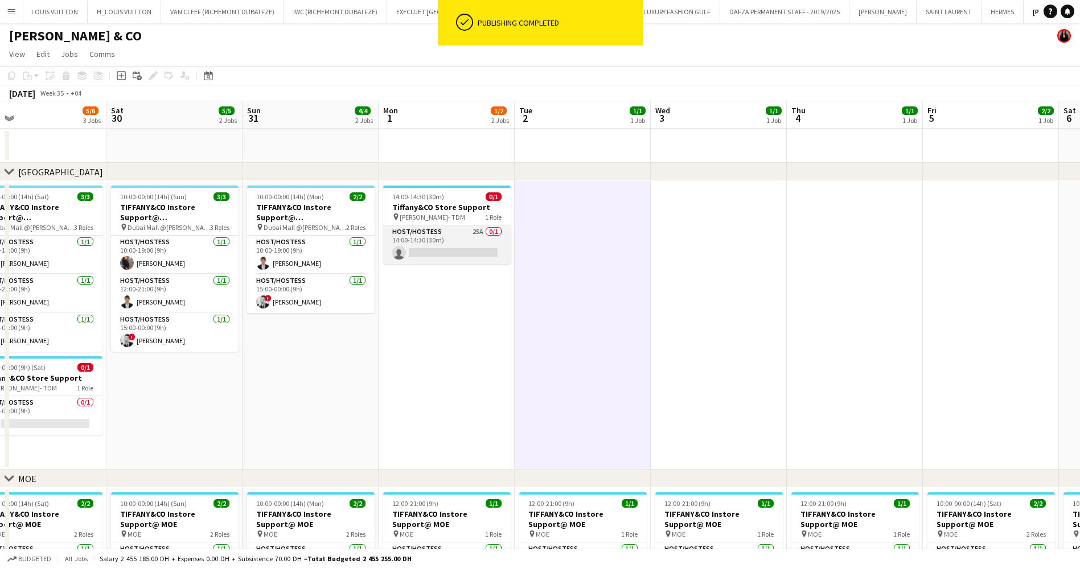
click at [473, 253] on app-card-role "Host/Hostess 25A 0/1 14:00-14:30 (30m) single-neutral-actions" at bounding box center [447, 244] width 128 height 39
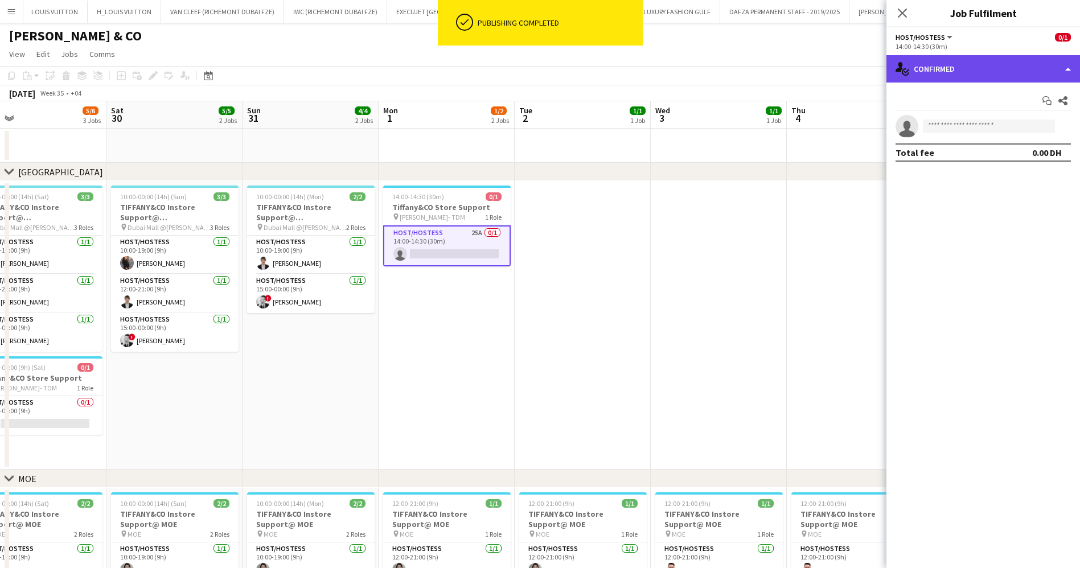
click at [951, 69] on div "single-neutral-actions-check-2 Confirmed" at bounding box center [983, 68] width 194 height 27
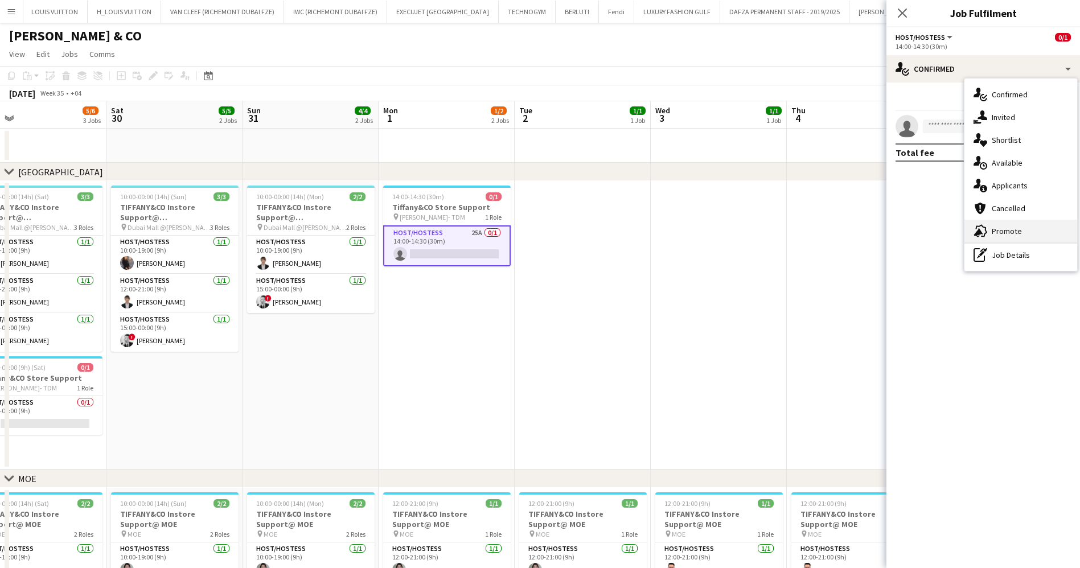
click at [1007, 226] on div "advertising-megaphone Promote" at bounding box center [1020, 231] width 113 height 23
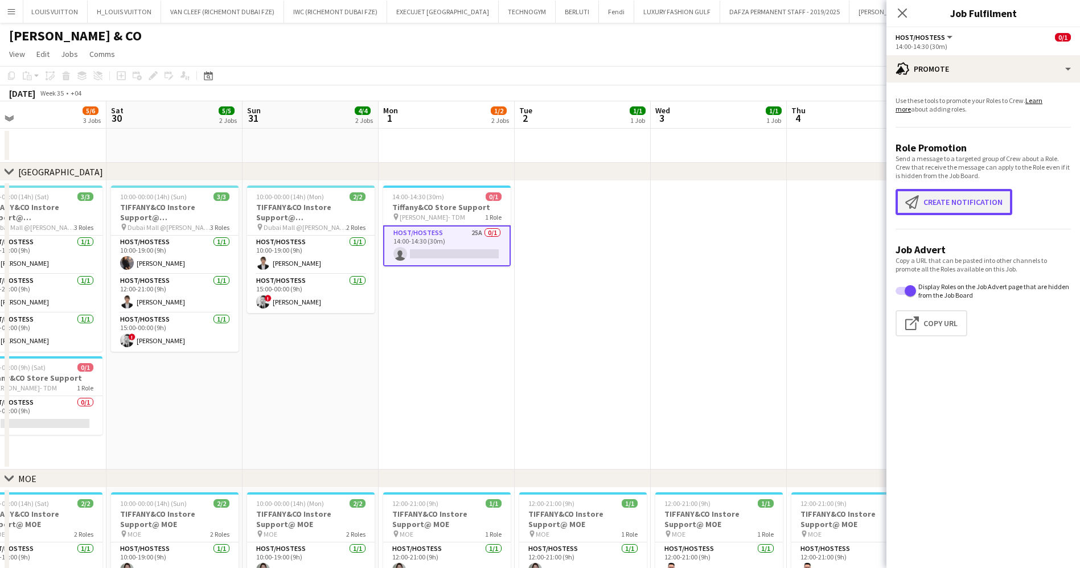
click at [920, 190] on button "Create notification Create notification" at bounding box center [954, 202] width 117 height 26
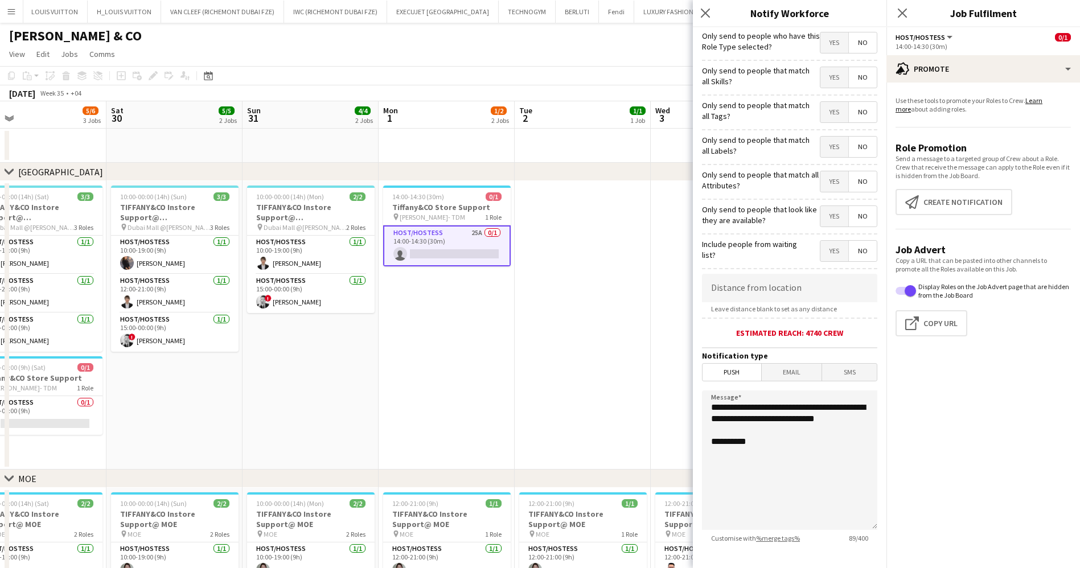
click at [849, 42] on span "No" at bounding box center [863, 42] width 28 height 20
click at [822, 71] on span "Yes" at bounding box center [834, 77] width 28 height 20
click at [826, 110] on span "Yes" at bounding box center [834, 112] width 28 height 20
click at [824, 143] on span "Yes" at bounding box center [834, 147] width 28 height 20
click at [822, 182] on span "Yes" at bounding box center [834, 181] width 28 height 20
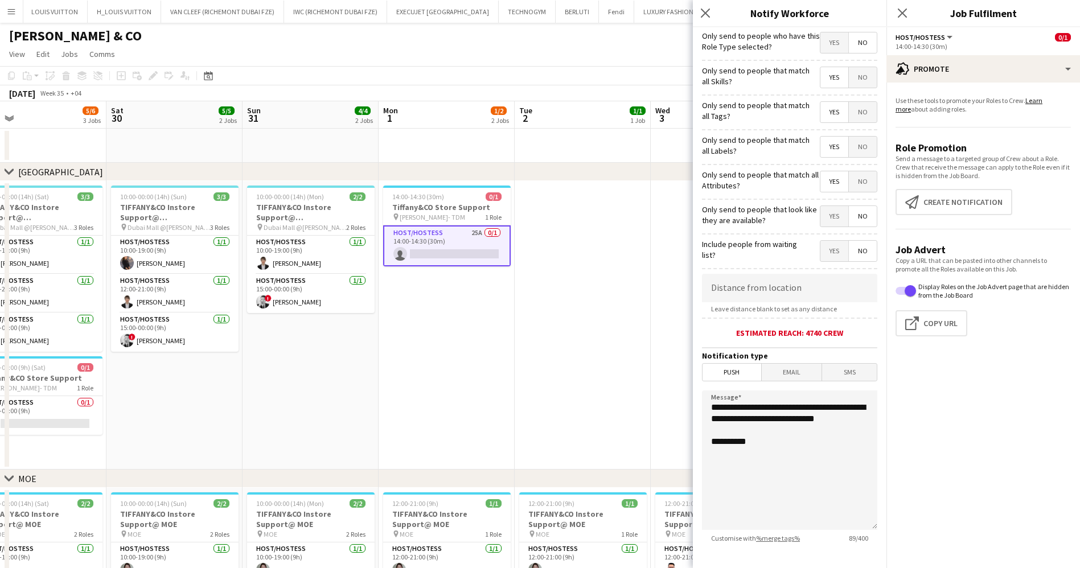
click at [820, 210] on span "Yes" at bounding box center [834, 216] width 28 height 20
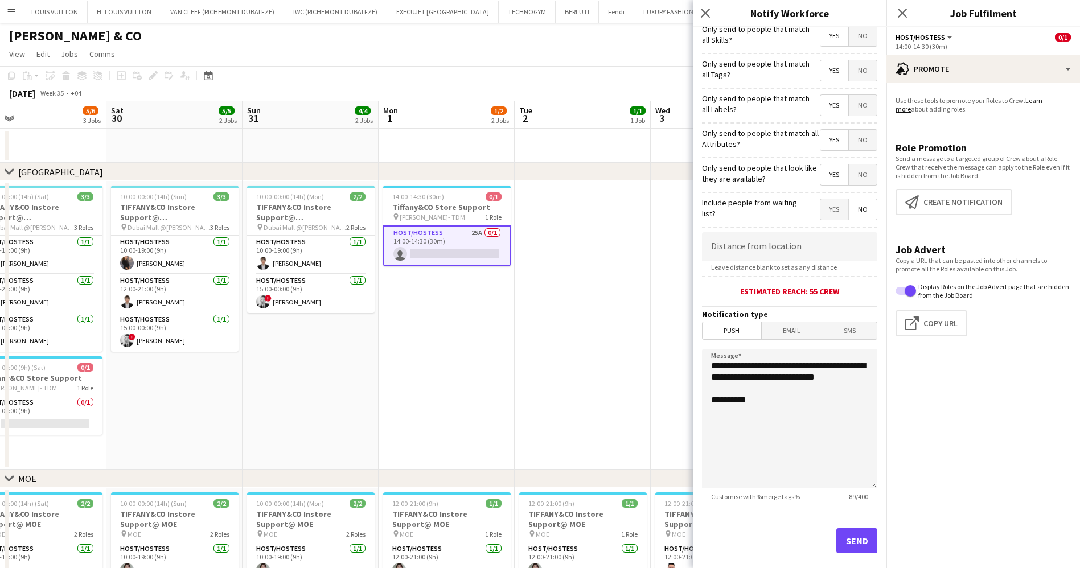
scroll to position [59, 0]
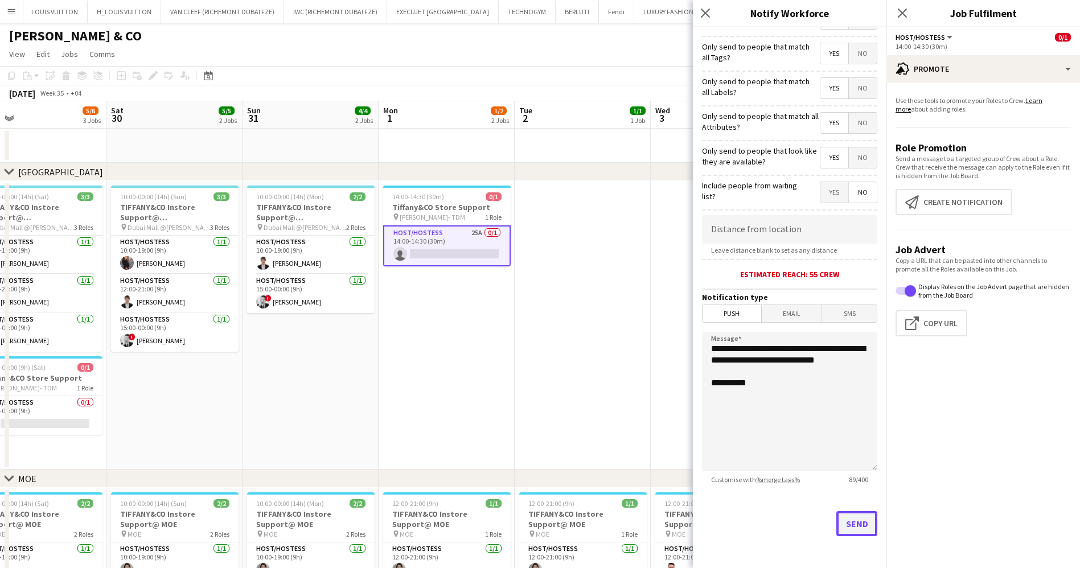
click at [849, 515] on button "Send" at bounding box center [856, 523] width 41 height 25
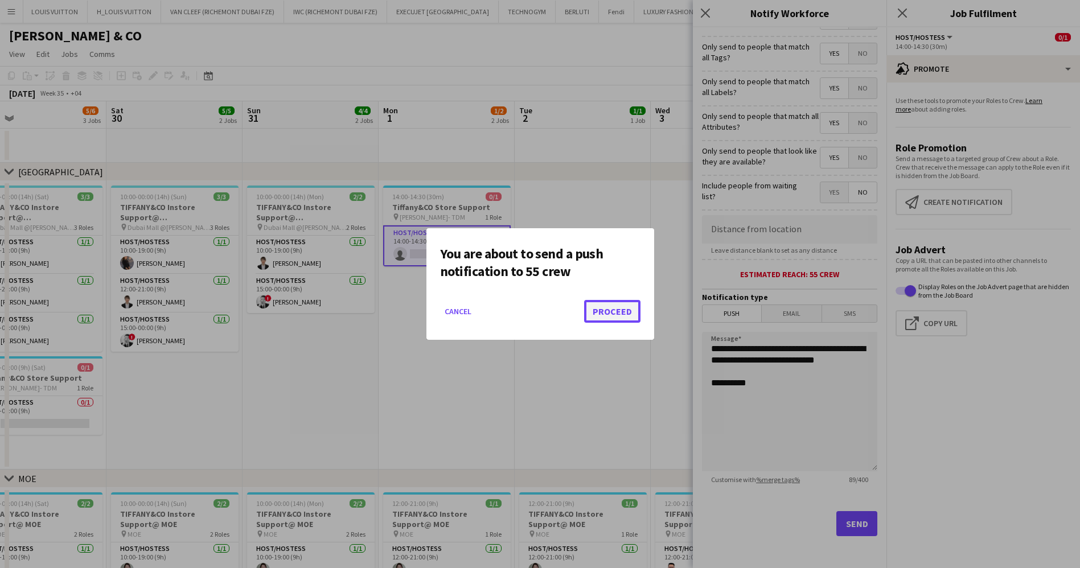
click at [608, 307] on button "Proceed" at bounding box center [612, 311] width 56 height 23
